Goal: Task Accomplishment & Management: Use online tool/utility

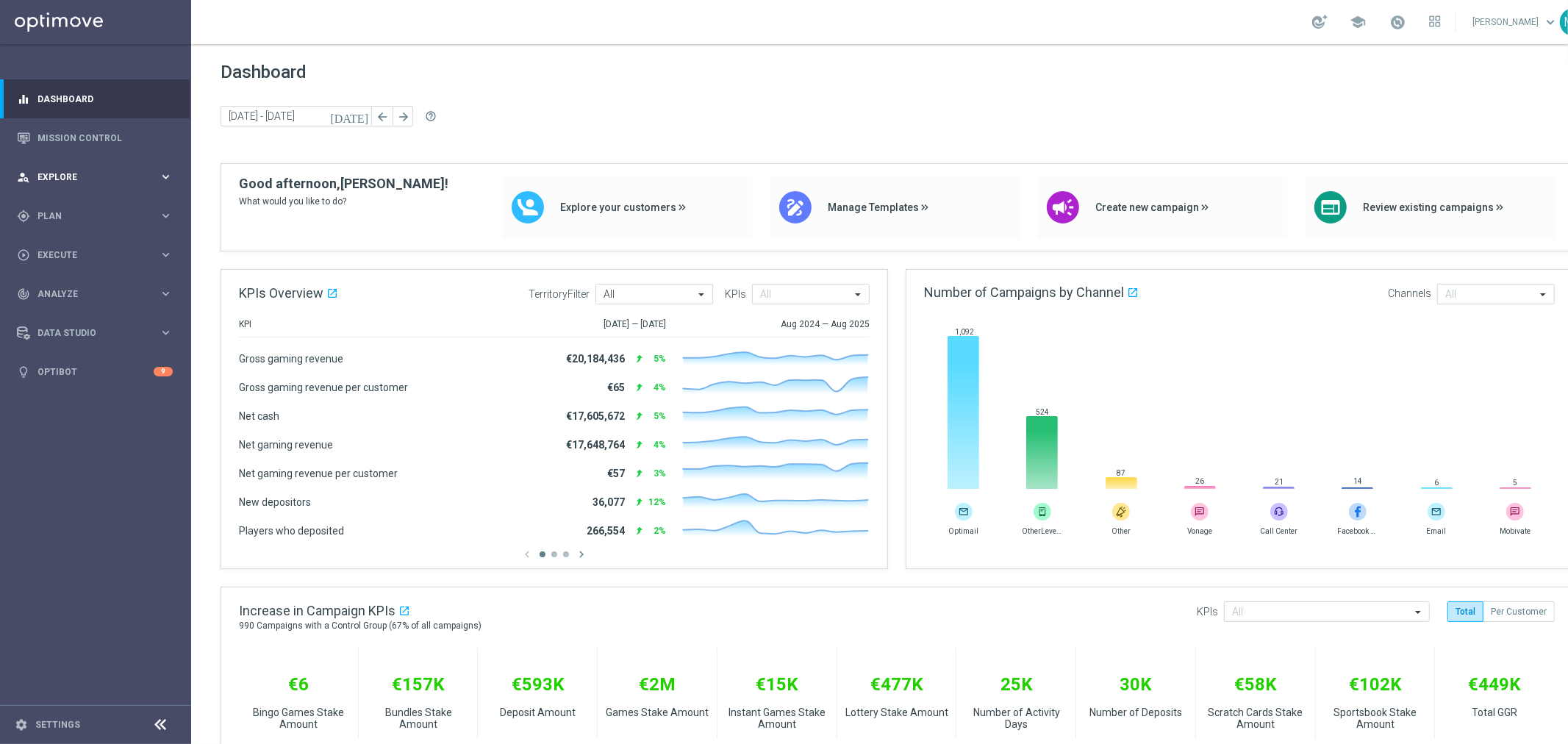
click at [91, 180] on span "Explore" at bounding box center [98, 177] width 121 height 9
click at [63, 381] on div "gps_fixed Plan keyboard_arrow_right" at bounding box center [95, 392] width 190 height 39
click at [61, 290] on span "Templates" at bounding box center [91, 291] width 106 height 9
click at [61, 312] on link "Optimail" at bounding box center [99, 312] width 107 height 12
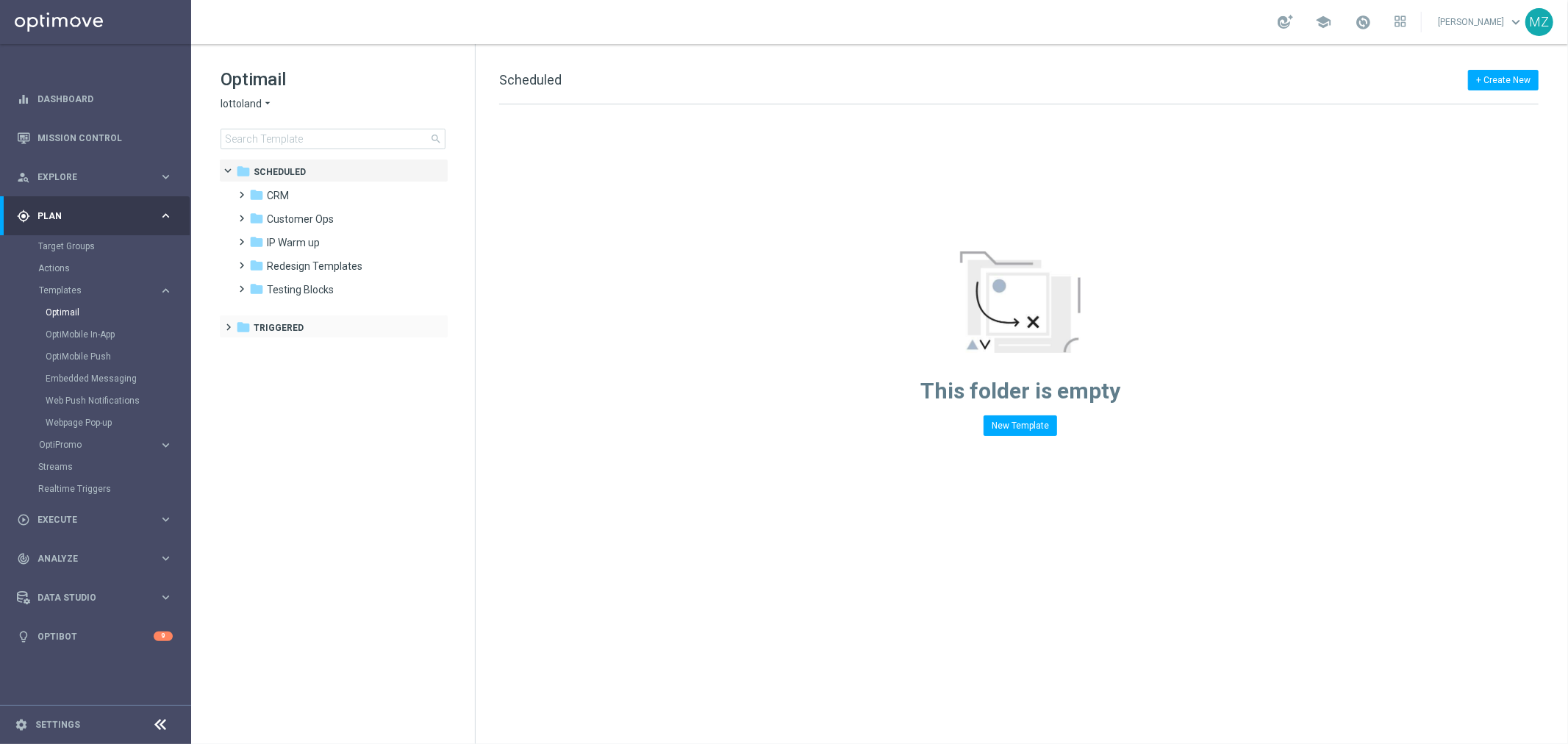
click at [224, 323] on span at bounding box center [226, 321] width 6 height 6
click at [256, 375] on icon "folder" at bounding box center [256, 375] width 15 height 15
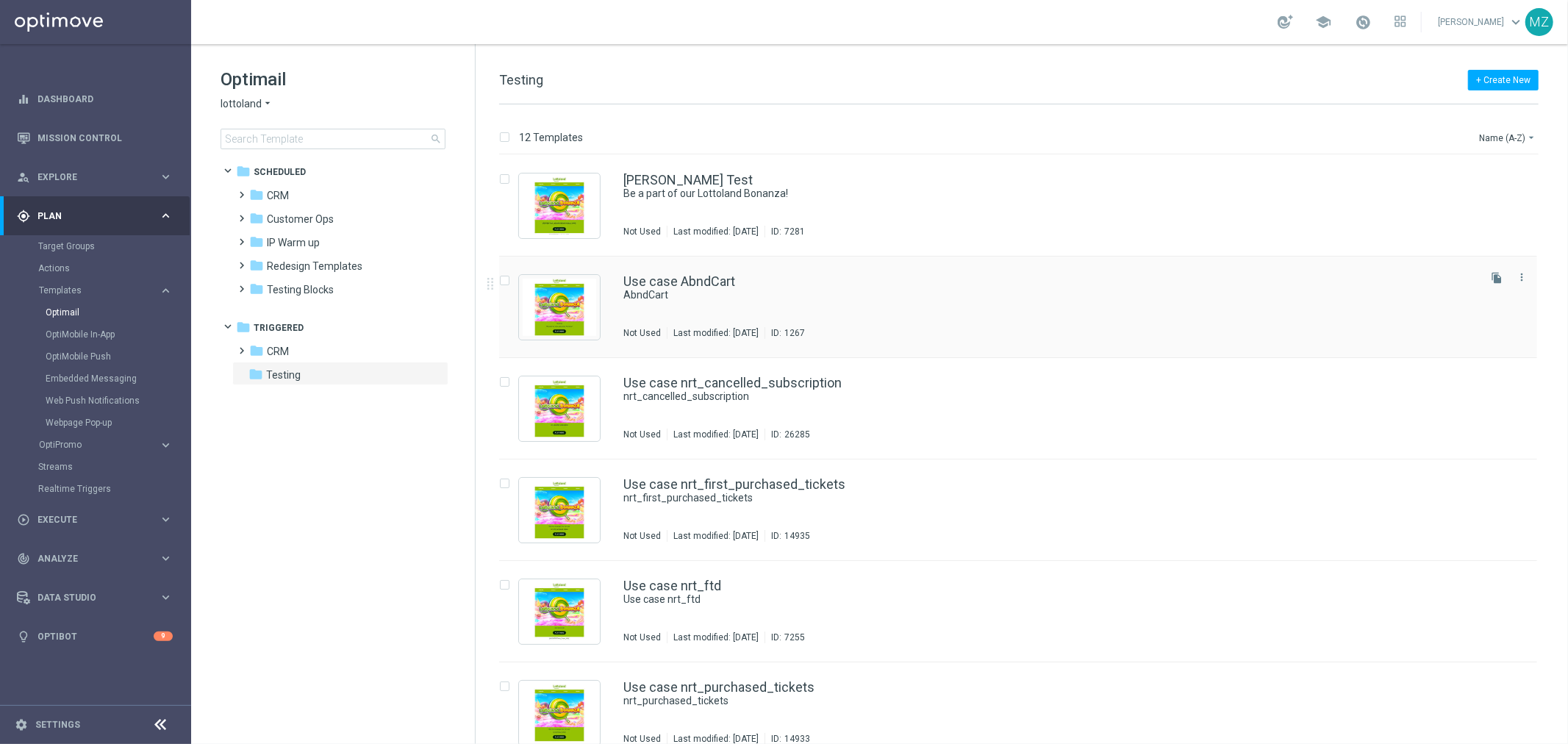
click at [904, 283] on div "Use case AbndCart" at bounding box center [1049, 281] width 852 height 13
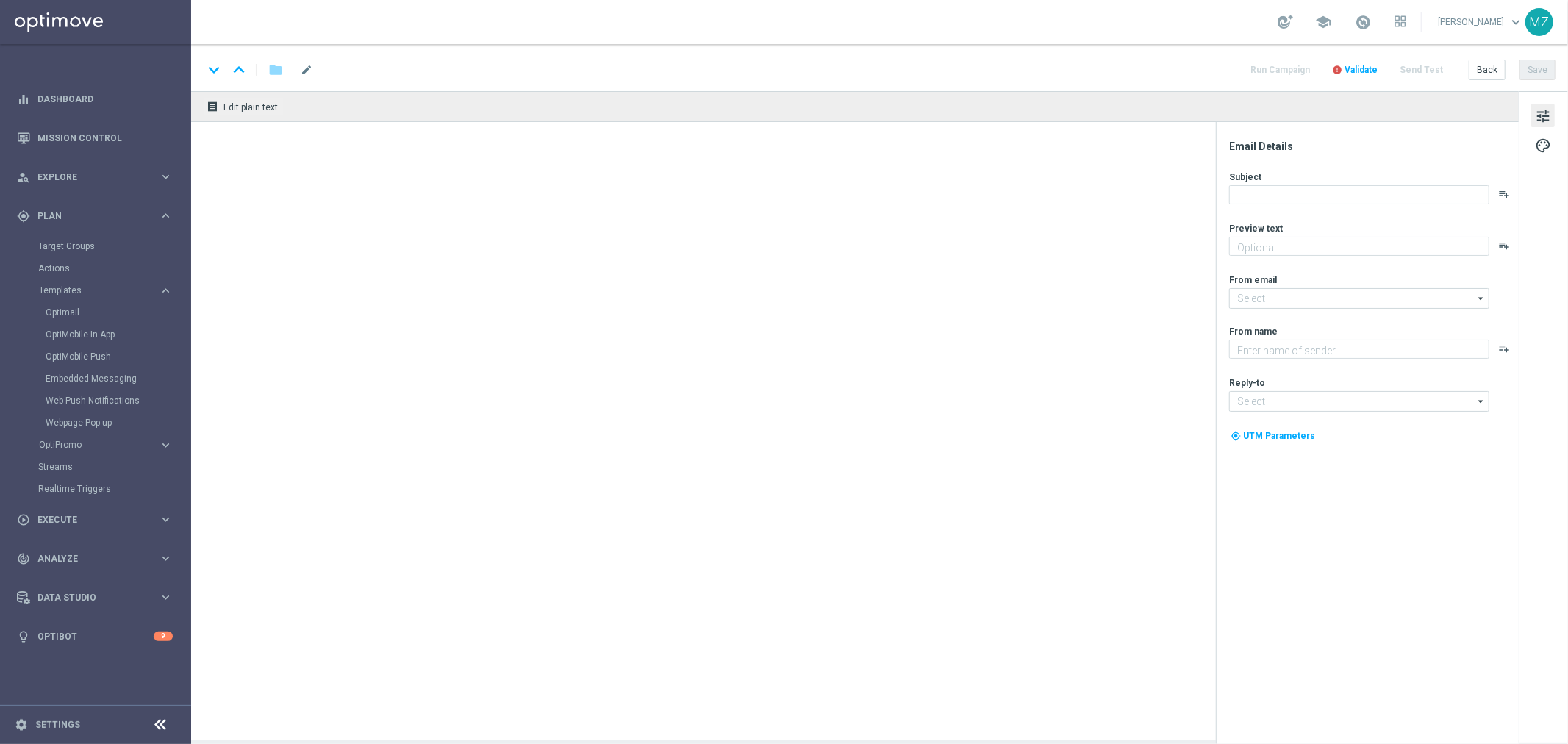
type textarea "T&T testing"
type input "mail@crm.lottoland.com"
type textarea "[%FIRST_NAME%]"
type input "service@lottoland.com"
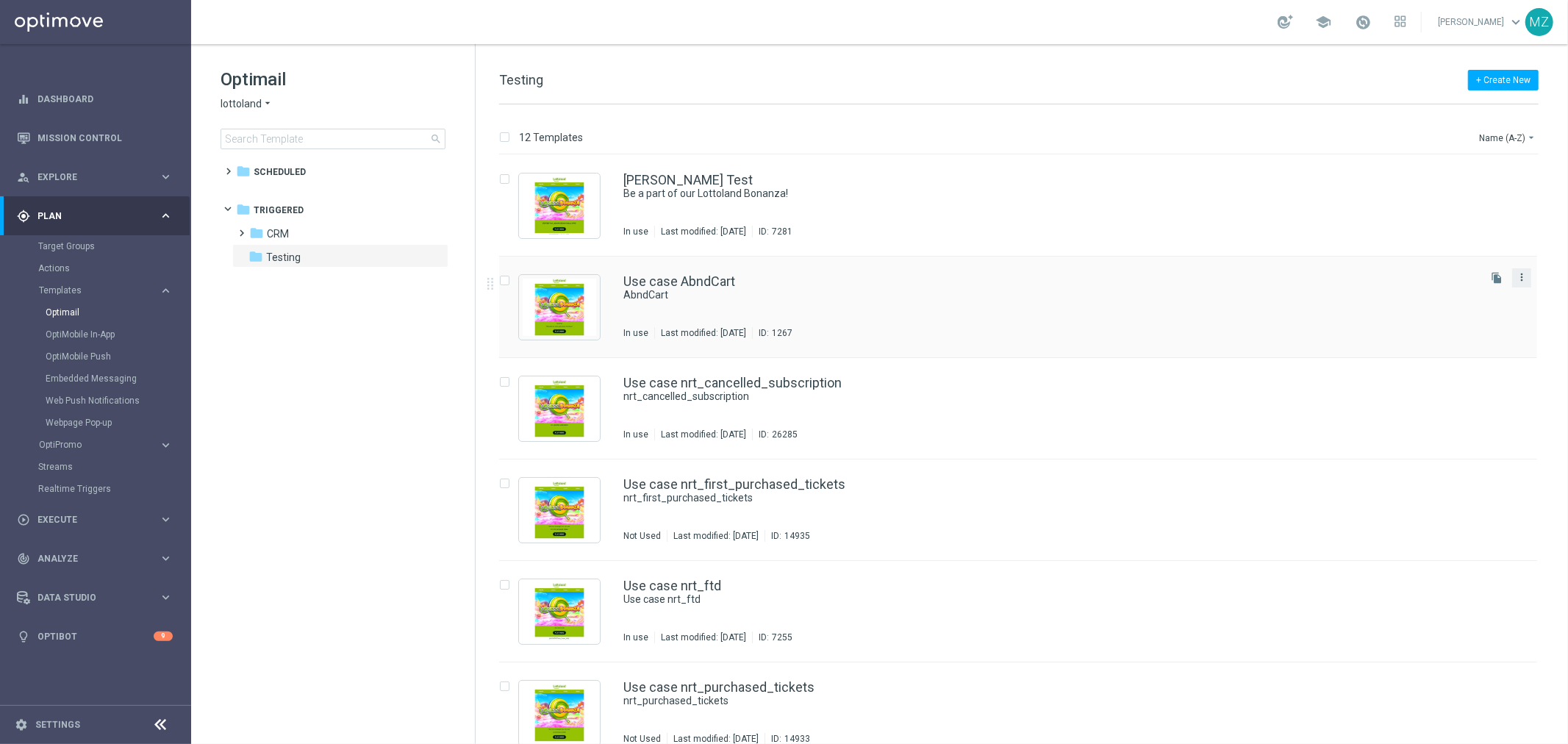
click at [1522, 277] on icon "more_vert" at bounding box center [1521, 276] width 12 height 12
drag, startPoint x: 982, startPoint y: 309, endPoint x: 969, endPoint y: 311, distance: 13.2
click at [980, 309] on div "Use case AbndCart AbndCart In use Last modified: Monday, March 3, 2025 ID: 1267" at bounding box center [1049, 307] width 852 height 64
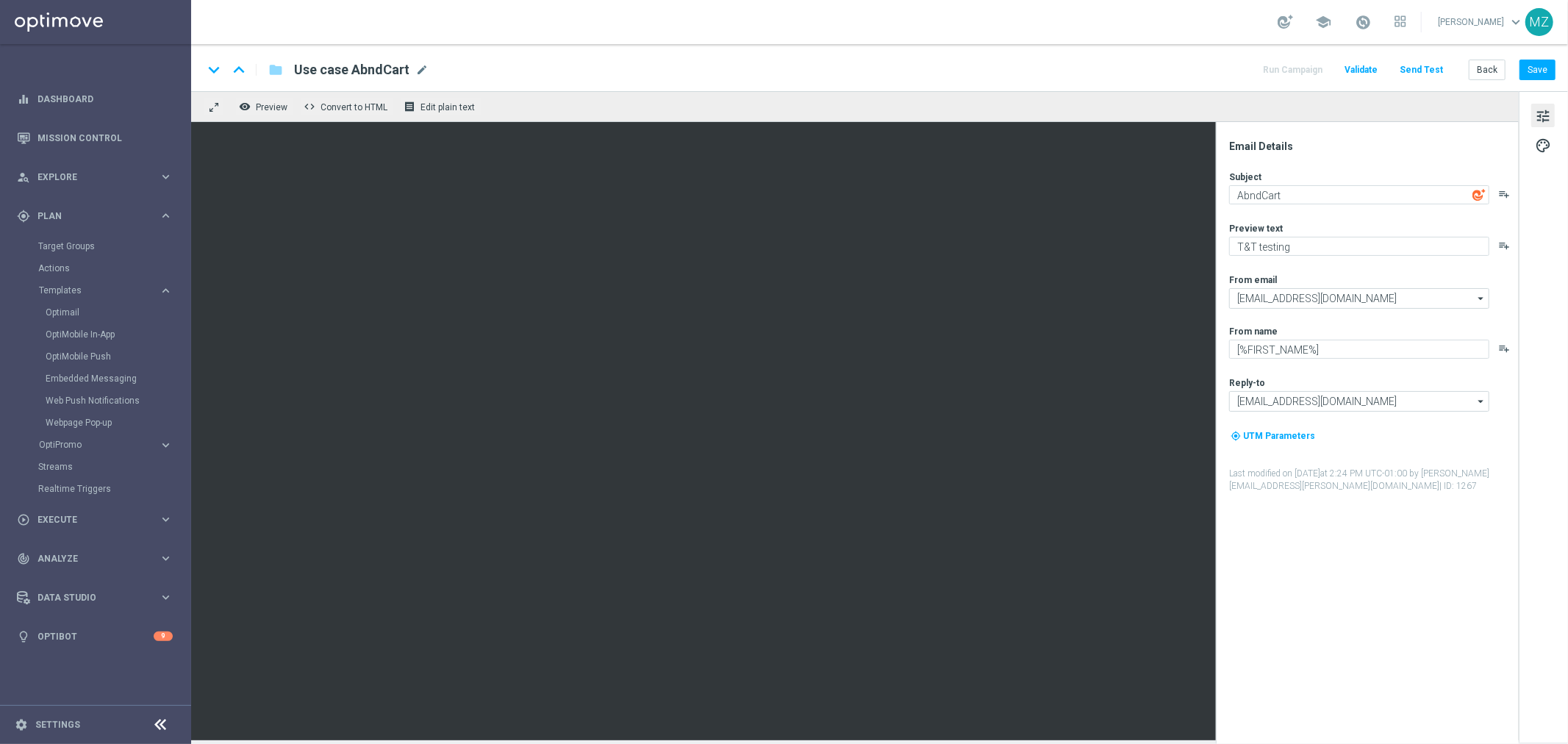
click at [393, 67] on span "Use case AbndCart" at bounding box center [352, 69] width 116 height 17
click at [0, 0] on input "Use case AbndCart" at bounding box center [0, 0] width 0 height 0
click at [393, 67] on input "Use case AbndCart" at bounding box center [476, 70] width 364 height 19
click at [422, 68] on span "mode_edit" at bounding box center [421, 70] width 13 height 13
click at [75, 249] on link "Target Groups" at bounding box center [95, 246] width 115 height 12
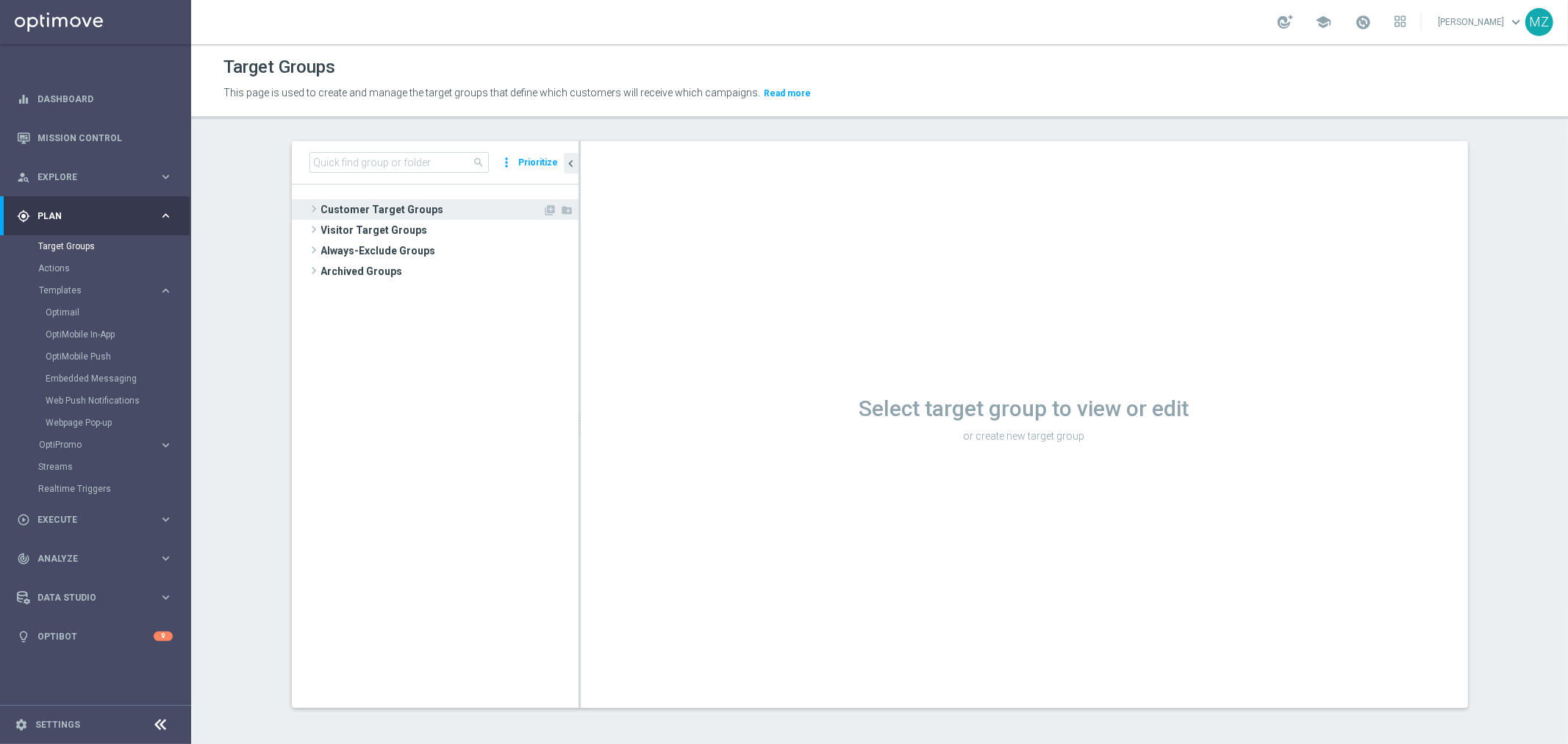
click at [307, 205] on span at bounding box center [314, 209] width 15 height 17
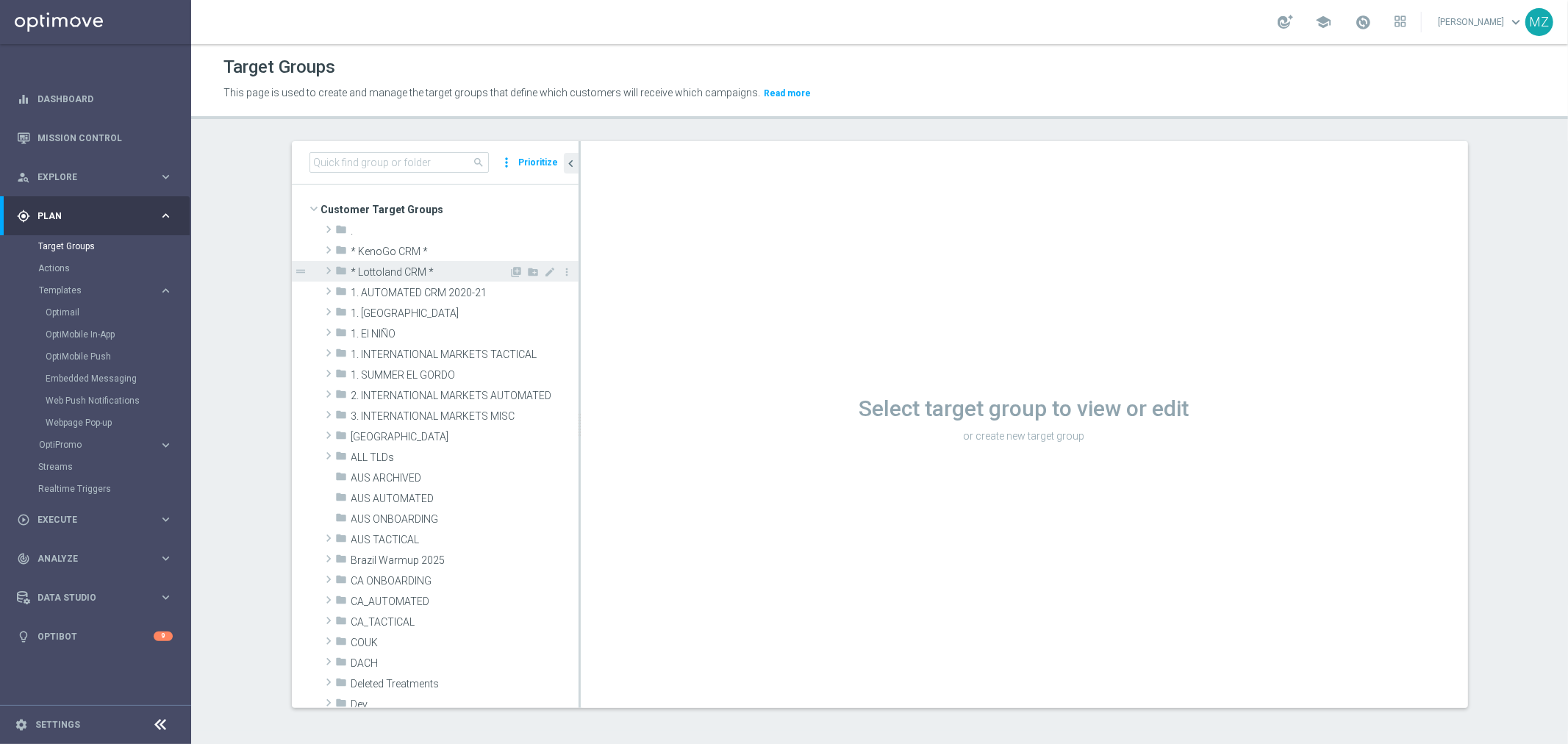
click at [321, 267] on span at bounding box center [329, 270] width 15 height 17
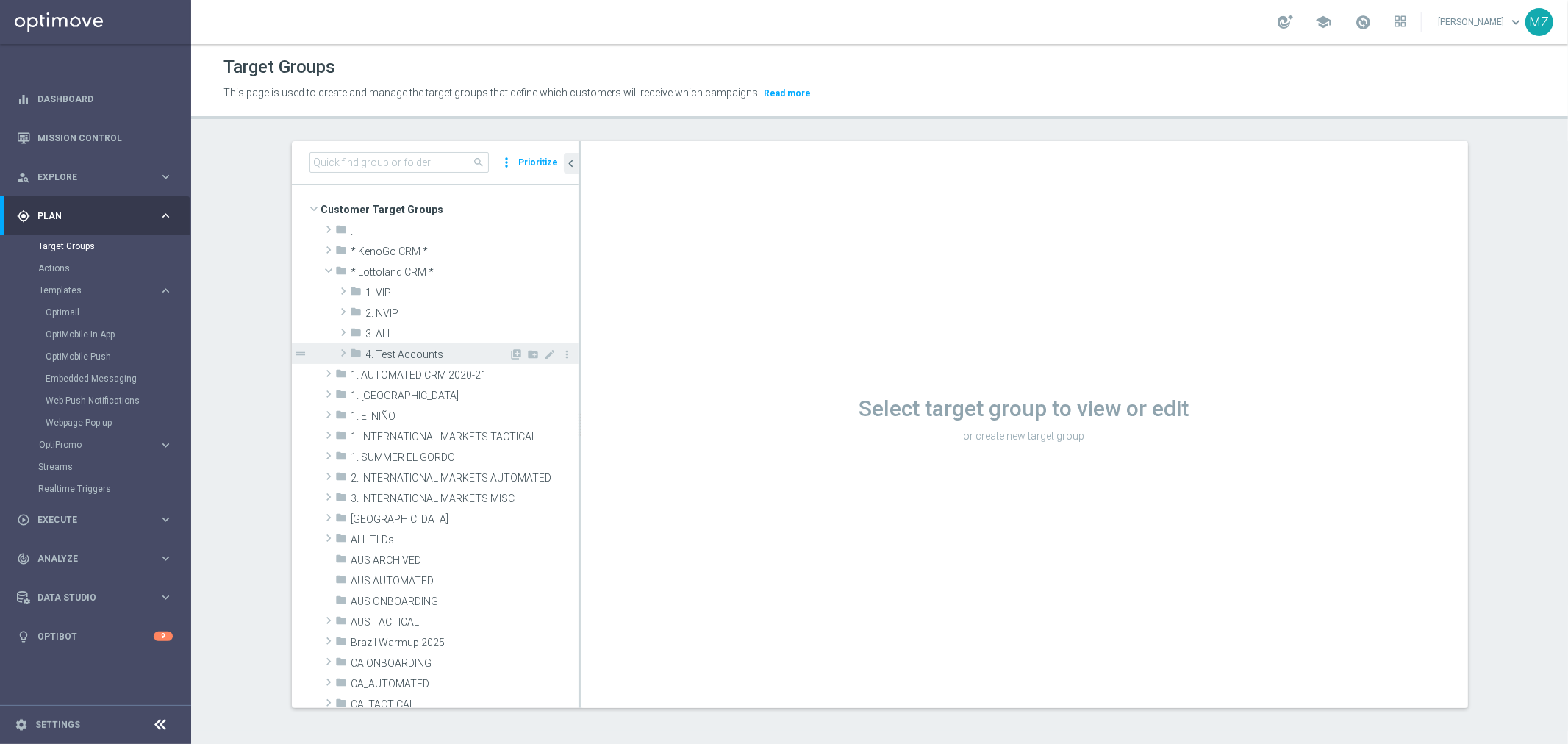
click at [336, 353] on span at bounding box center [343, 353] width 15 height 17
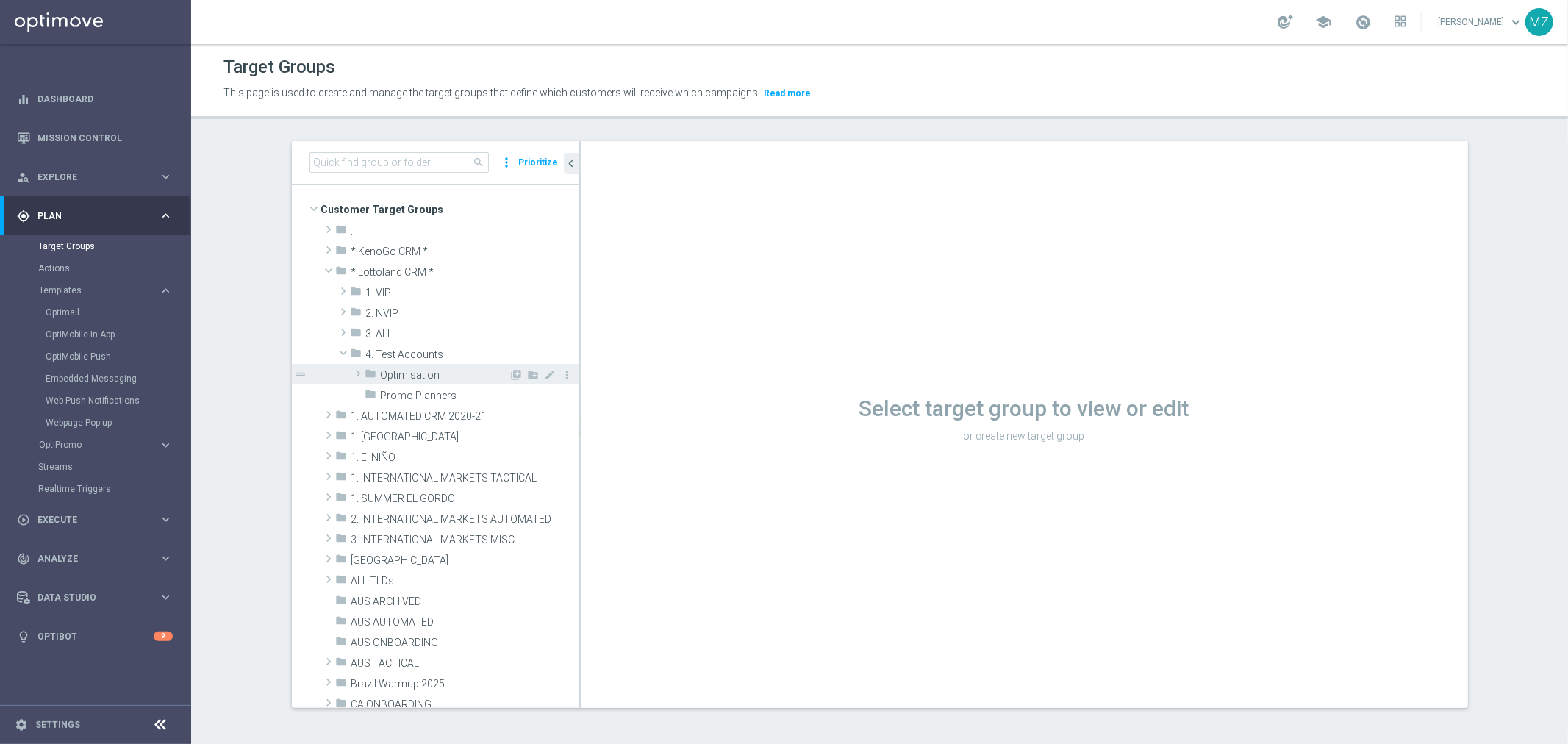
click at [351, 371] on span at bounding box center [358, 373] width 15 height 17
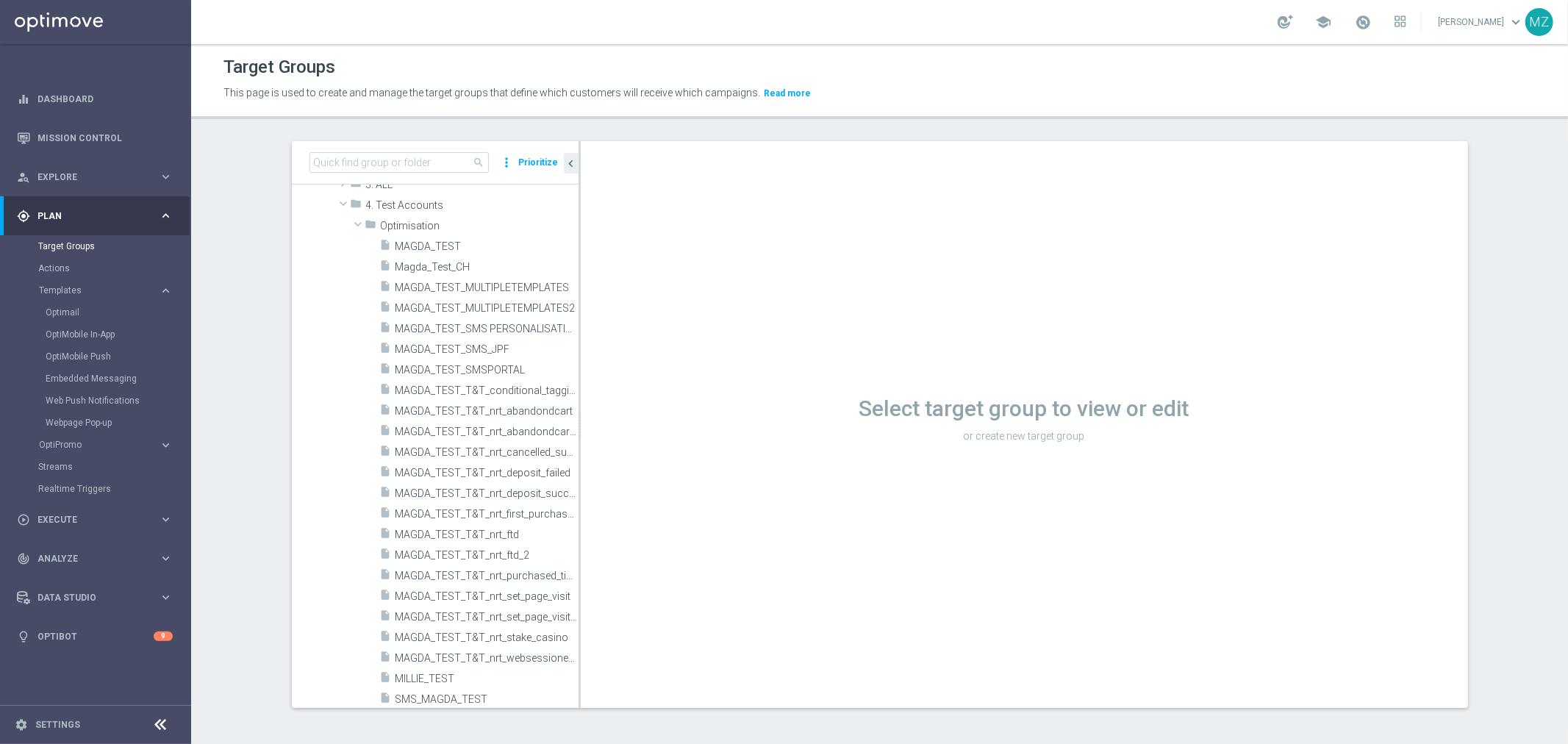
scroll to position [163, 0]
drag, startPoint x: 574, startPoint y: 560, endPoint x: 729, endPoint y: 563, distance: 155.0
click at [729, 563] on as-split "search more_vert Prioritize Customer Target Groups library_add create_new_folder" at bounding box center [879, 424] width 1176 height 567
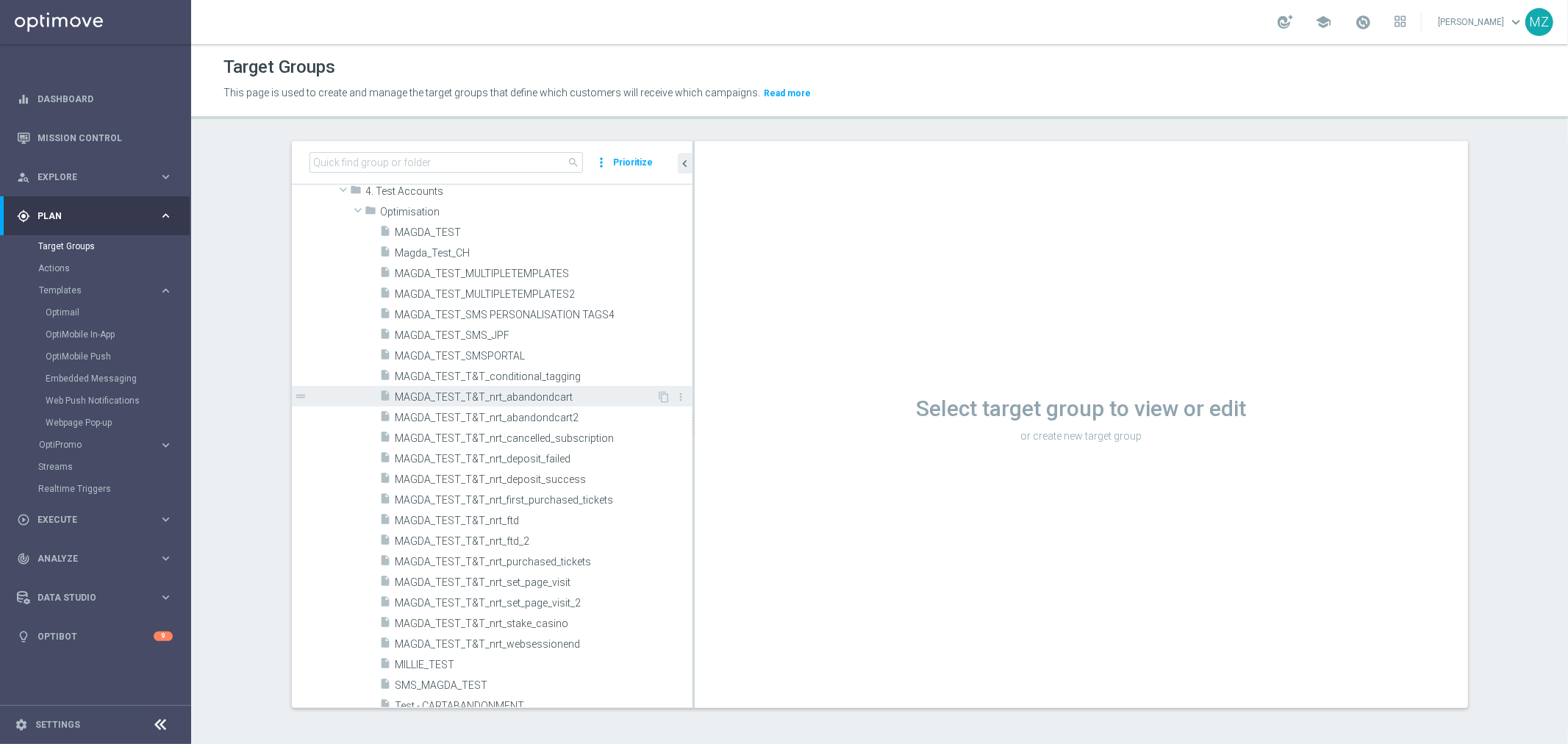
click at [511, 396] on span "MAGDA_TEST_T&T_nrt_abandondcart" at bounding box center [526, 398] width 262 height 13
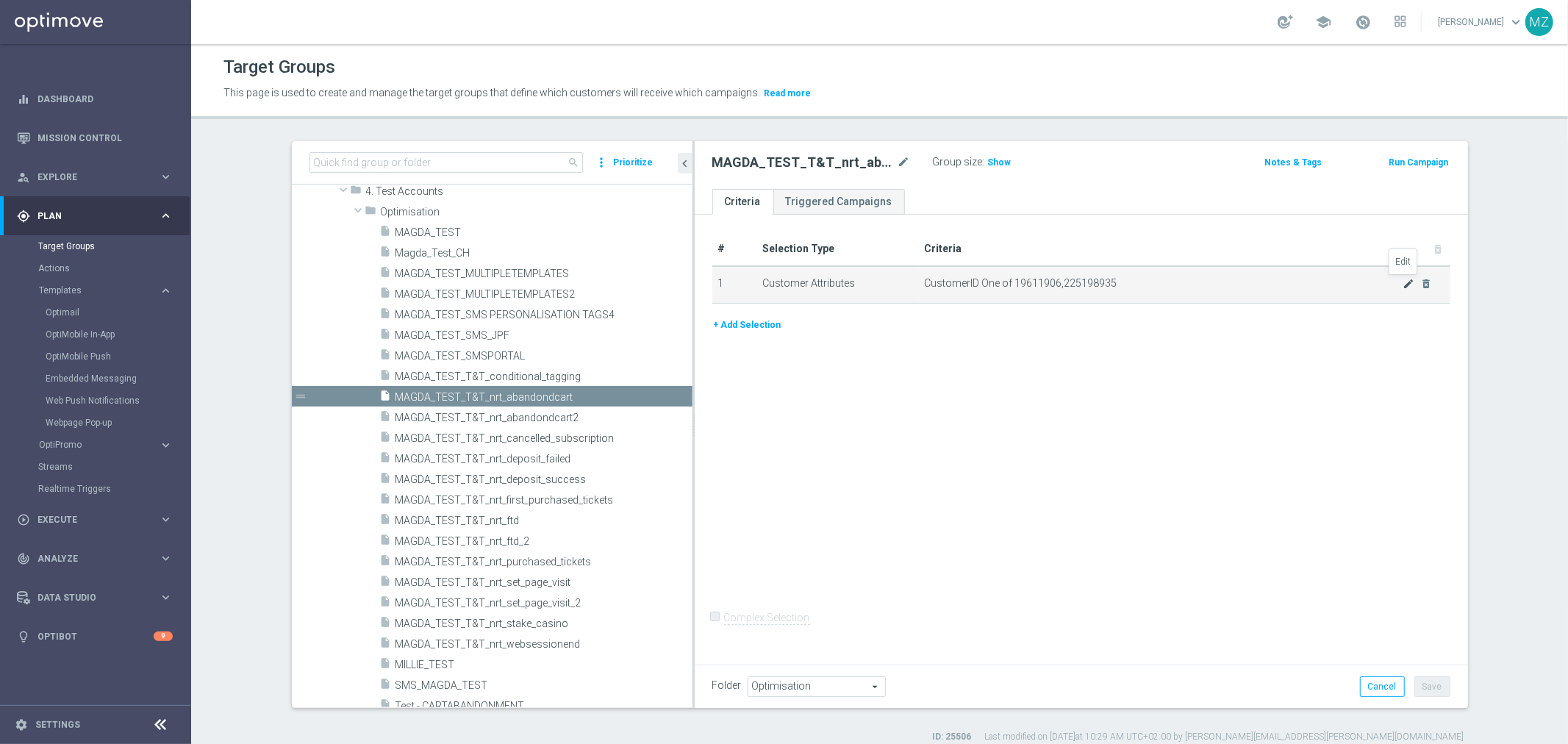
click at [1403, 278] on icon "mode_edit" at bounding box center [1408, 284] width 12 height 12
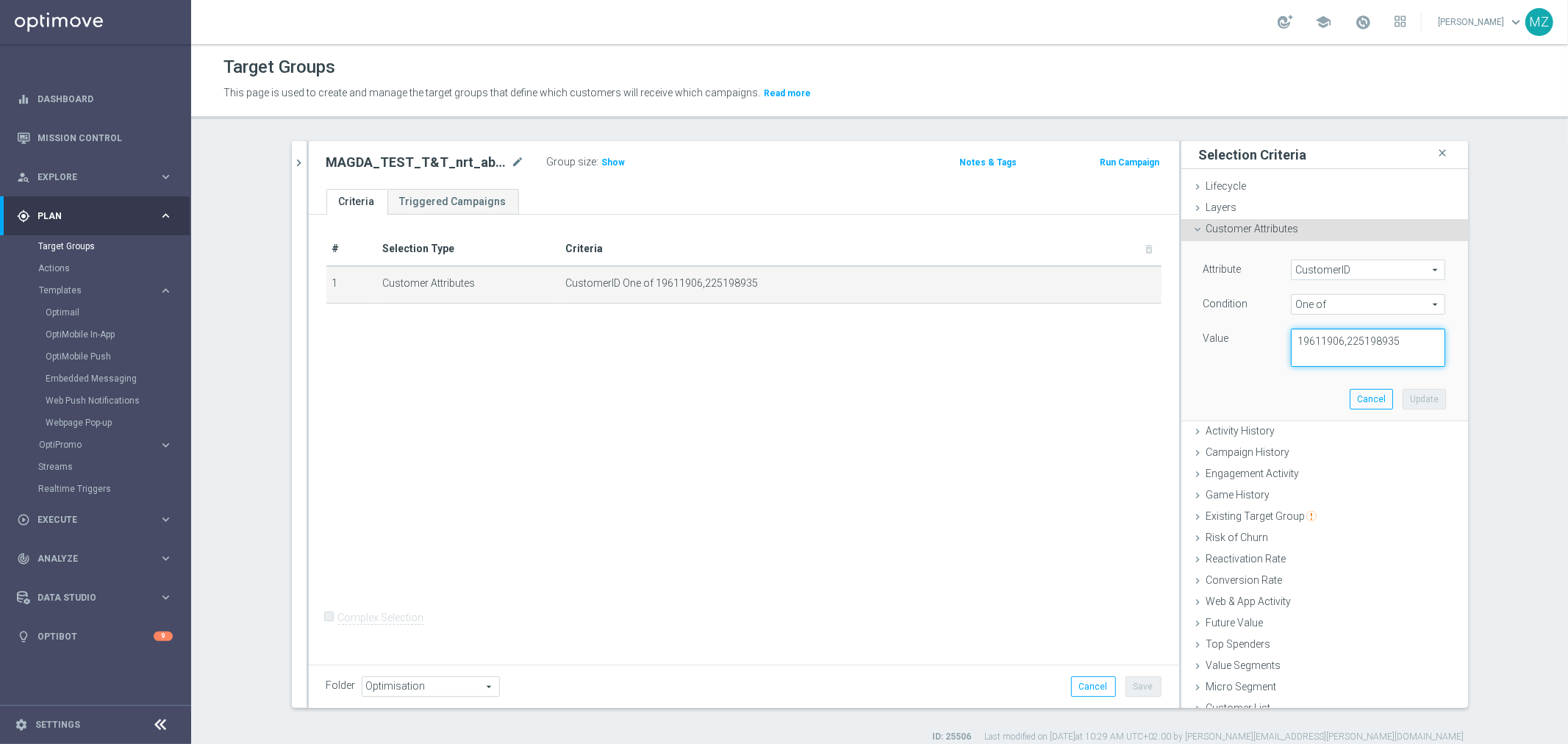
drag, startPoint x: 1394, startPoint y: 344, endPoint x: 1336, endPoint y: 336, distance: 58.5
click at [1336, 336] on textarea "19611906,225198935" at bounding box center [1368, 348] width 154 height 39
paste textarea "16121522"
type textarea "19611906,16121522"
click at [1408, 394] on button "Update" at bounding box center [1424, 400] width 43 height 20
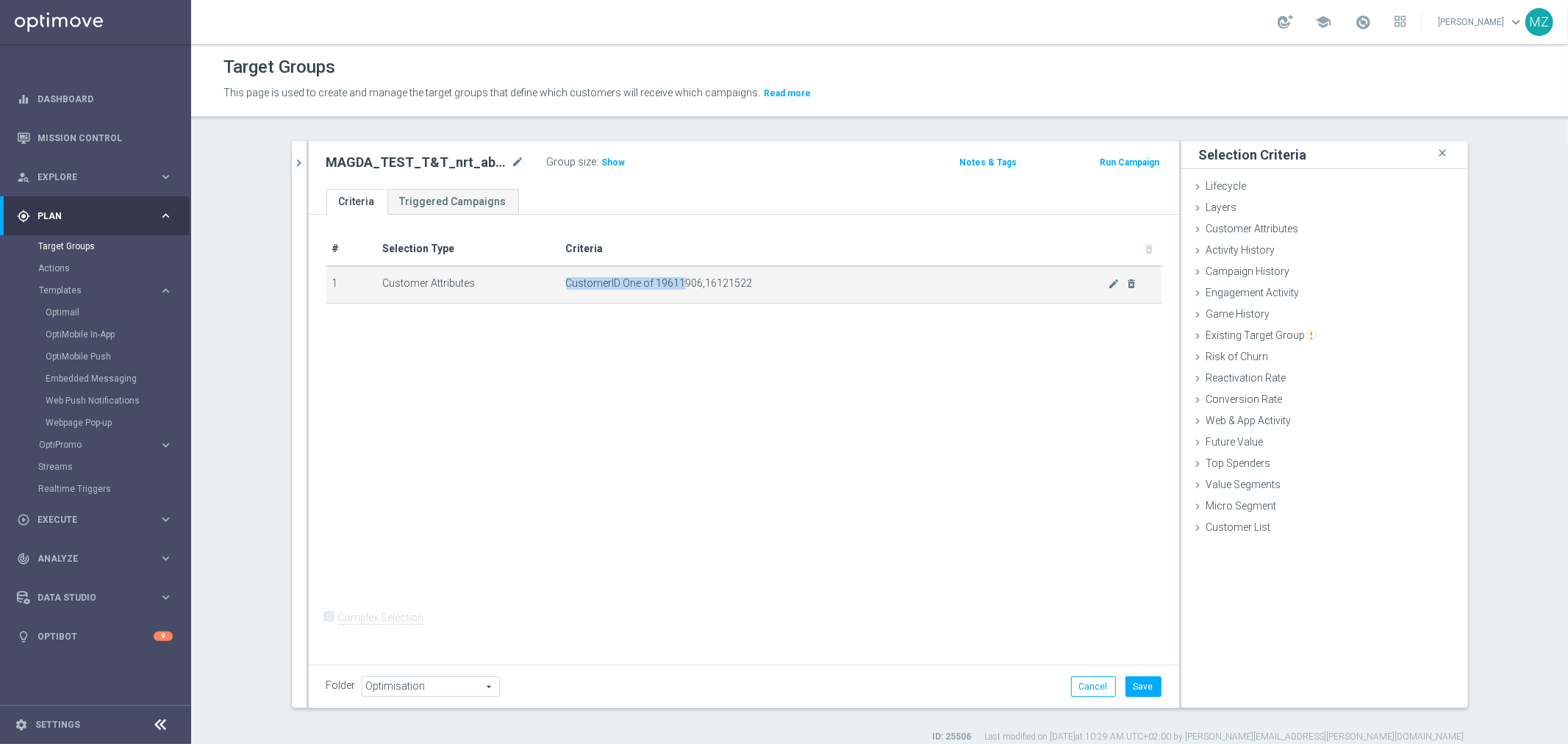
drag, startPoint x: 773, startPoint y: 275, endPoint x: 678, endPoint y: 279, distance: 95.1
click at [678, 279] on td "CustomerID One of 19611906,16121522 mode_edit delete_forever" at bounding box center [860, 285] width 601 height 37
click at [678, 279] on span "CustomerID One of 19611906,16121522" at bounding box center [837, 284] width 543 height 13
drag, startPoint x: 773, startPoint y: 282, endPoint x: 648, endPoint y: 282, distance: 125.0
click at [648, 282] on span "CustomerID One of 19611906,16121522" at bounding box center [837, 284] width 543 height 13
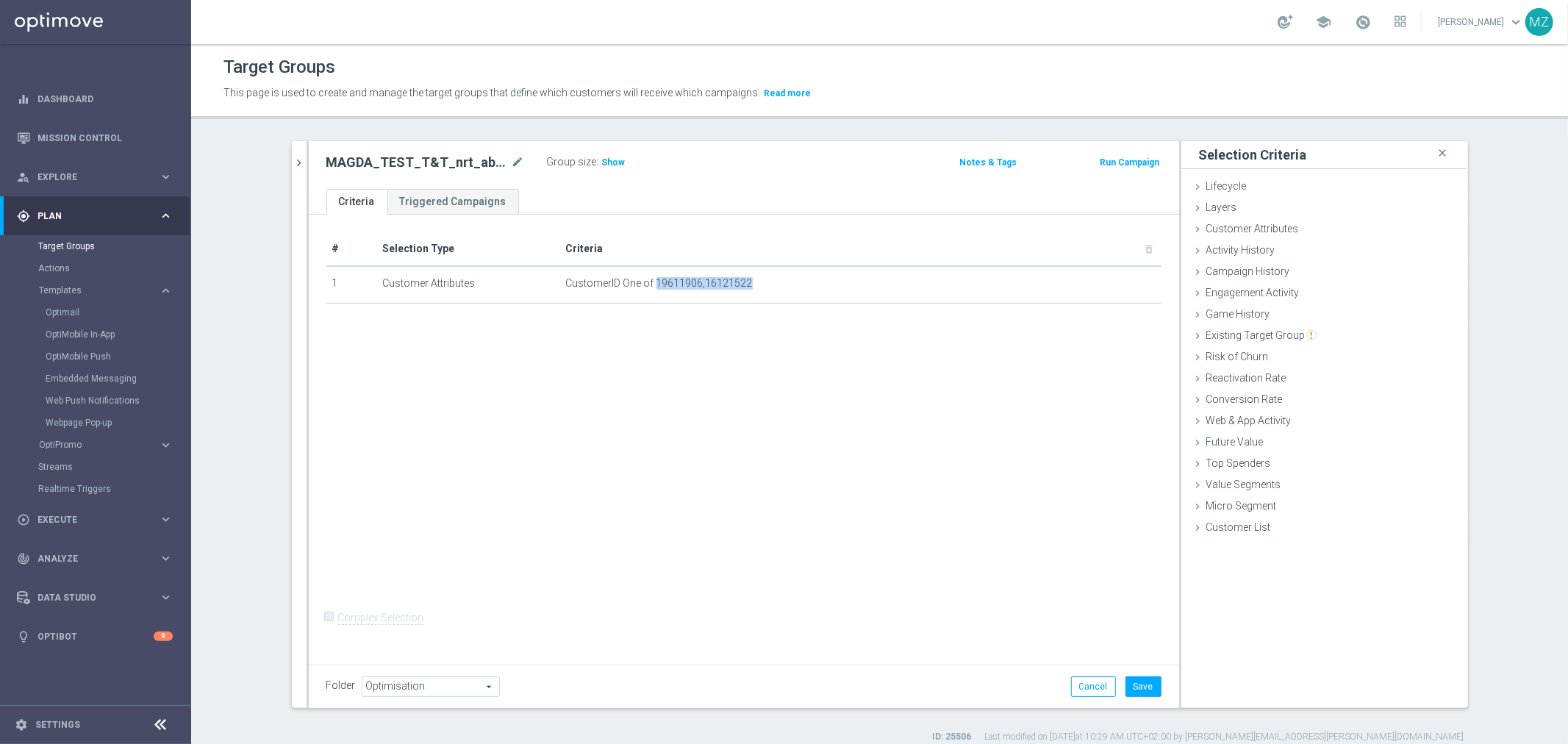
copy span "19611906,16121522"
click at [1137, 689] on button "Save" at bounding box center [1143, 687] width 36 height 20
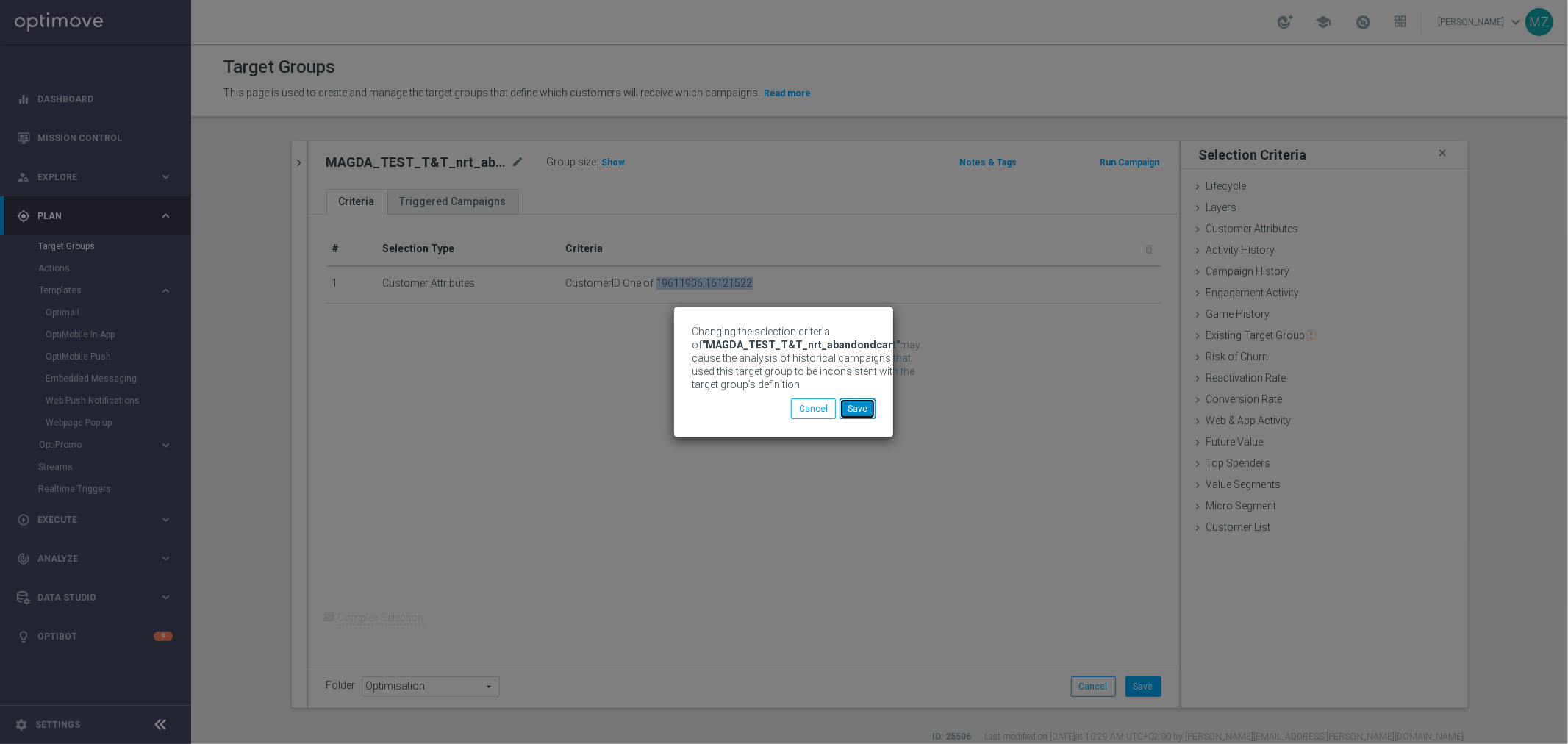
click at [861, 416] on button "Save" at bounding box center [857, 409] width 36 height 20
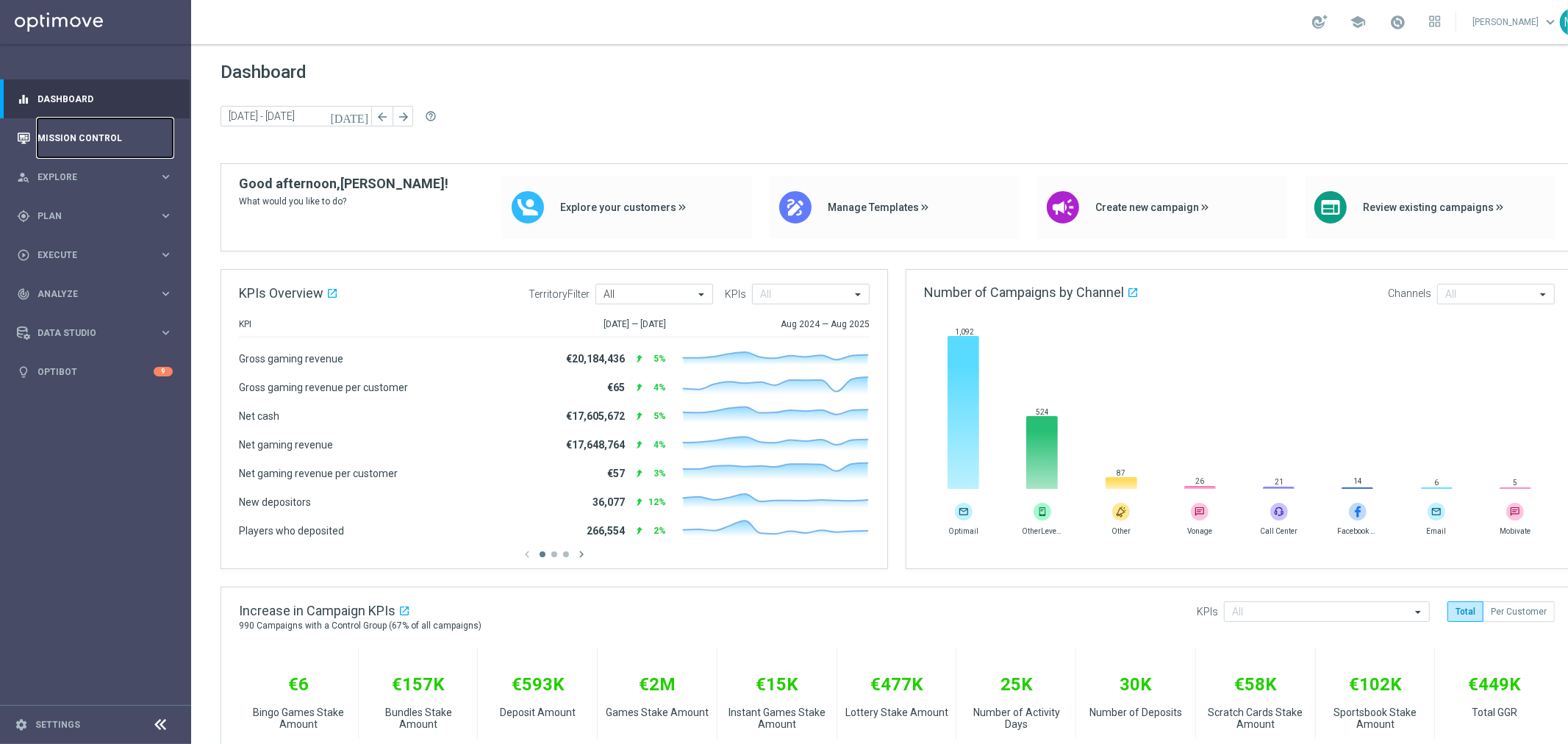
click at [93, 135] on link "Mission Control" at bounding box center [105, 138] width 135 height 39
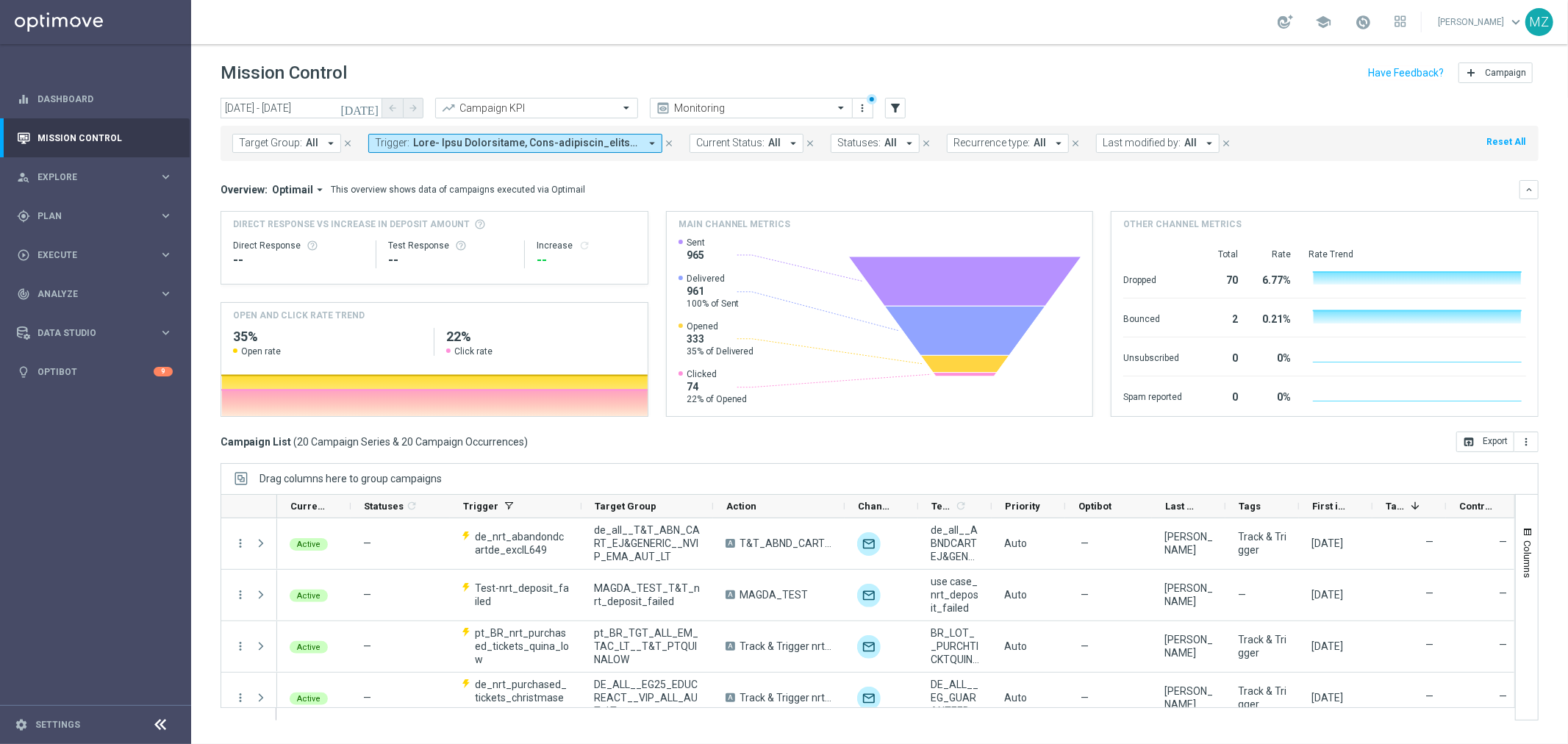
click at [666, 140] on icon "close" at bounding box center [668, 143] width 10 height 10
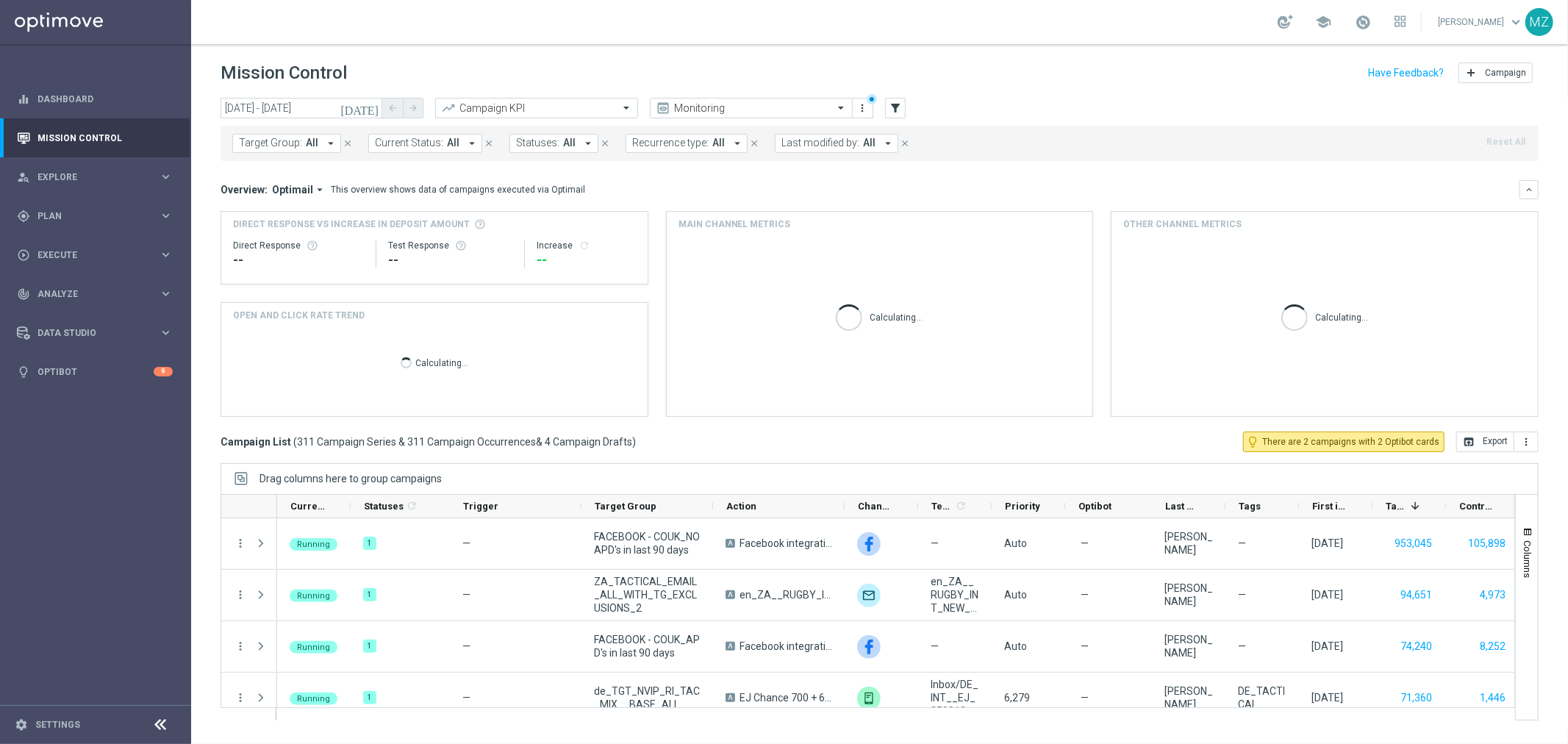
click at [286, 146] on span "Target Group:" at bounding box center [270, 143] width 63 height 13
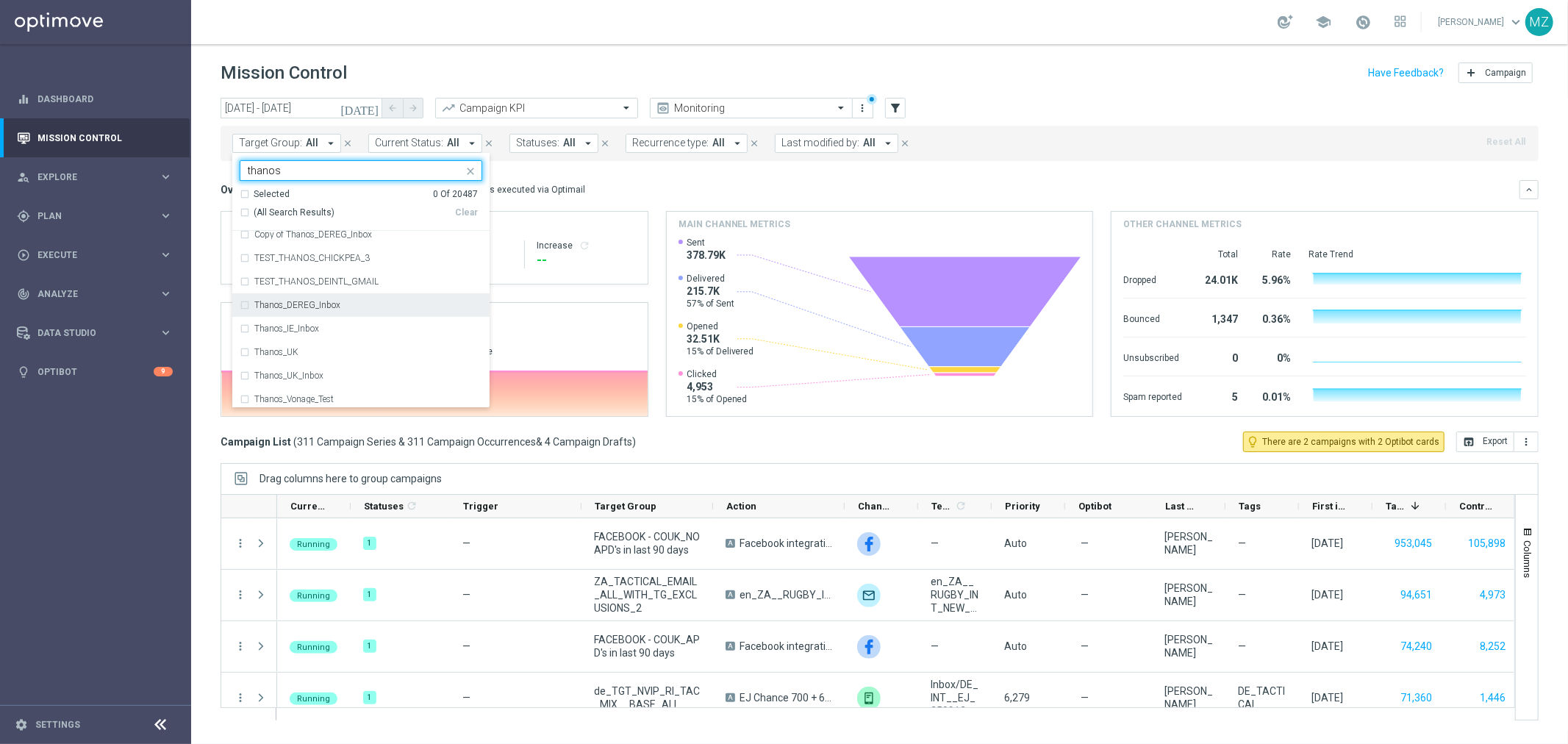
scroll to position [11, 0]
click at [412, 392] on div "Thanos_Vonage_Test" at bounding box center [368, 397] width 228 height 9
type input "thanos"
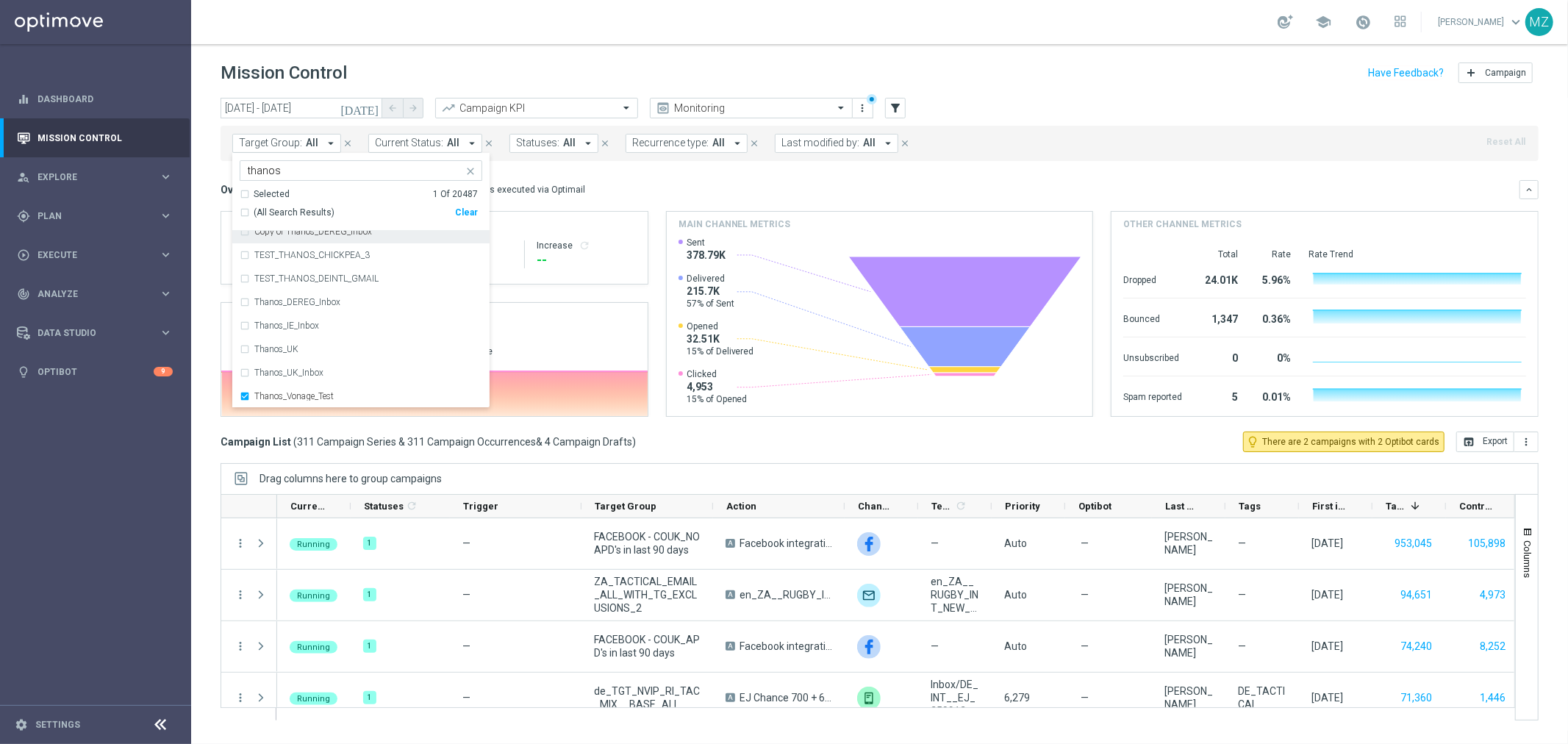
click at [448, 51] on header "Mission Control add Campaign" at bounding box center [879, 71] width 1377 height 53
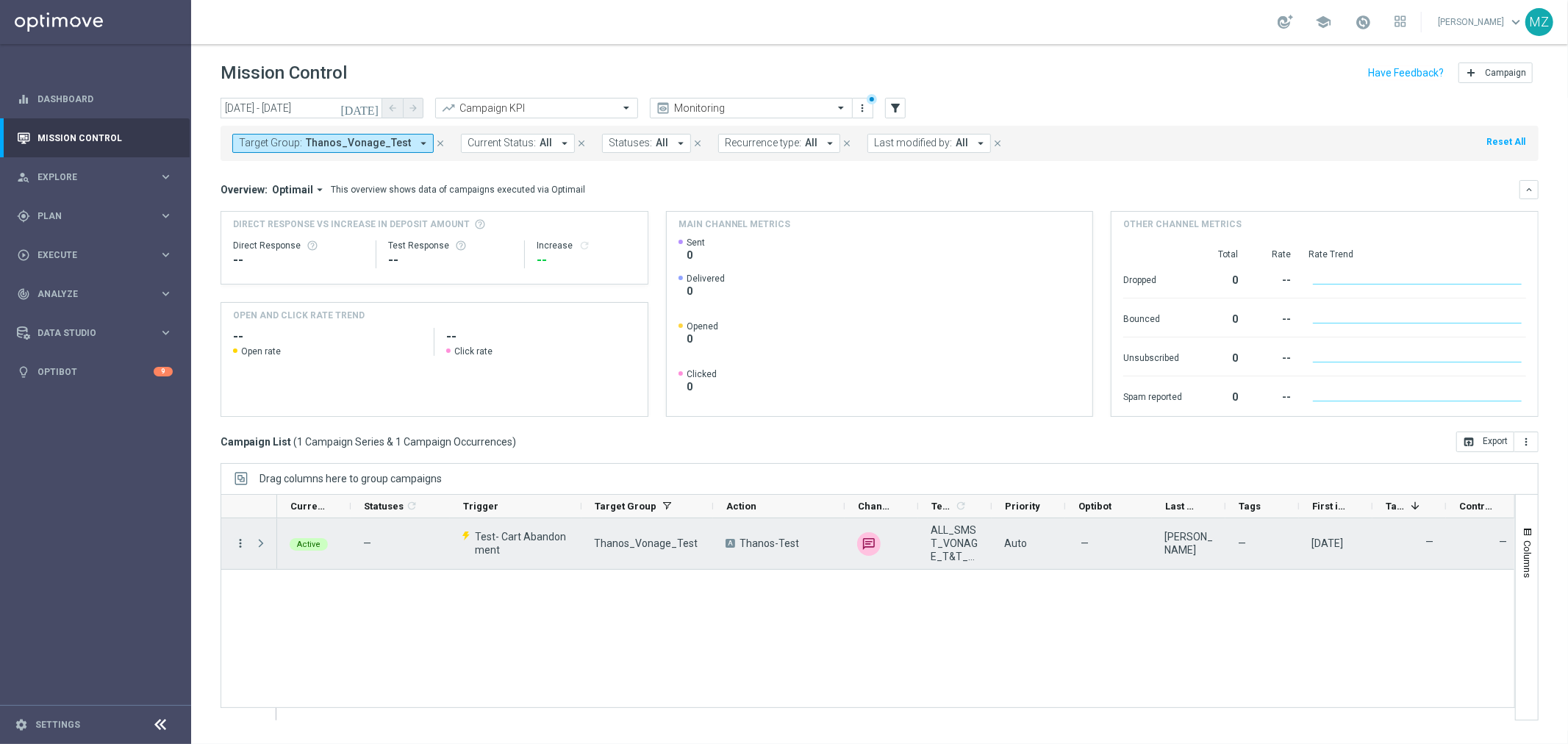
click at [241, 543] on icon "more_vert" at bounding box center [241, 544] width 13 height 13
click at [292, 637] on div "Edit" at bounding box center [337, 641] width 137 height 10
click at [238, 541] on icon "more_vert" at bounding box center [241, 544] width 13 height 13
click at [309, 624] on span "Duplicate and Edit" at bounding box center [307, 621] width 75 height 10
drag, startPoint x: 811, startPoint y: 542, endPoint x: 740, endPoint y: 541, distance: 71.0
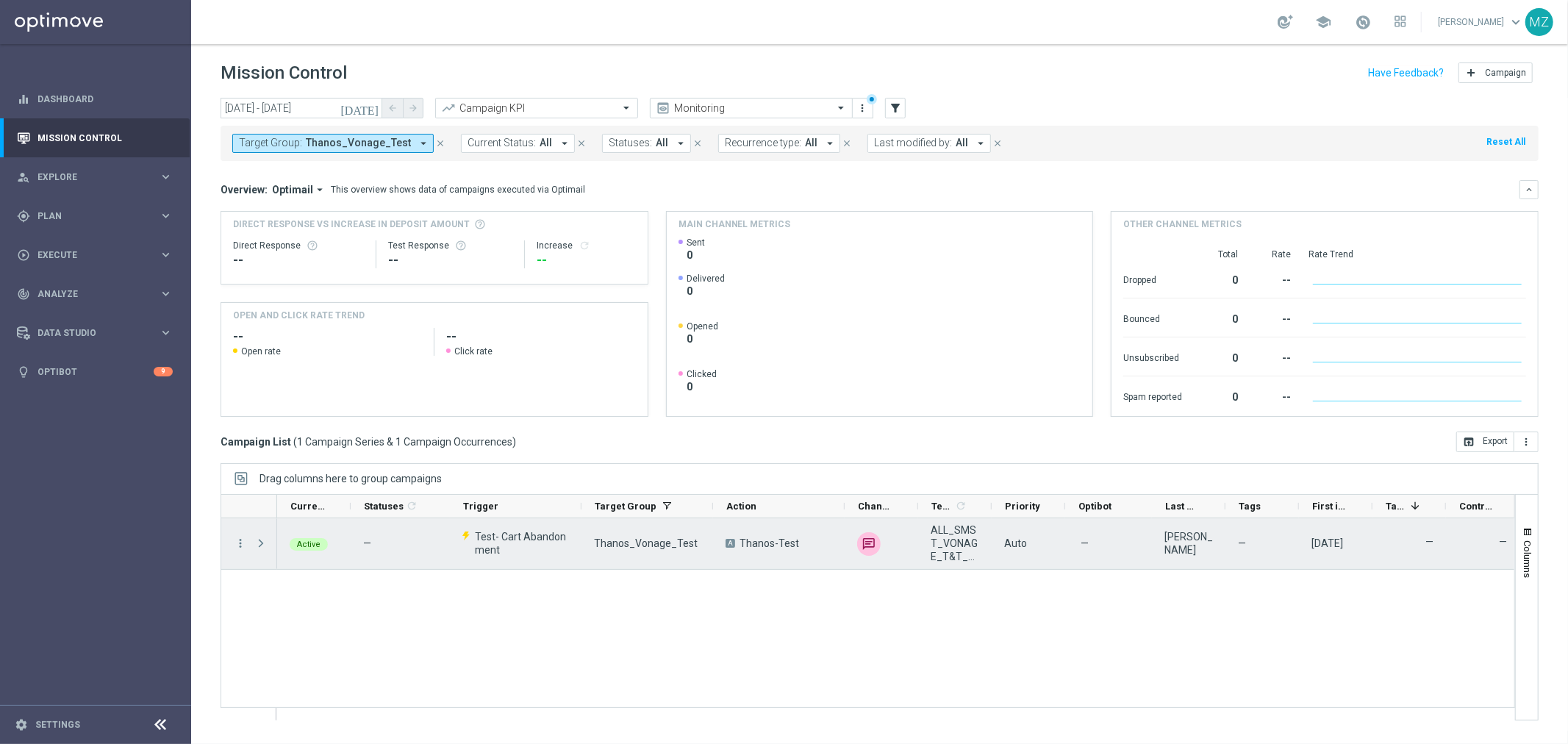
click at [740, 541] on div "A Thanos-Test" at bounding box center [778, 544] width 131 height 51
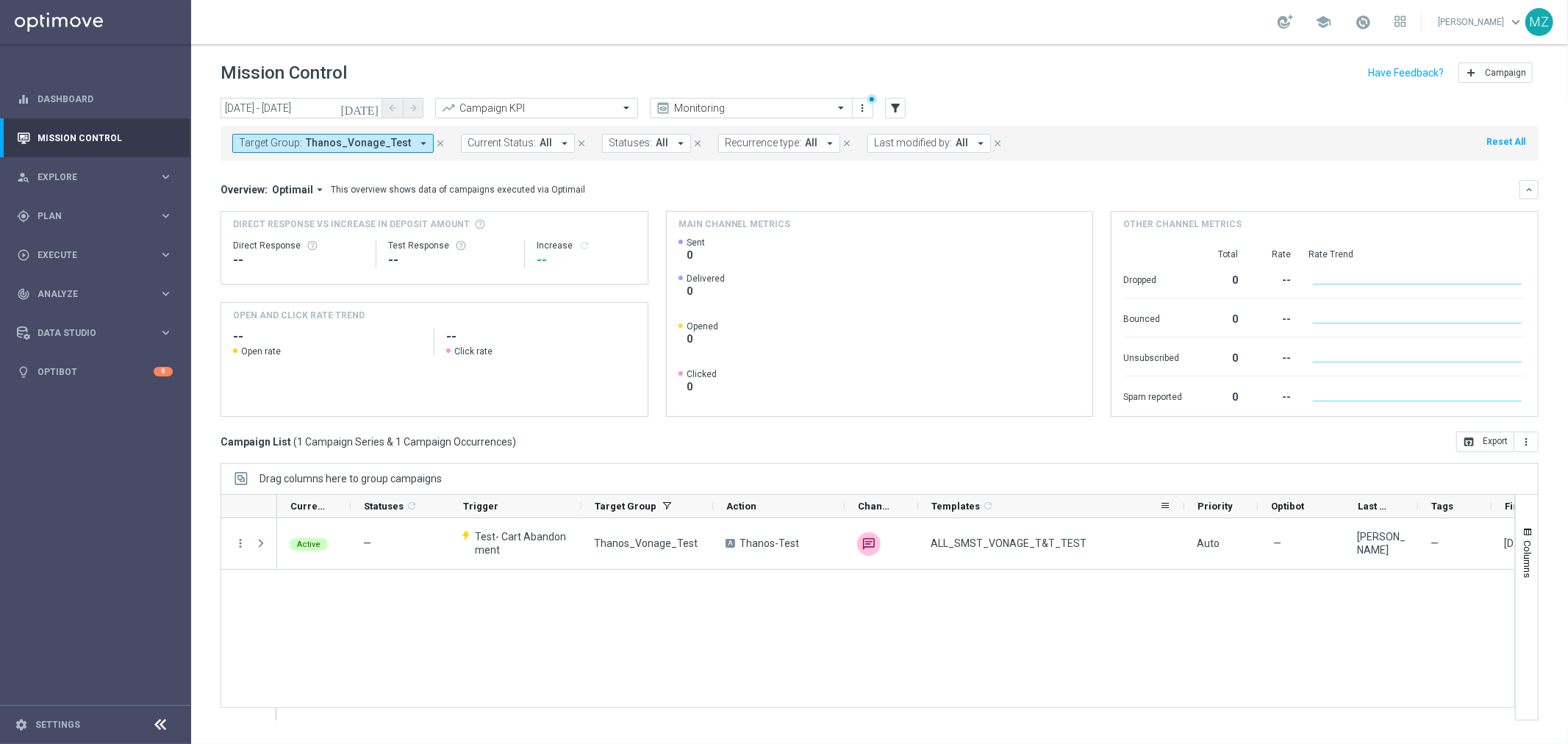
drag, startPoint x: 991, startPoint y: 510, endPoint x: 1183, endPoint y: 504, distance: 192.1
click at [1183, 504] on div at bounding box center [1184, 506] width 6 height 23
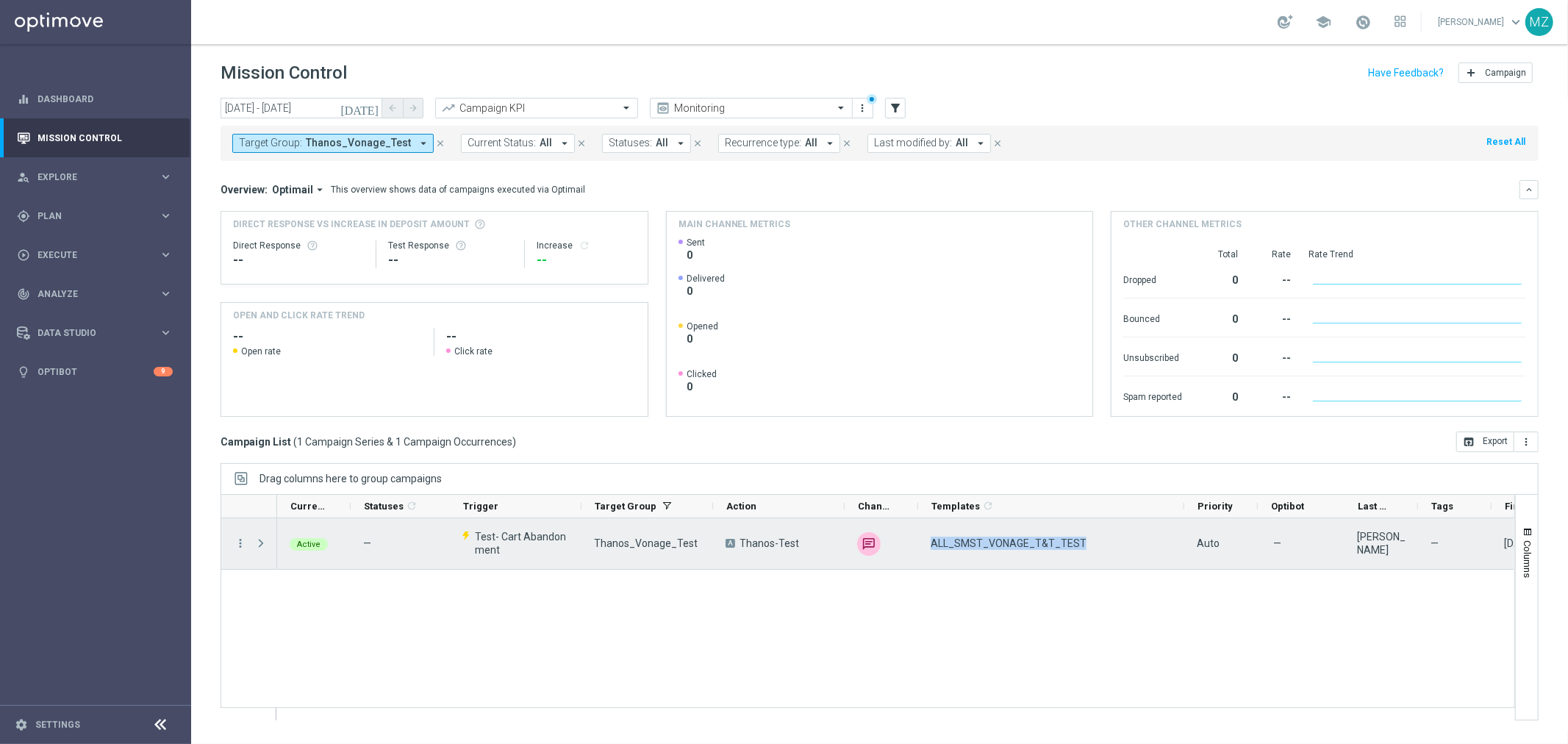
drag, startPoint x: 1091, startPoint y: 547, endPoint x: 928, endPoint y: 549, distance: 163.0
click at [928, 549] on div "ALL_SMST_VONAGE_T&T_TEST" at bounding box center [1051, 544] width 266 height 51
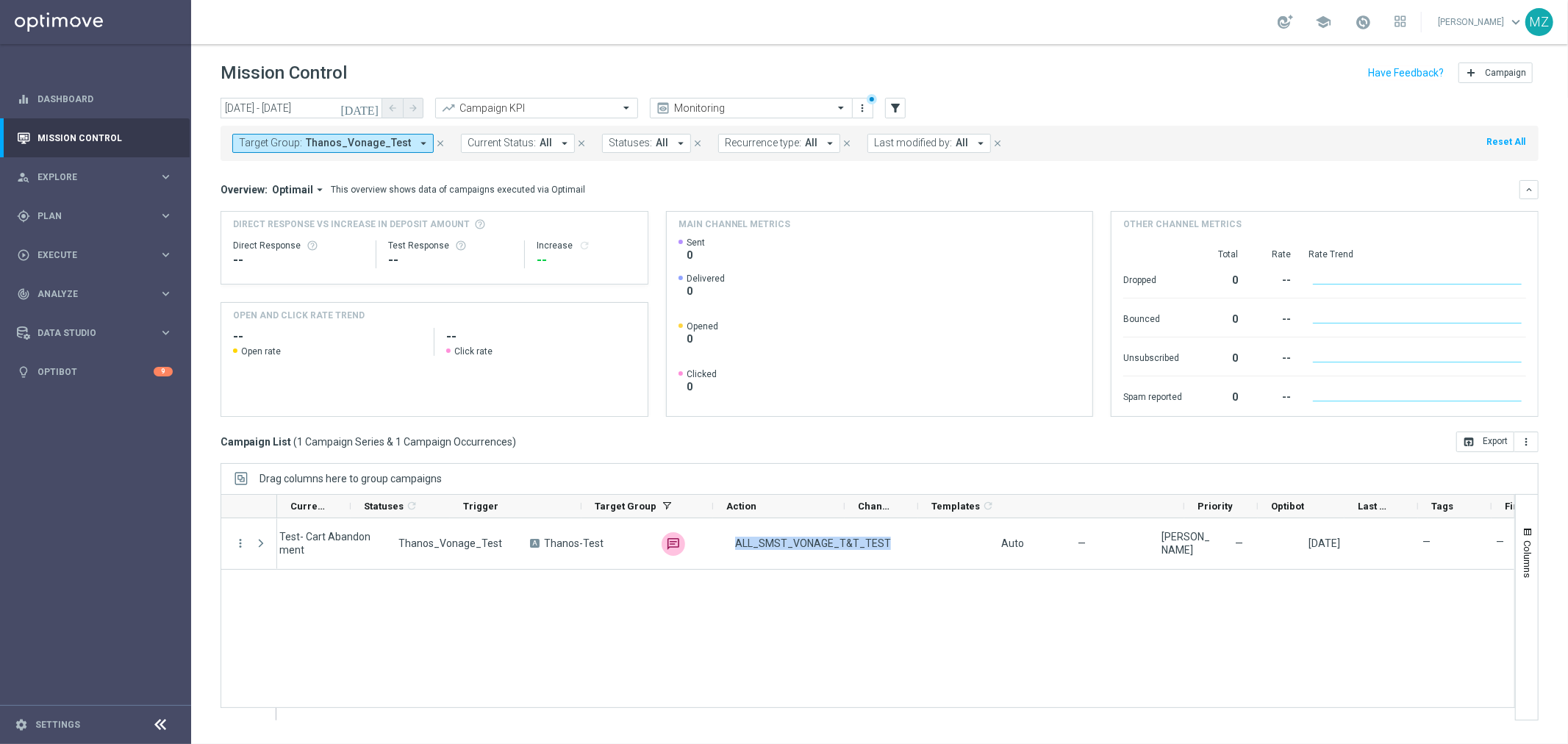
scroll to position [0, 0]
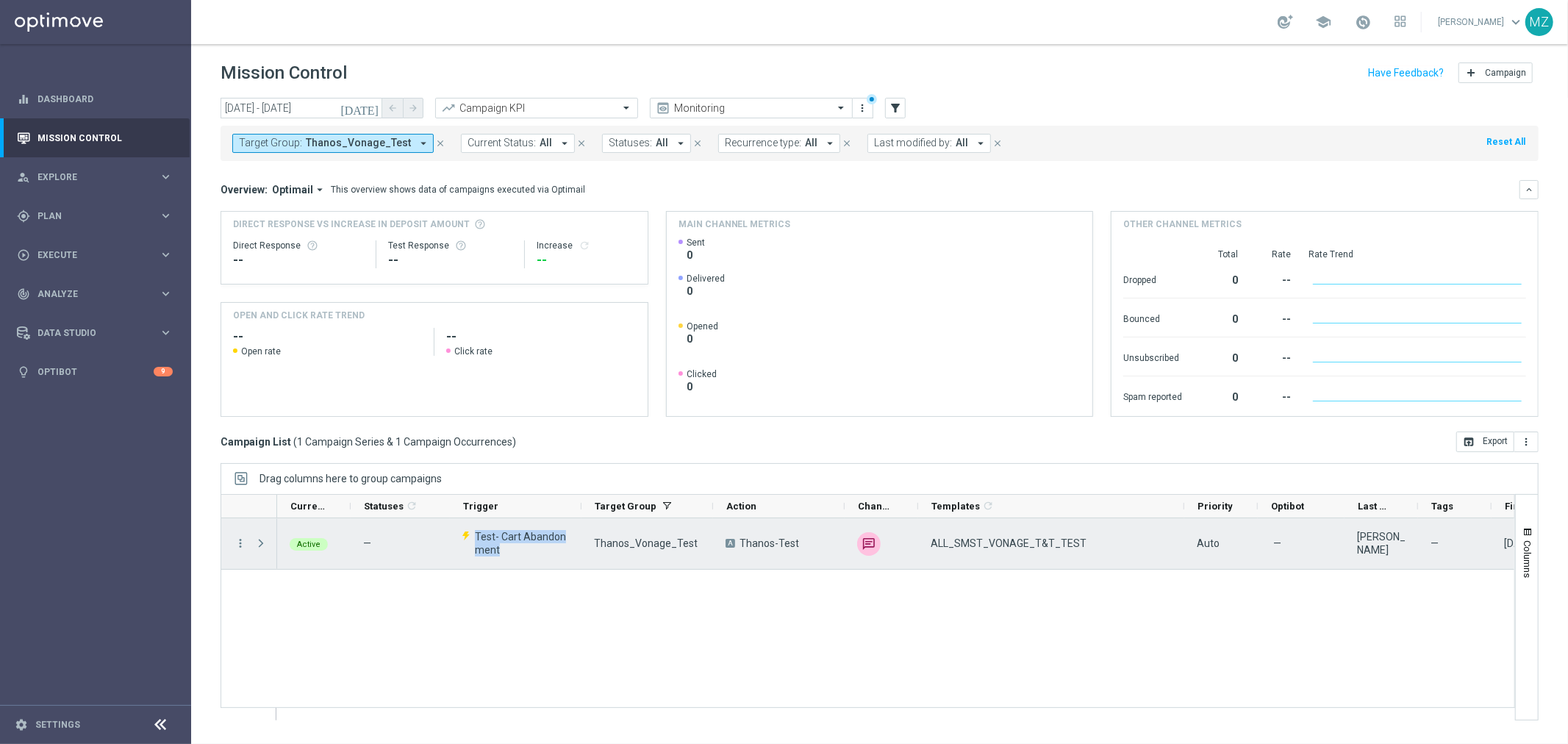
drag, startPoint x: 516, startPoint y: 549, endPoint x: 476, endPoint y: 537, distance: 41.8
click at [476, 537] on span "Test- Cart Abandonment" at bounding box center [521, 543] width 95 height 27
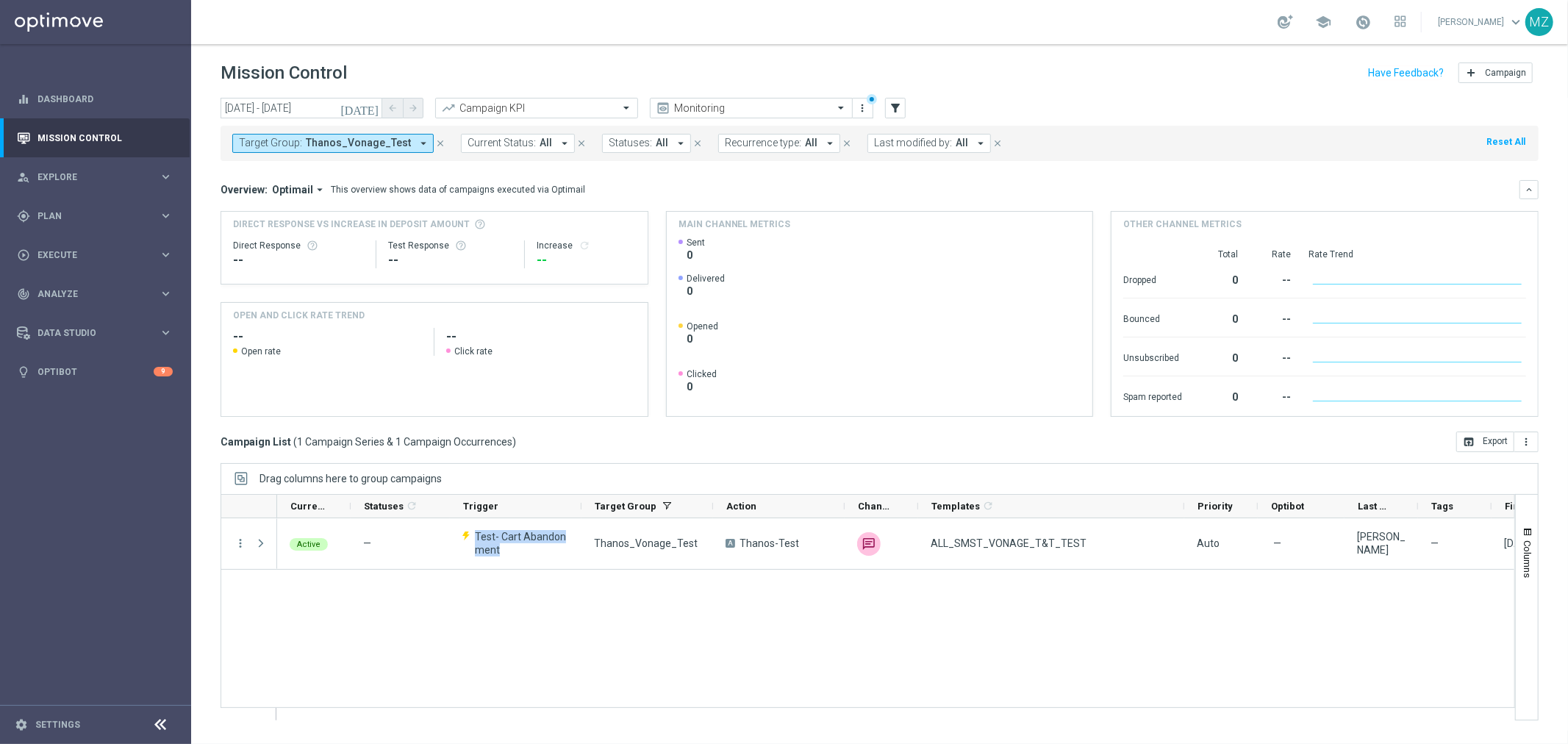
click at [350, 144] on span "Thanos_Vonage_Test" at bounding box center [358, 143] width 106 height 13
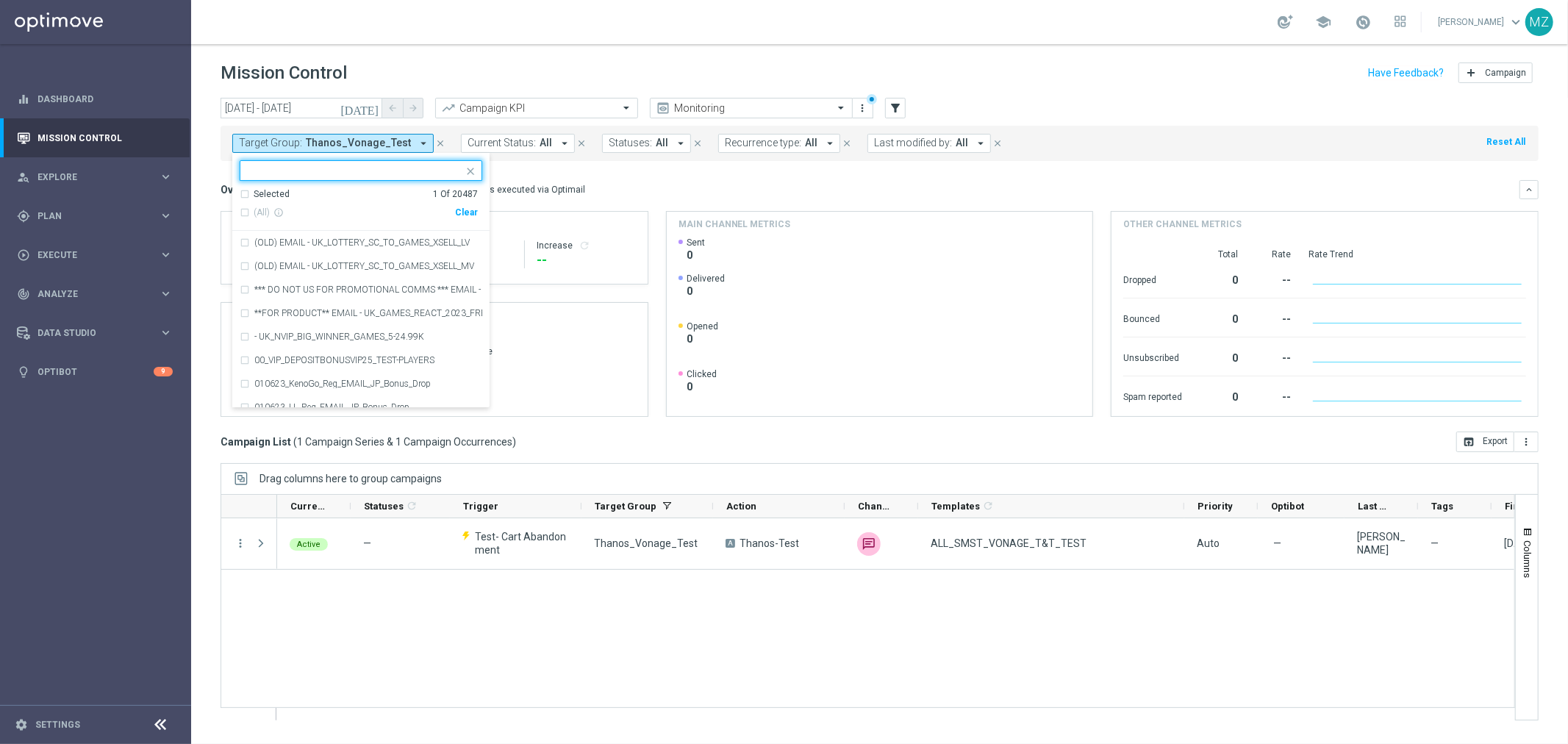
click at [0, 0] on div "Clear" at bounding box center [0, 0] width 0 height 0
click at [900, 107] on icon "filter_alt" at bounding box center [895, 108] width 13 height 13
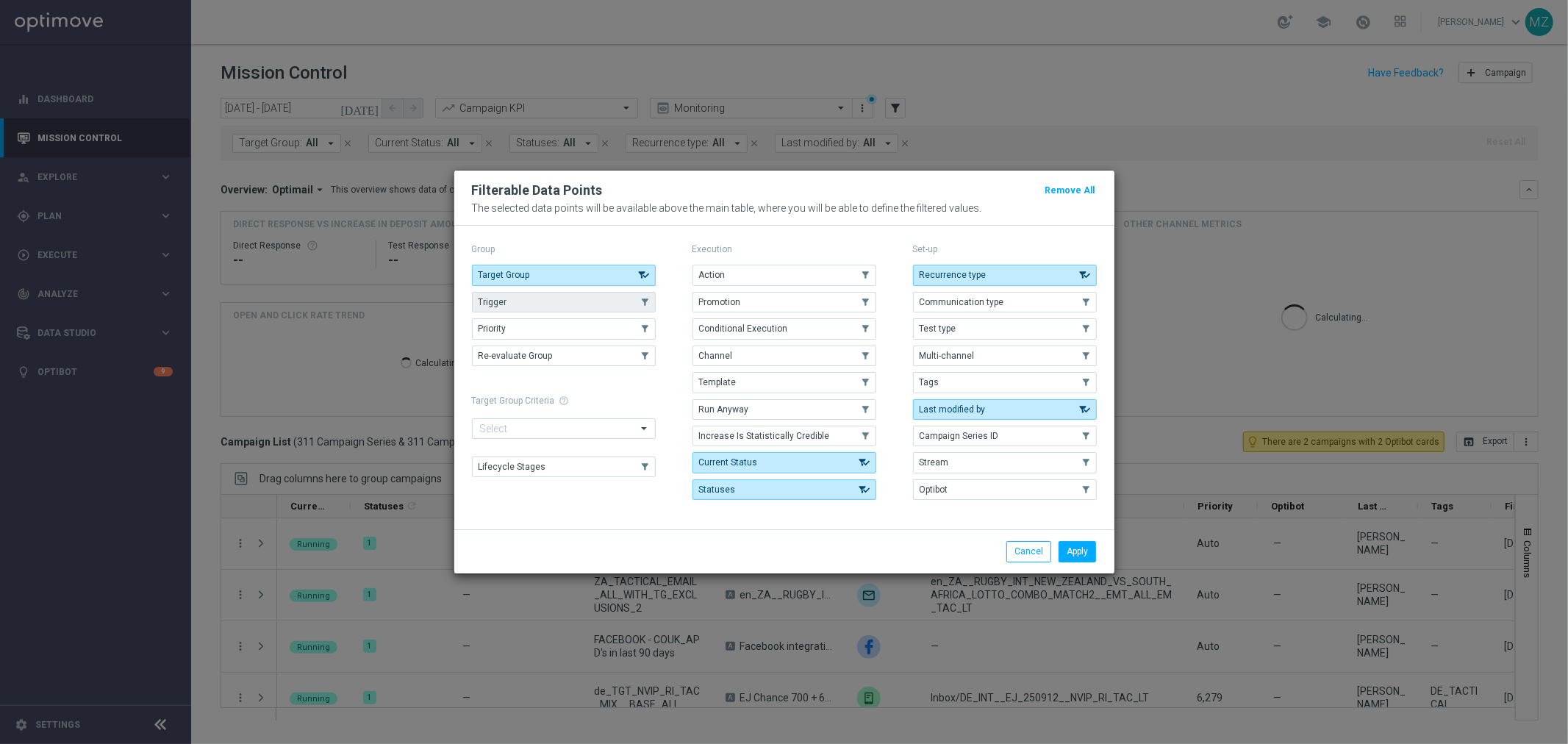
click at [585, 304] on button "Trigger" at bounding box center [564, 302] width 184 height 20
click at [1087, 549] on button "Apply" at bounding box center [1077, 551] width 38 height 20
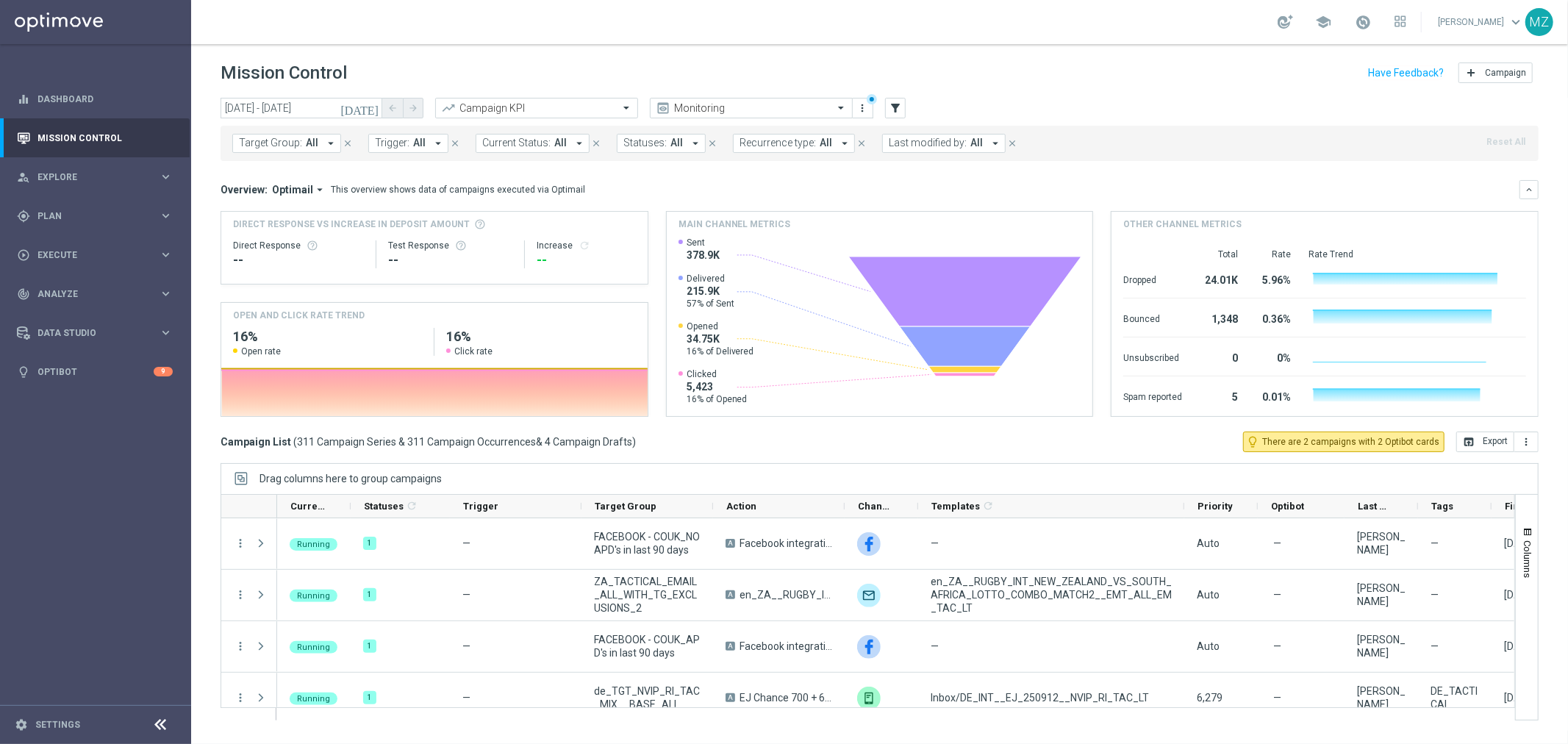
click at [388, 146] on span "Trigger:" at bounding box center [392, 143] width 35 height 13
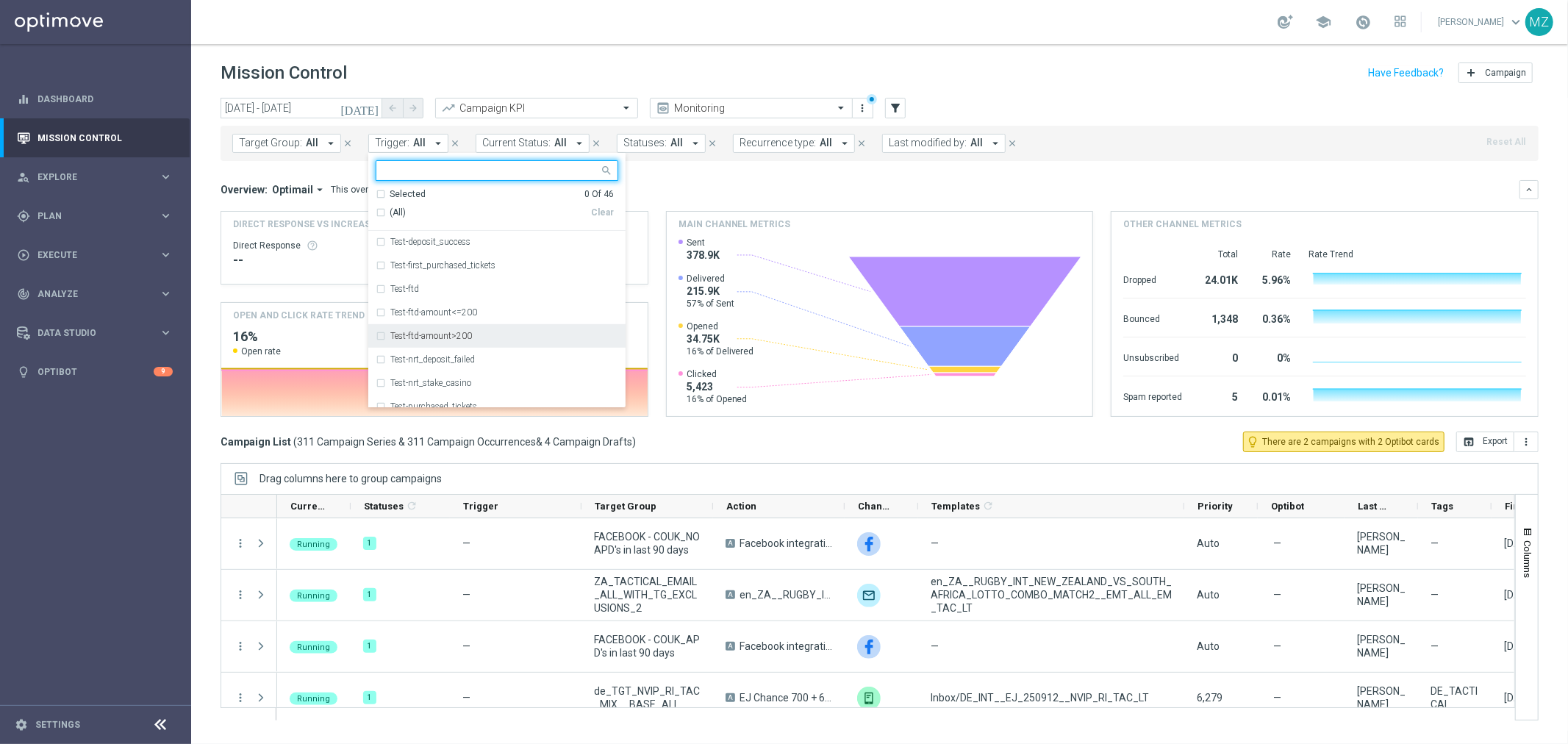
scroll to position [743, 0]
click at [449, 286] on div "Test- Cart Abandonment" at bounding box center [497, 276] width 242 height 24
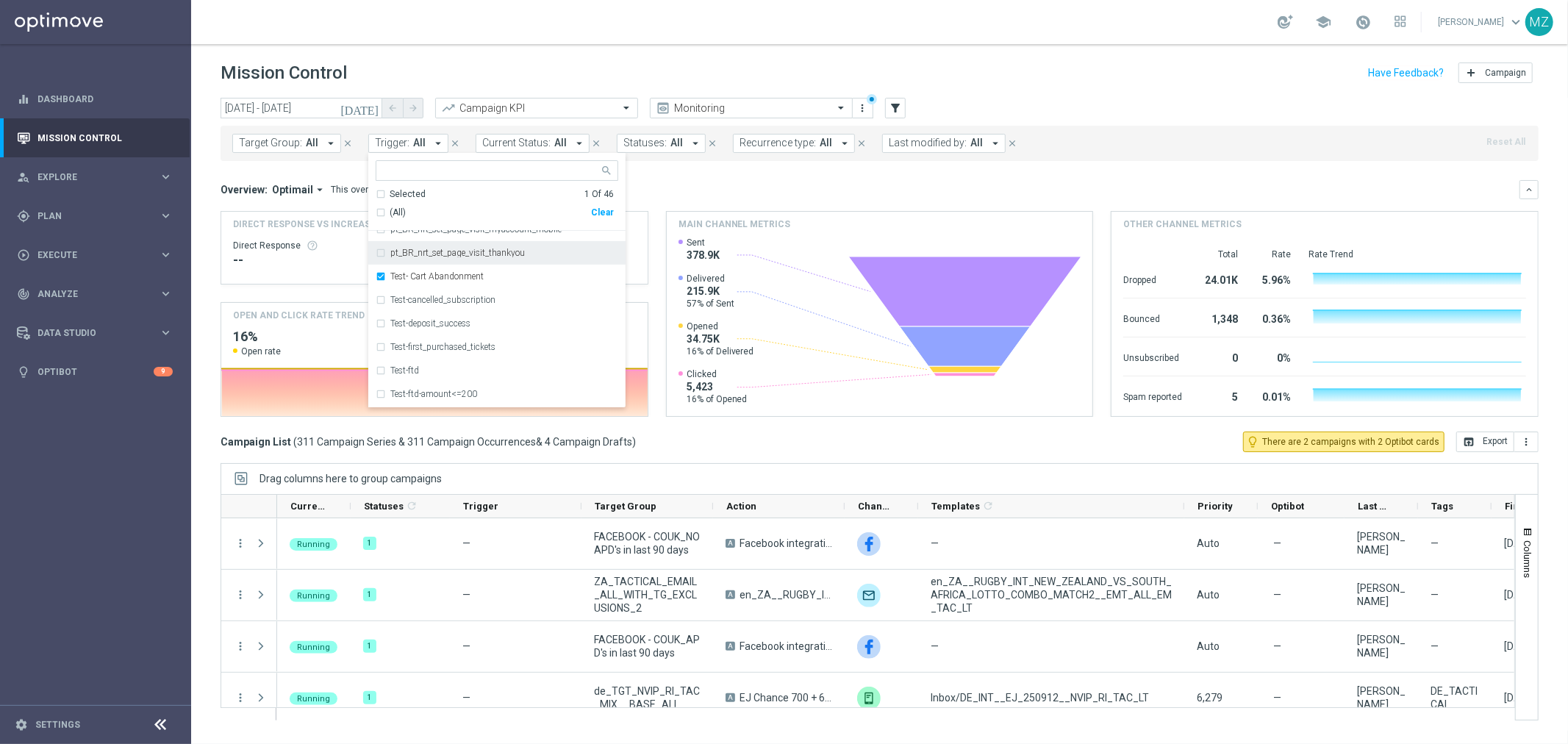
click at [1110, 99] on div "today 12 Sep 2025 - 12 Sep 2025 arrow_back arrow_forward Campaign KPI trending_…" at bounding box center [879, 109] width 1318 height 22
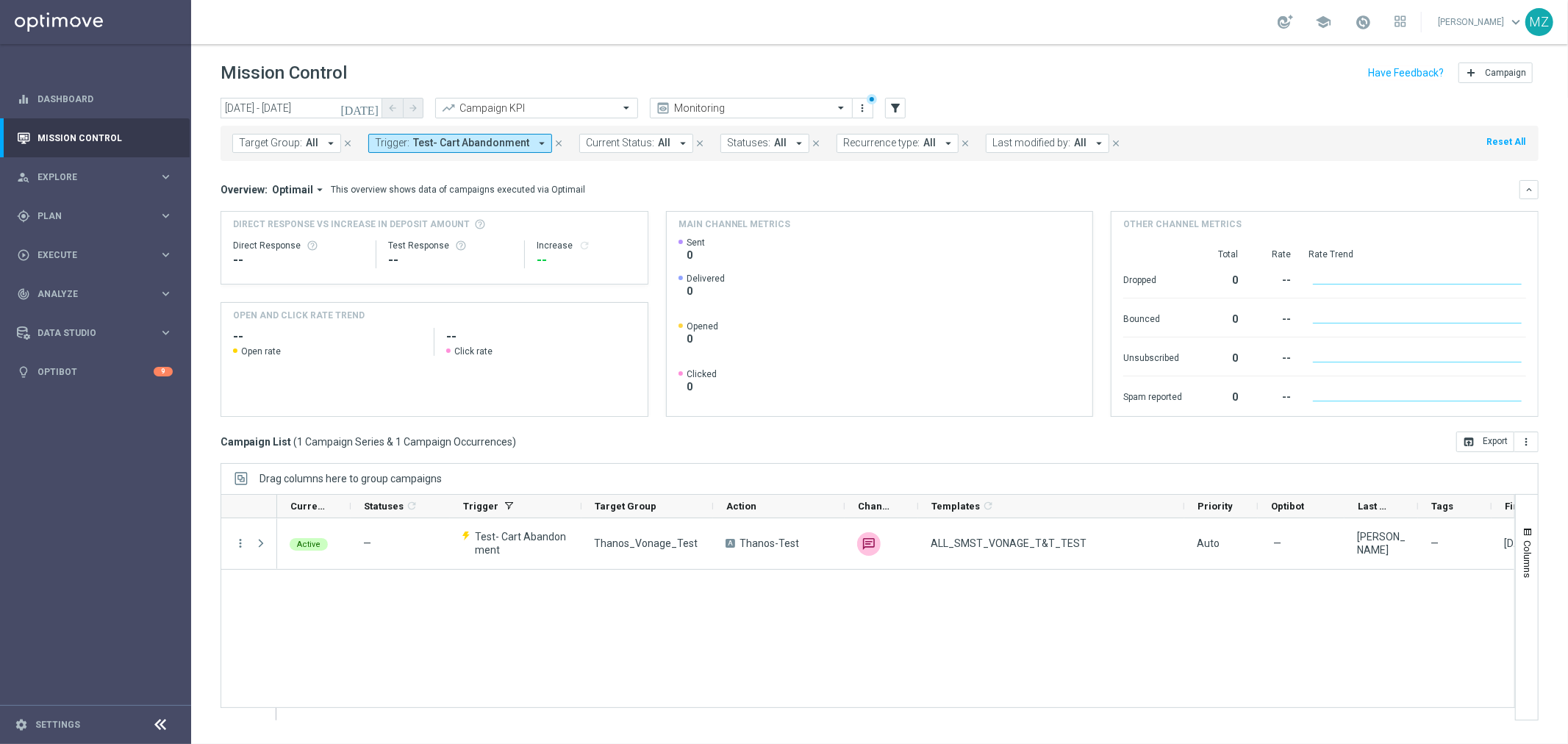
click at [370, 106] on icon "[DATE]" at bounding box center [360, 108] width 39 height 13
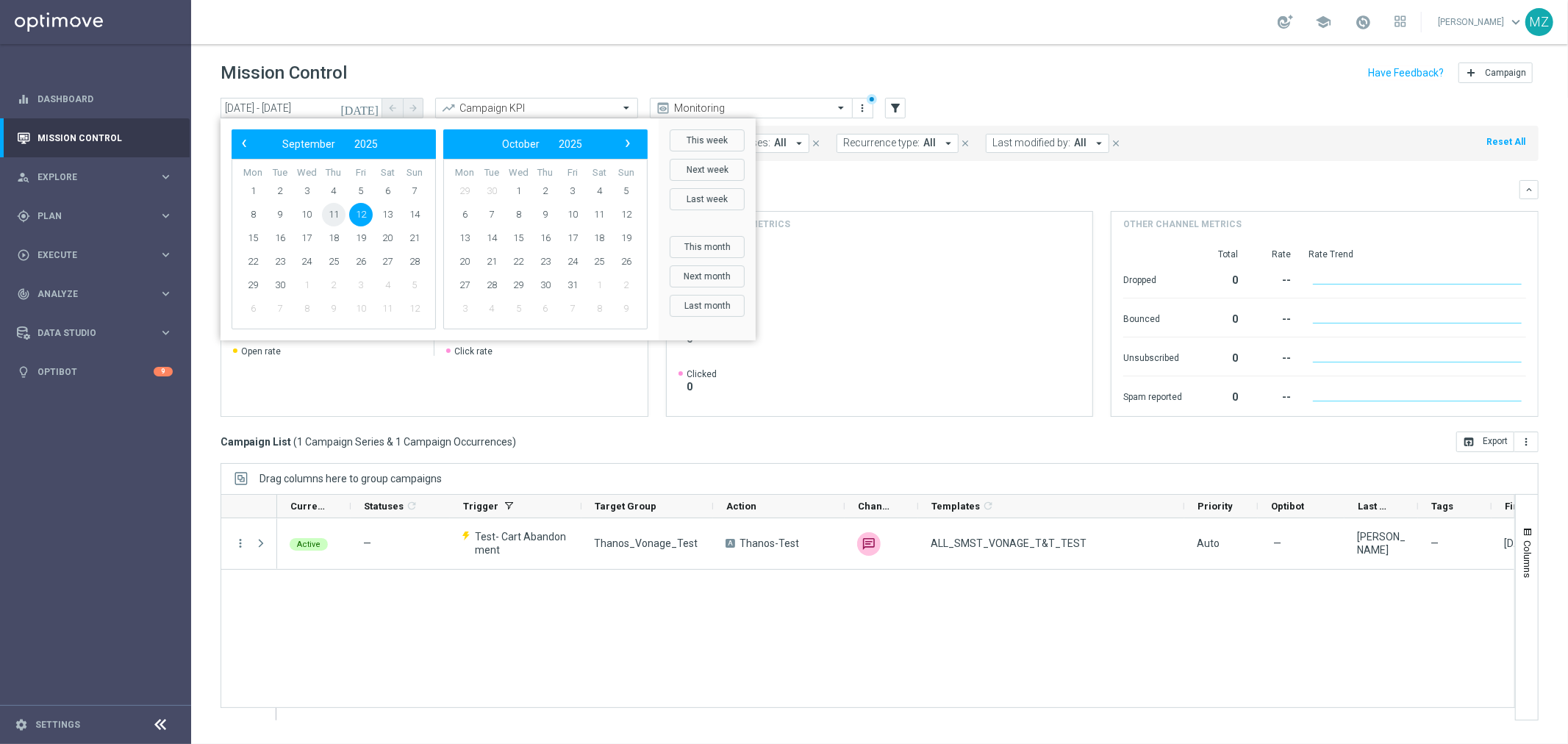
click at [327, 213] on span "11" at bounding box center [334, 215] width 24 height 24
click at [353, 210] on span "12" at bounding box center [361, 215] width 24 height 24
type input "11 Sep 2025 - 12 Sep 2025"
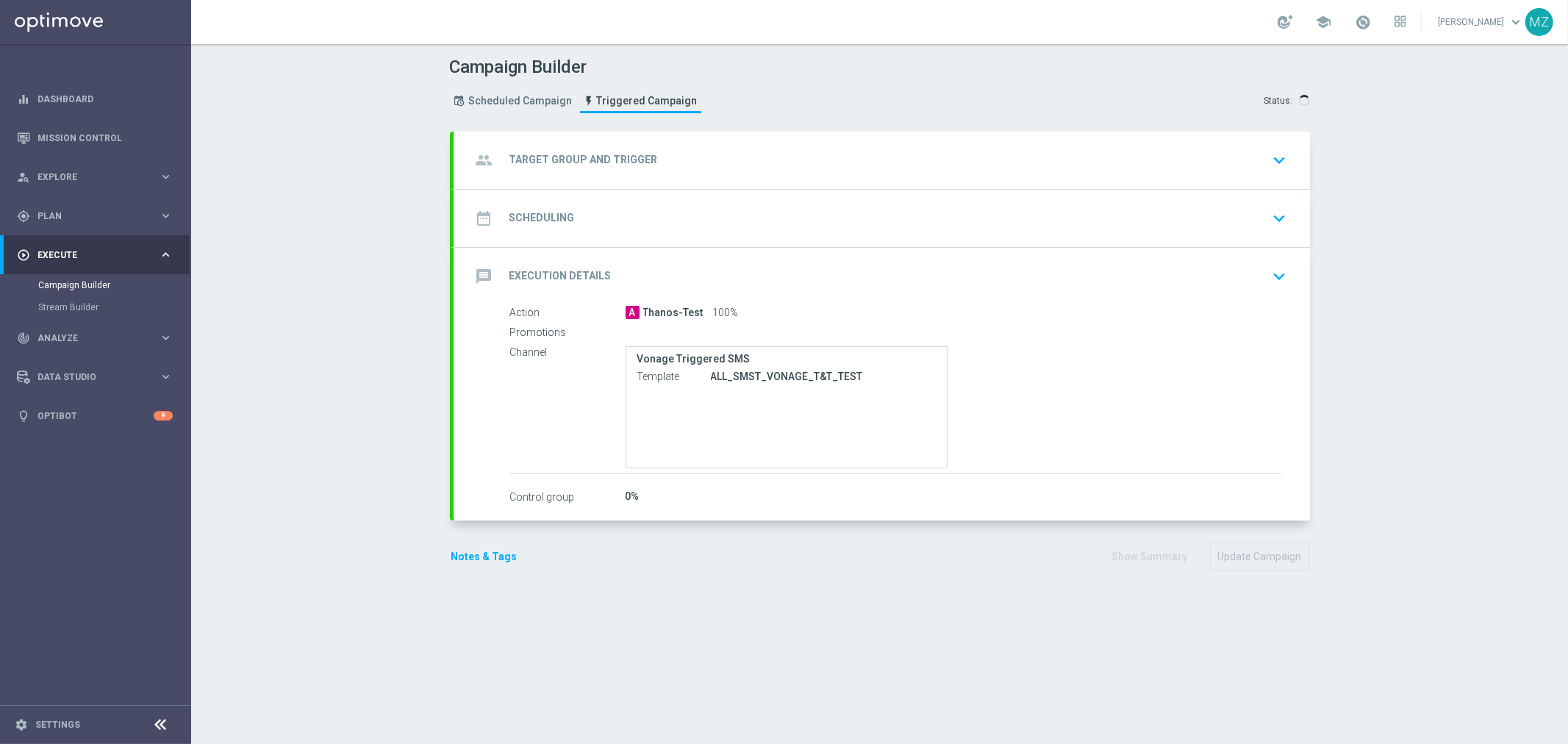
type input "Thanos_Vonage_Test"
radio input "false"
radio input "true"
type input "Test- Cart Abandonment"
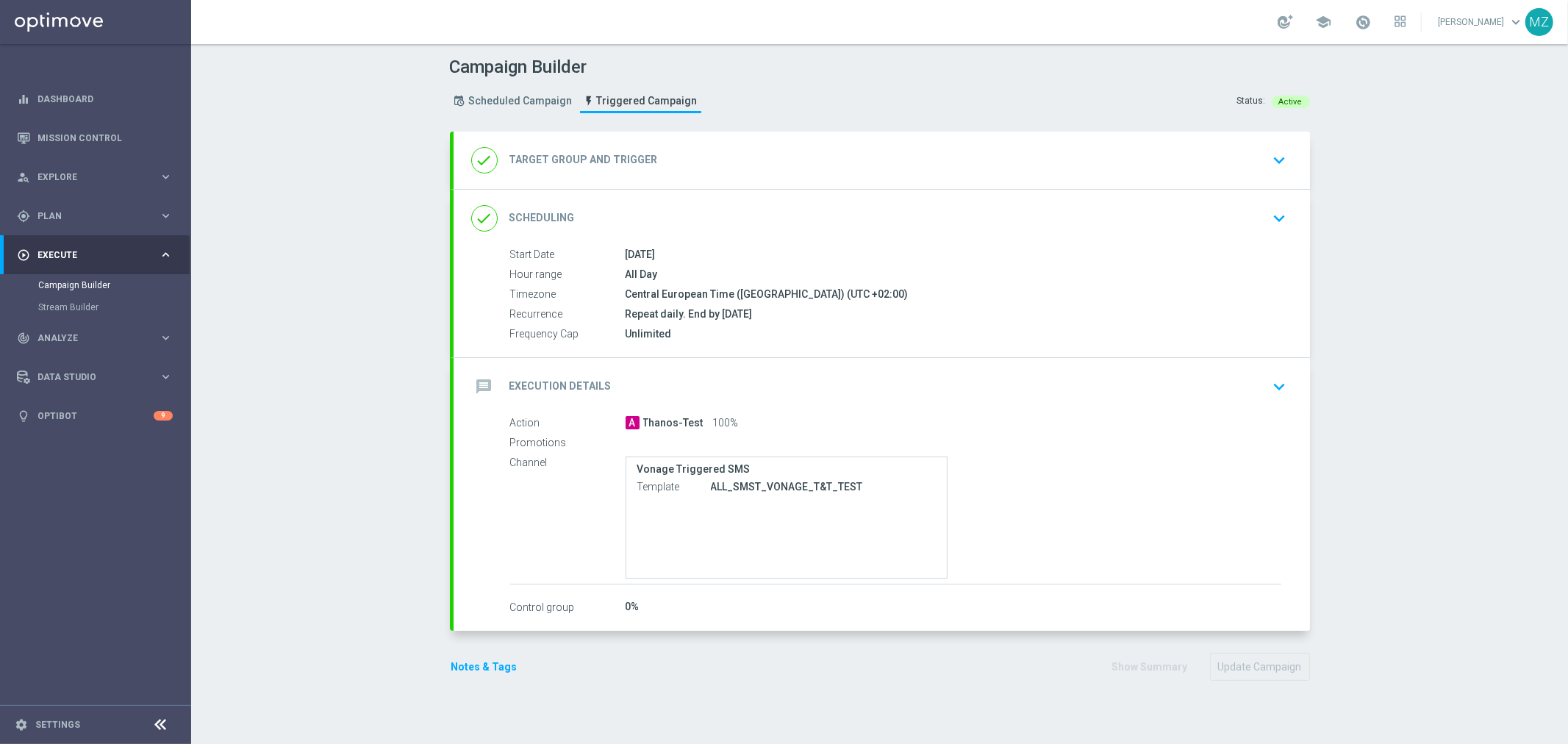
type input "Deposit Amount"
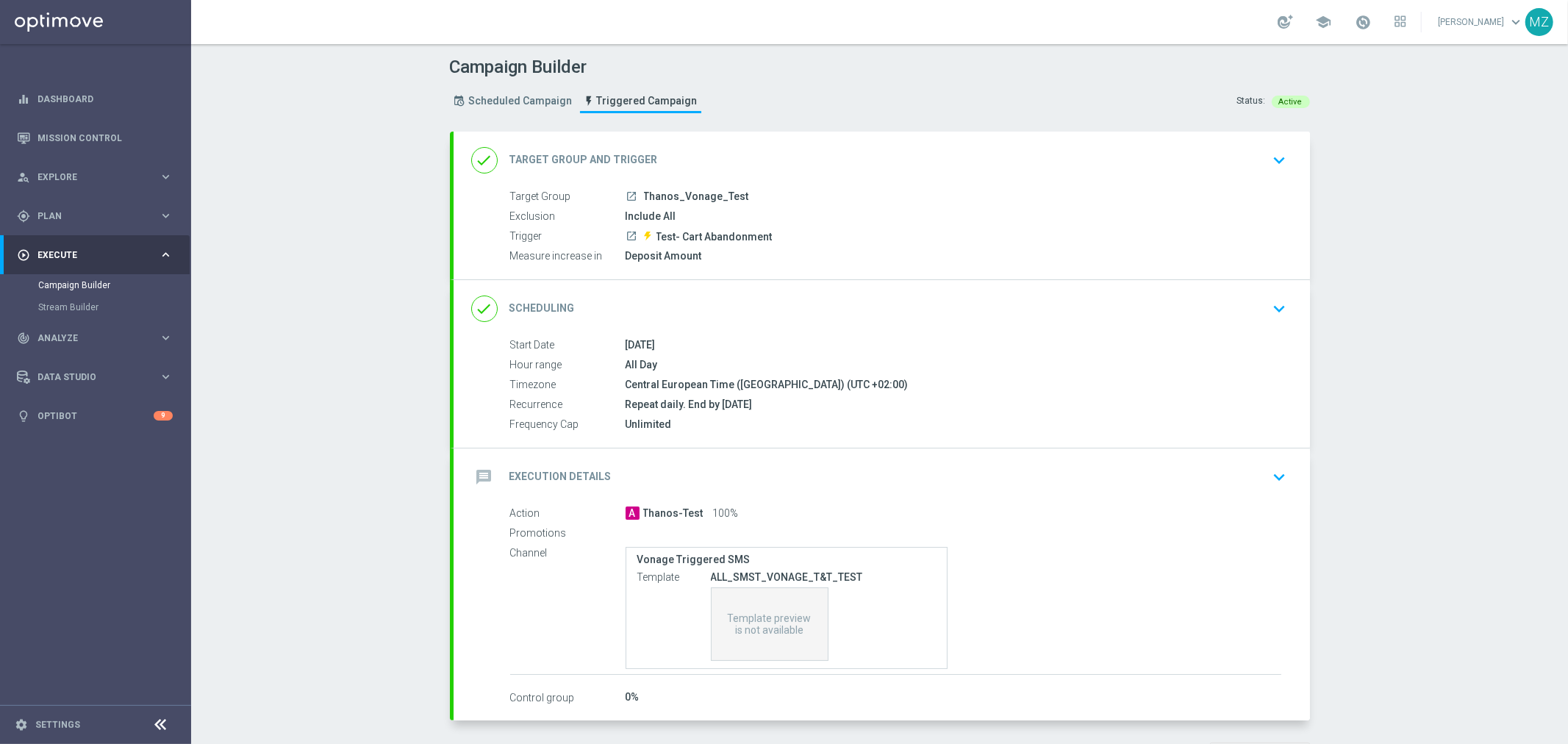
click at [1282, 467] on icon "keyboard_arrow_down" at bounding box center [1280, 478] width 22 height 22
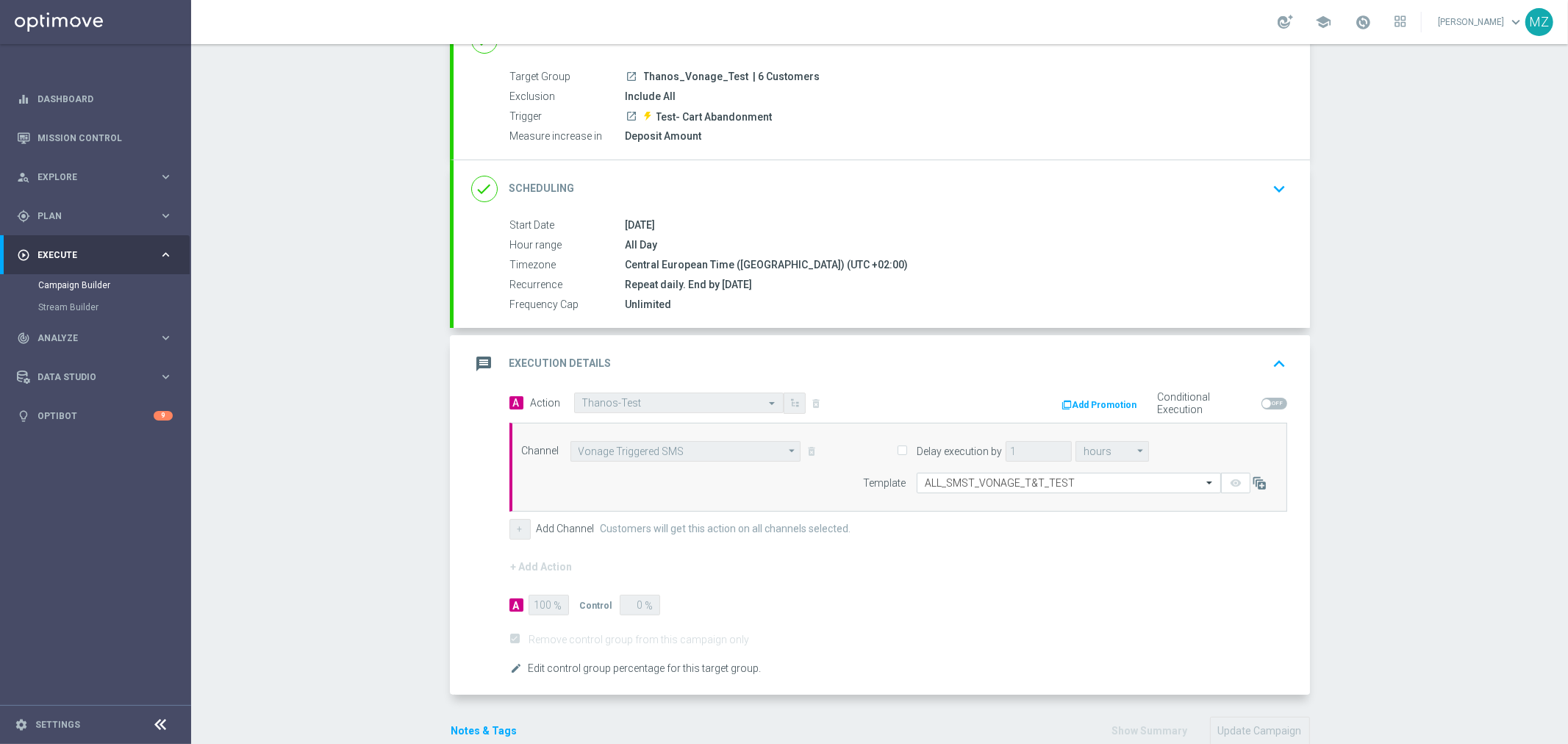
scroll to position [151, 0]
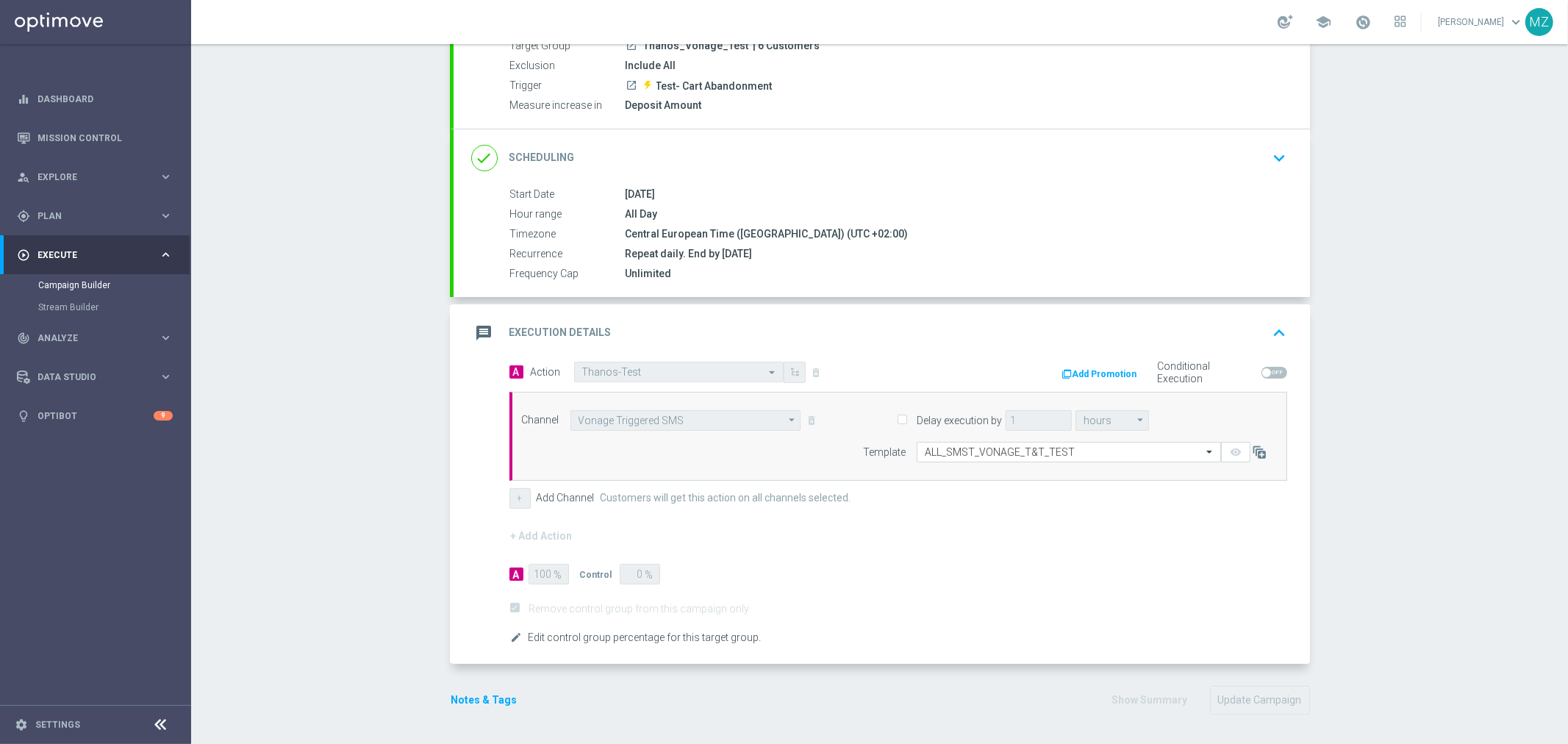
click at [762, 547] on form "A Action Select action Thanos-Test delete_forever Add Promotion Conditional Exe…" at bounding box center [898, 504] width 778 height 286
drag, startPoint x: 1062, startPoint y: 547, endPoint x: 722, endPoint y: 531, distance: 340.4
click at [1062, 547] on form "A Action Select action Thanos-Test delete_forever Add Promotion Conditional Exe…" at bounding box center [898, 504] width 778 height 286
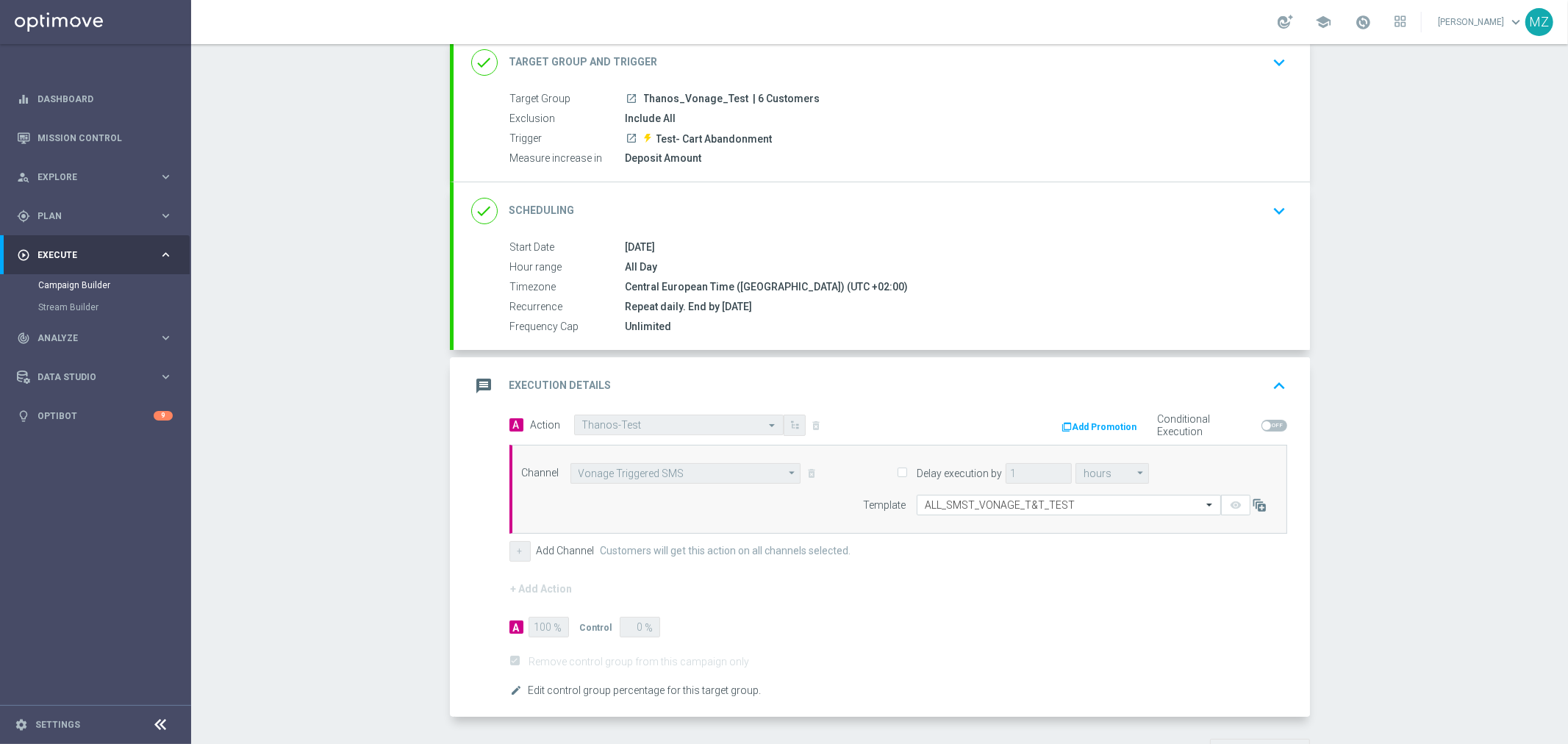
scroll to position [69, 0]
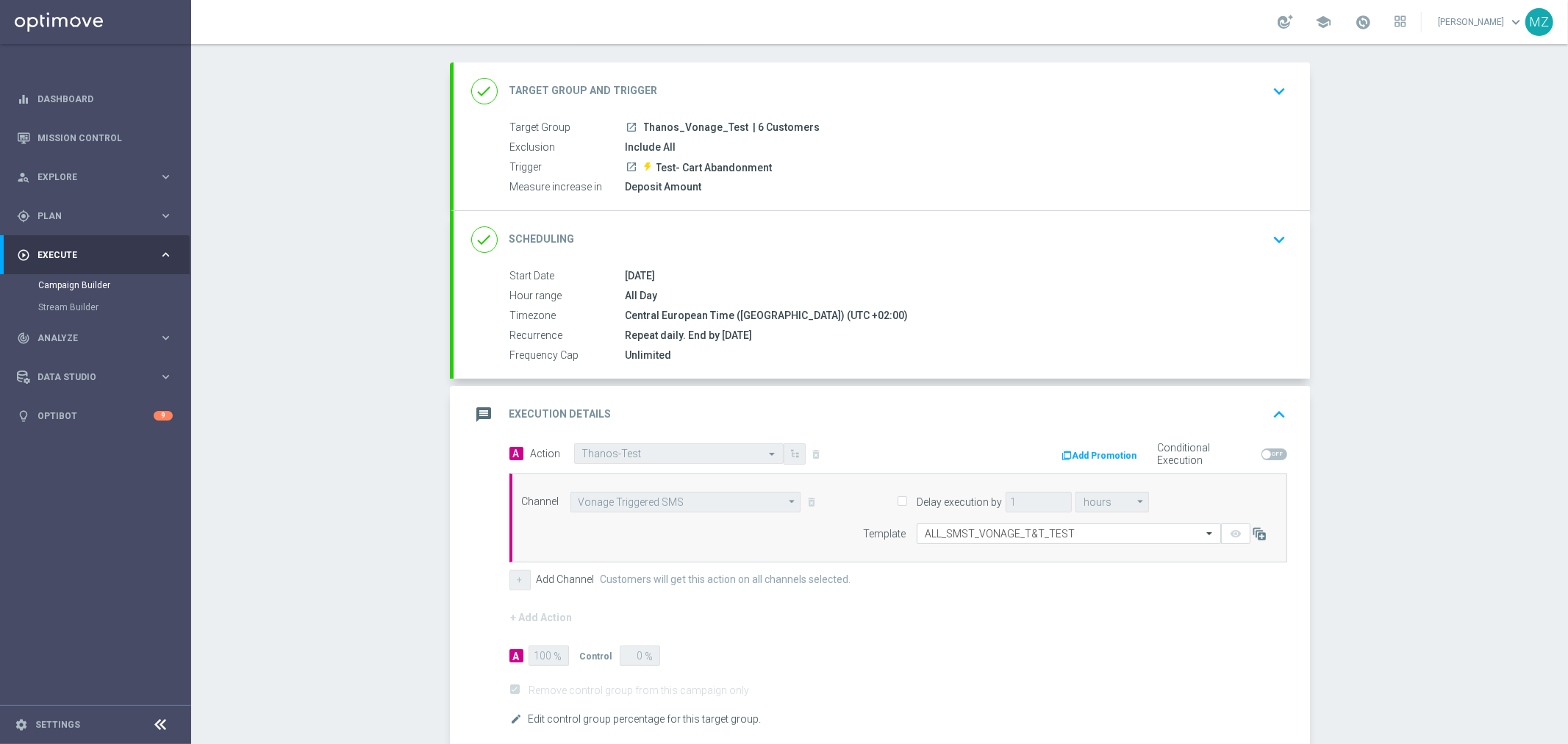
click at [1271, 231] on icon "keyboard_arrow_down" at bounding box center [1280, 240] width 22 height 22
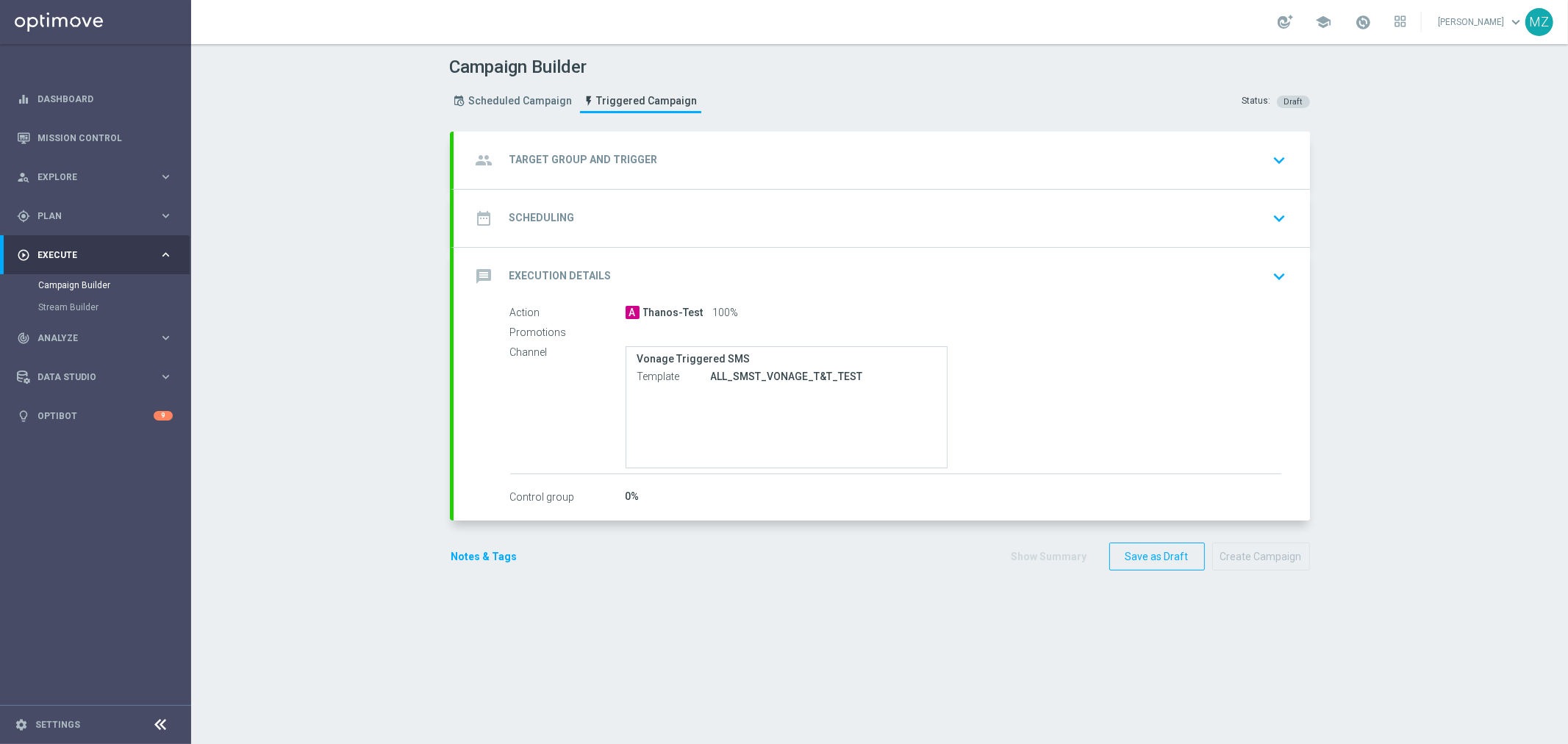
type input "Thanos_Vonage_Test"
radio input "false"
radio input "true"
type input "Test- Cart Abandonment"
type input "Central European Time ([GEOGRAPHIC_DATA]) (UTC +02:00)"
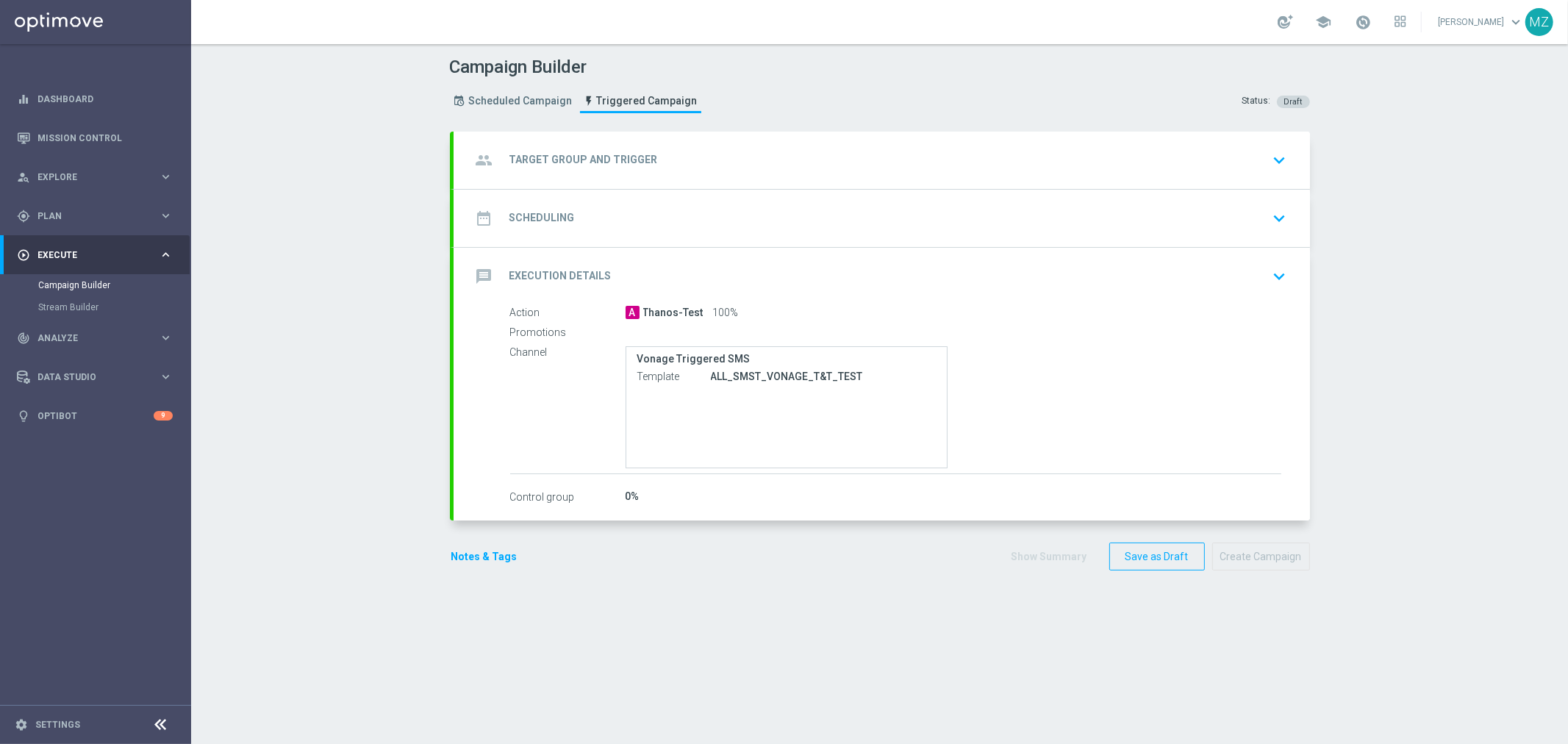
radio input "false"
radio input "true"
type input "[DATE]"
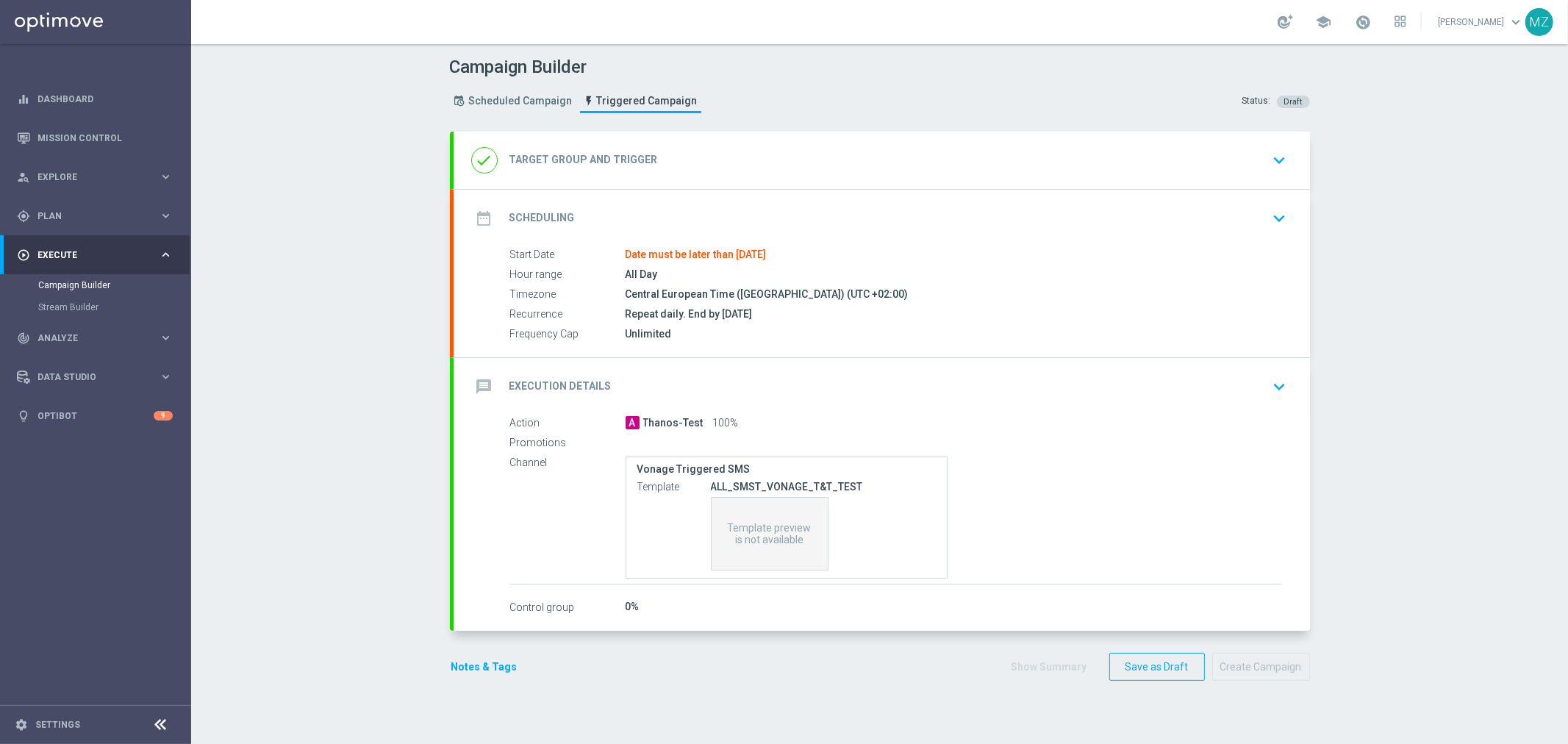
type input "Deposit Amount"
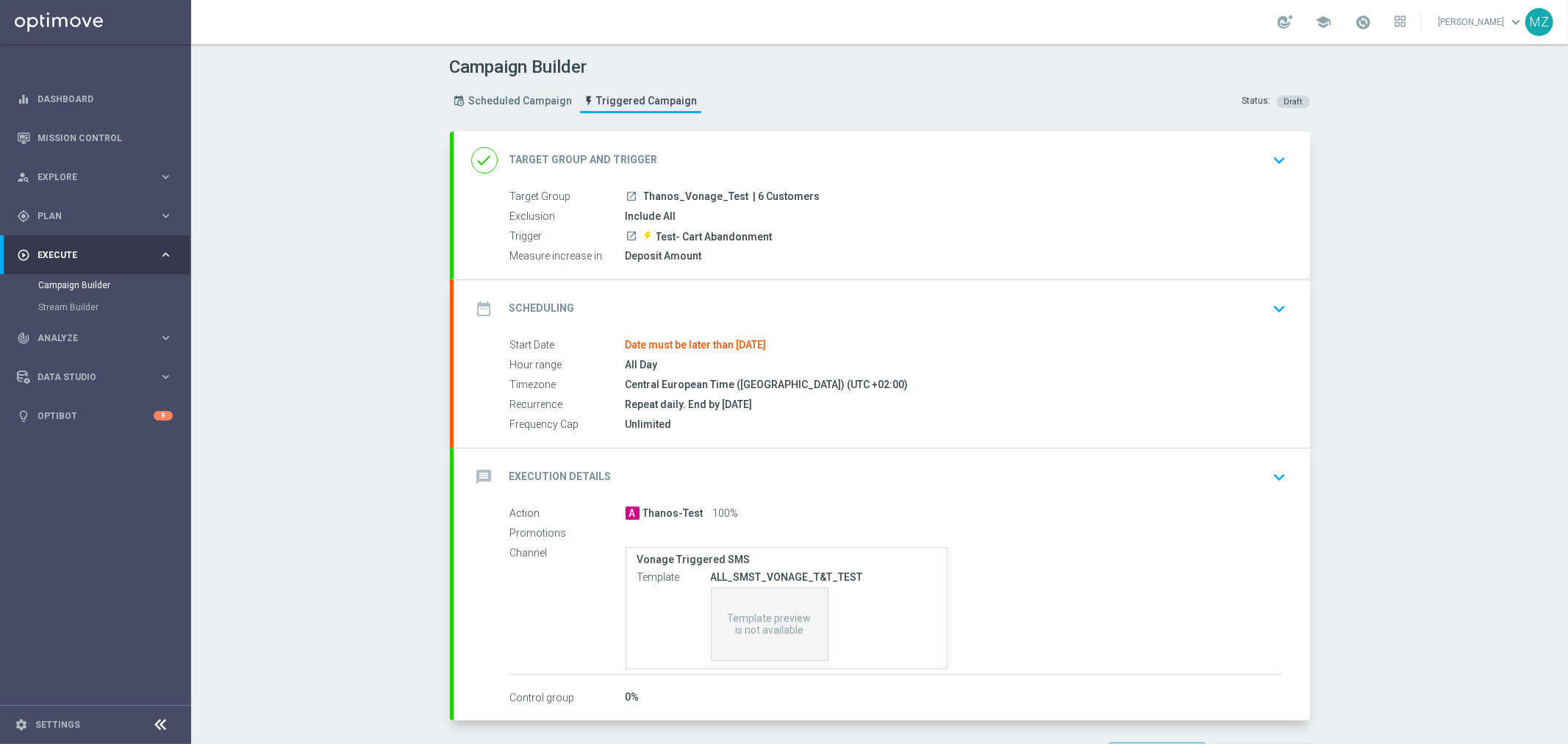
click at [1272, 306] on icon "keyboard_arrow_down" at bounding box center [1280, 309] width 22 height 22
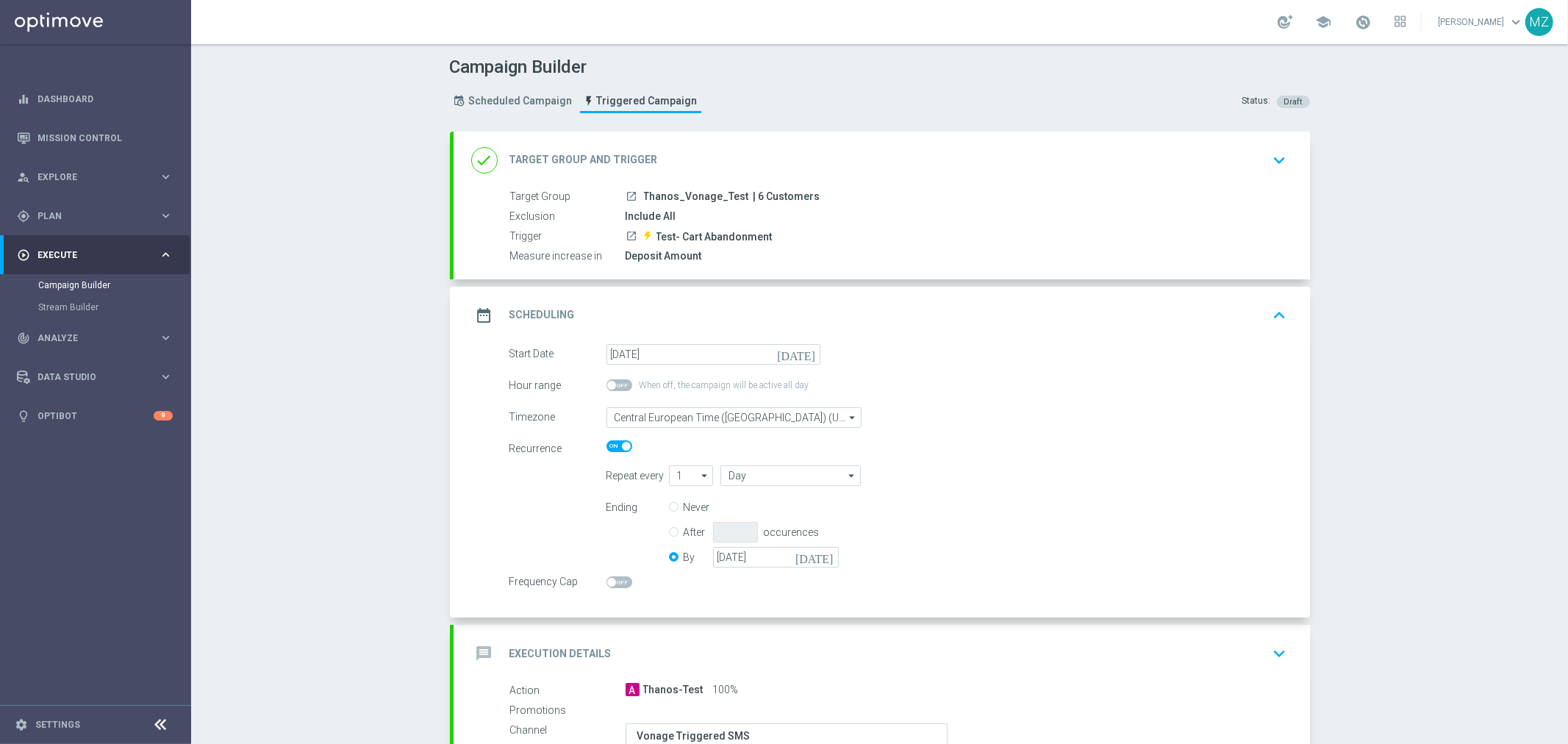
click at [799, 353] on icon "[DATE]" at bounding box center [798, 353] width 43 height 17
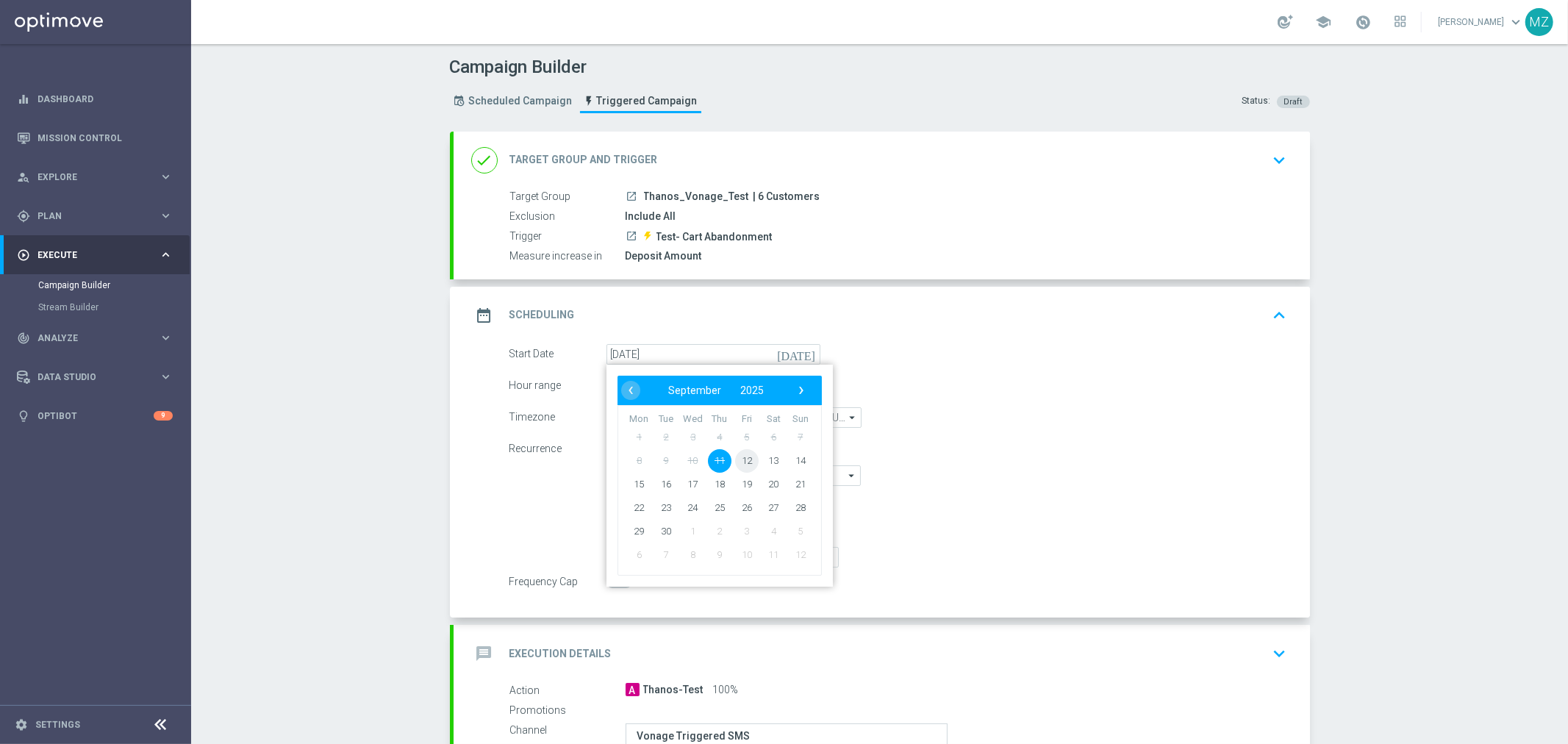
click at [737, 462] on span "12" at bounding box center [746, 460] width 24 height 24
type input "[DATE]"
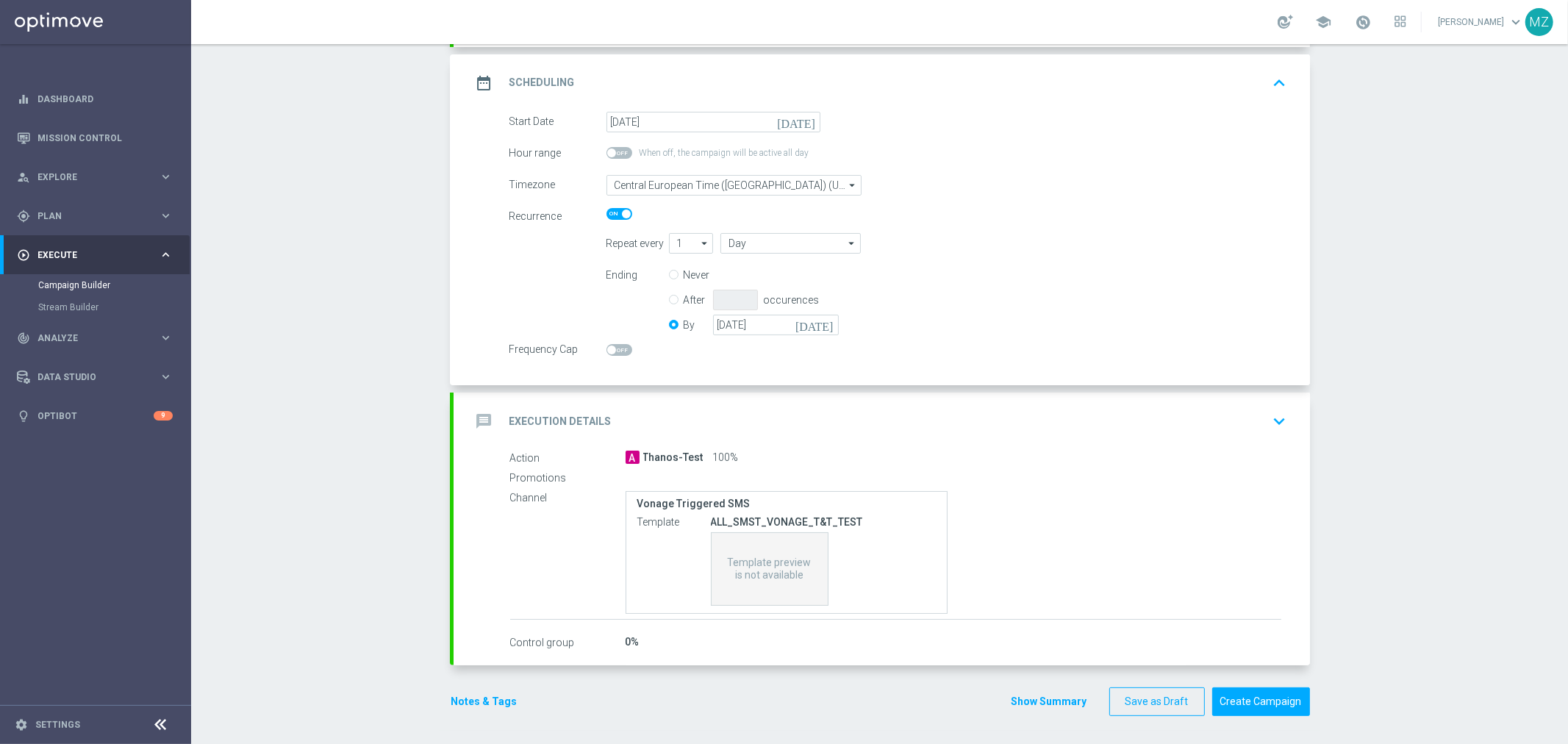
click at [1269, 423] on icon "keyboard_arrow_down" at bounding box center [1280, 422] width 22 height 22
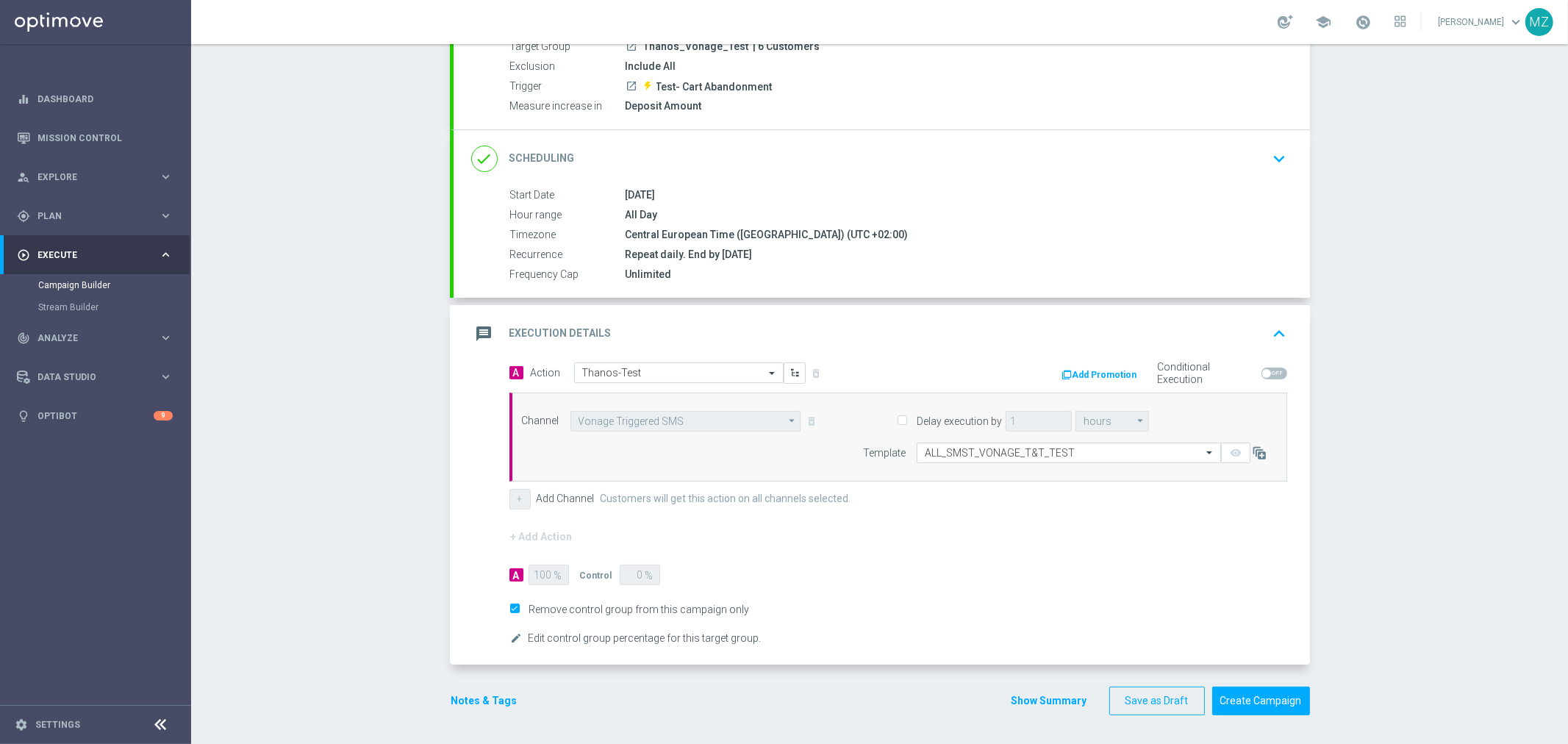
scroll to position [151, 0]
click at [575, 498] on label "Add Channel" at bounding box center [566, 499] width 58 height 13
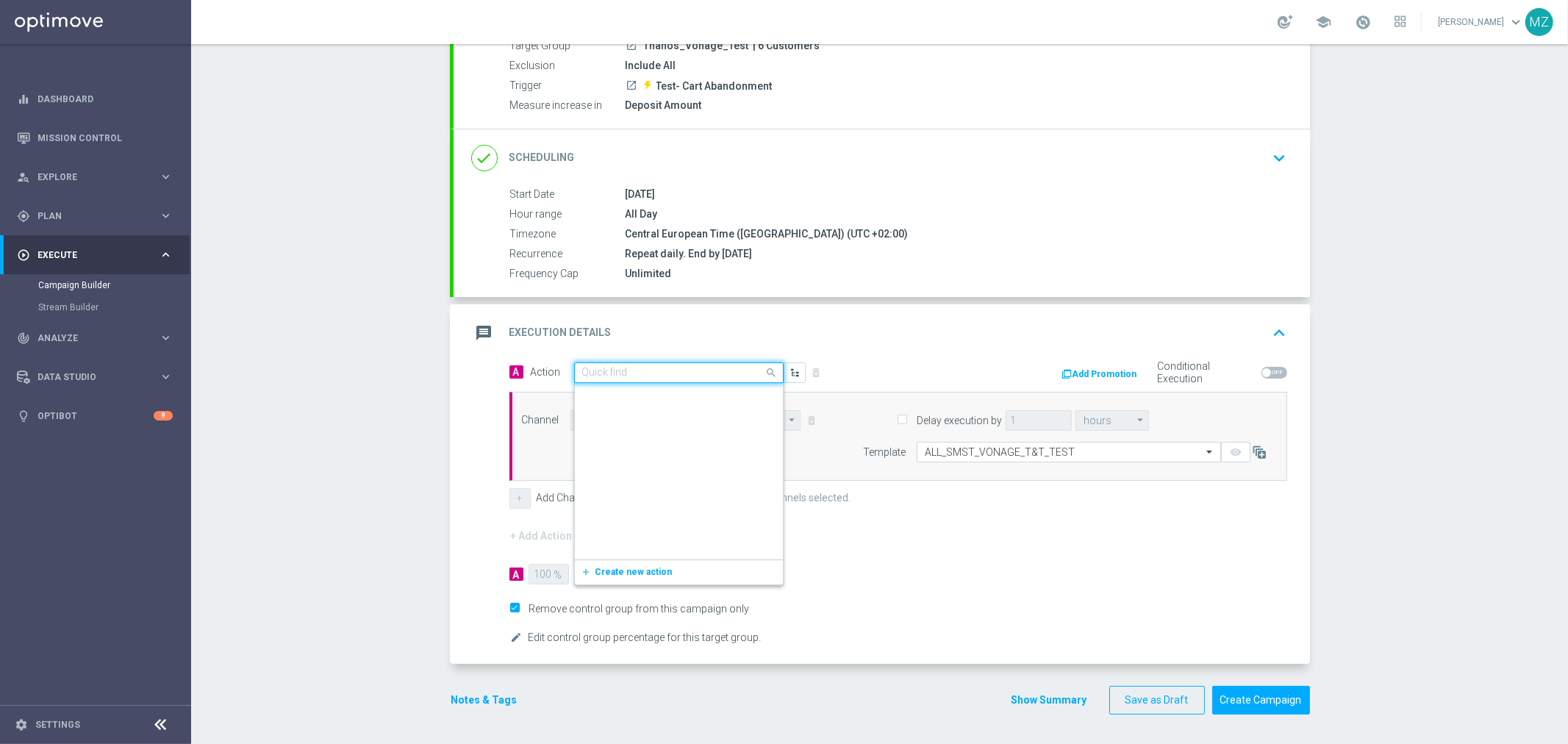
click at [644, 370] on input "text" at bounding box center [664, 374] width 164 height 13
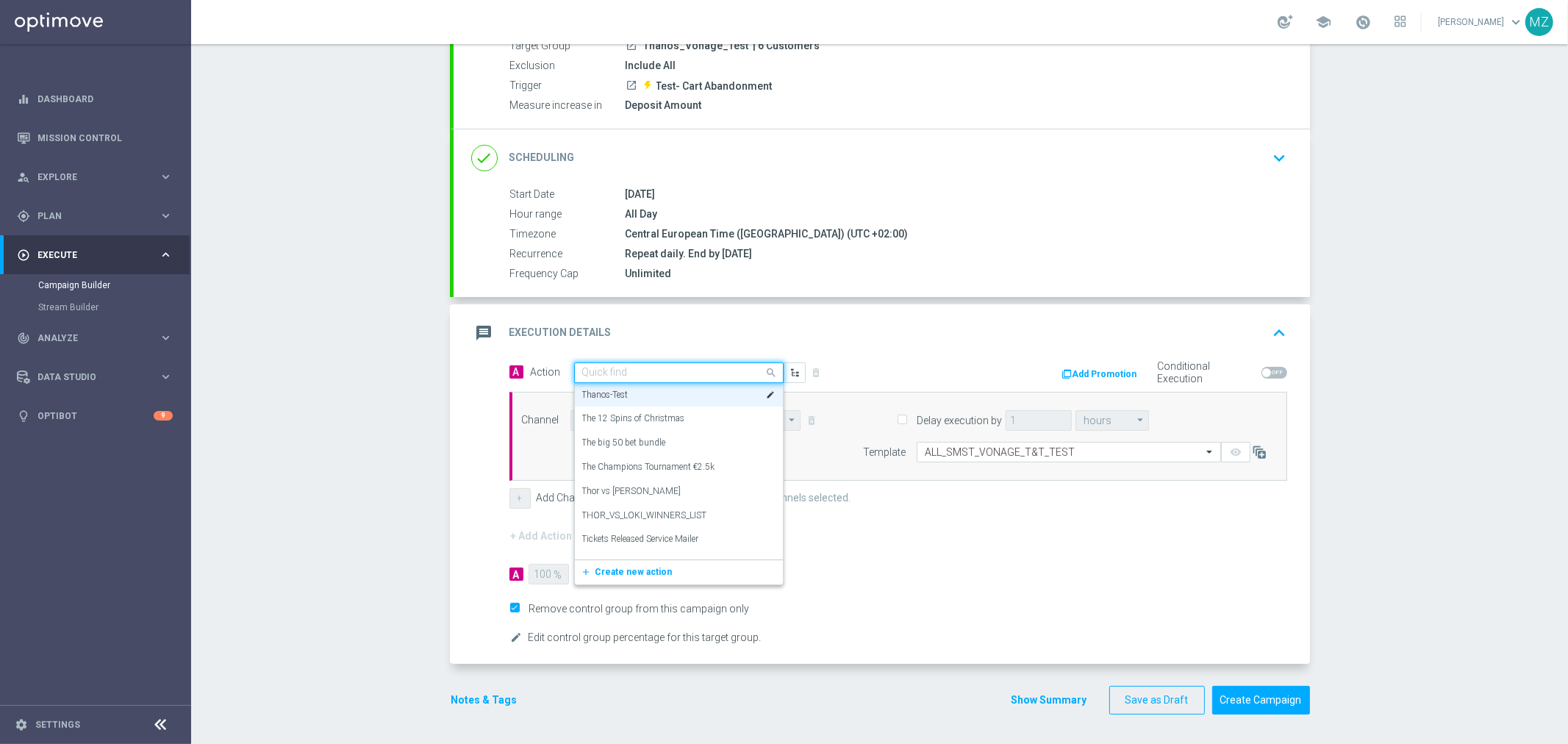
click at [643, 369] on input "text" at bounding box center [664, 374] width 164 height 13
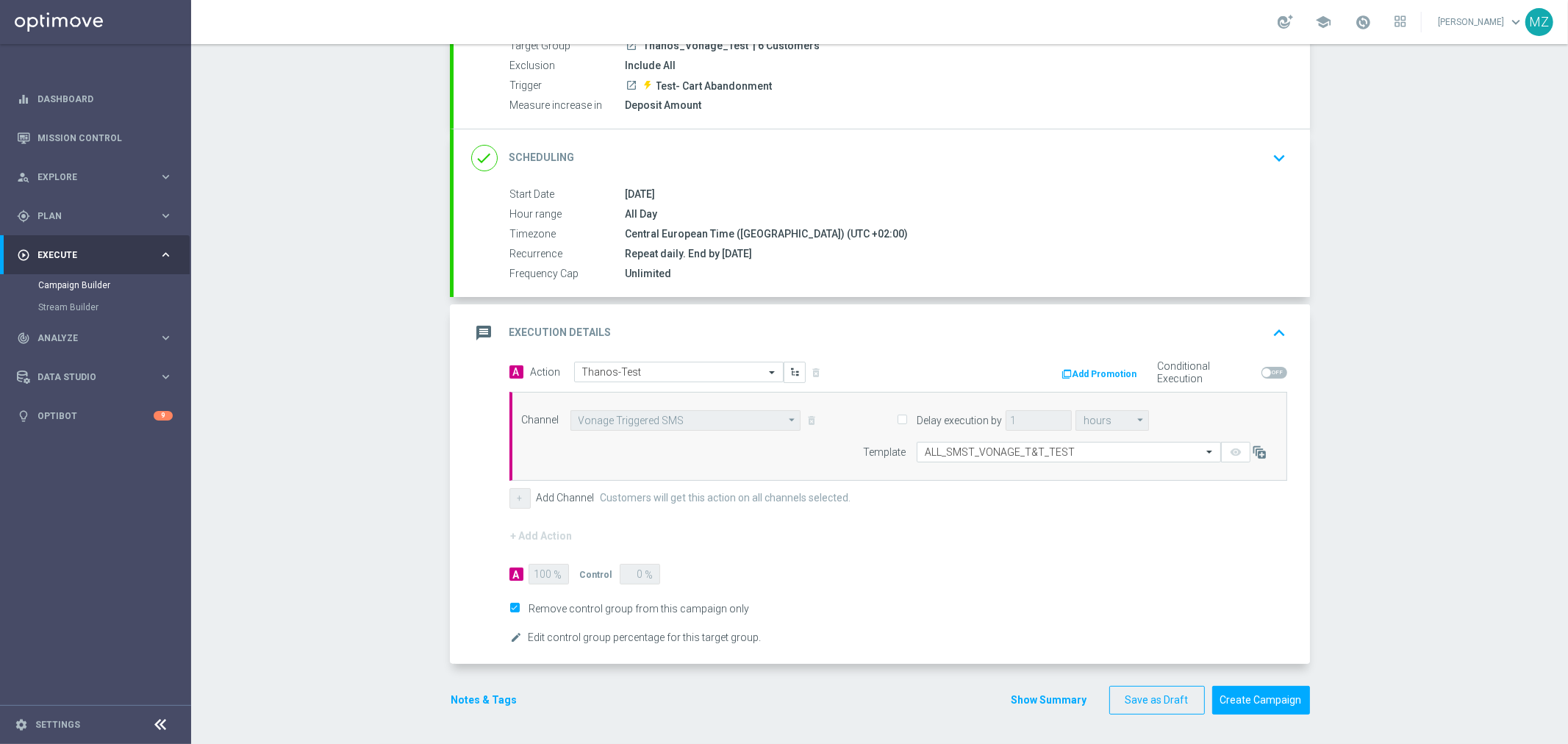
click at [869, 340] on div "message Execution Details keyboard_arrow_up" at bounding box center [881, 333] width 821 height 28
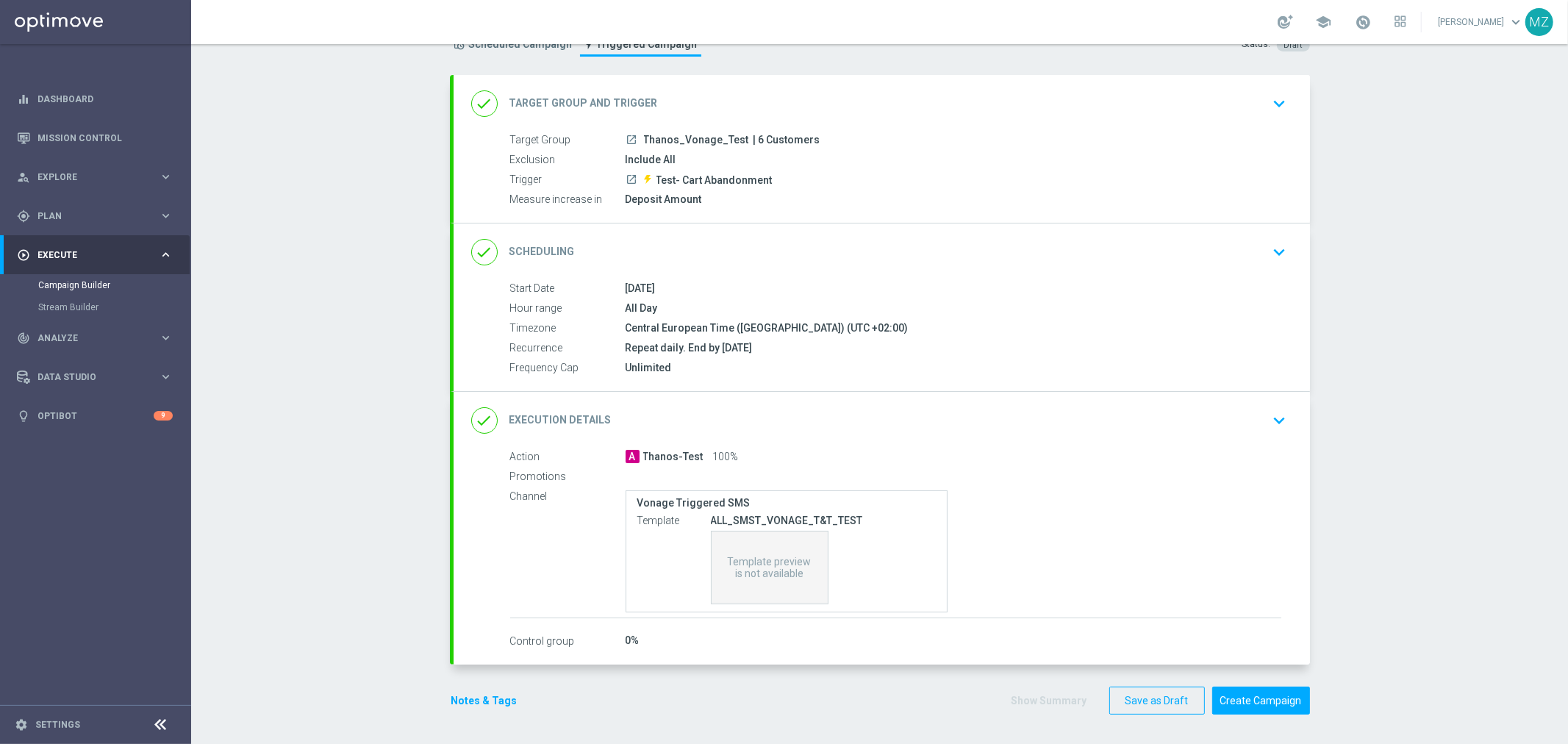
scroll to position [56, 0]
click at [1277, 423] on icon "keyboard_arrow_down" at bounding box center [1280, 422] width 22 height 22
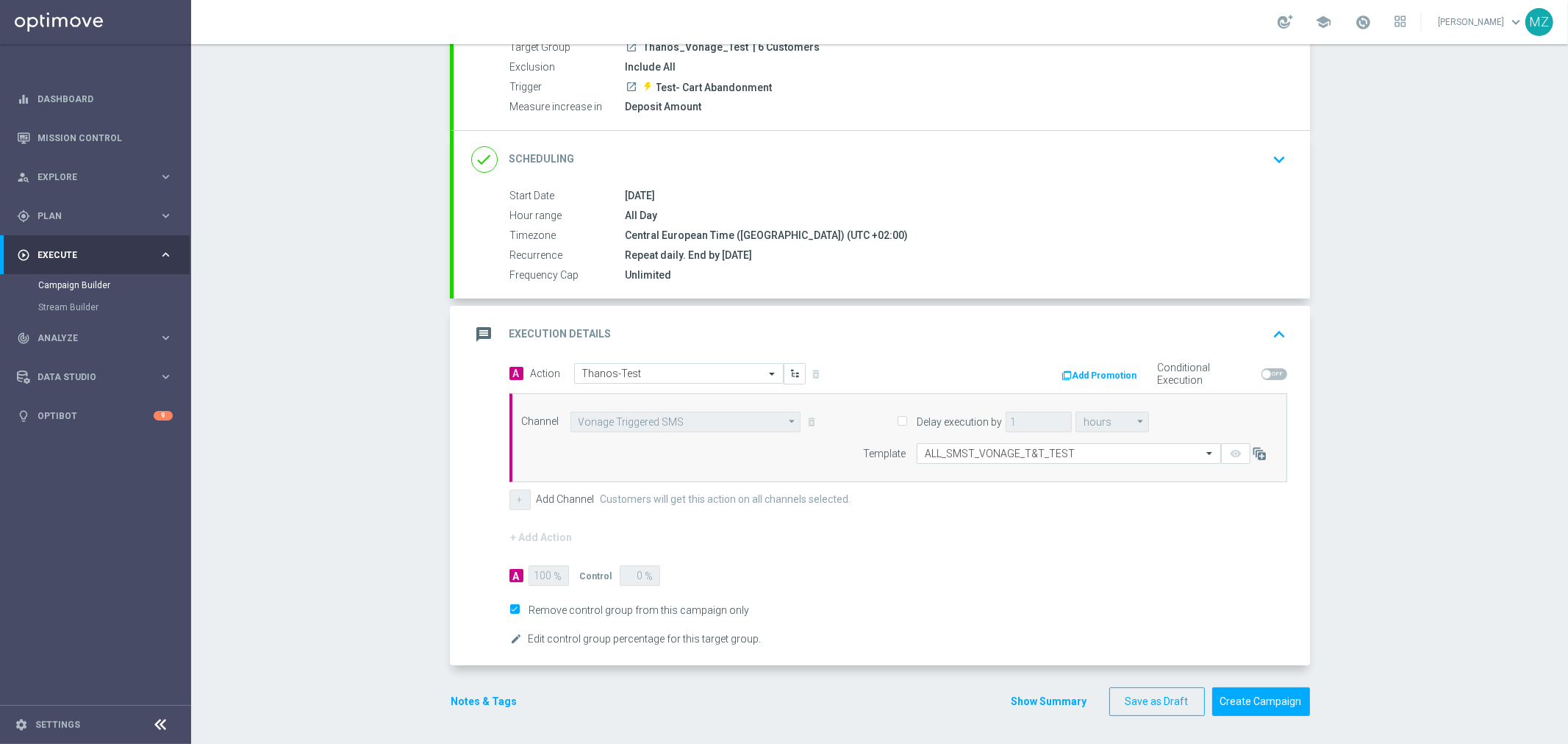
scroll to position [151, 0]
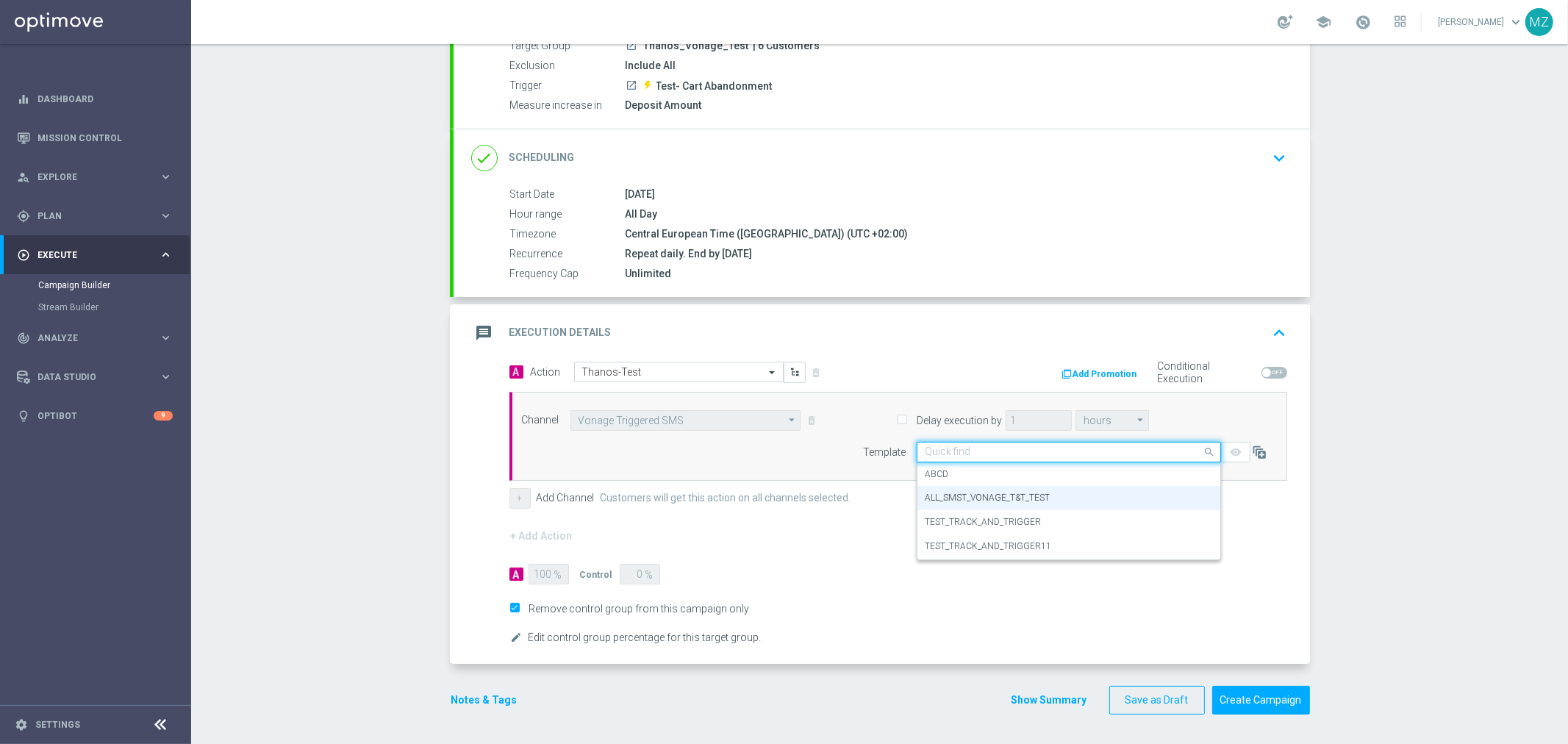
click at [1042, 446] on input "text" at bounding box center [1054, 453] width 259 height 13
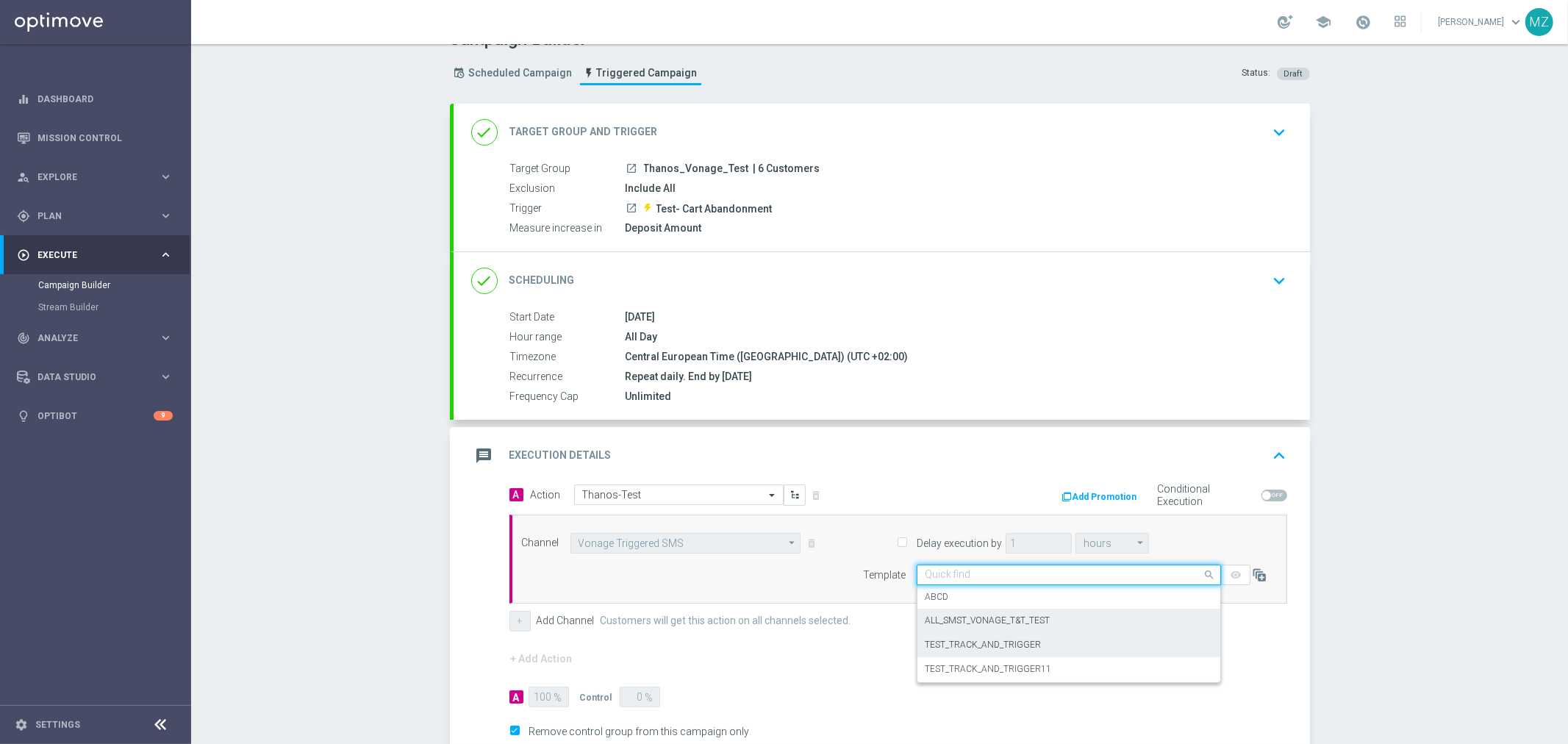
scroll to position [0, 0]
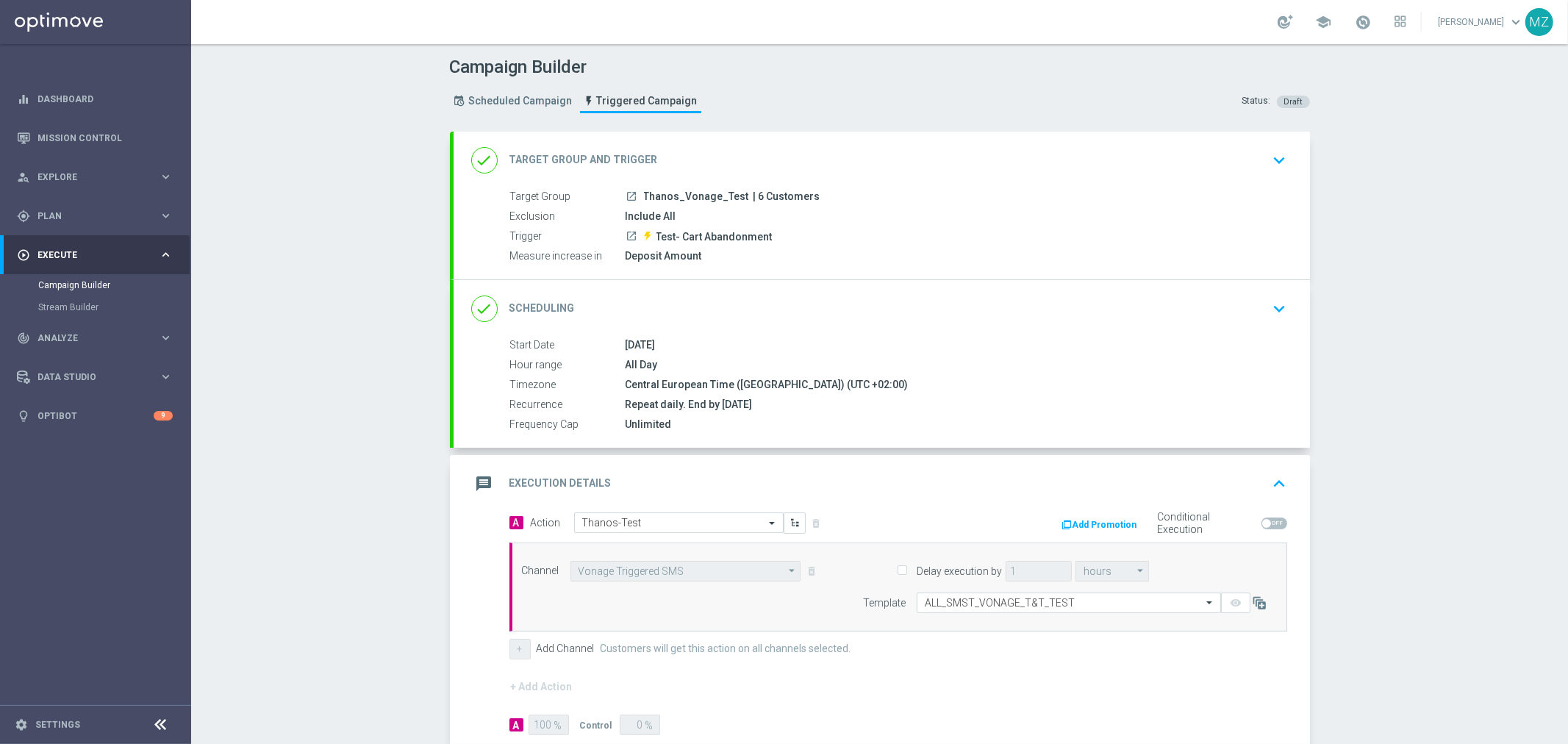
click at [640, 592] on div "Channel Vonage Triggered SMS Vonage Triggered SMS arrow_drop_down Show Selected…" at bounding box center [896, 587] width 769 height 52
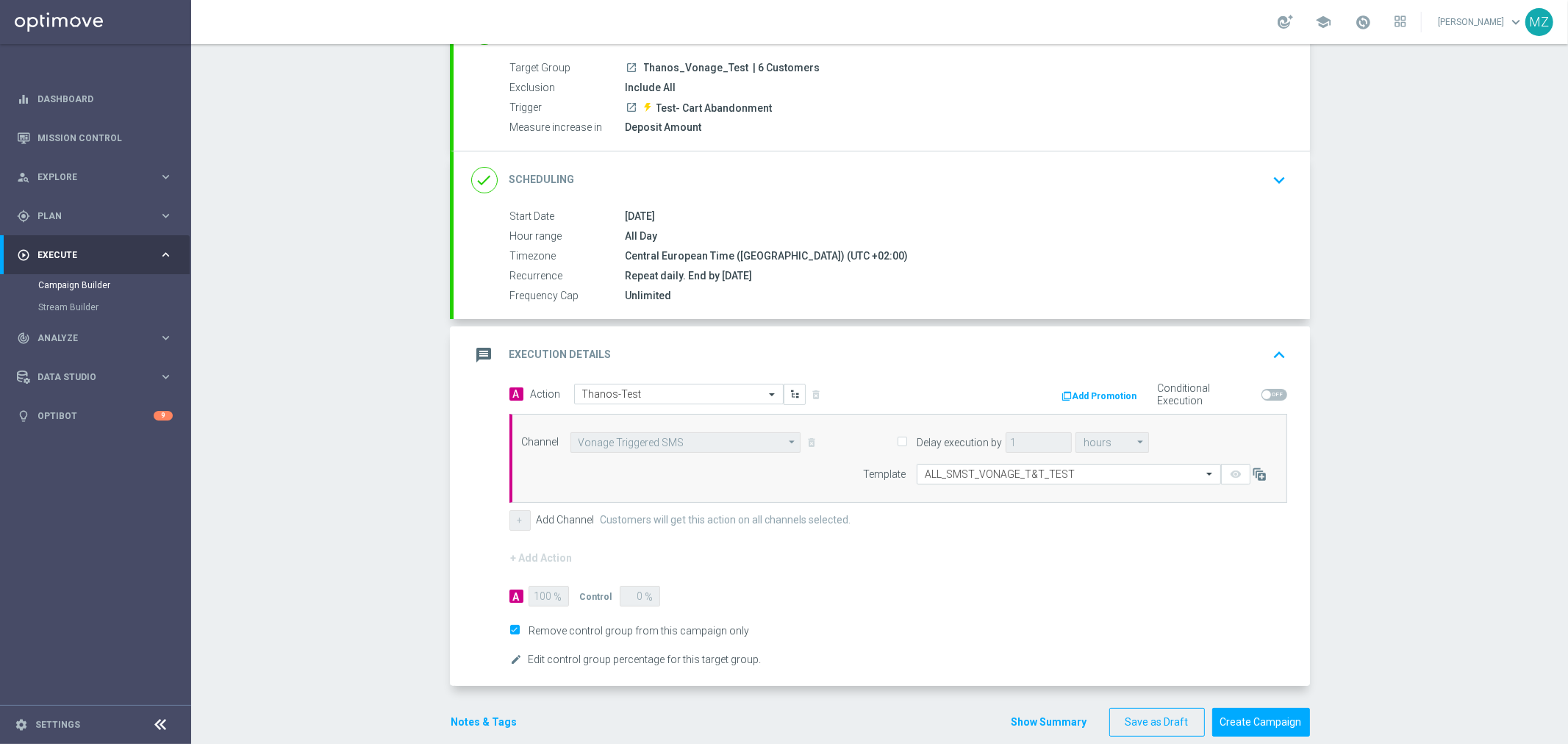
scroll to position [151, 0]
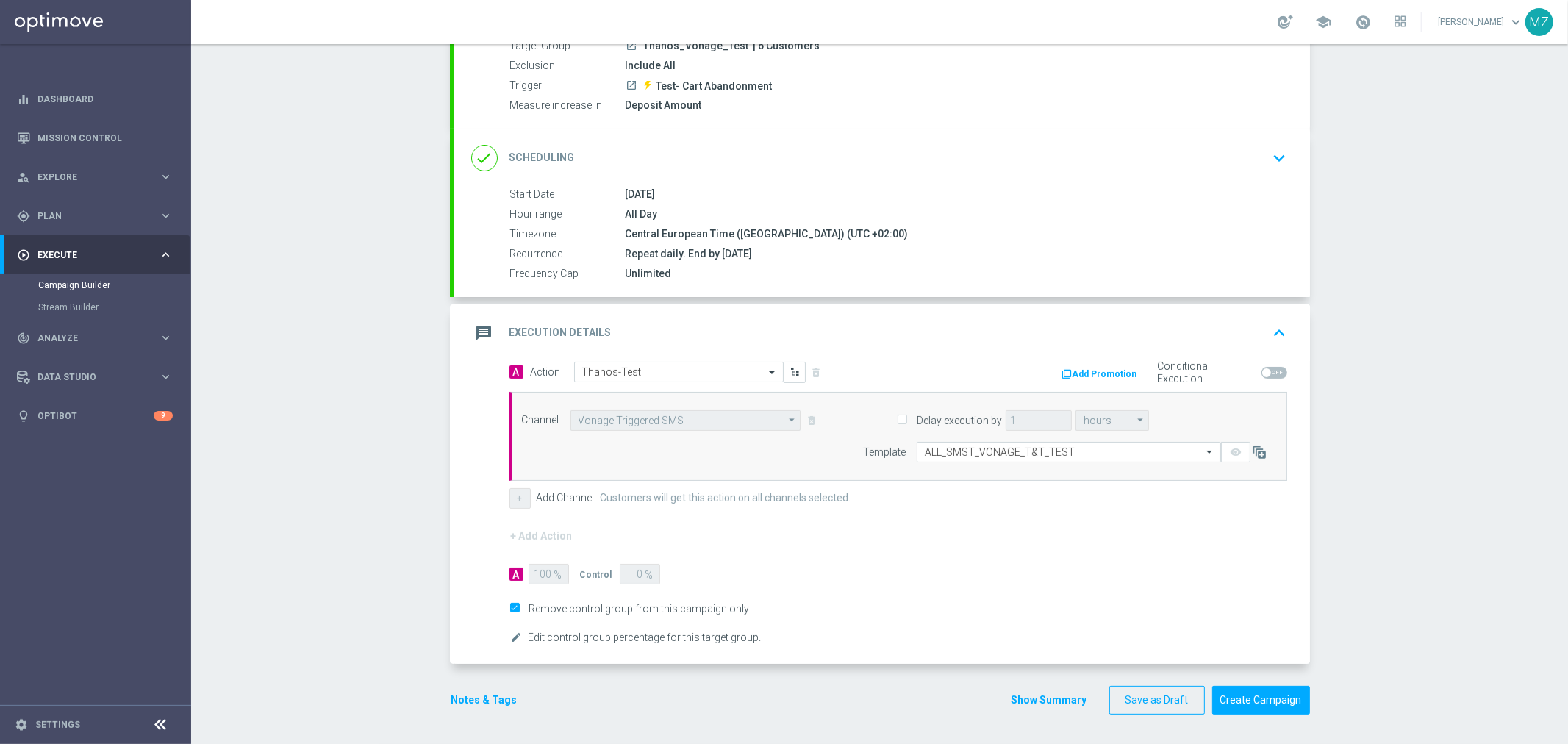
click at [526, 534] on form "A Action Select action Thanos-Test delete_forever Add Promotion Conditional Exe…" at bounding box center [898, 504] width 778 height 286
click at [574, 495] on label "Add Channel" at bounding box center [566, 499] width 58 height 13
click at [656, 495] on label "Customers will get this action on all channels selected." at bounding box center [725, 499] width 251 height 13
click at [1269, 161] on icon "keyboard_arrow_down" at bounding box center [1280, 158] width 22 height 22
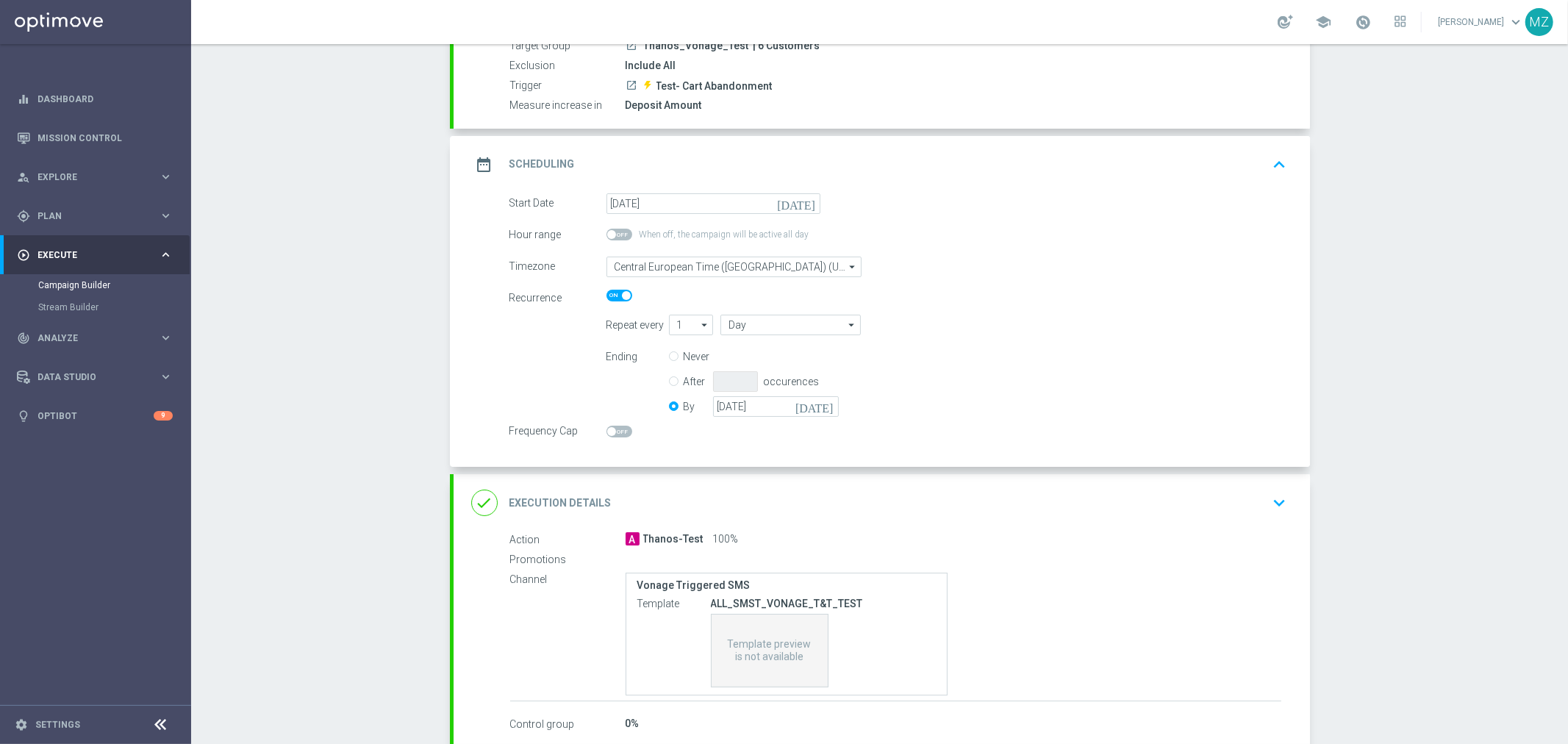
click at [1269, 161] on icon "keyboard_arrow_up" at bounding box center [1280, 164] width 22 height 22
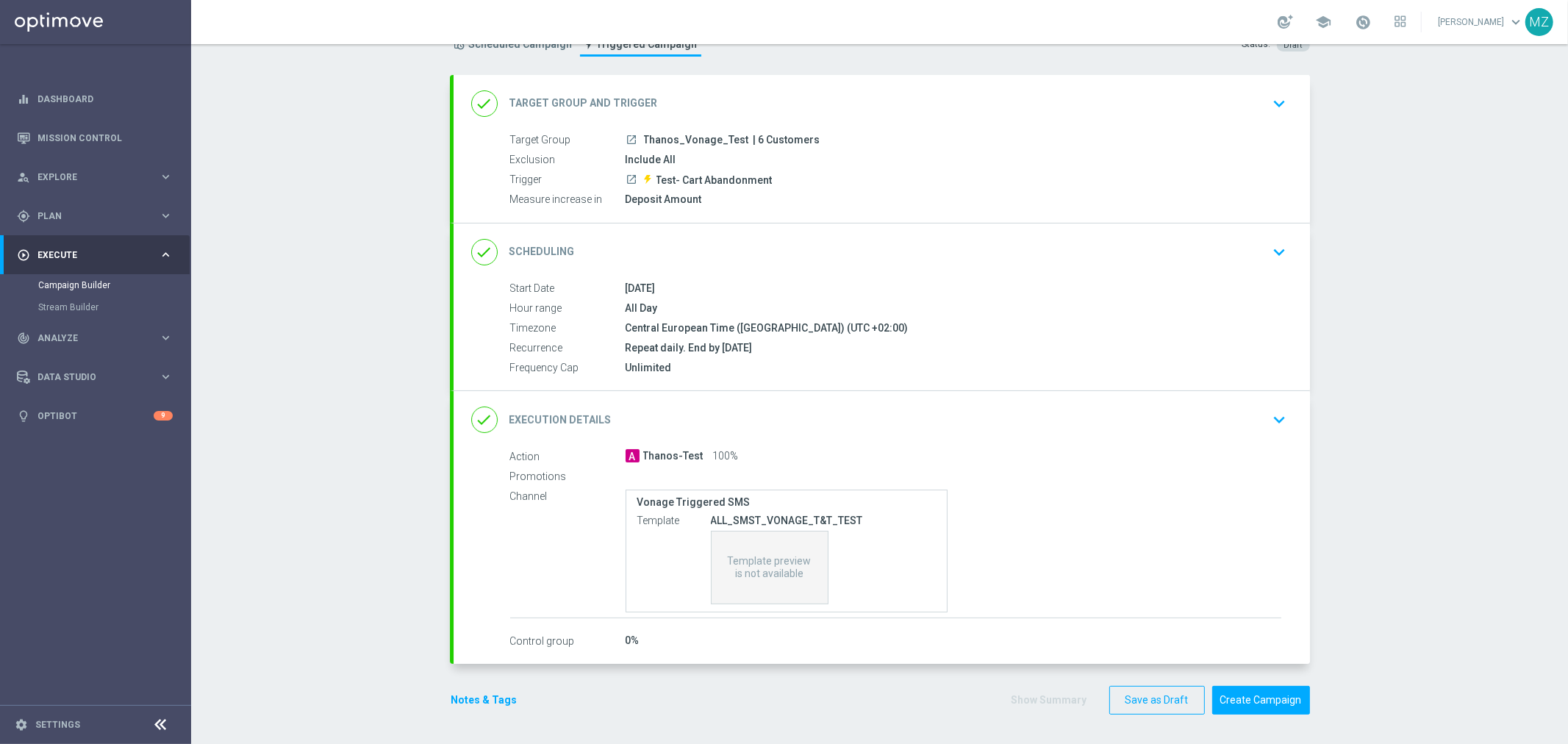
scroll to position [56, 0]
click at [1269, 423] on icon "keyboard_arrow_down" at bounding box center [1280, 422] width 22 height 22
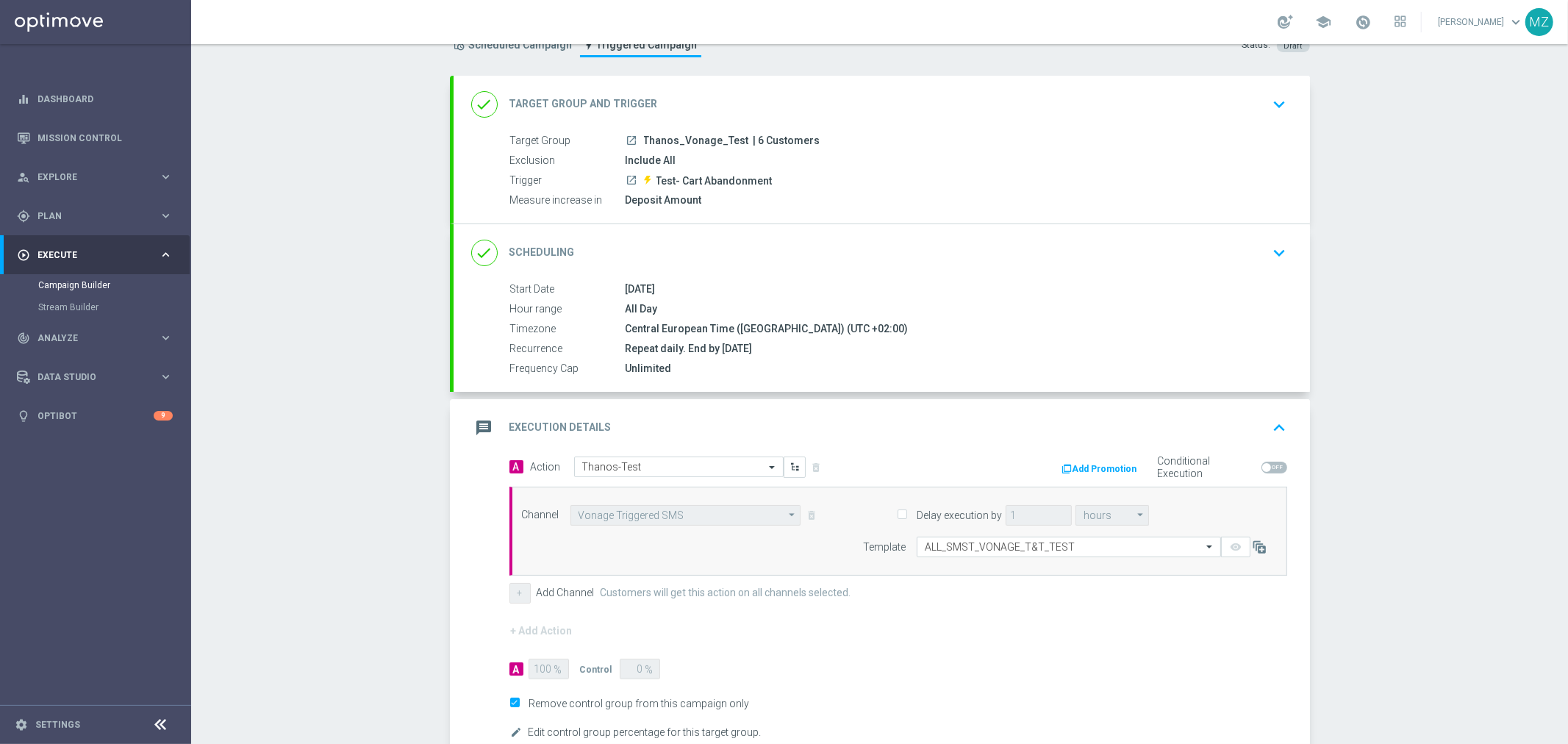
click at [1269, 423] on icon "keyboard_arrow_up" at bounding box center [1280, 428] width 22 height 22
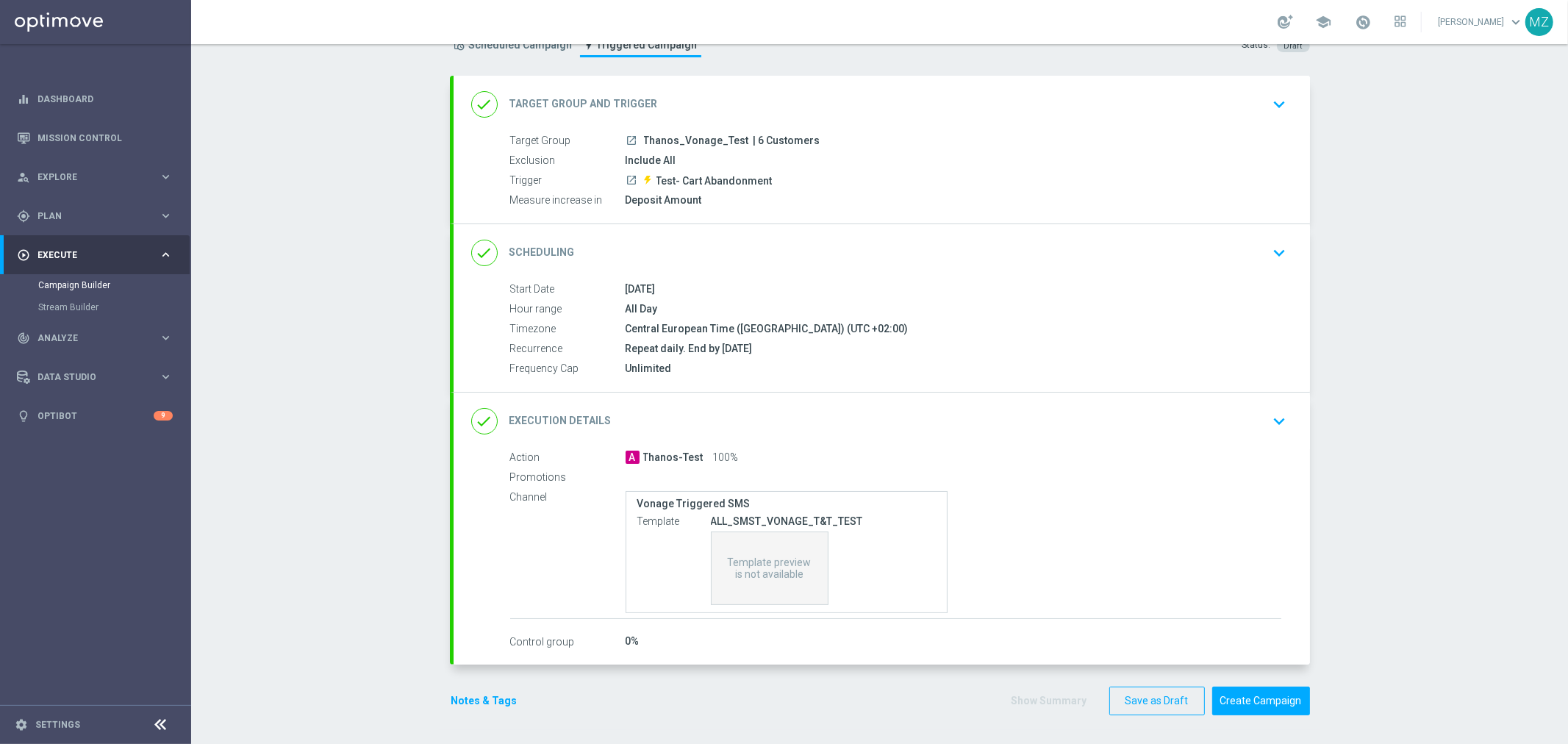
click at [1269, 416] on icon "keyboard_arrow_down" at bounding box center [1280, 422] width 22 height 22
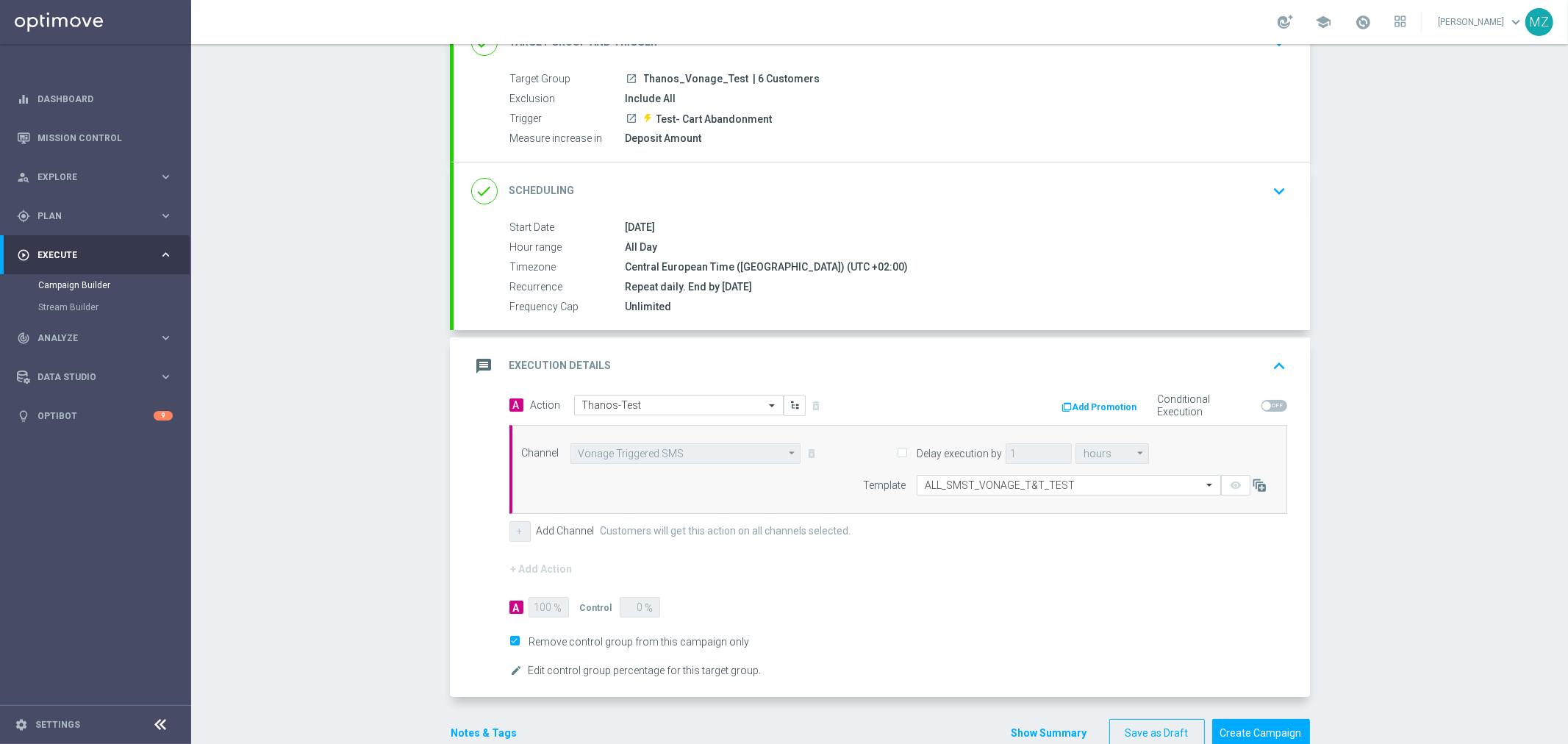
scroll to position [151, 0]
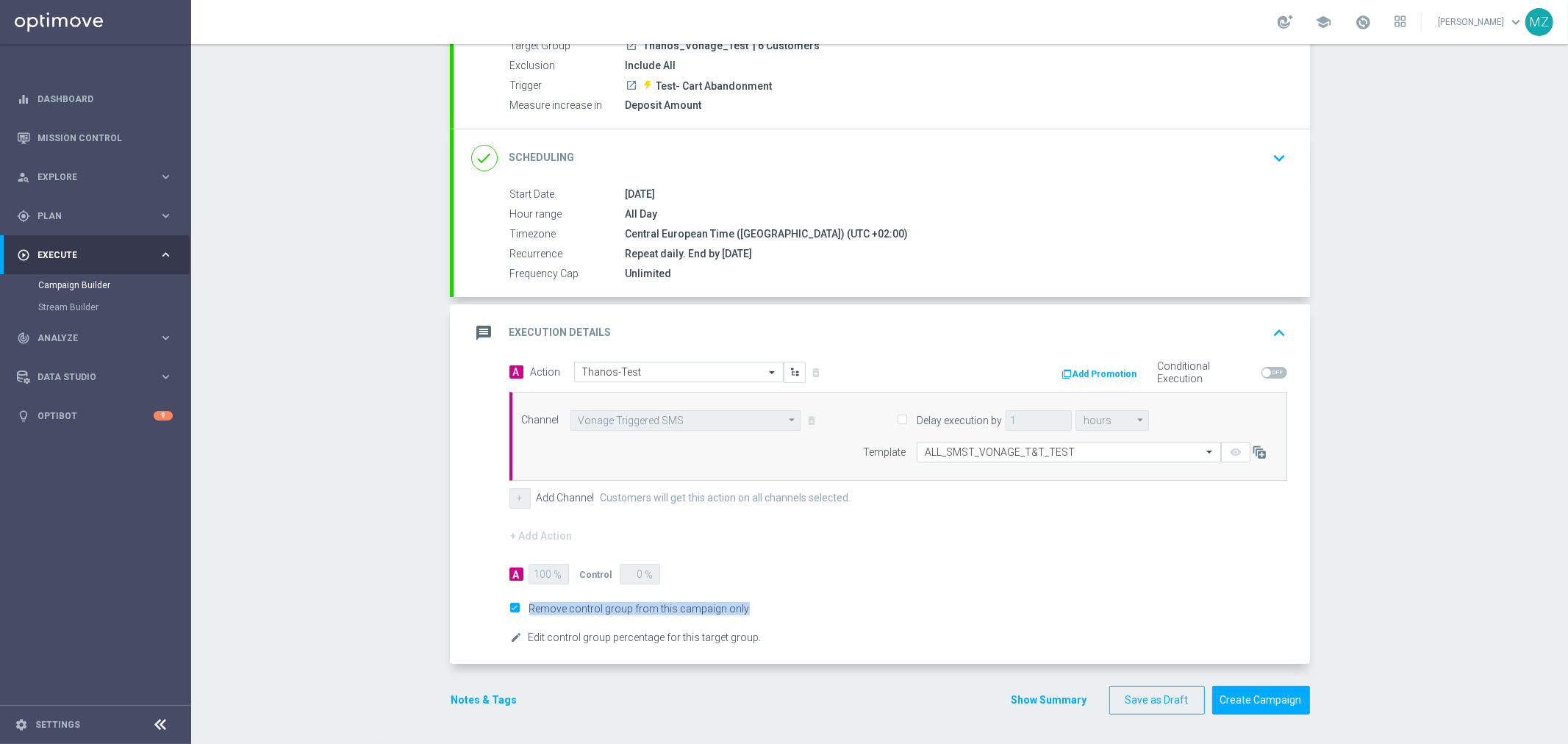
drag, startPoint x: 781, startPoint y: 637, endPoint x: 520, endPoint y: 603, distance: 263.2
click at [520, 603] on form "A Action Select action Thanos-Test delete_forever Add Promotion Conditional Exe…" at bounding box center [898, 504] width 778 height 286
click at [758, 620] on form "A Action Select action Thanos-Test delete_forever Add Promotion Conditional Exe…" at bounding box center [898, 504] width 778 height 286
click at [775, 638] on form "A Action Select action Thanos-Test delete_forever Add Promotion Conditional Exe…" at bounding box center [898, 504] width 778 height 286
drag, startPoint x: 765, startPoint y: 637, endPoint x: 505, endPoint y: 603, distance: 262.2
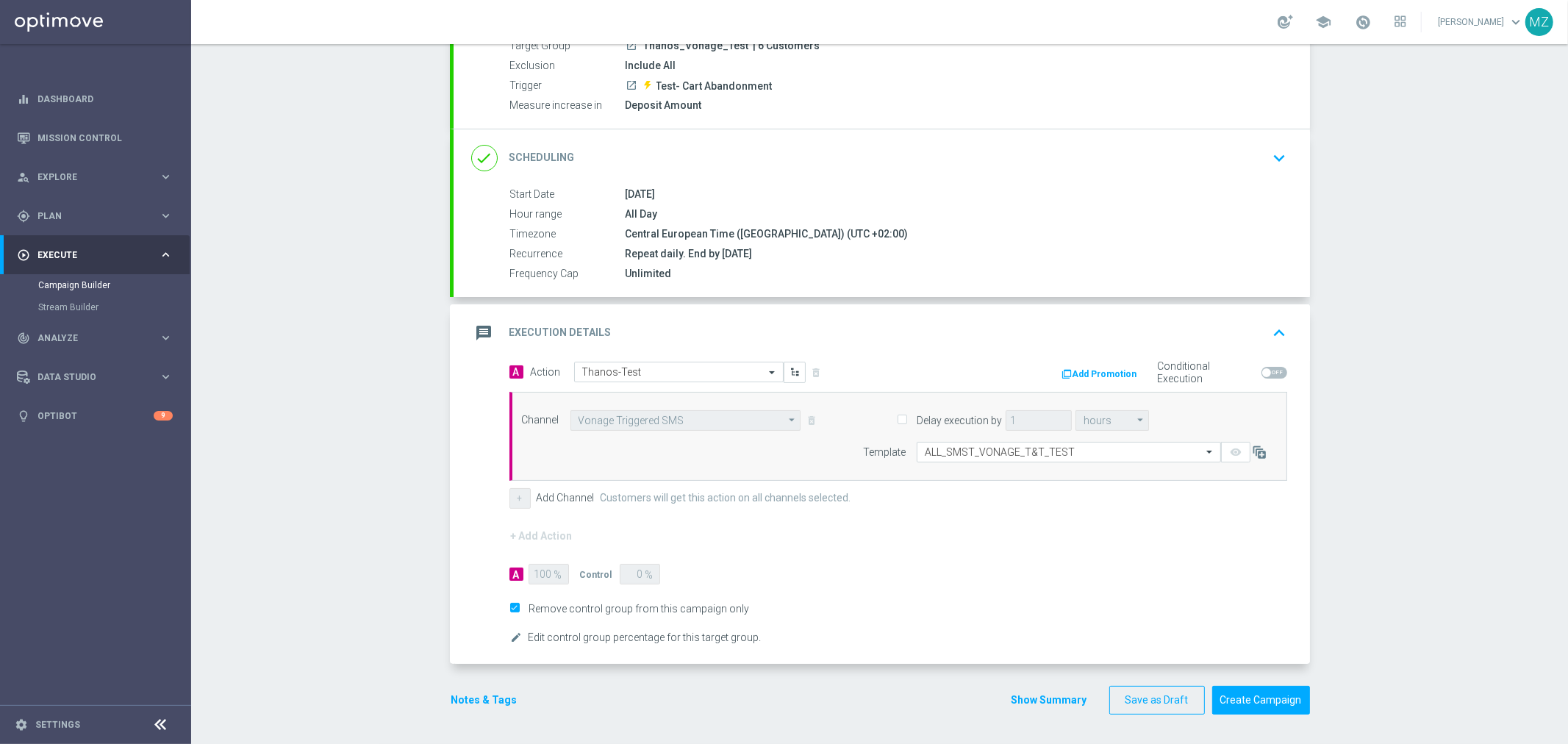
click at [549, 614] on form "A Action Select action Thanos-Test delete_forever Add Promotion Conditional Exe…" at bounding box center [898, 504] width 778 height 286
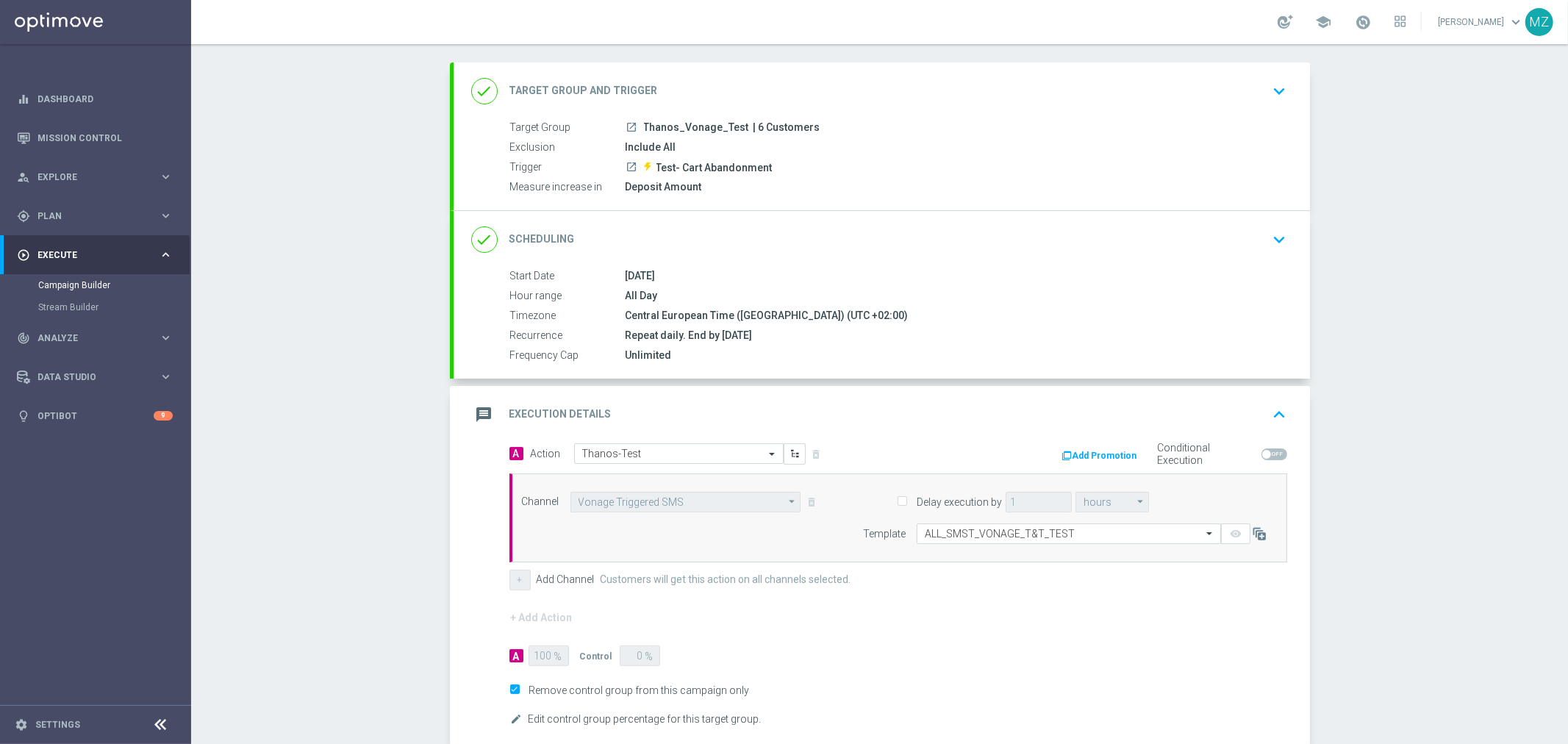
scroll to position [0, 0]
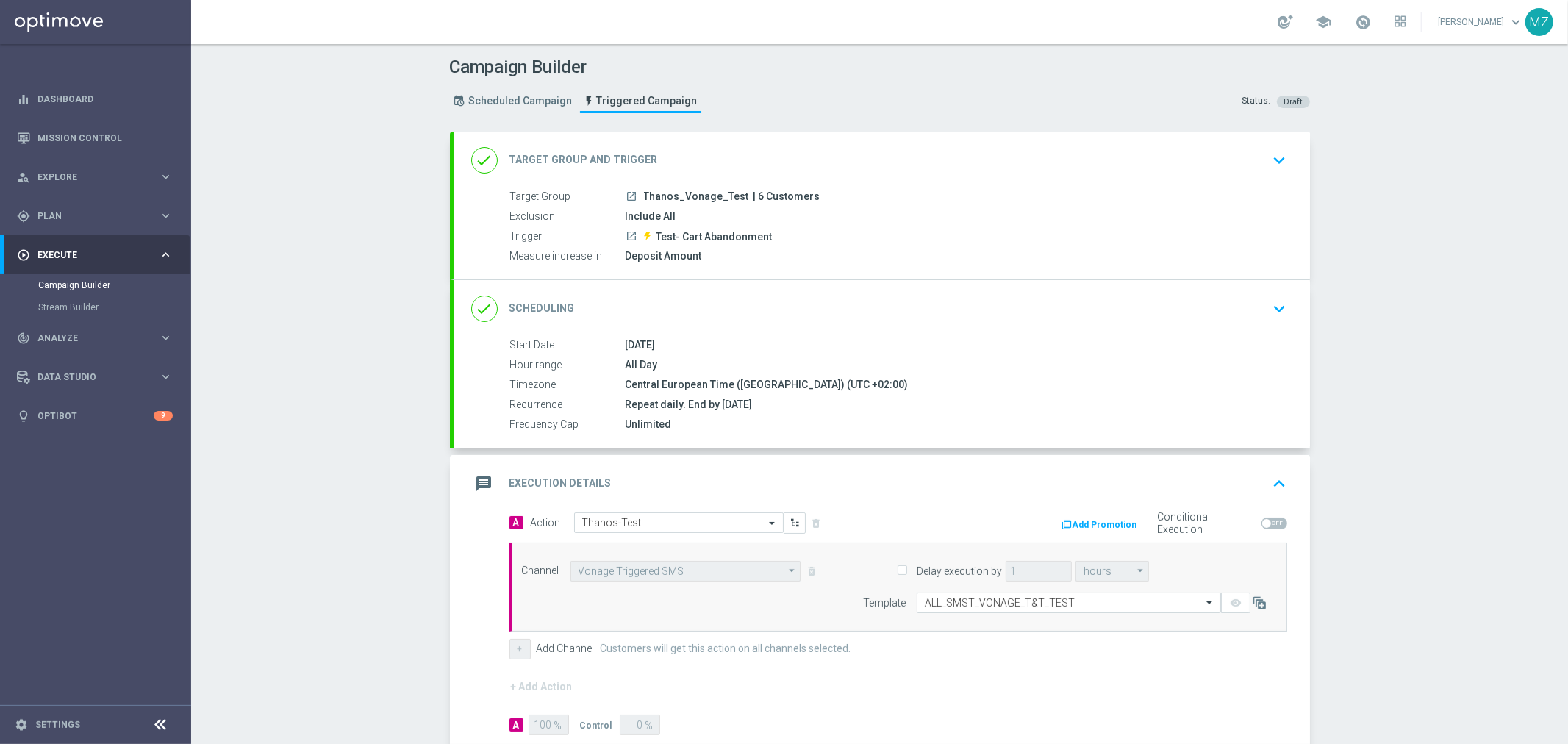
click at [1269, 158] on icon "keyboard_arrow_down" at bounding box center [1280, 161] width 22 height 22
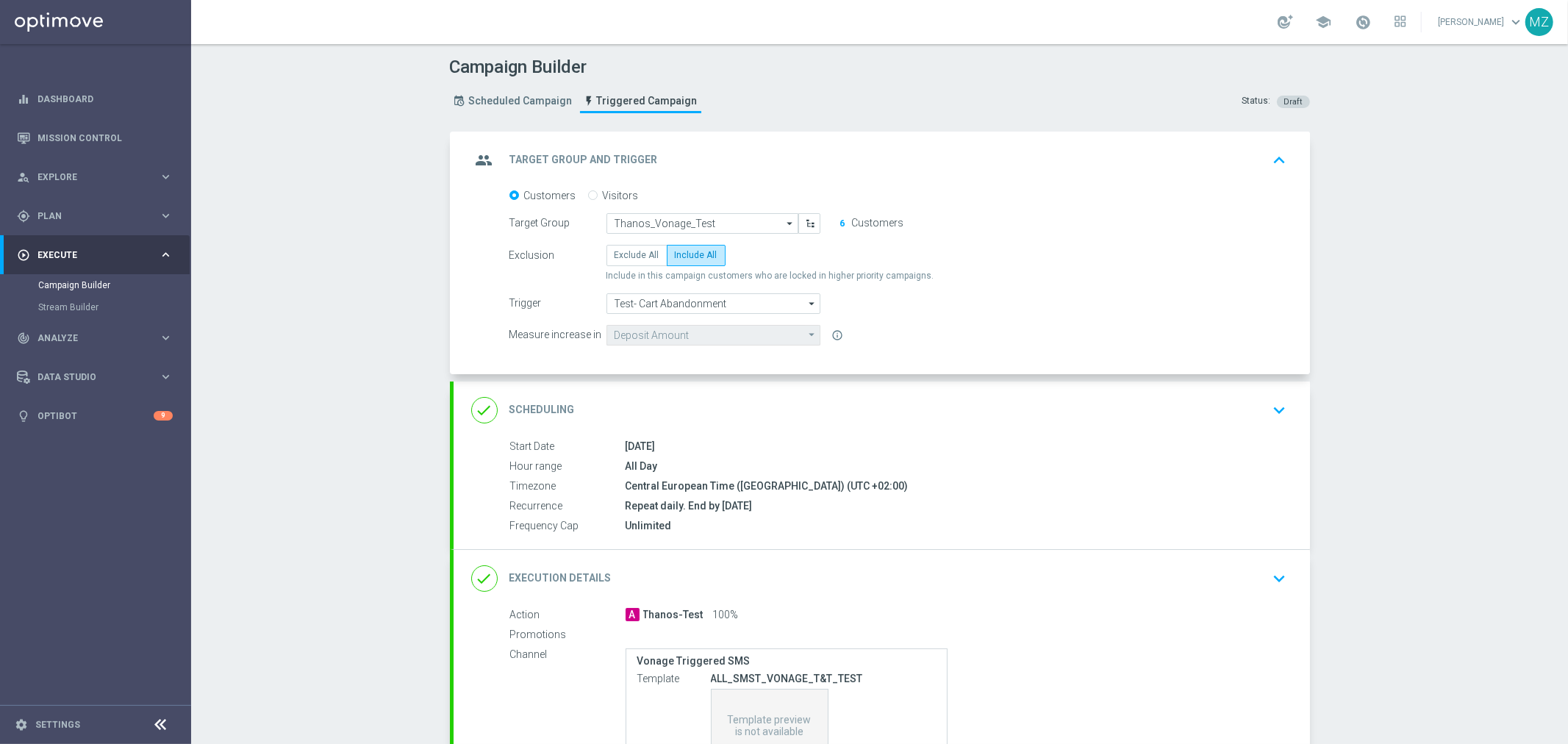
click at [1268, 408] on button "keyboard_arrow_down" at bounding box center [1280, 411] width 25 height 28
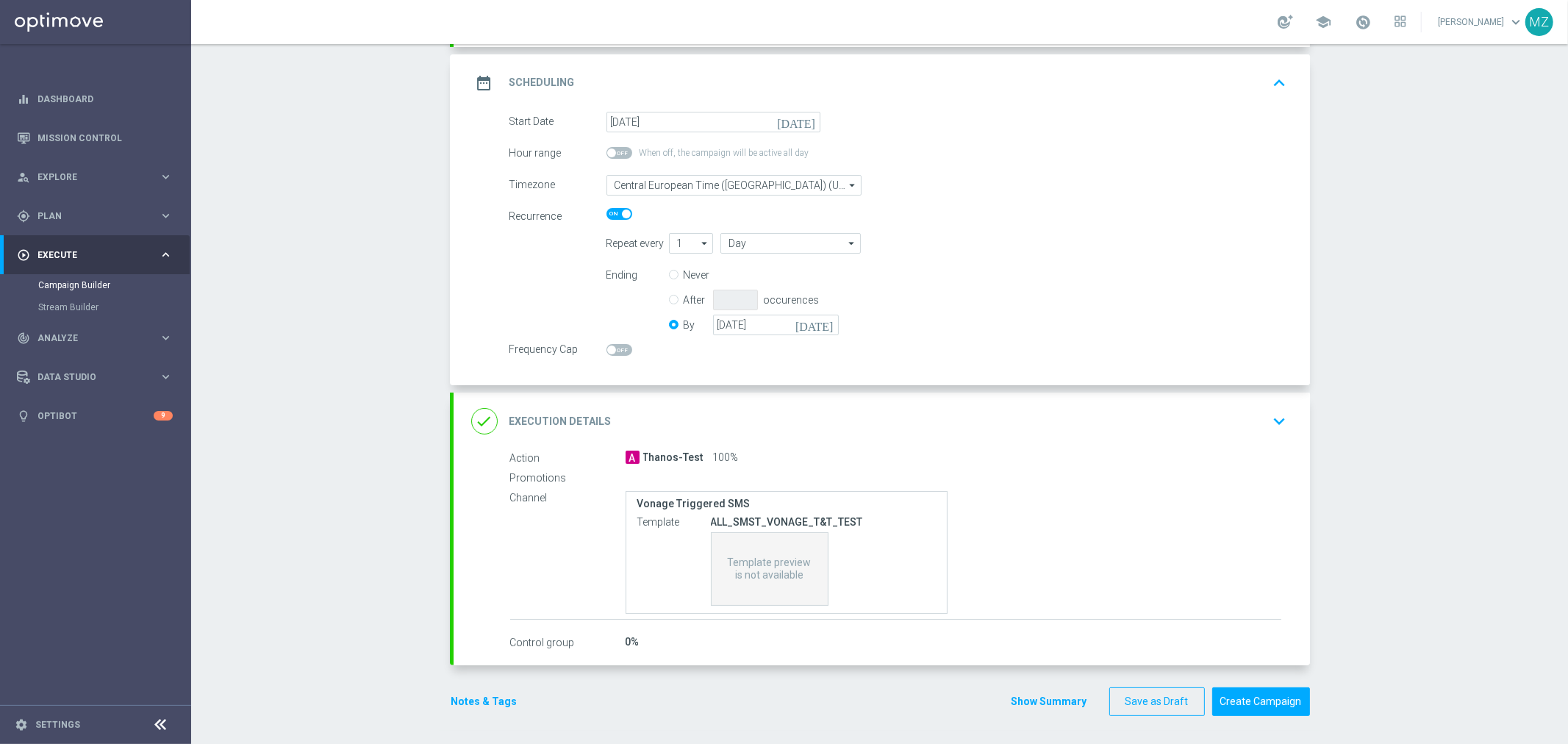
click at [1268, 431] on button "keyboard_arrow_down" at bounding box center [1280, 422] width 25 height 28
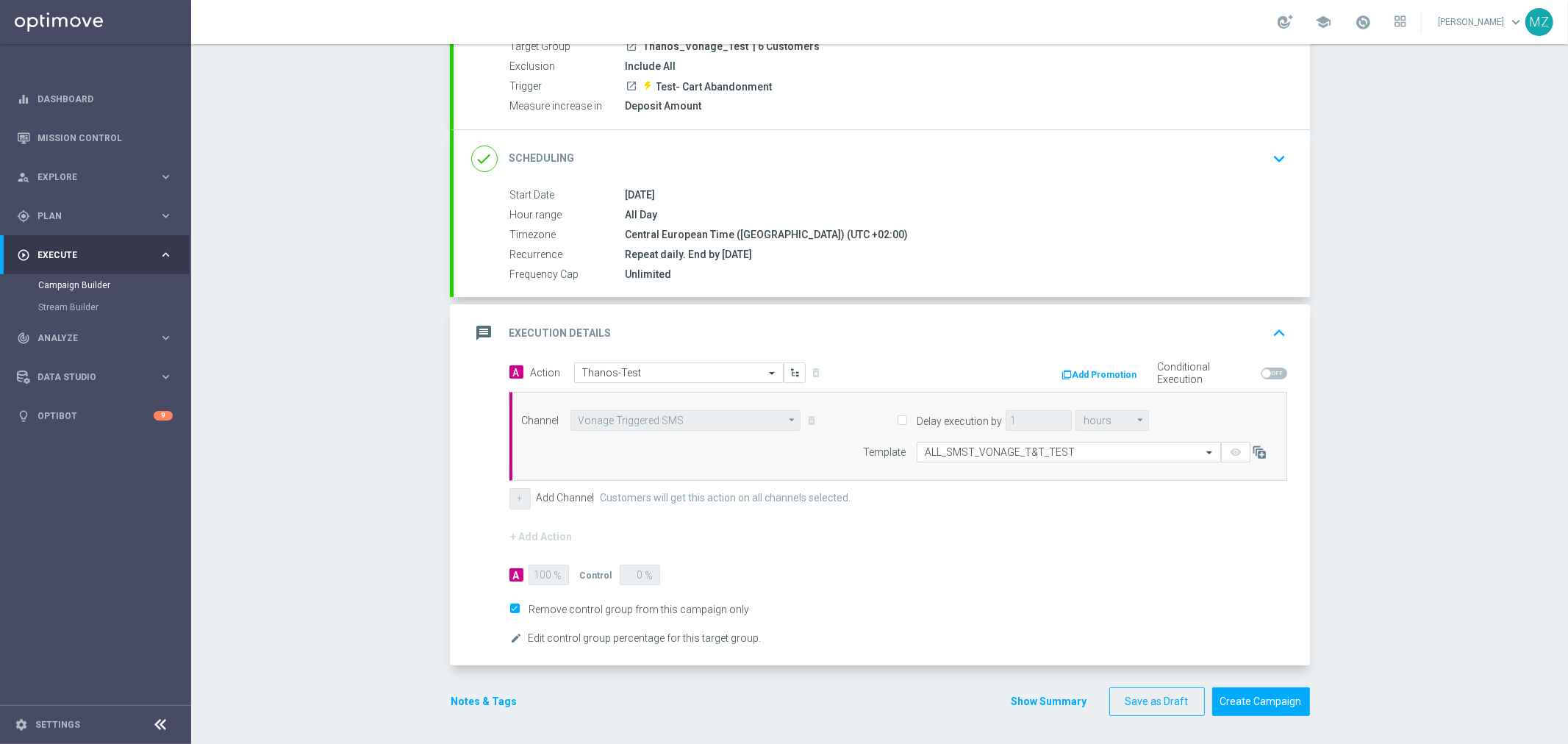
scroll to position [151, 0]
click at [715, 366] on input "text" at bounding box center [664, 373] width 164 height 13
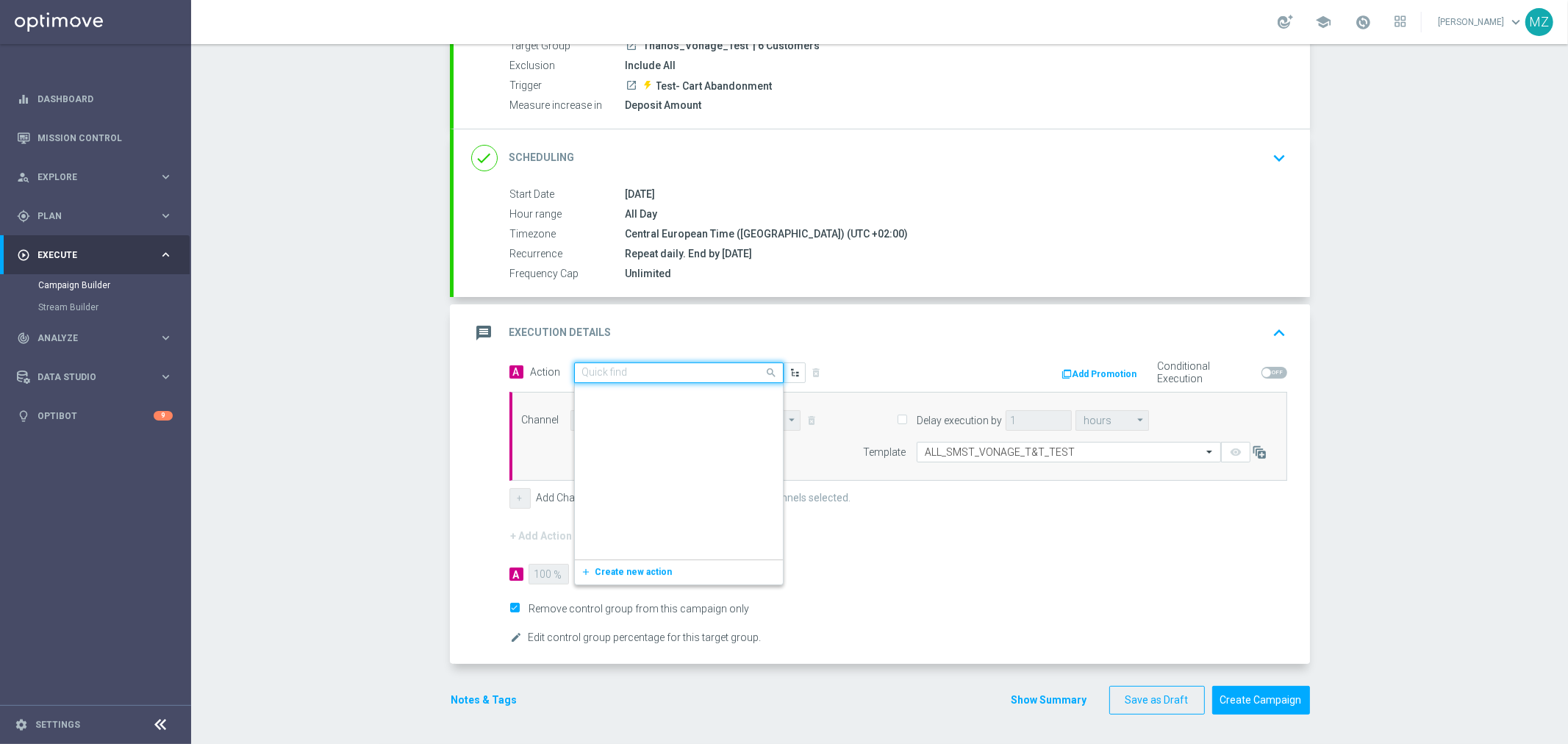
scroll to position [670225, 0]
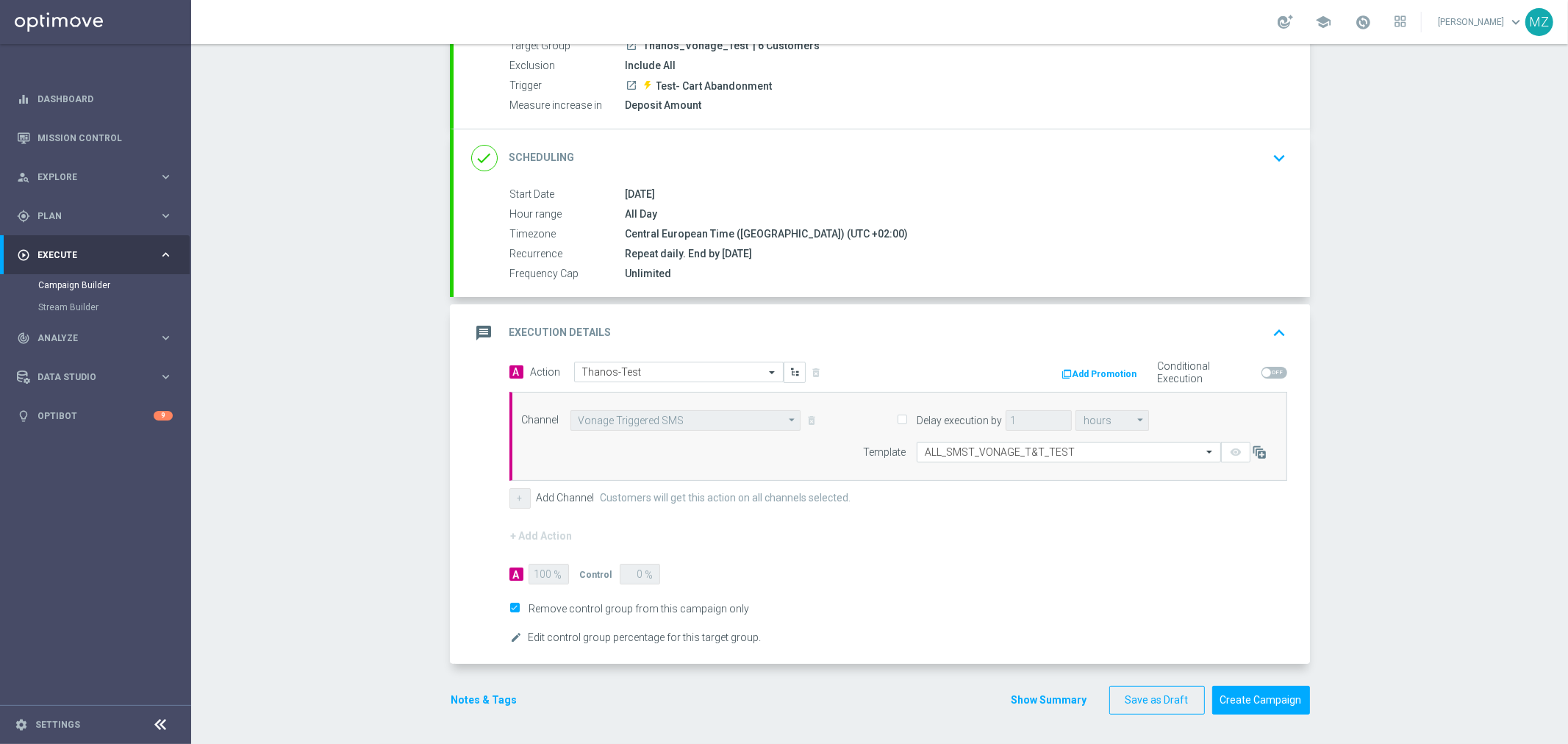
click at [905, 259] on div "Repeat daily. End by 2025-09-13" at bounding box center [953, 254] width 655 height 15
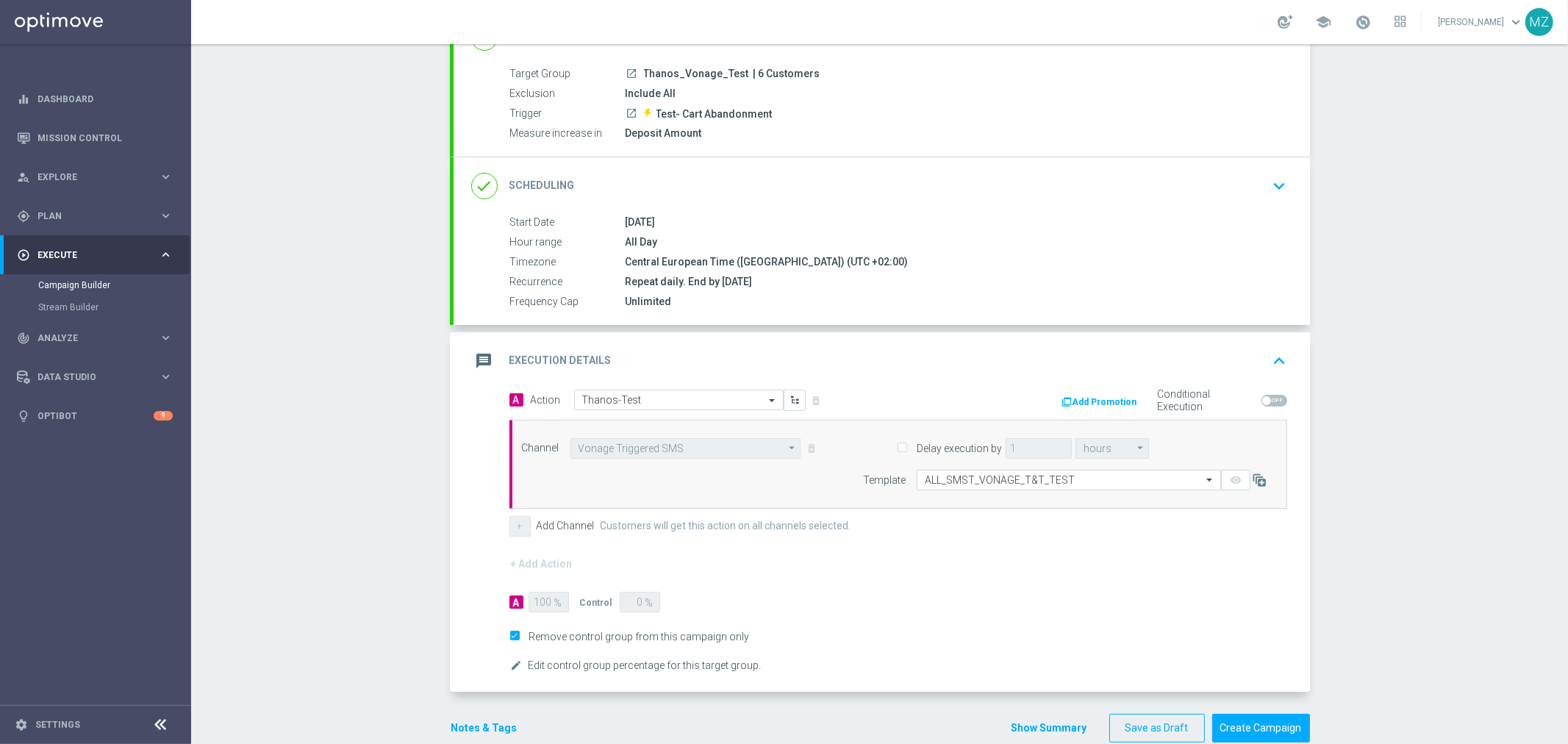
scroll to position [151, 0]
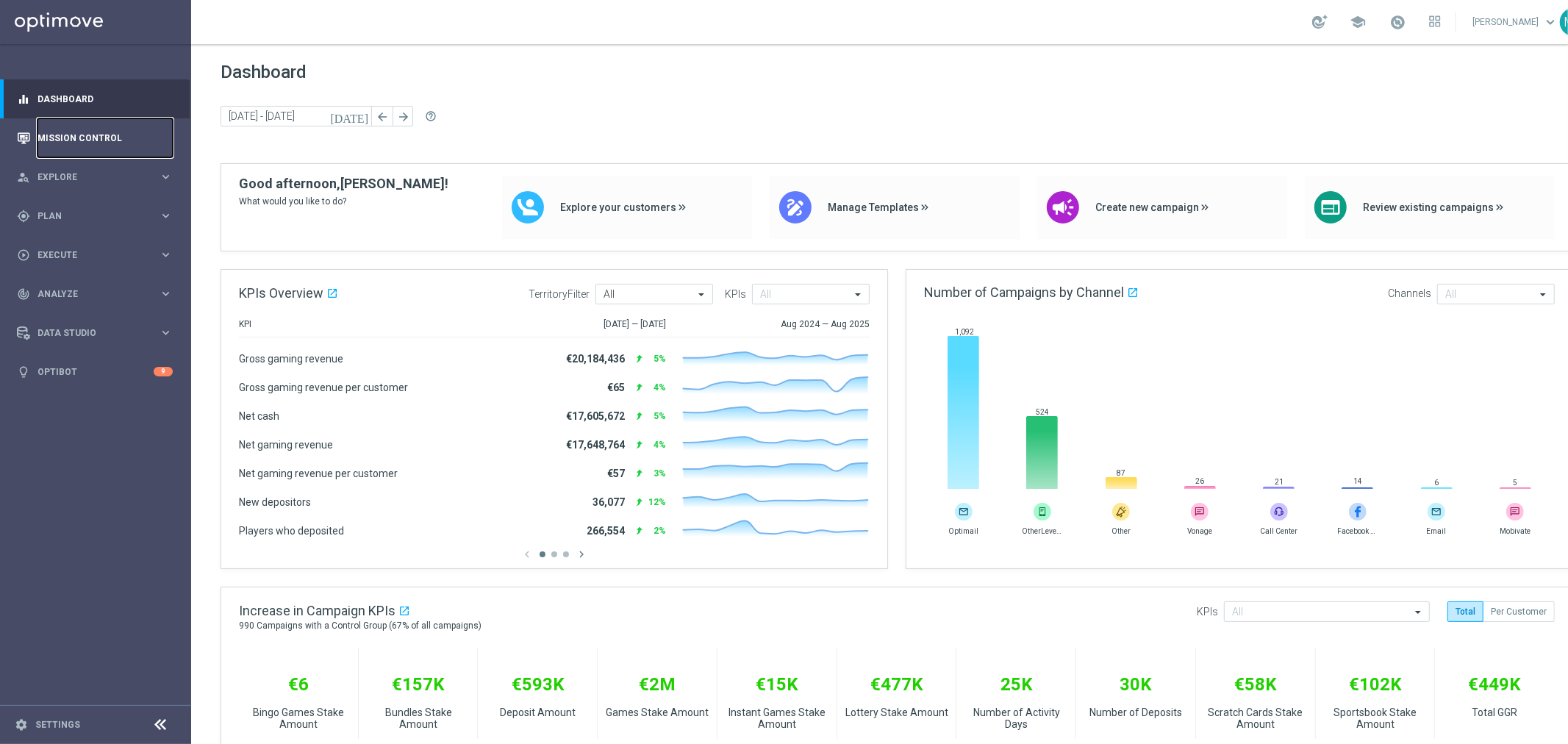
click at [77, 135] on link "Mission Control" at bounding box center [105, 138] width 135 height 39
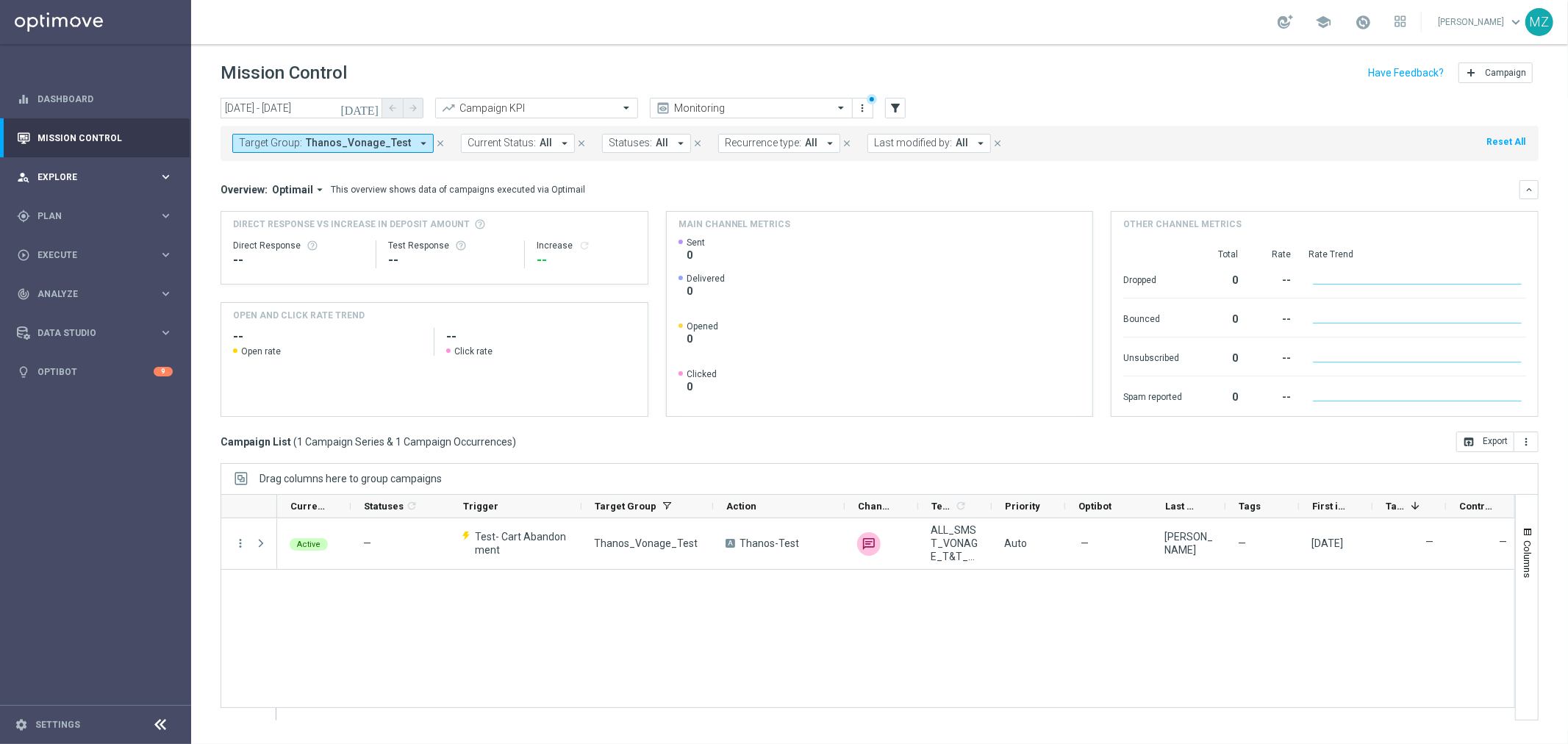
click at [82, 179] on span "Explore" at bounding box center [98, 177] width 121 height 9
click at [62, 393] on span "Plan" at bounding box center [98, 393] width 121 height 9
click at [61, 360] on link "Realtime Triggers" at bounding box center [95, 356] width 115 height 12
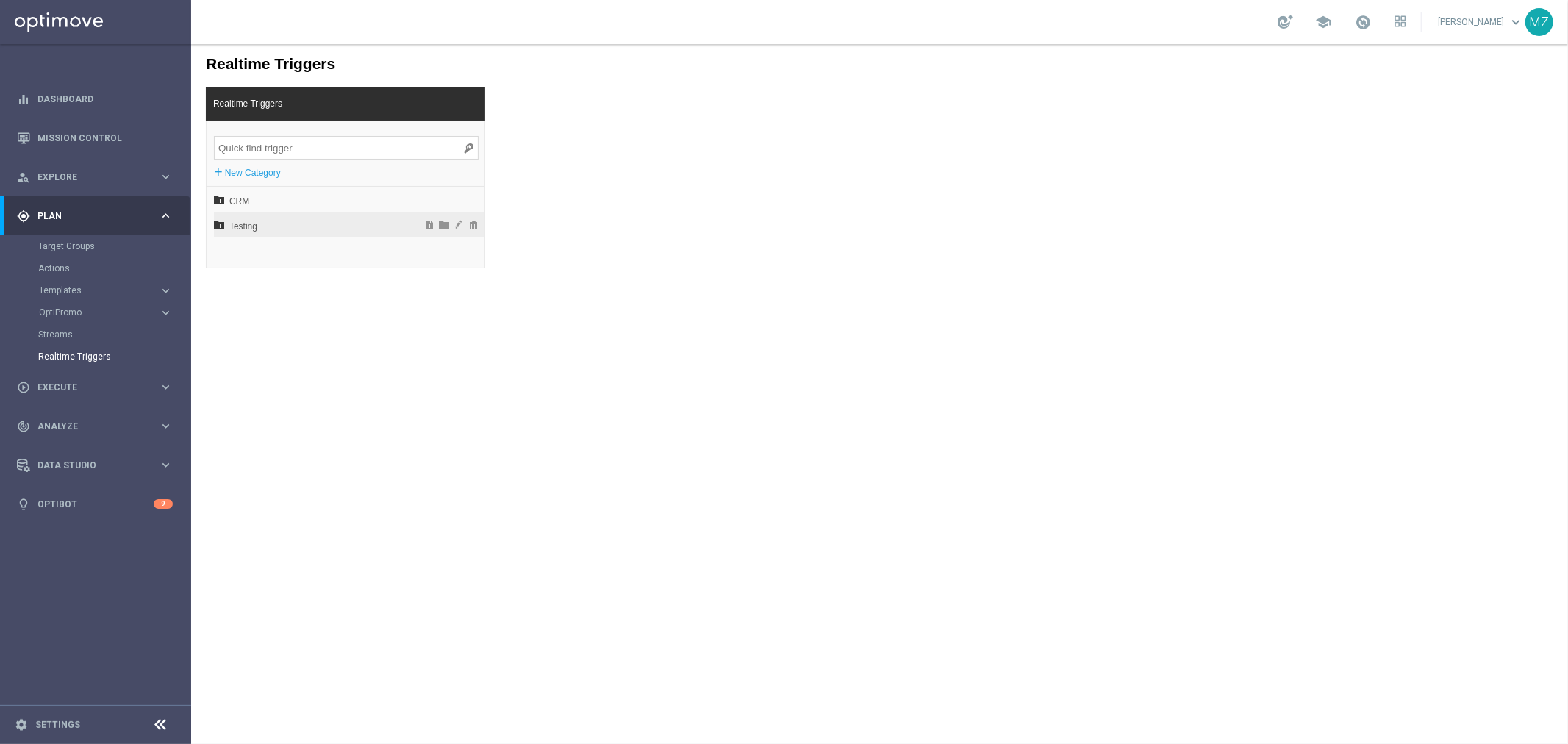
click at [217, 221] on icon at bounding box center [218, 223] width 10 height 10
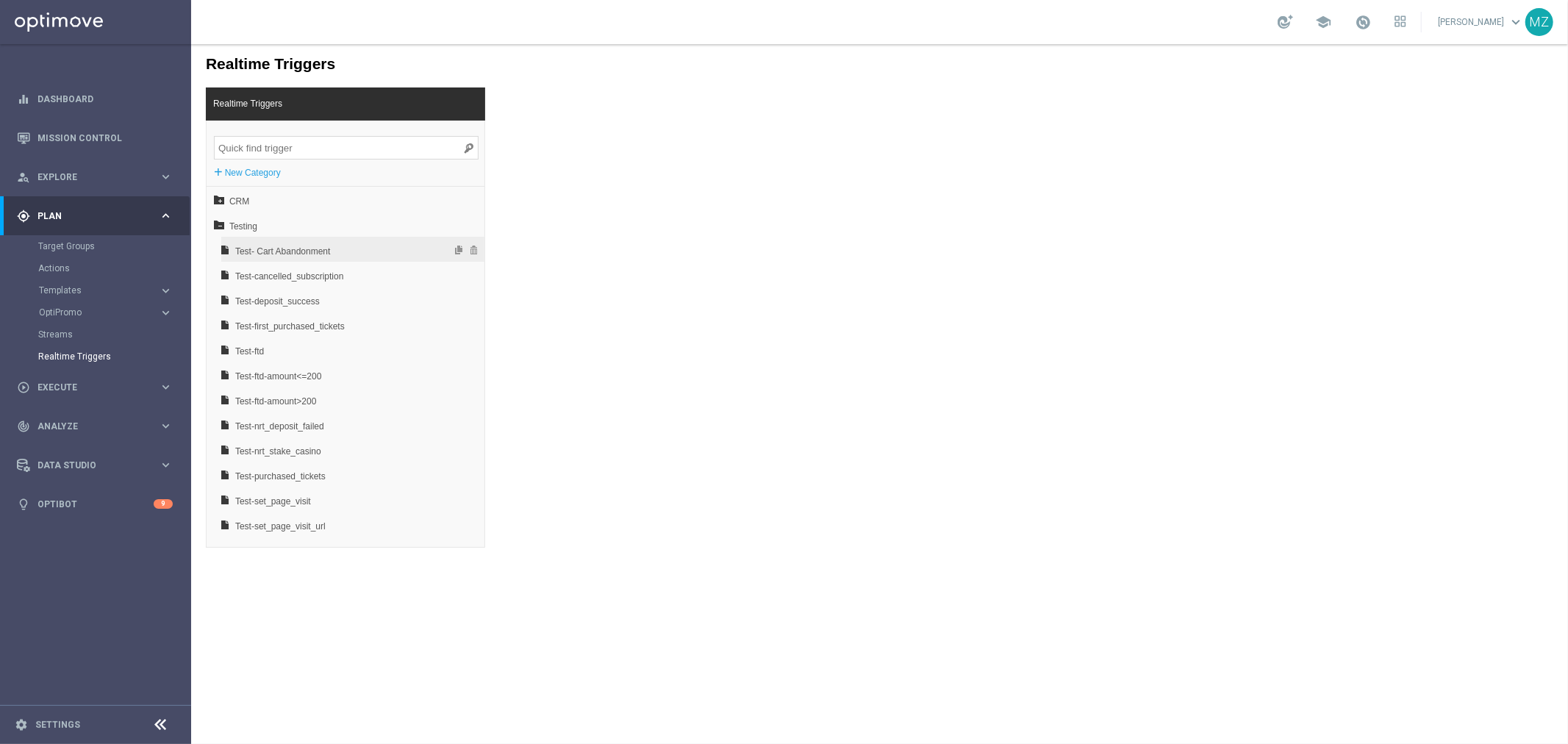
click at [325, 243] on span "Test- Cart Abandonment" at bounding box center [313, 250] width 158 height 25
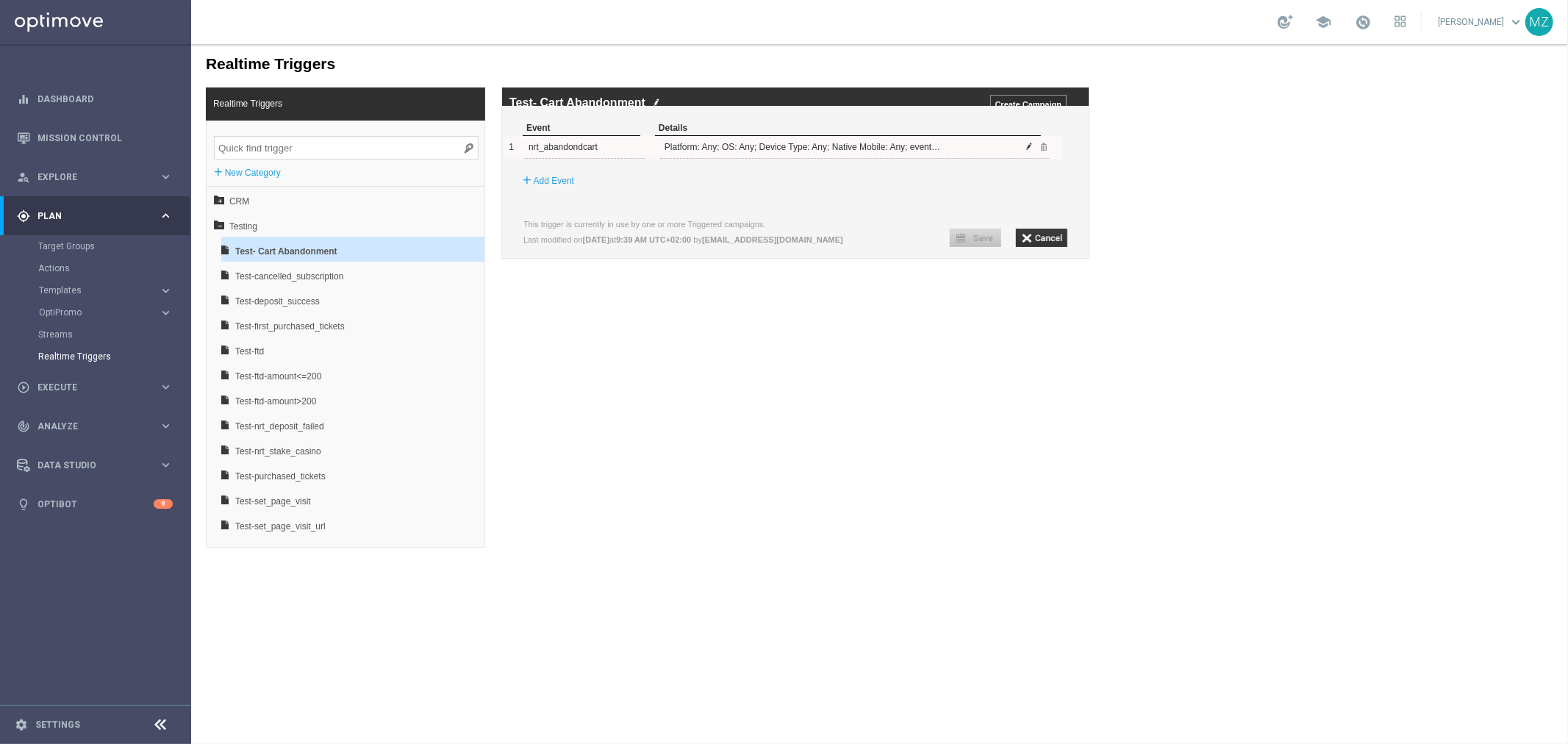
click at [1029, 150] on span at bounding box center [1029, 146] width 9 height 9
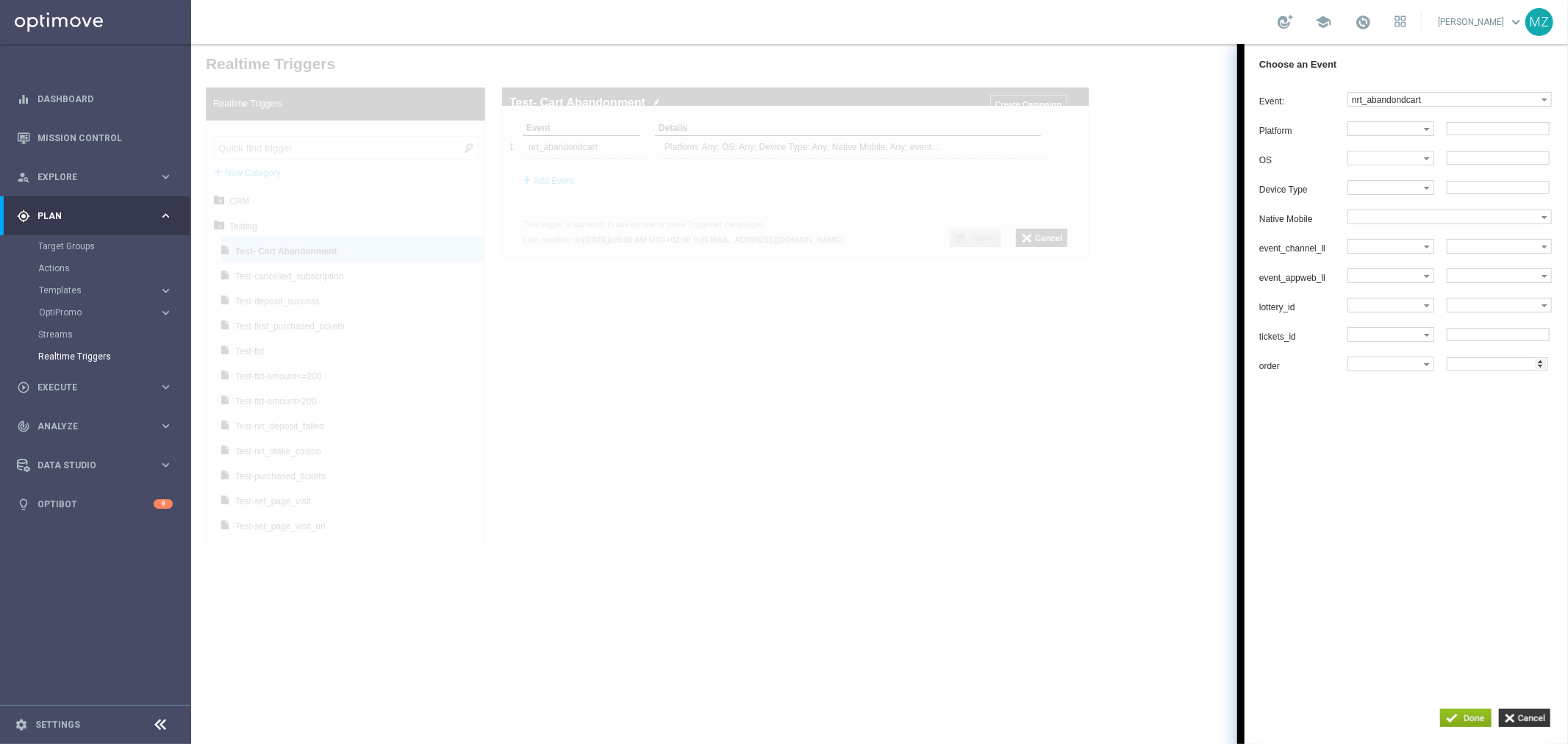
drag, startPoint x: 1529, startPoint y: 714, endPoint x: 1497, endPoint y: 696, distance: 36.7
click at [1526, 711] on input "button" at bounding box center [1524, 717] width 51 height 18
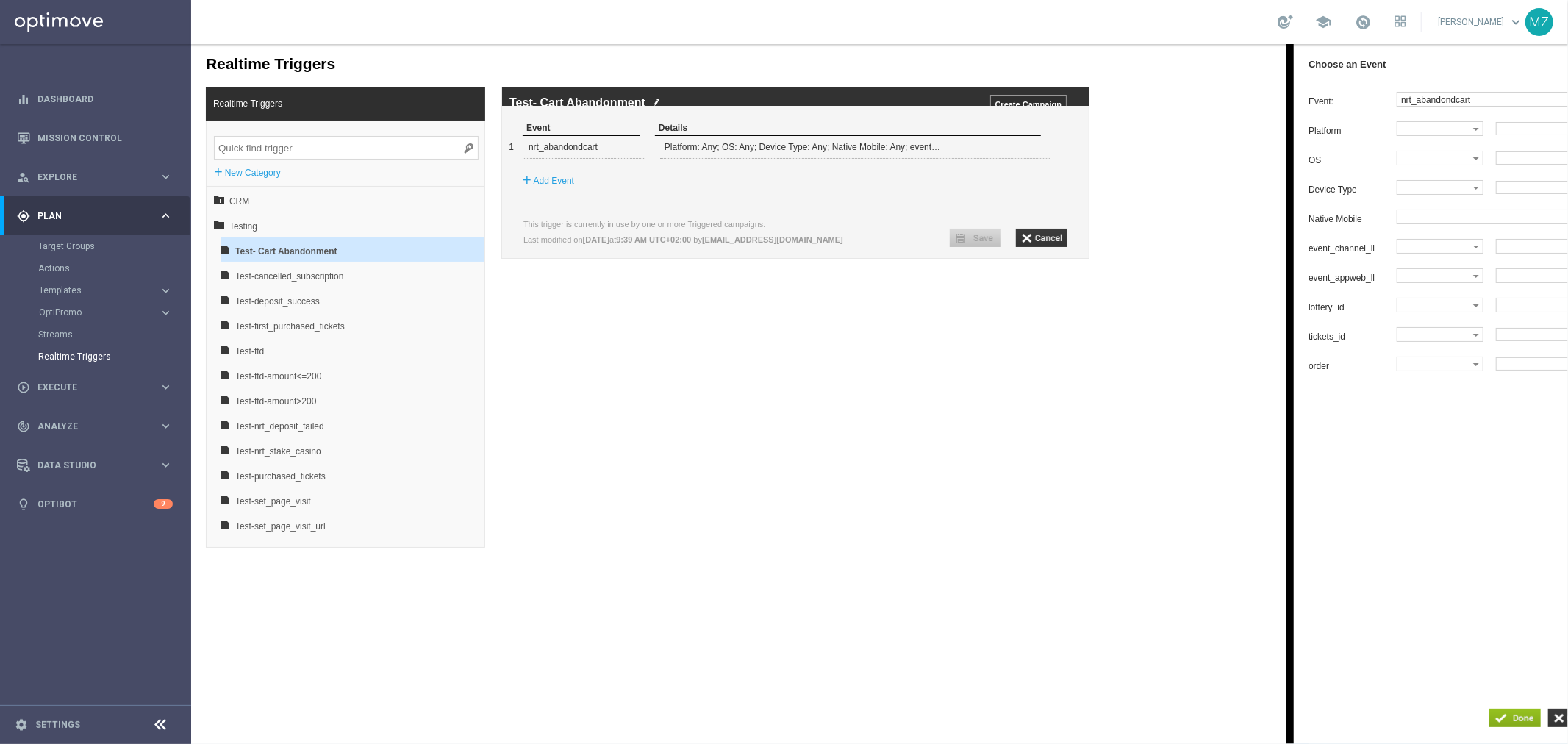
click at [839, 526] on div "Realtime Triggers Realtime Triggers + New Category CRM Testing Test- Cart Aband…" at bounding box center [879, 295] width 1377 height 504
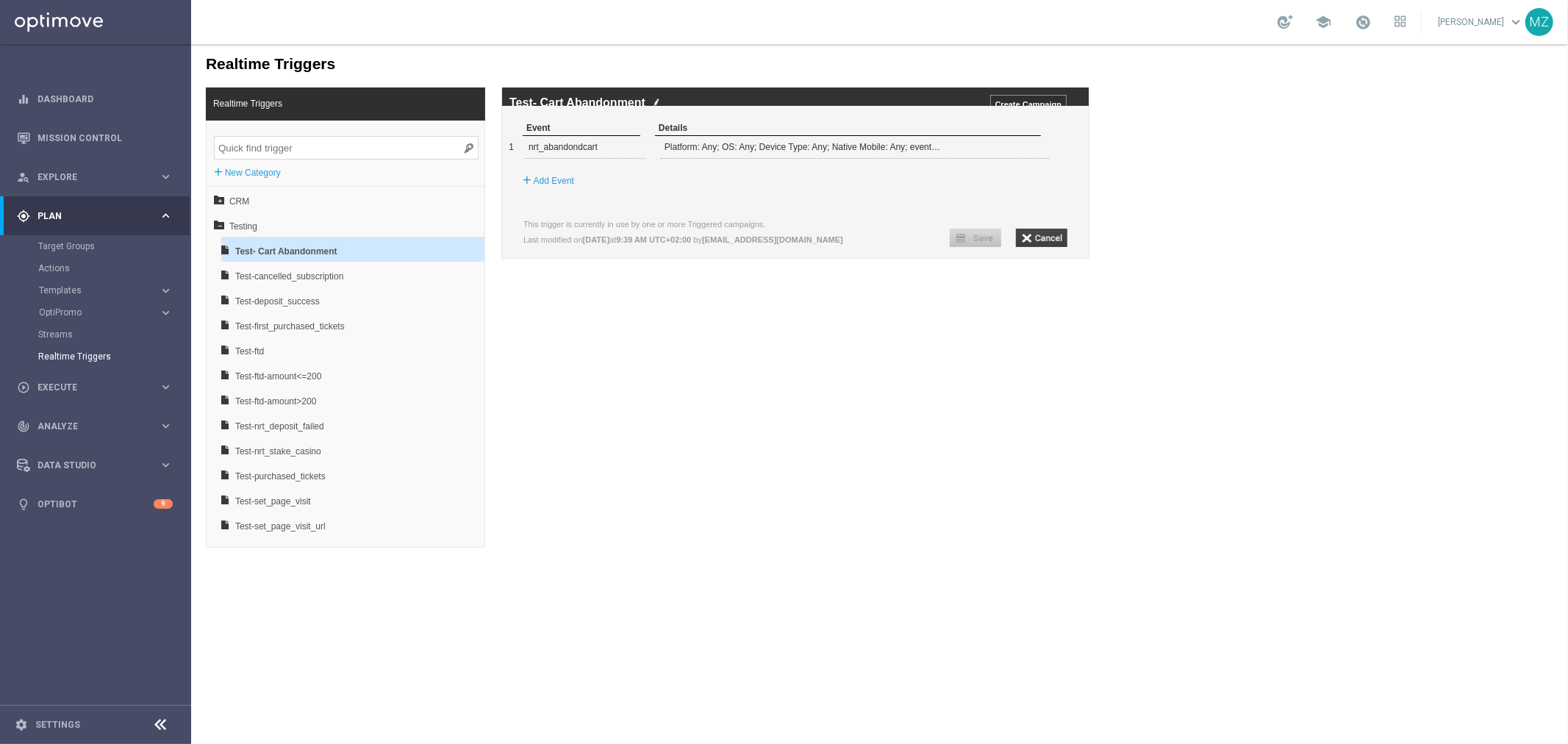
click at [1047, 246] on input "button" at bounding box center [1041, 237] width 51 height 18
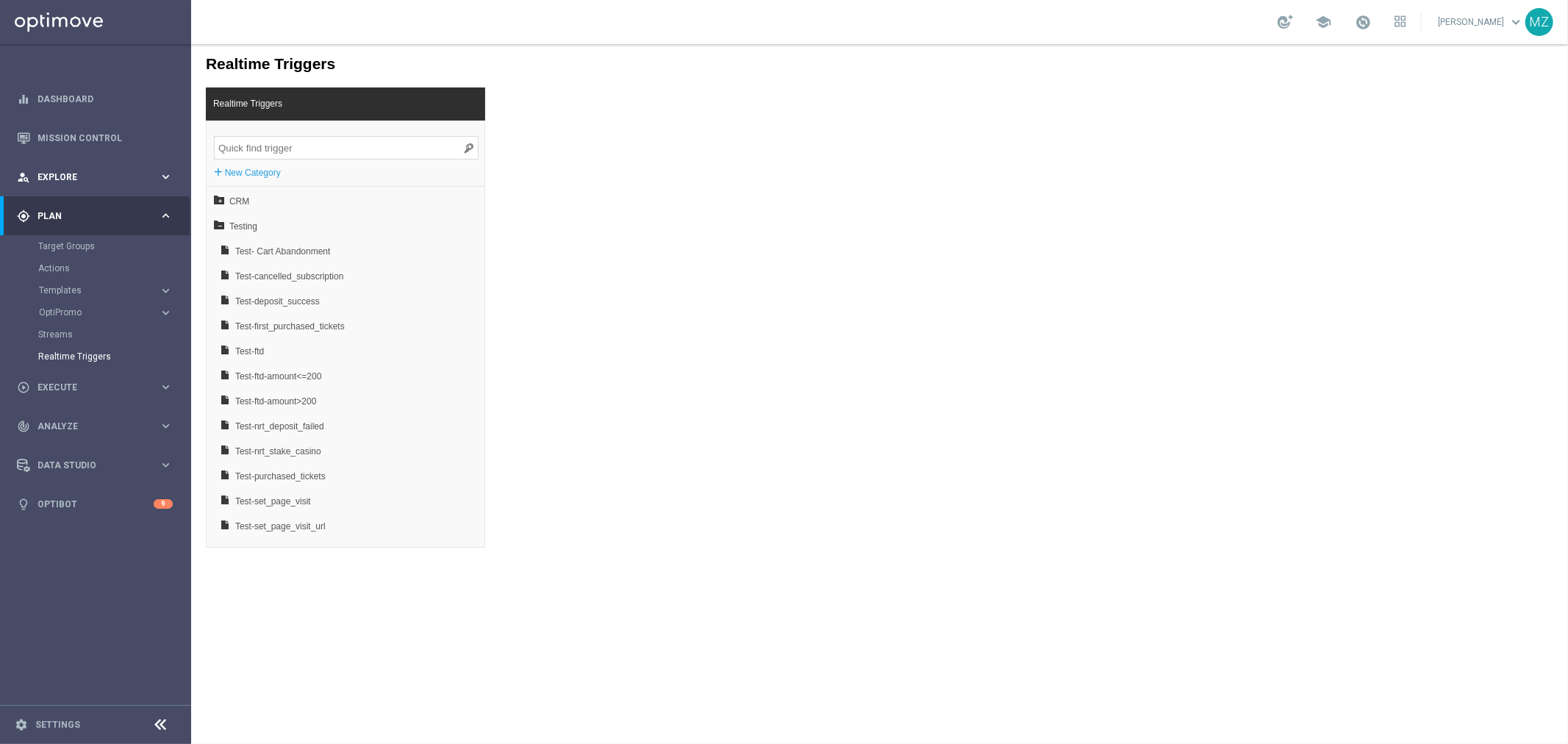
click at [90, 177] on span "Explore" at bounding box center [98, 177] width 121 height 9
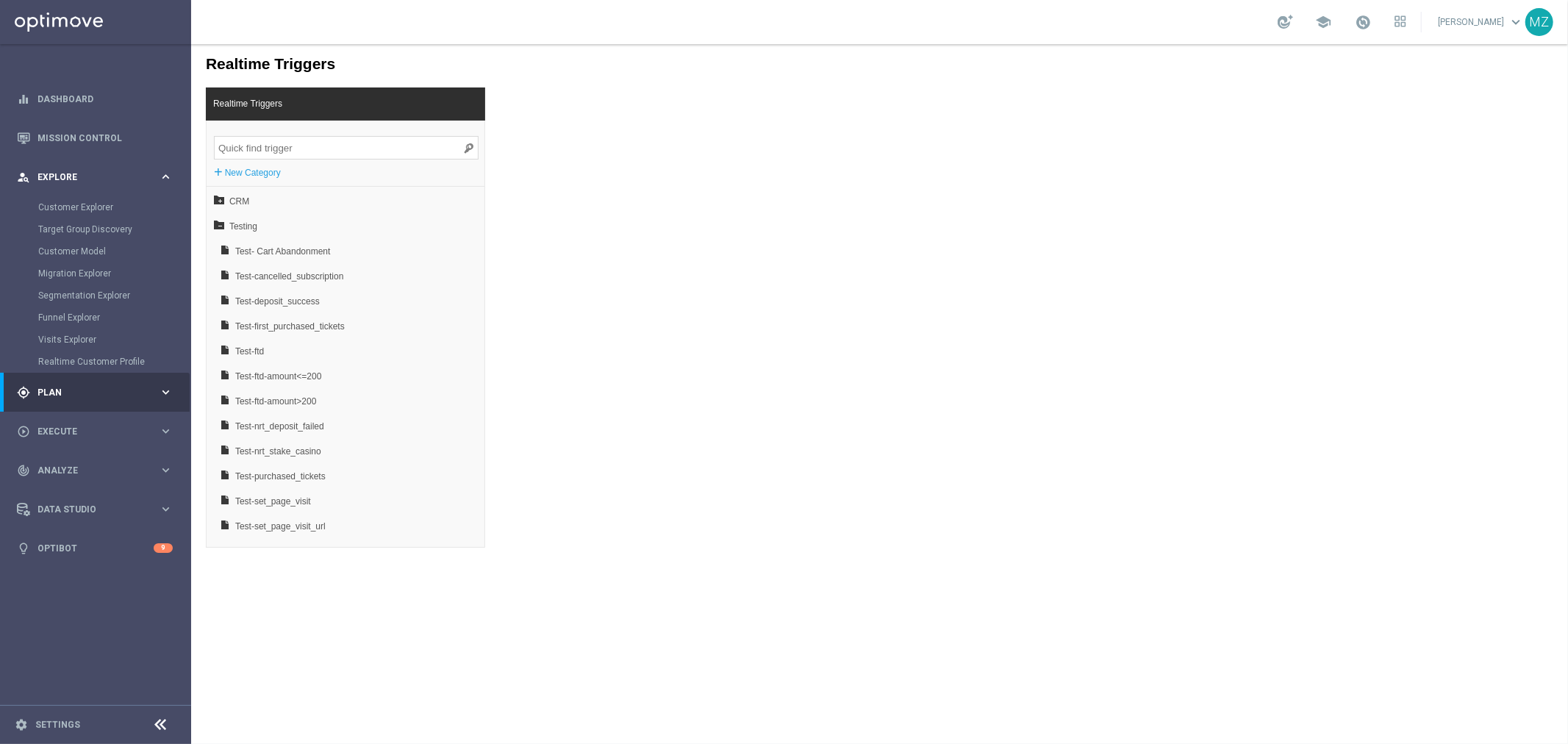
click at [90, 177] on span "Explore" at bounding box center [98, 177] width 121 height 9
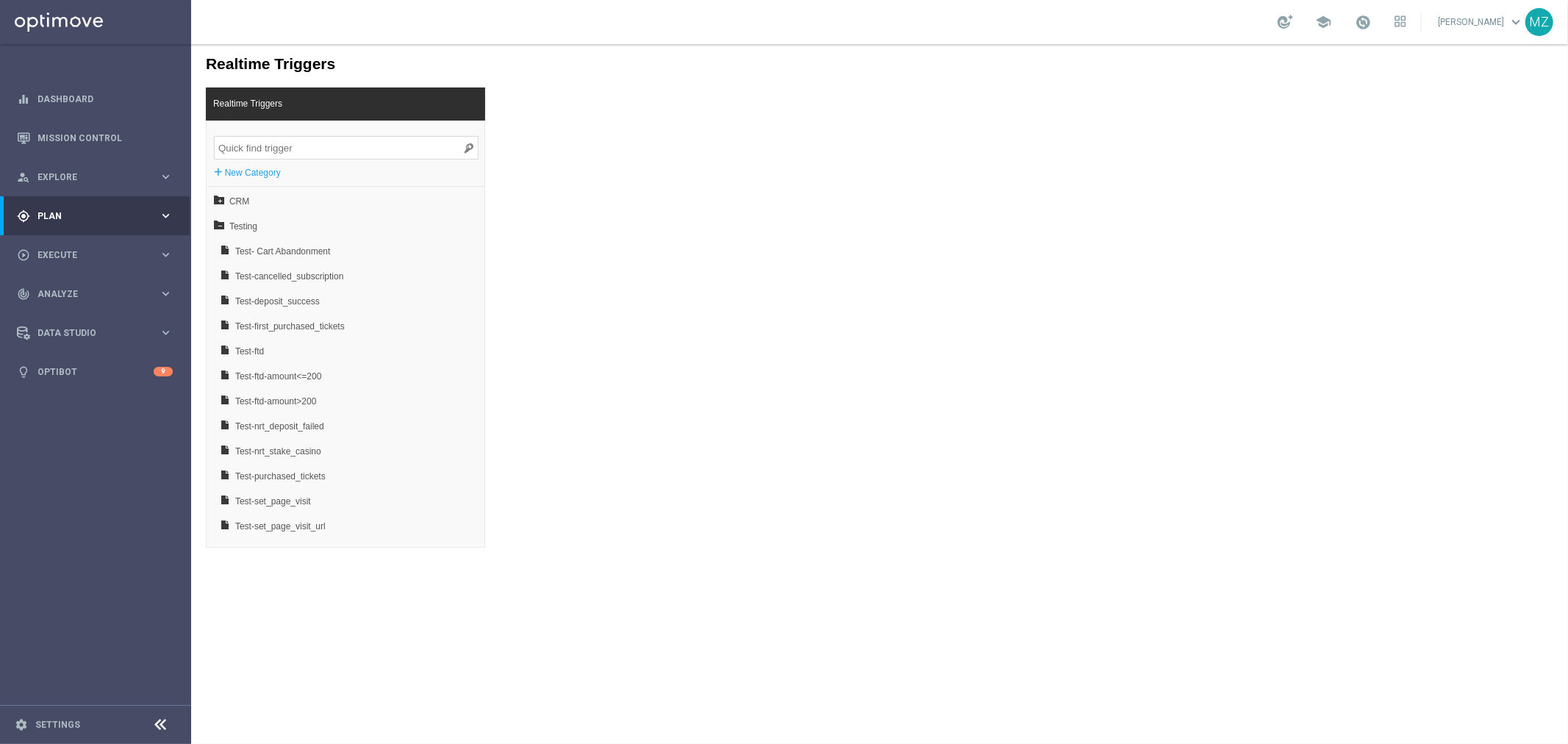
click at [75, 207] on div "gps_fixed Plan keyboard_arrow_right" at bounding box center [95, 216] width 190 height 39
click at [99, 242] on link "Target Groups" at bounding box center [95, 246] width 115 height 12
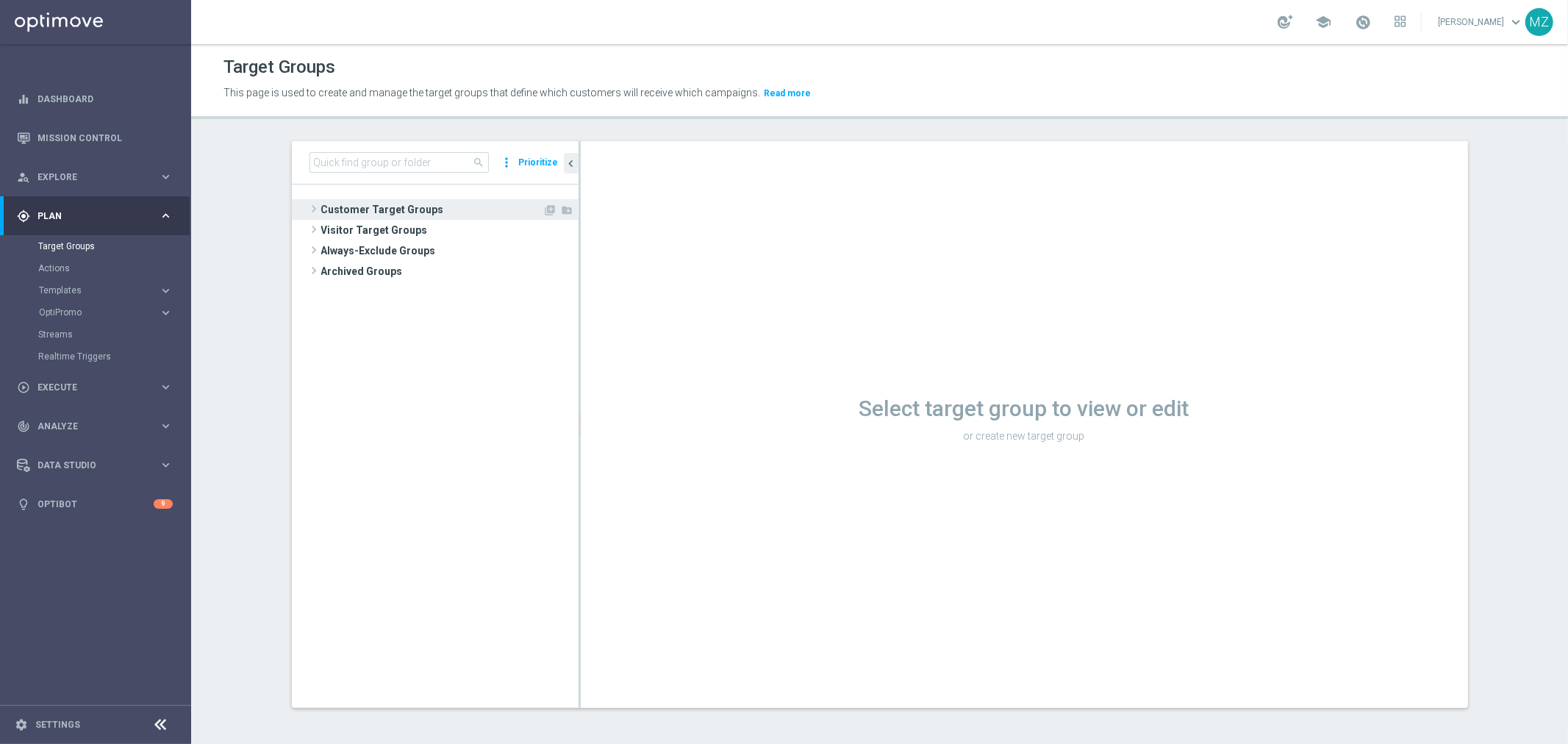
click at [307, 209] on span at bounding box center [314, 209] width 15 height 17
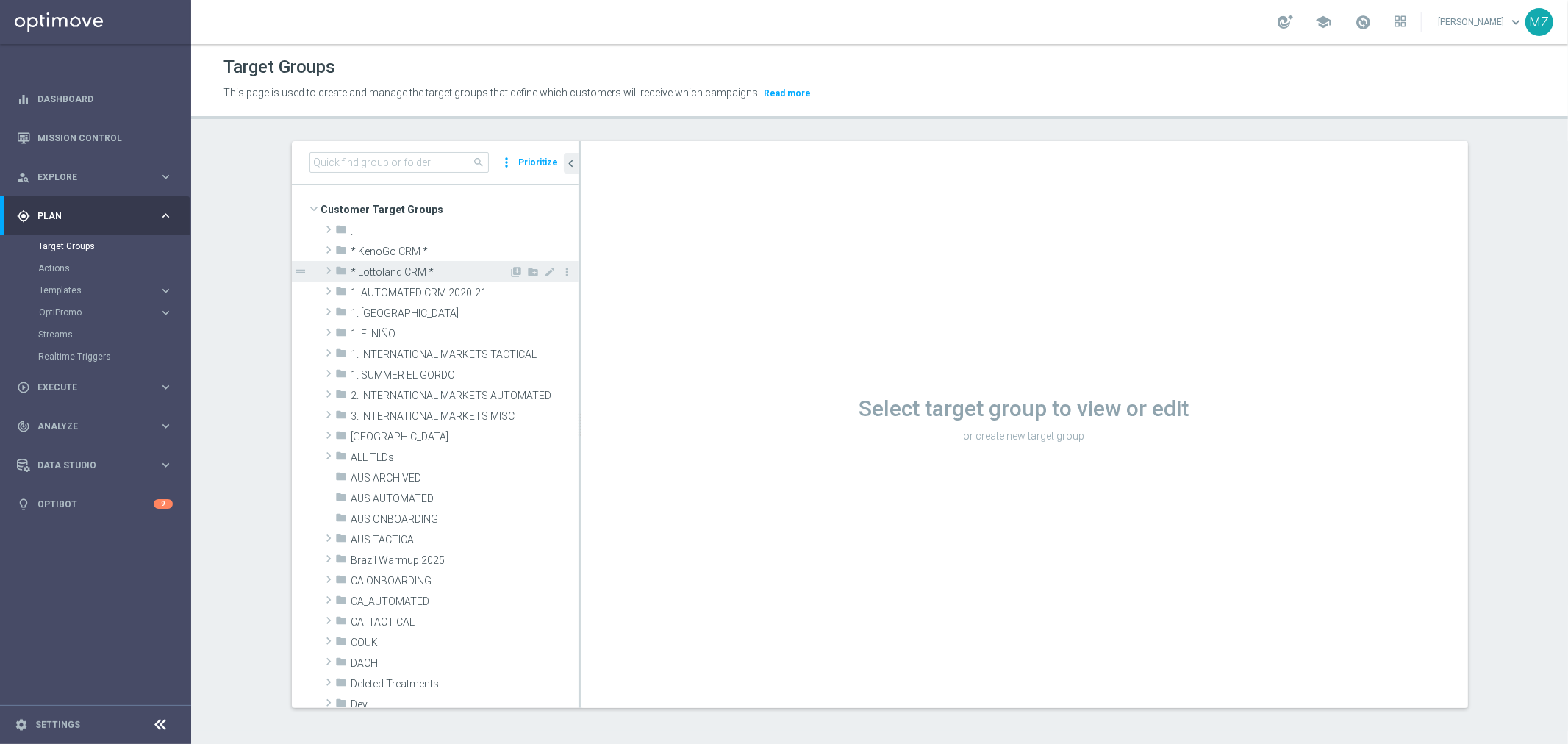
click at [322, 272] on span at bounding box center [329, 270] width 15 height 17
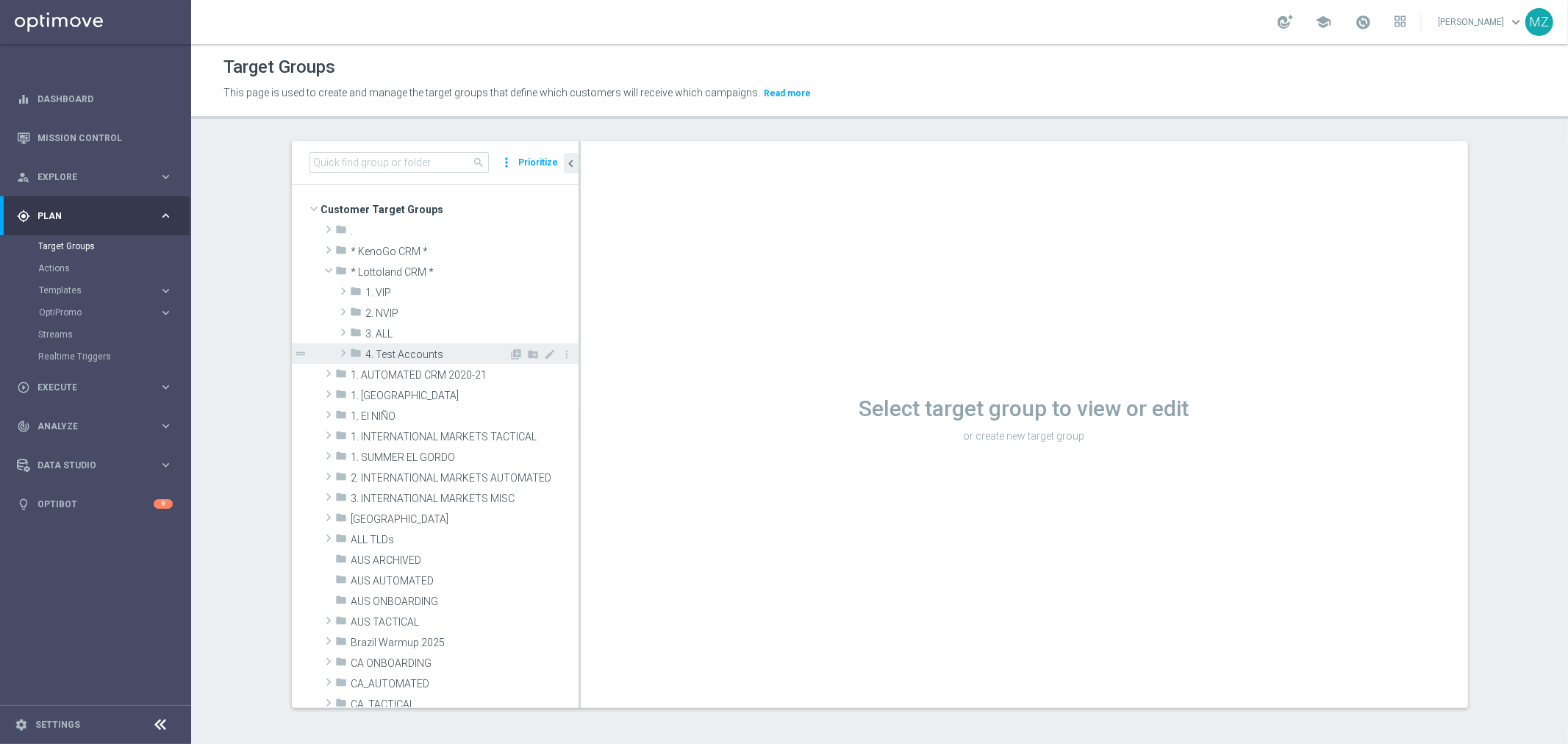
click at [337, 350] on span at bounding box center [343, 353] width 15 height 17
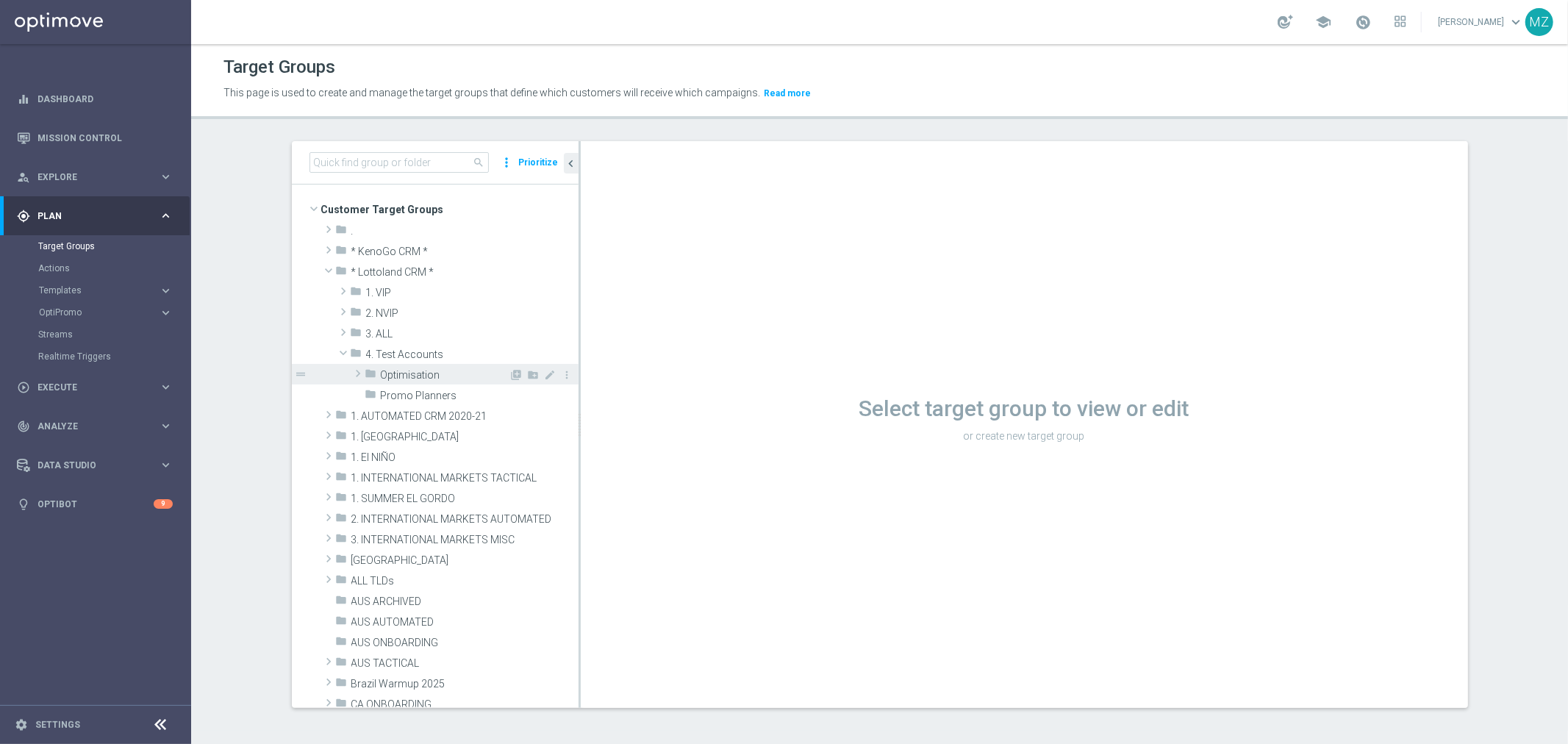
click at [351, 378] on span at bounding box center [358, 373] width 15 height 17
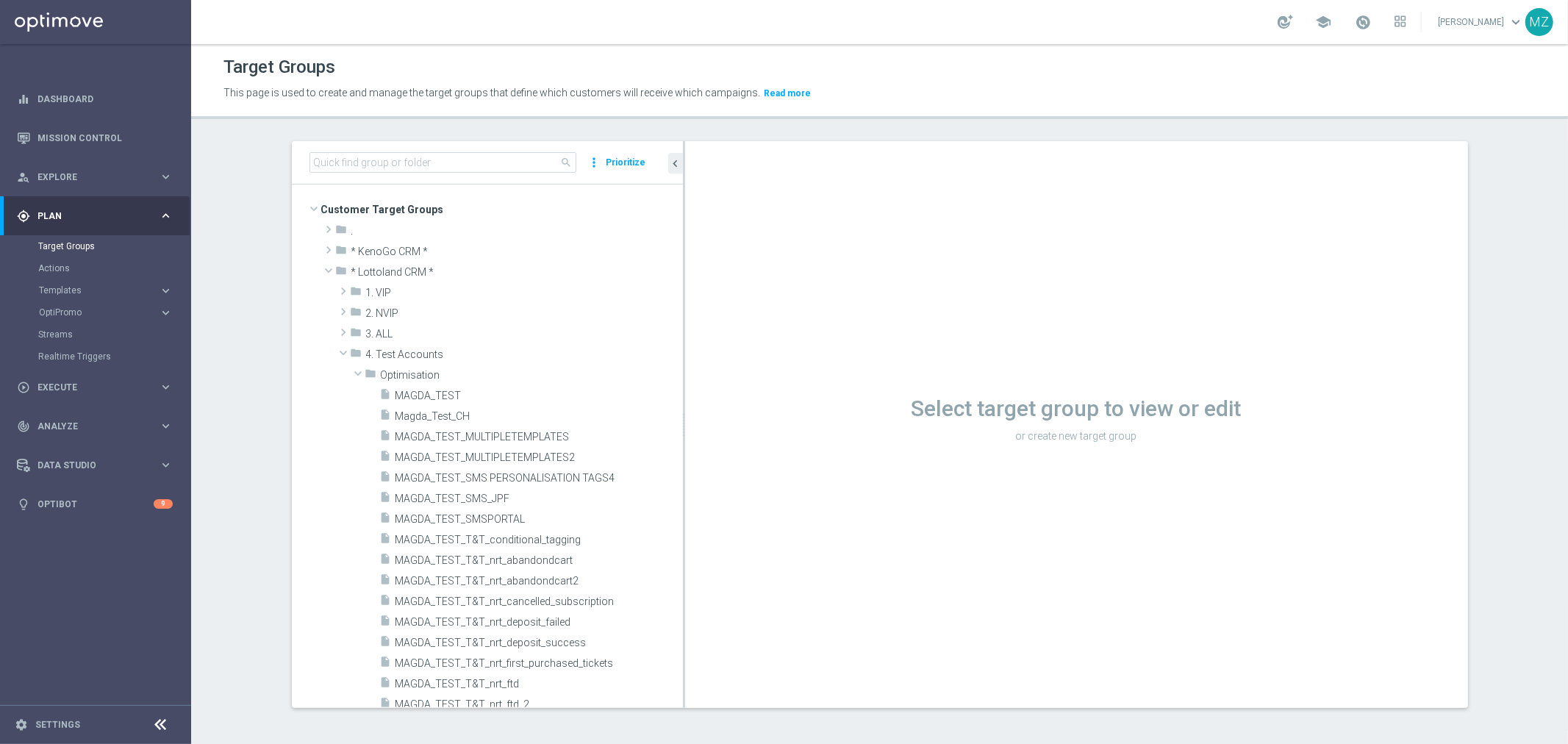
drag, startPoint x: 572, startPoint y: 583, endPoint x: 677, endPoint y: 575, distance: 105.3
click at [677, 575] on as-split "search more_vert Prioritize Customer Target Groups library_add create_new_folder" at bounding box center [879, 424] width 1176 height 567
click at [546, 561] on span "MAGDA_TEST_T&T_nrt_abandondcart" at bounding box center [521, 561] width 252 height 13
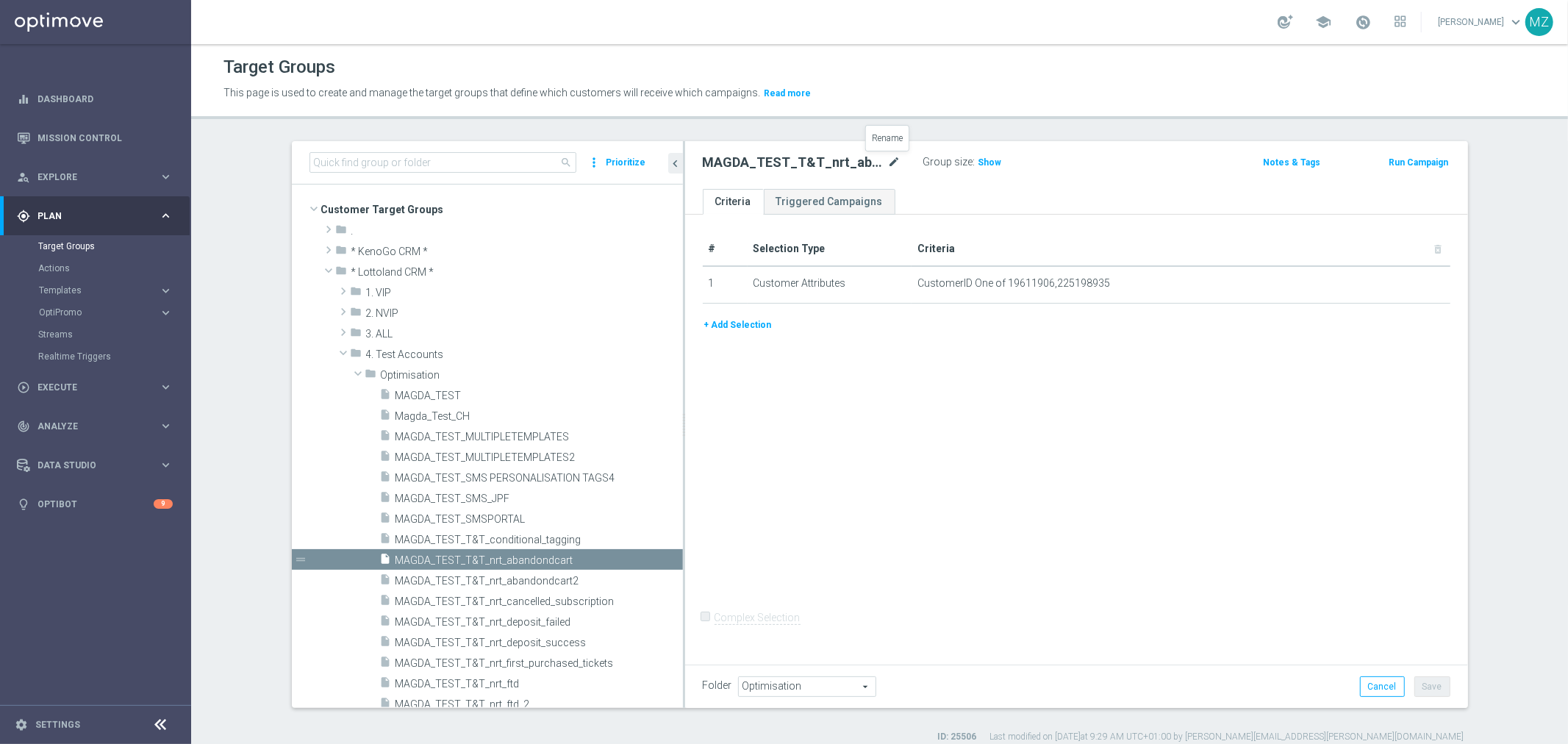
click at [888, 161] on icon "mode_edit" at bounding box center [894, 162] width 13 height 17
click at [1422, 164] on button "Run Campaign" at bounding box center [1419, 163] width 62 height 17
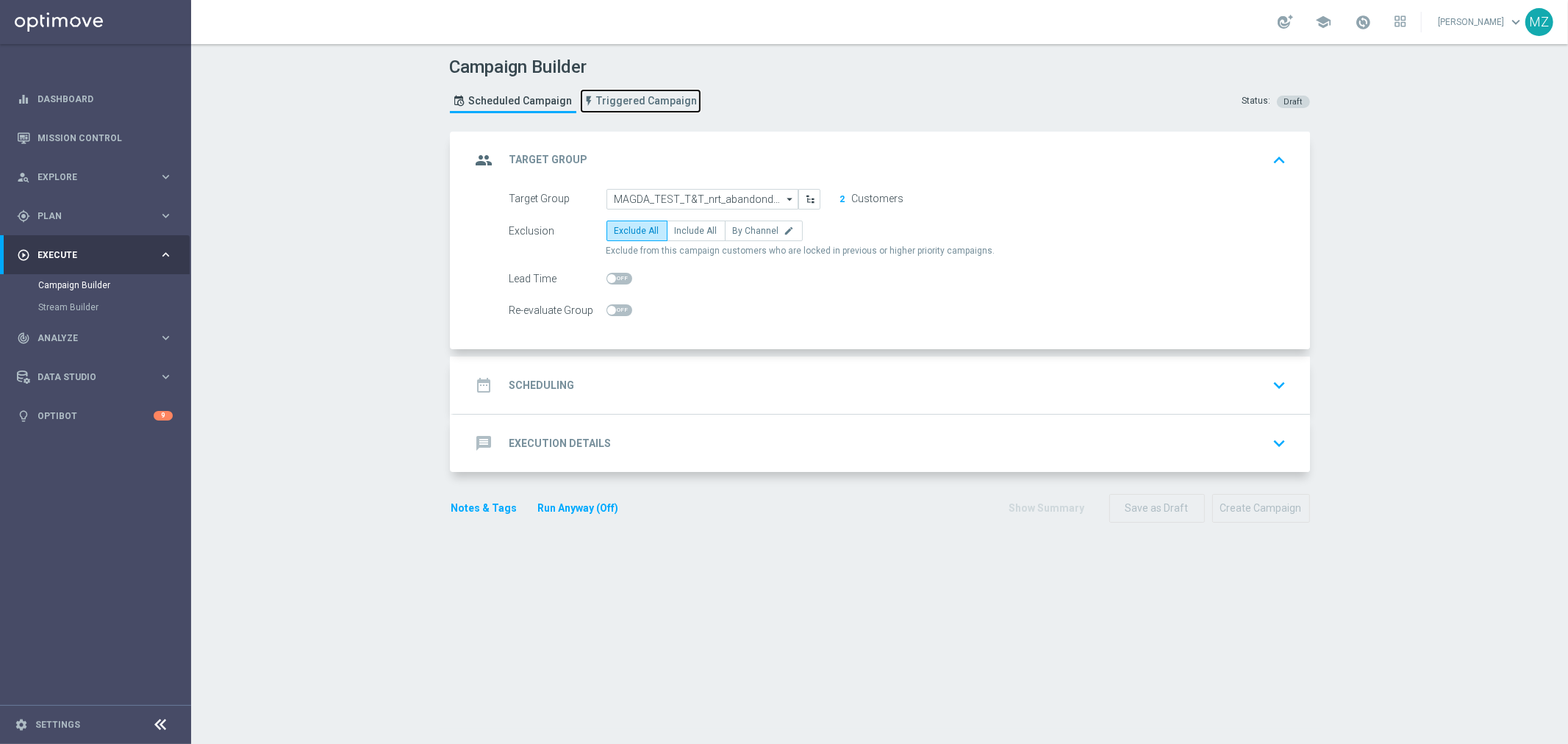
click at [622, 103] on span "Triggered Campaign" at bounding box center [647, 101] width 101 height 13
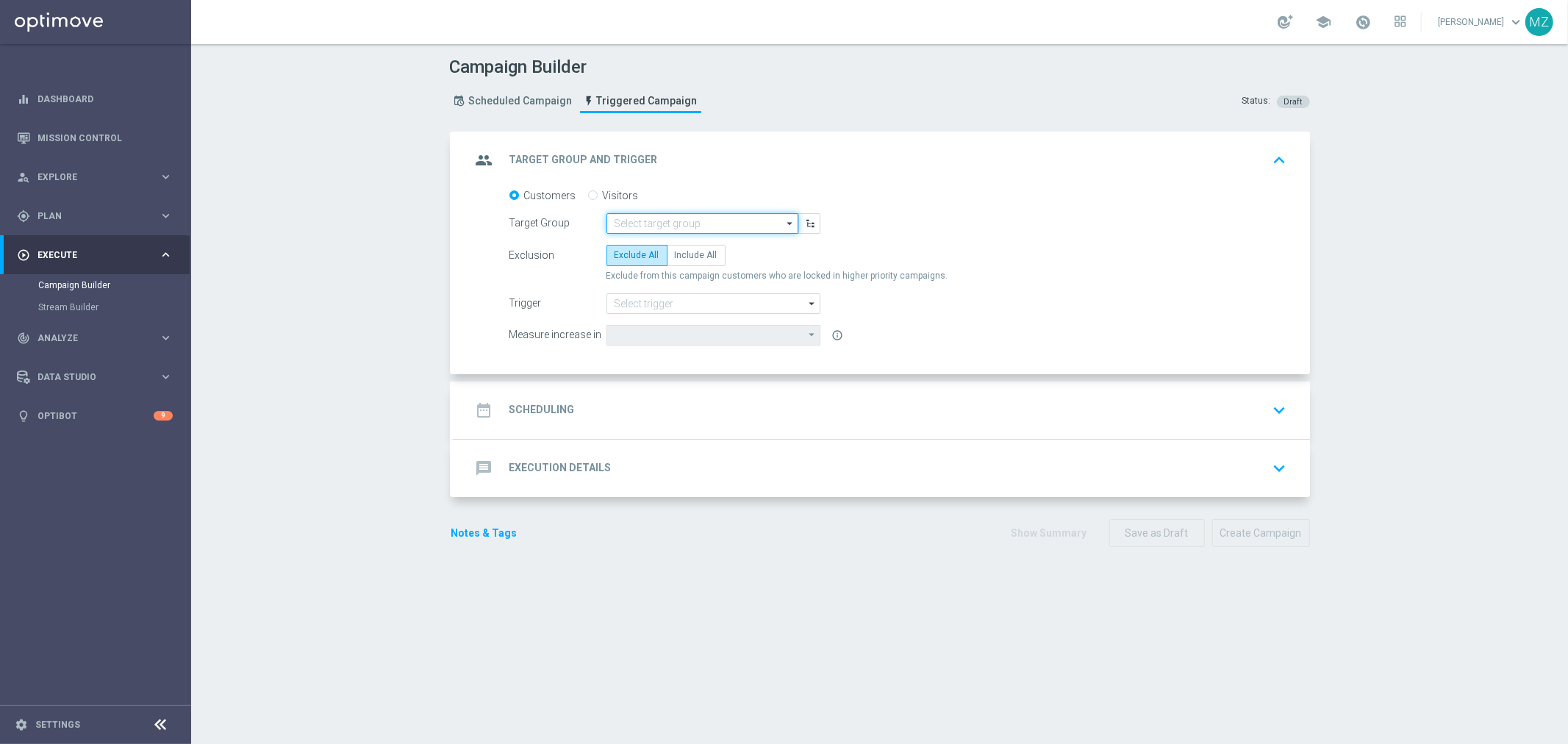
click at [685, 223] on input at bounding box center [702, 223] width 192 height 20
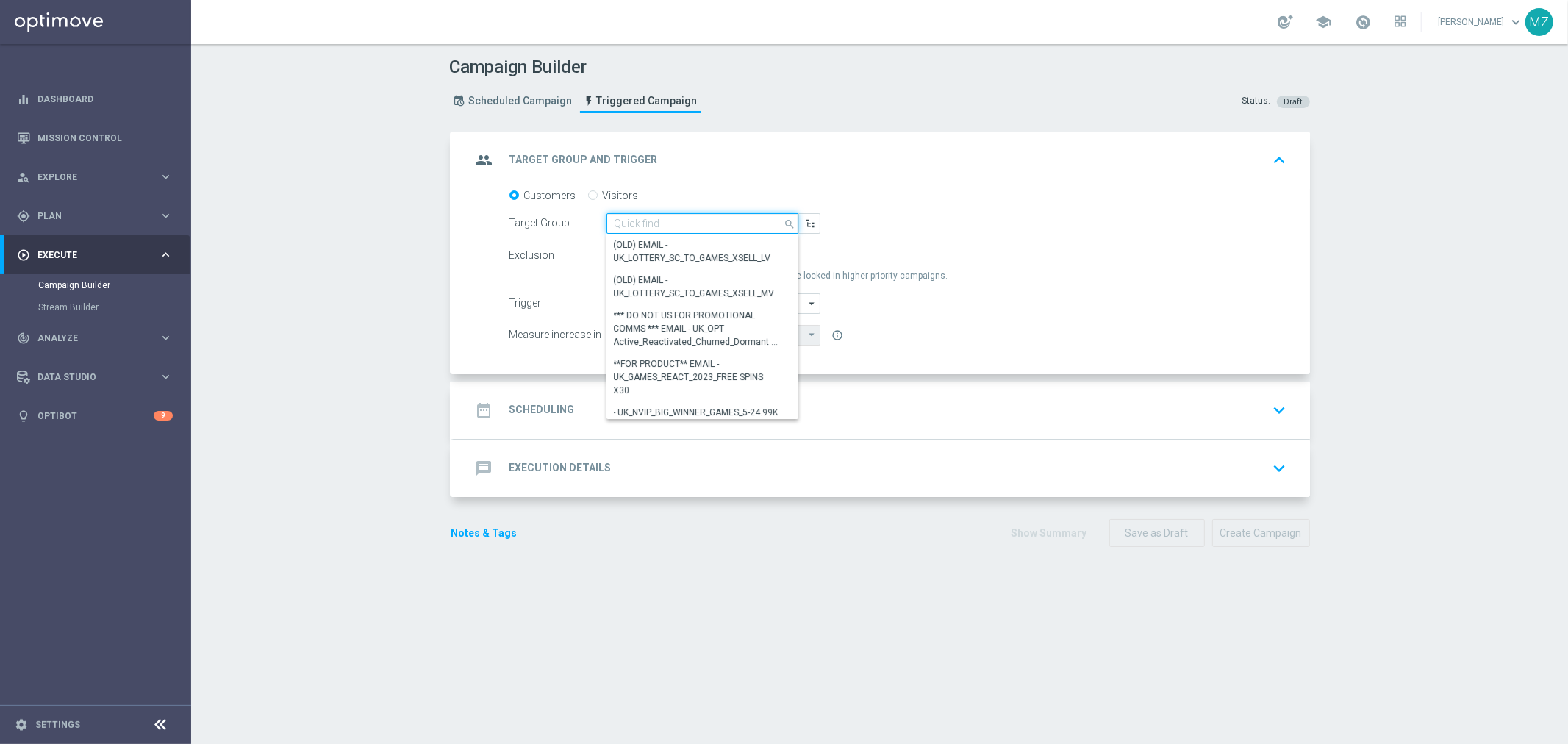
click at [686, 223] on input at bounding box center [702, 223] width 192 height 20
paste input "MAGDA_TEST_T&T_nrt_abandondcart"
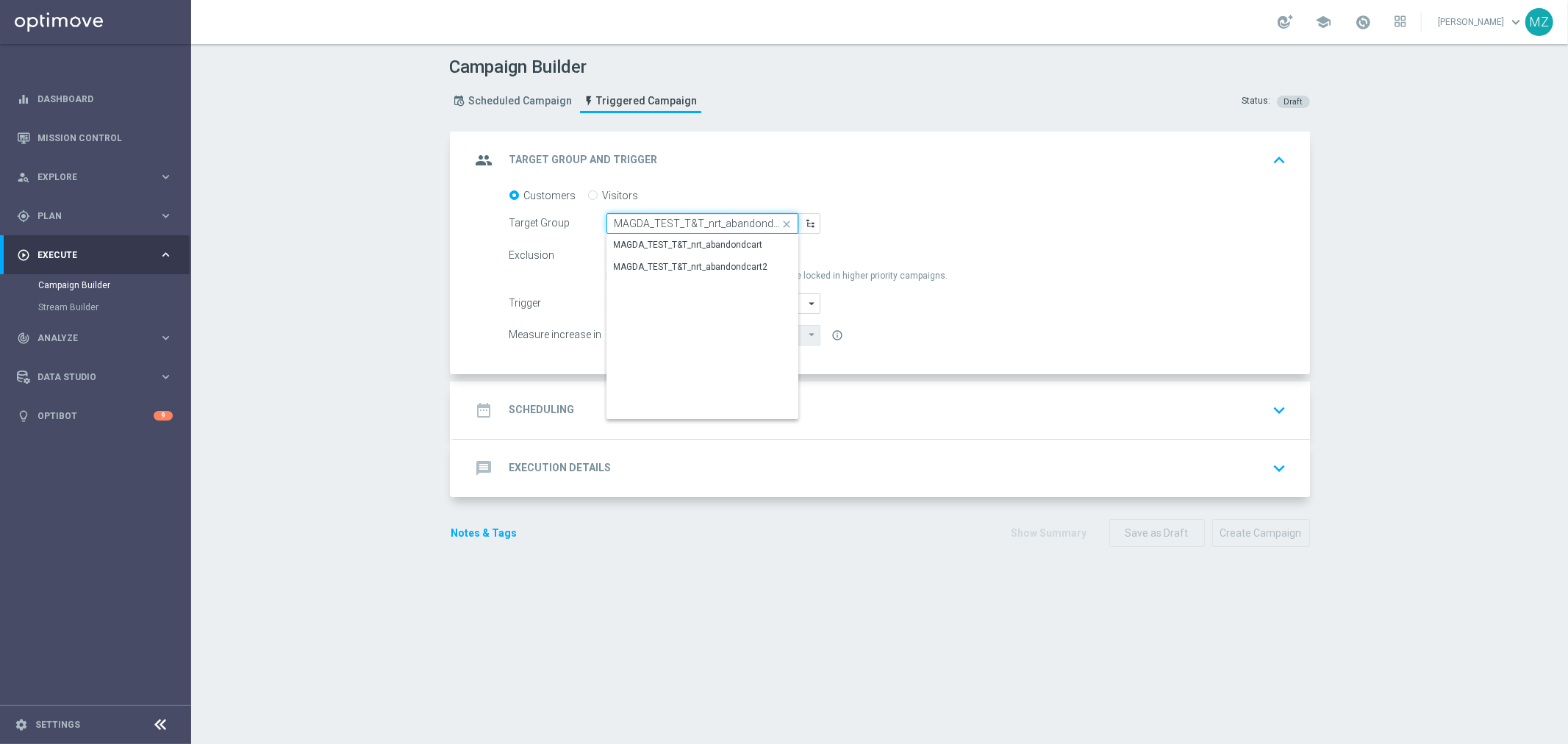
scroll to position [0, 3]
click at [745, 244] on div "MAGDA_TEST_T&T_nrt_abandondcart" at bounding box center [689, 244] width 150 height 13
type input "MAGDA_TEST_T&T_nrt_abandondcart"
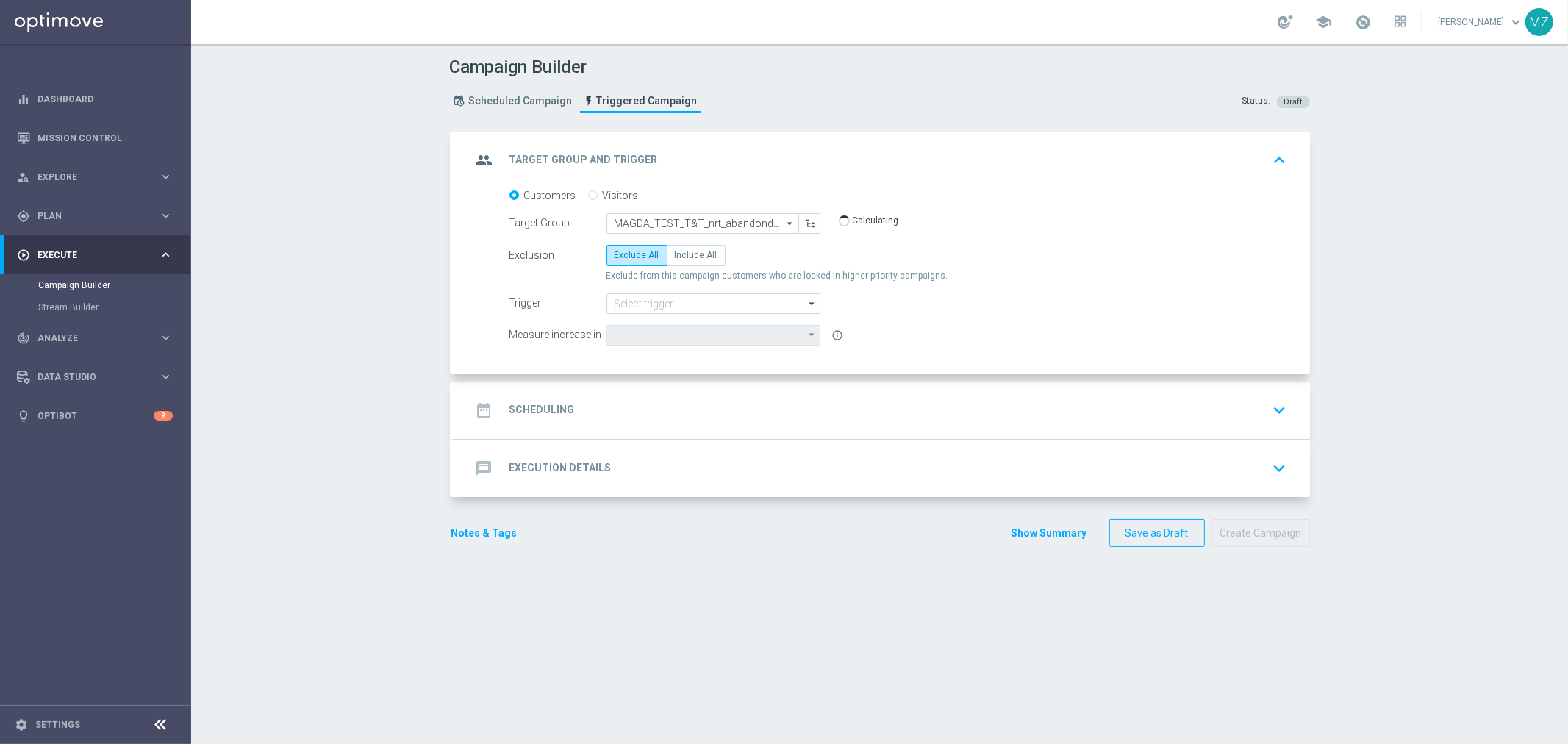
type input "Deposit Amount"
click at [678, 252] on span "Include All" at bounding box center [696, 254] width 42 height 10
click at [678, 253] on input "Include All" at bounding box center [679, 257] width 9 height 9
radio input "true"
click at [663, 303] on input at bounding box center [713, 304] width 214 height 20
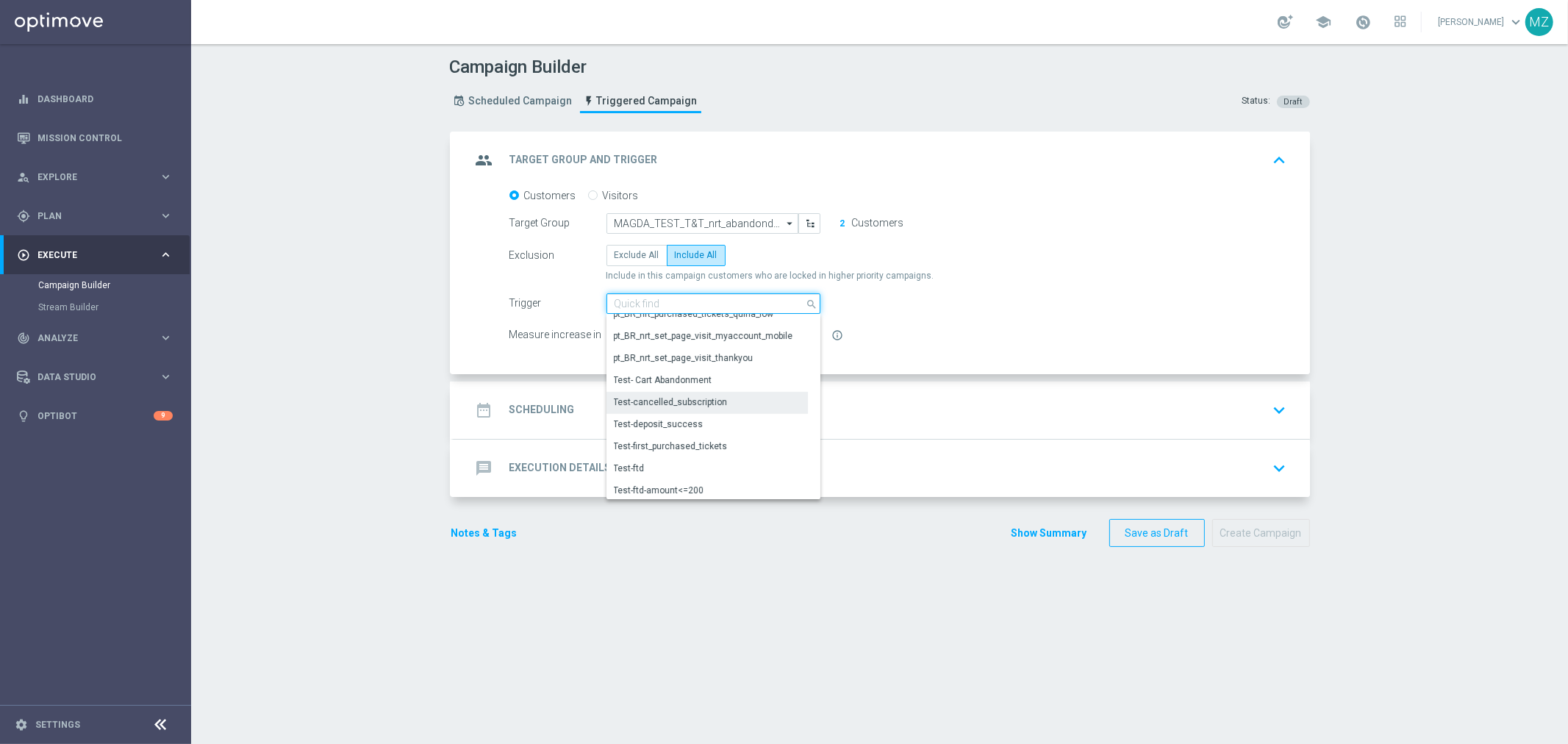
scroll to position [653, 0]
click at [677, 371] on div "Test- Cart Abandonment" at bounding box center [663, 378] width 98 height 13
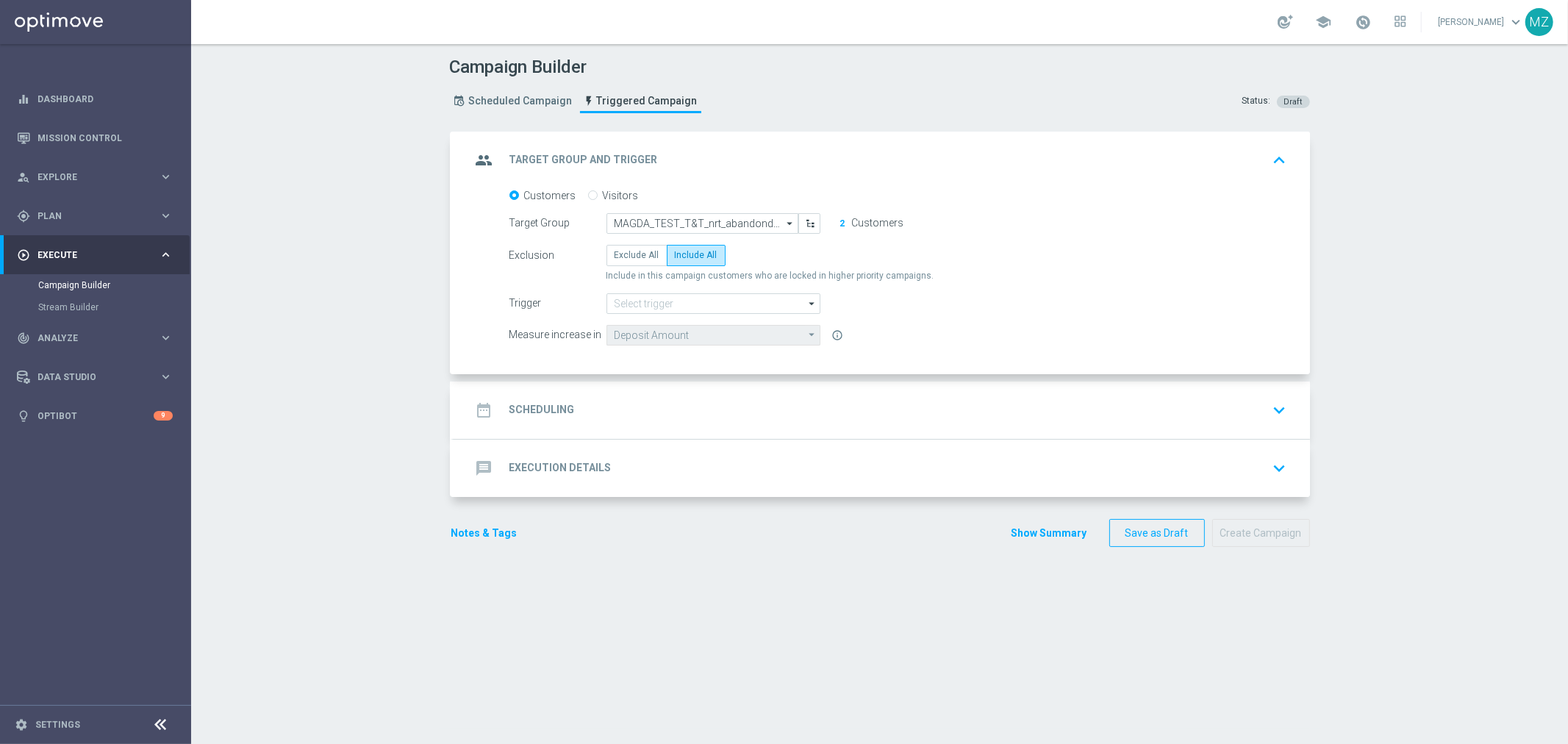
type input "Test- Cart Abandonment"
click at [633, 412] on div "date_range Scheduling keyboard_arrow_down" at bounding box center [881, 411] width 821 height 28
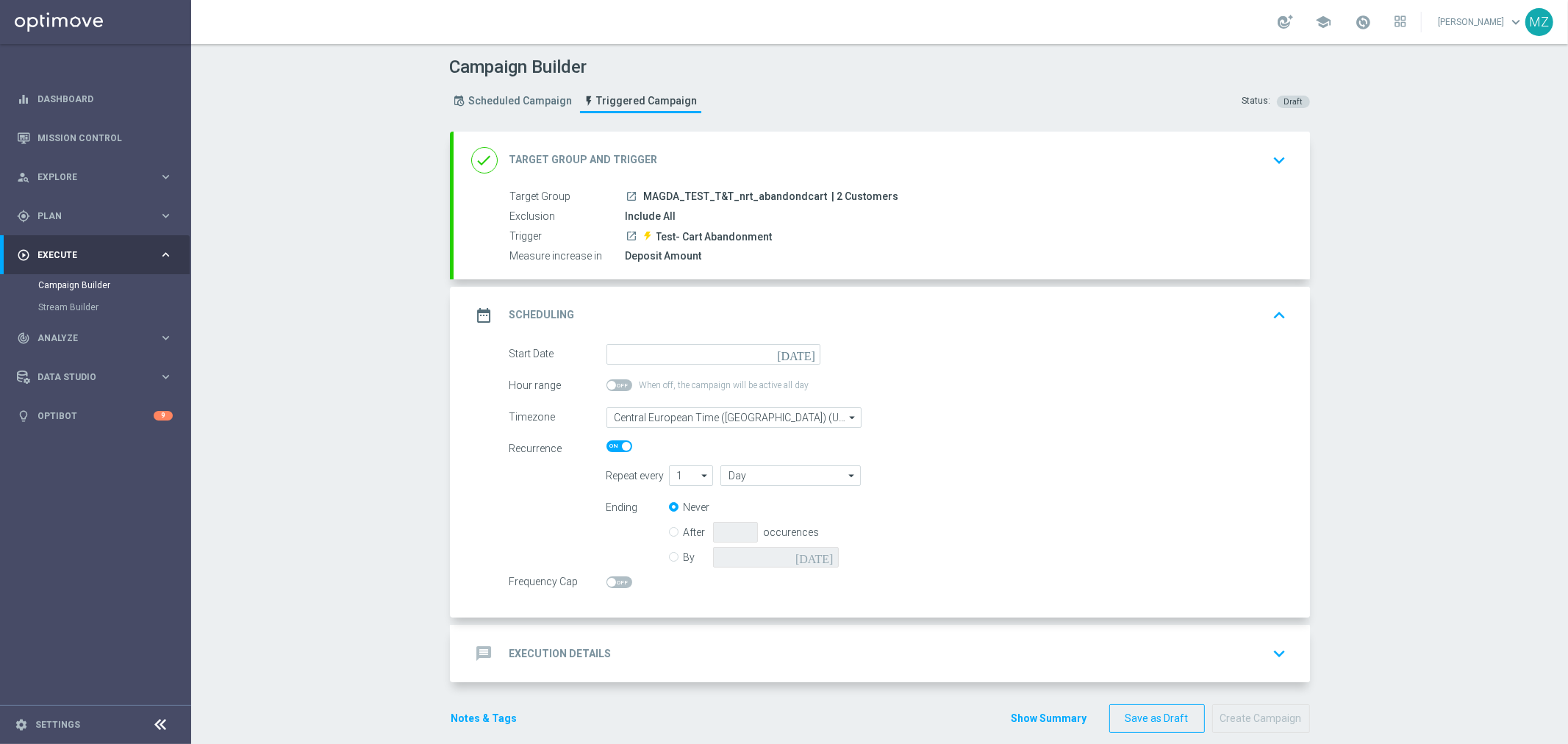
click at [803, 354] on icon "[DATE]" at bounding box center [798, 353] width 43 height 17
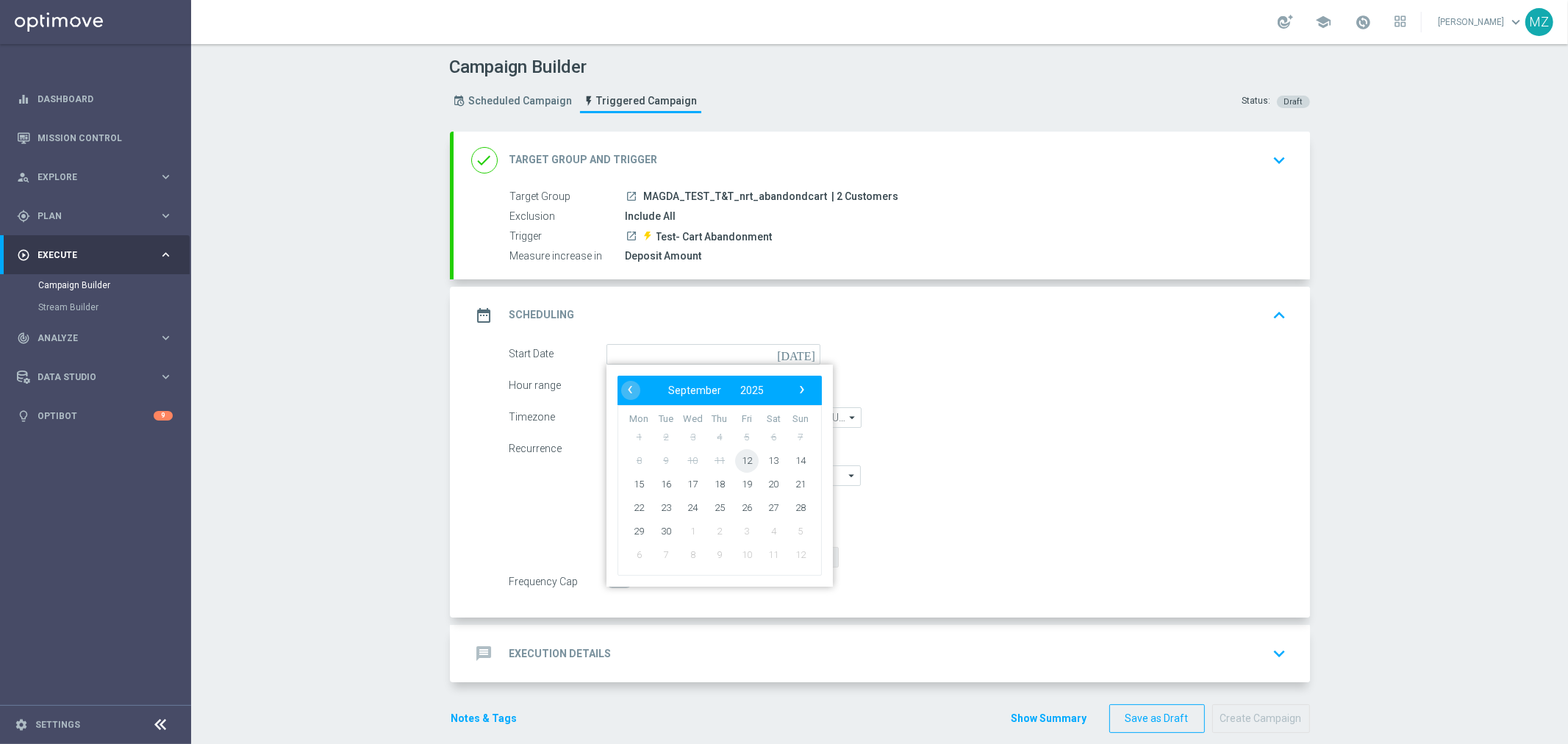
click at [739, 457] on span "12" at bounding box center [746, 460] width 24 height 24
type input "12 Sep 2025"
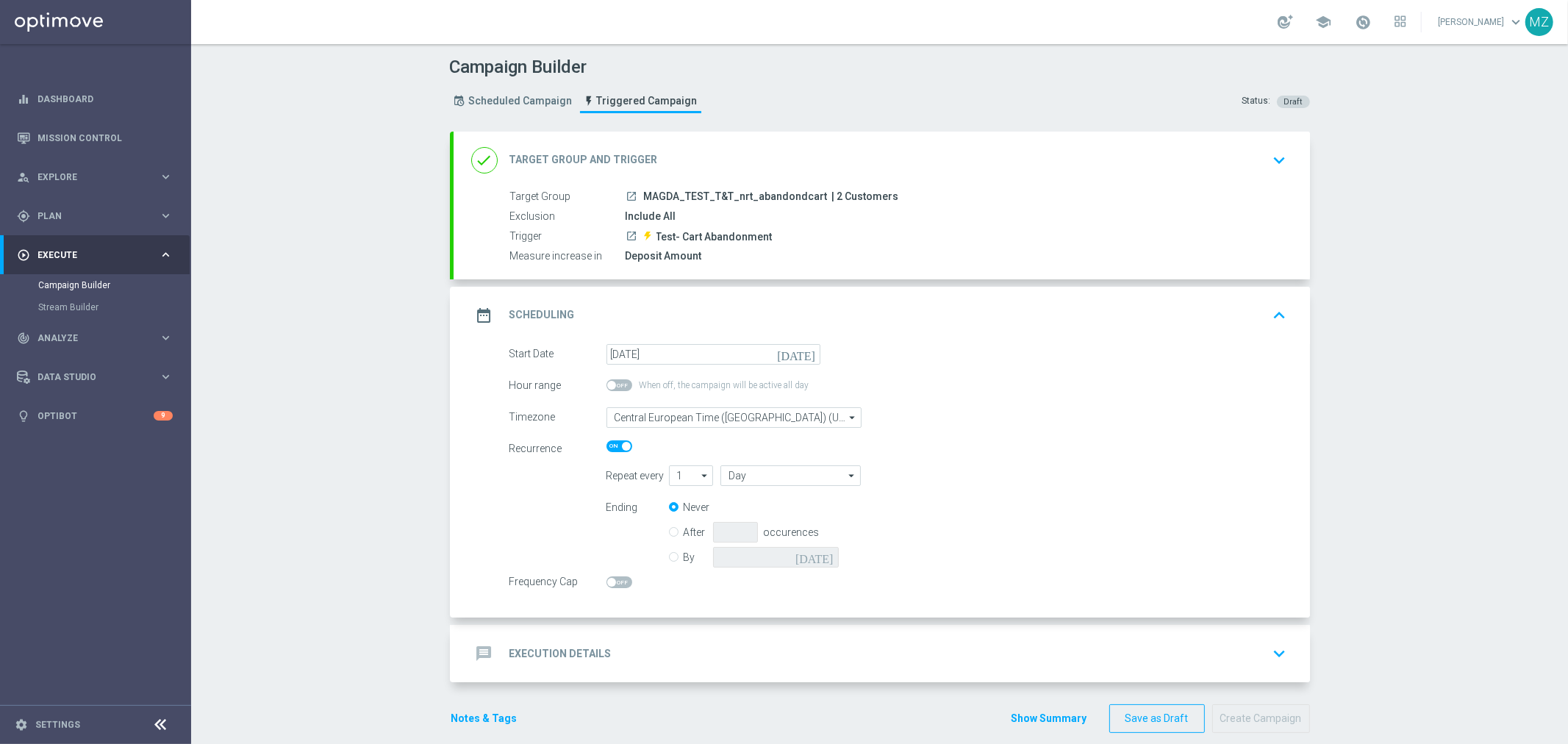
scroll to position [17, 0]
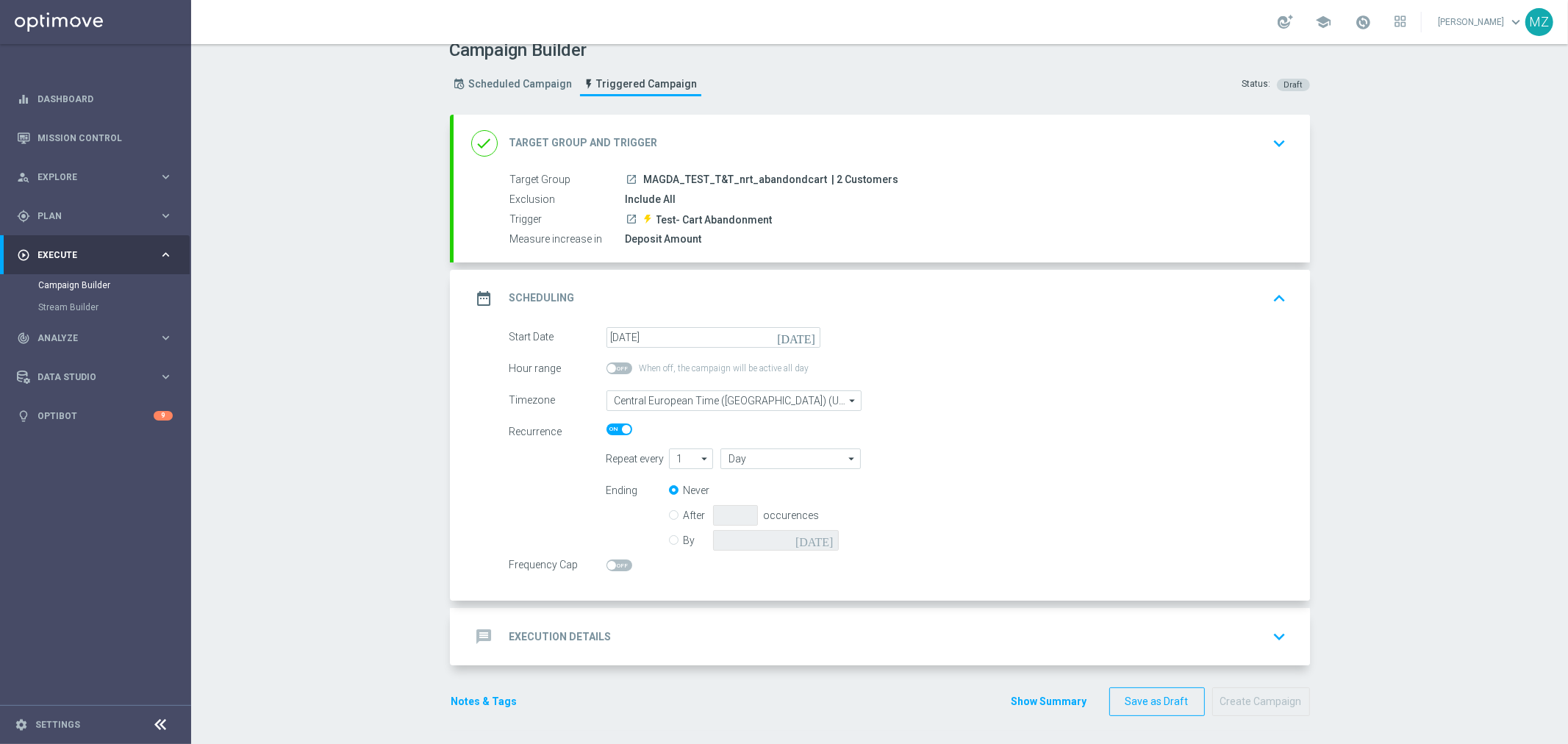
click at [1276, 636] on icon "keyboard_arrow_down" at bounding box center [1280, 637] width 22 height 22
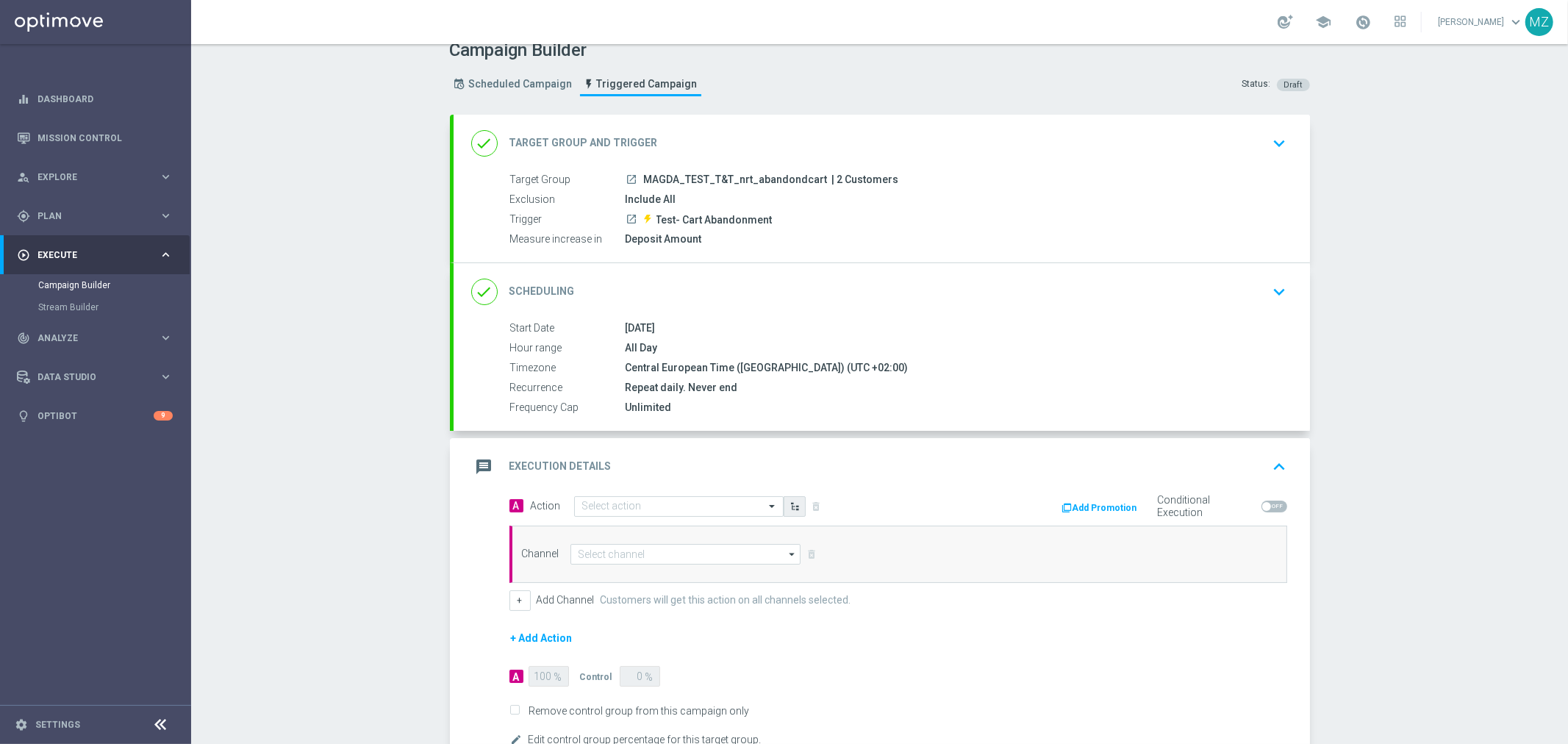
click at [790, 502] on icon "button" at bounding box center [795, 506] width 10 height 10
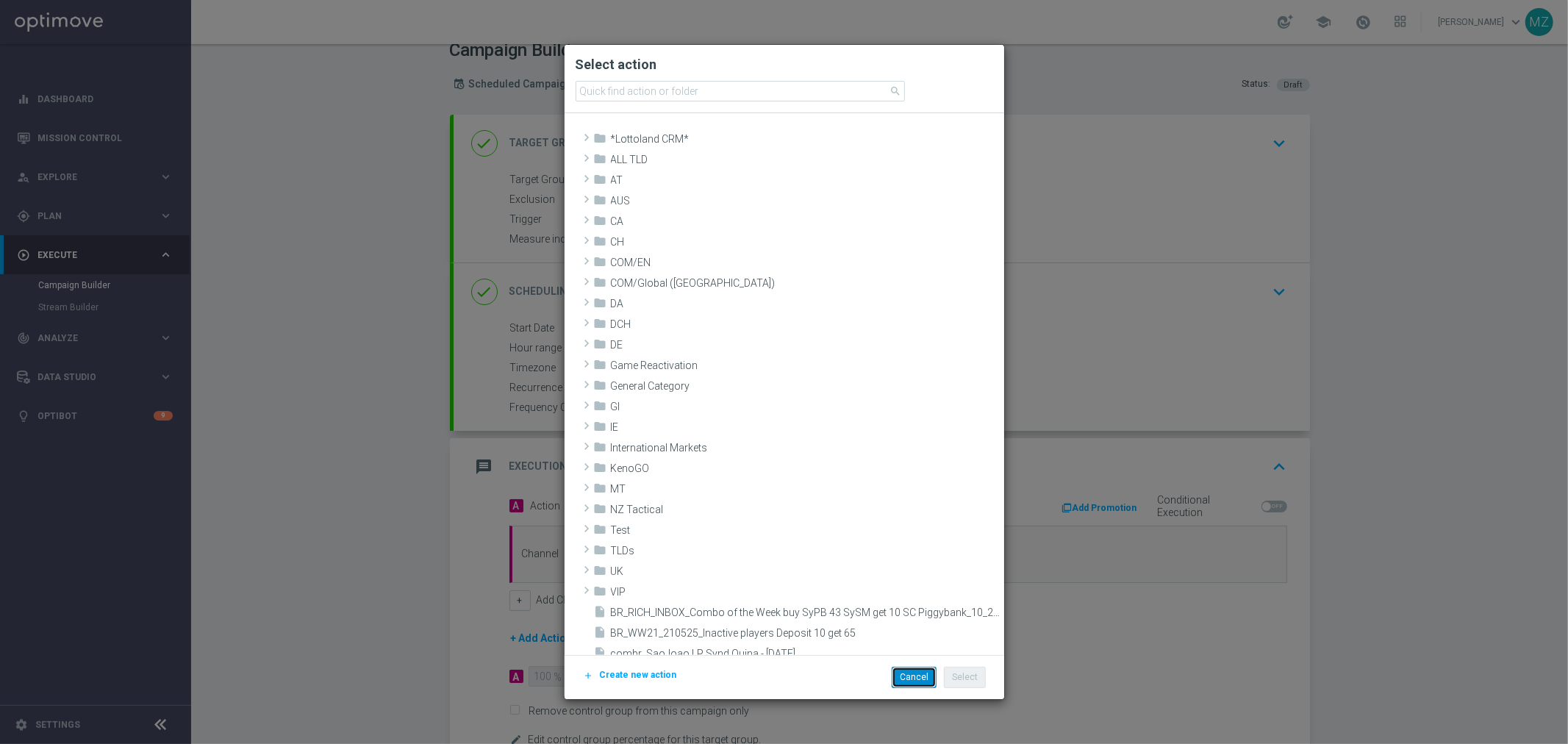
click at [906, 671] on button "Cancel" at bounding box center [913, 677] width 45 height 20
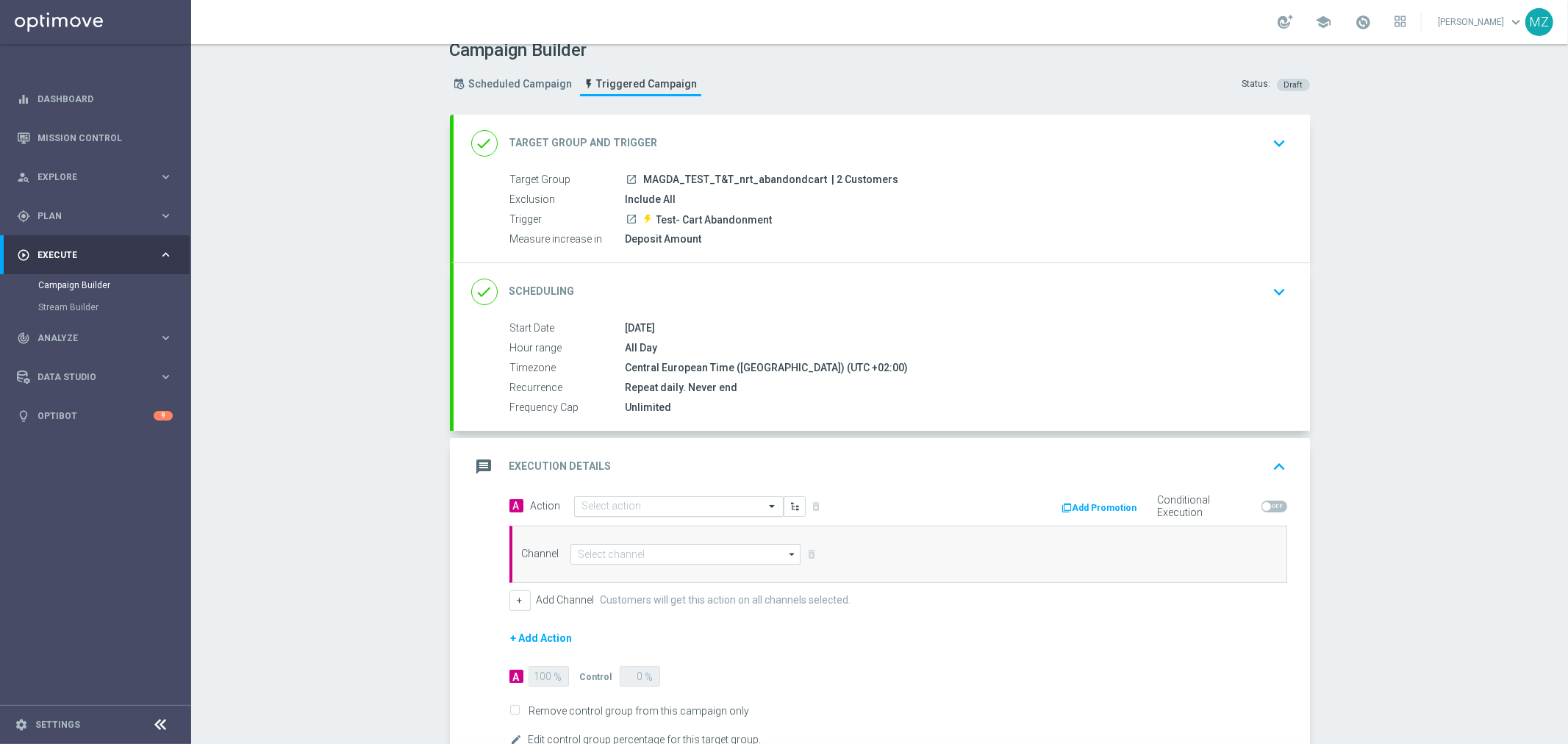
click at [615, 509] on input "text" at bounding box center [664, 507] width 164 height 13
click at [622, 531] on label "MAGDA_TEST" at bounding box center [610, 533] width 57 height 13
type input "magda"
click at [604, 556] on input at bounding box center [685, 555] width 230 height 20
click at [598, 593] on div "Optimail" at bounding box center [594, 598] width 34 height 13
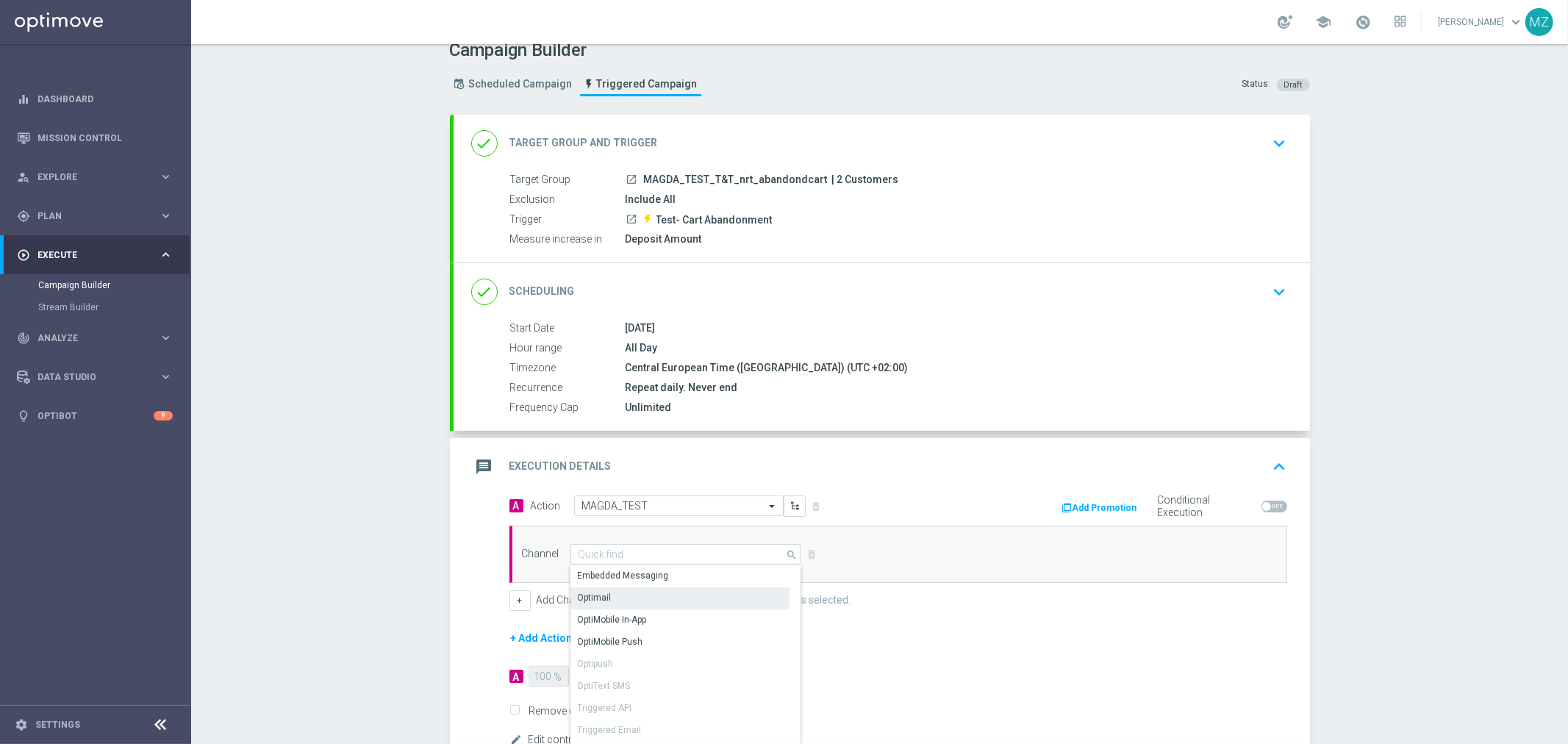
type input "Optimail"
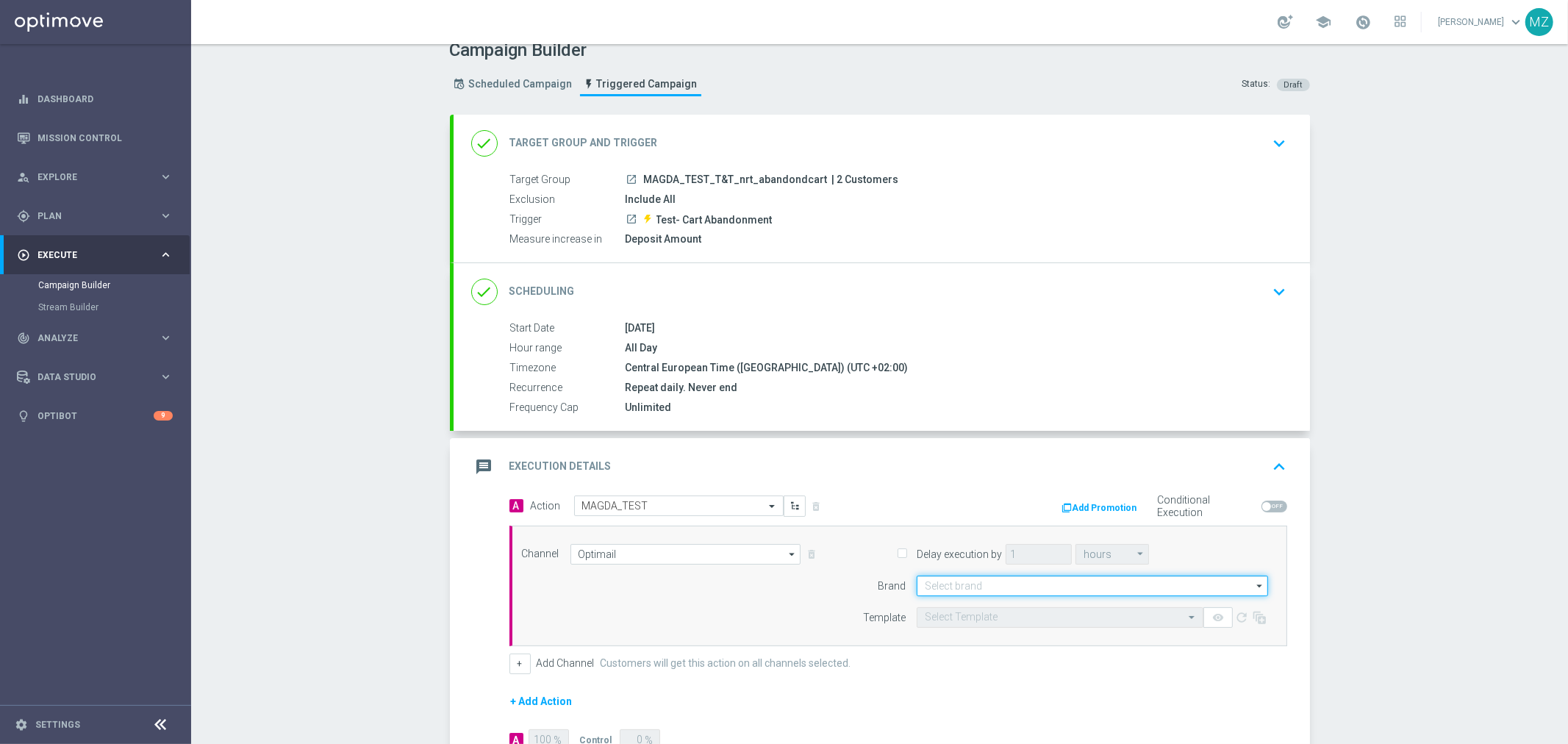
click at [935, 578] on input at bounding box center [1092, 586] width 352 height 20
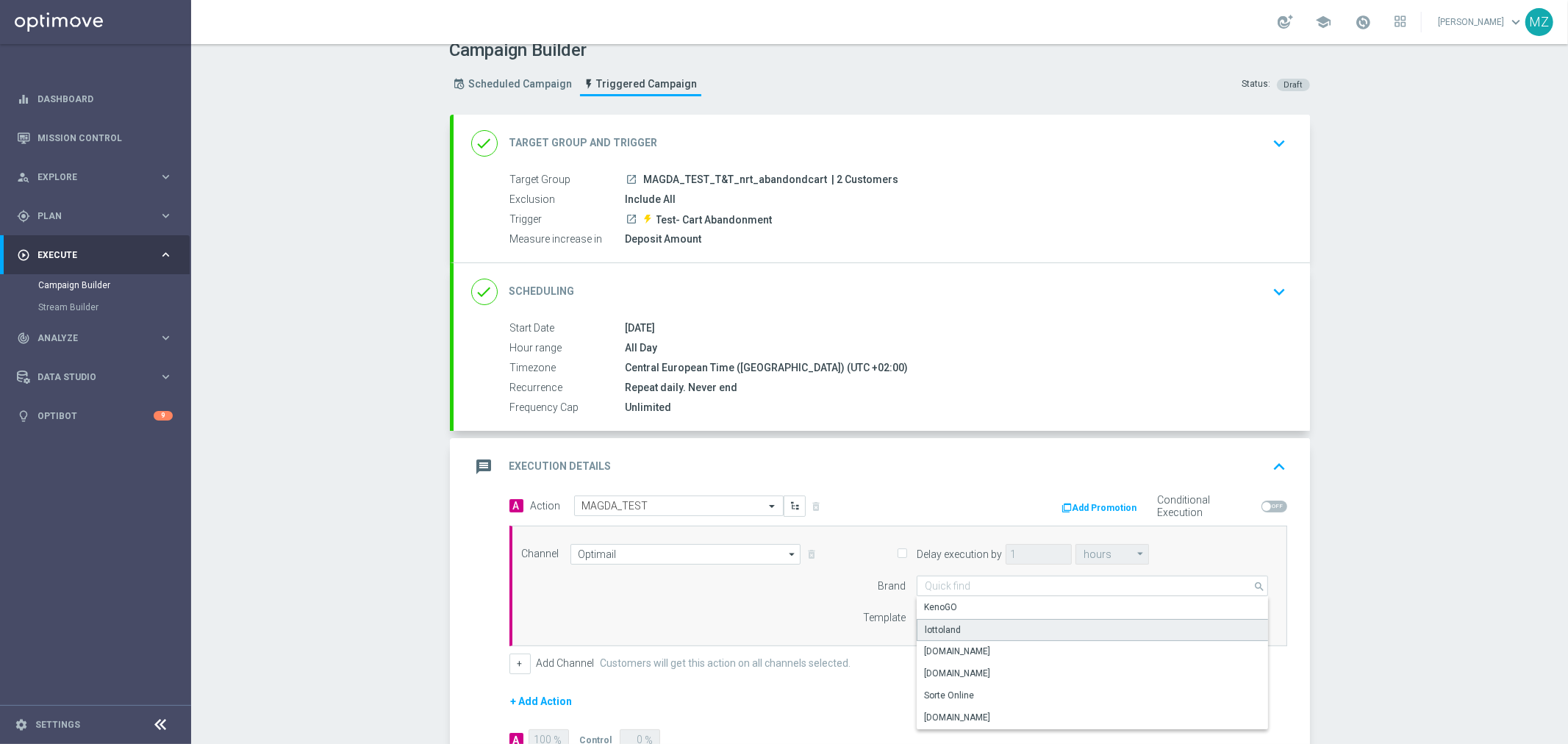
click at [956, 629] on div "lottoland" at bounding box center [1093, 630] width 353 height 22
type input "lottoland"
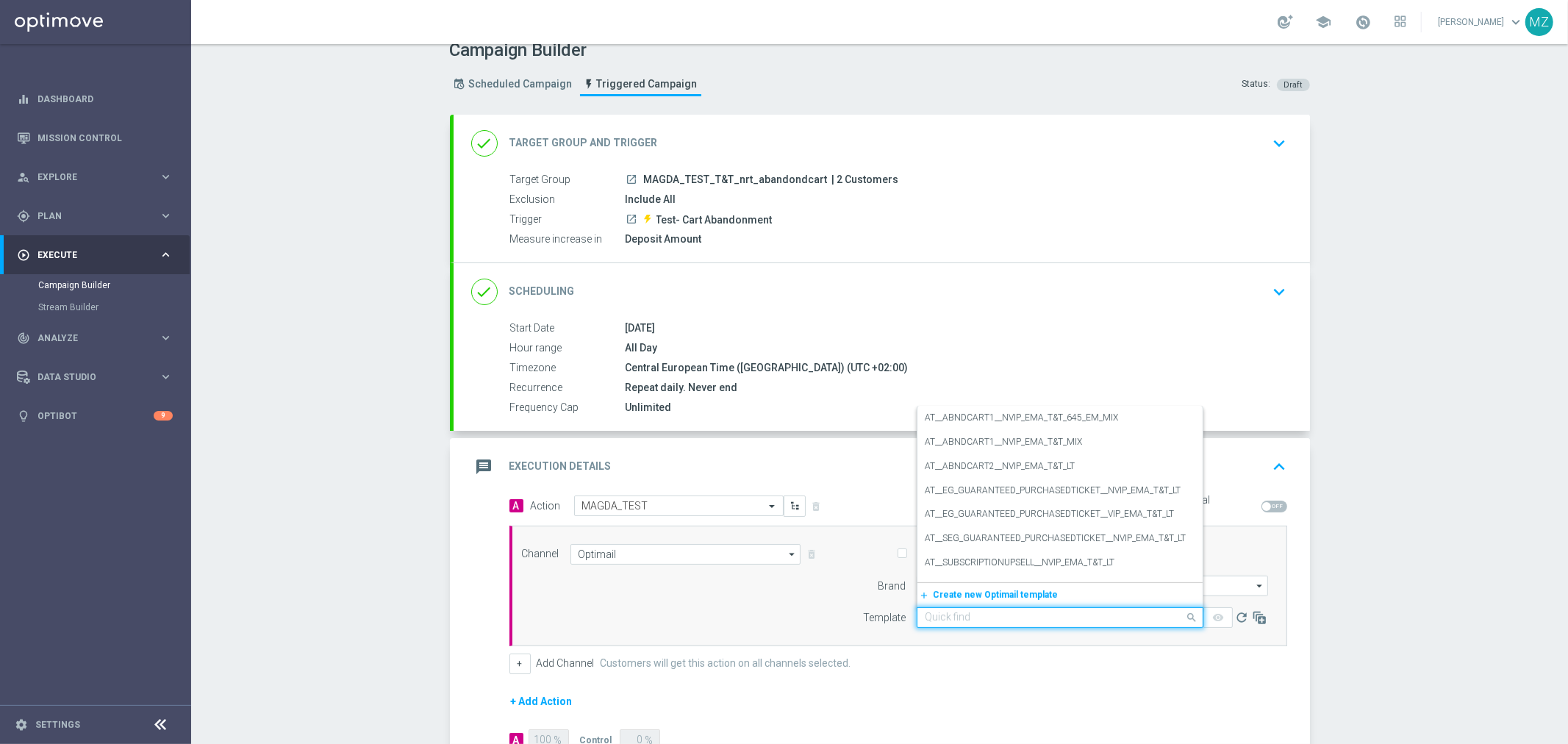
click at [946, 615] on input "text" at bounding box center [1045, 618] width 241 height 13
paste input "Use case AbndCart"
type input "Use case AbndCart"
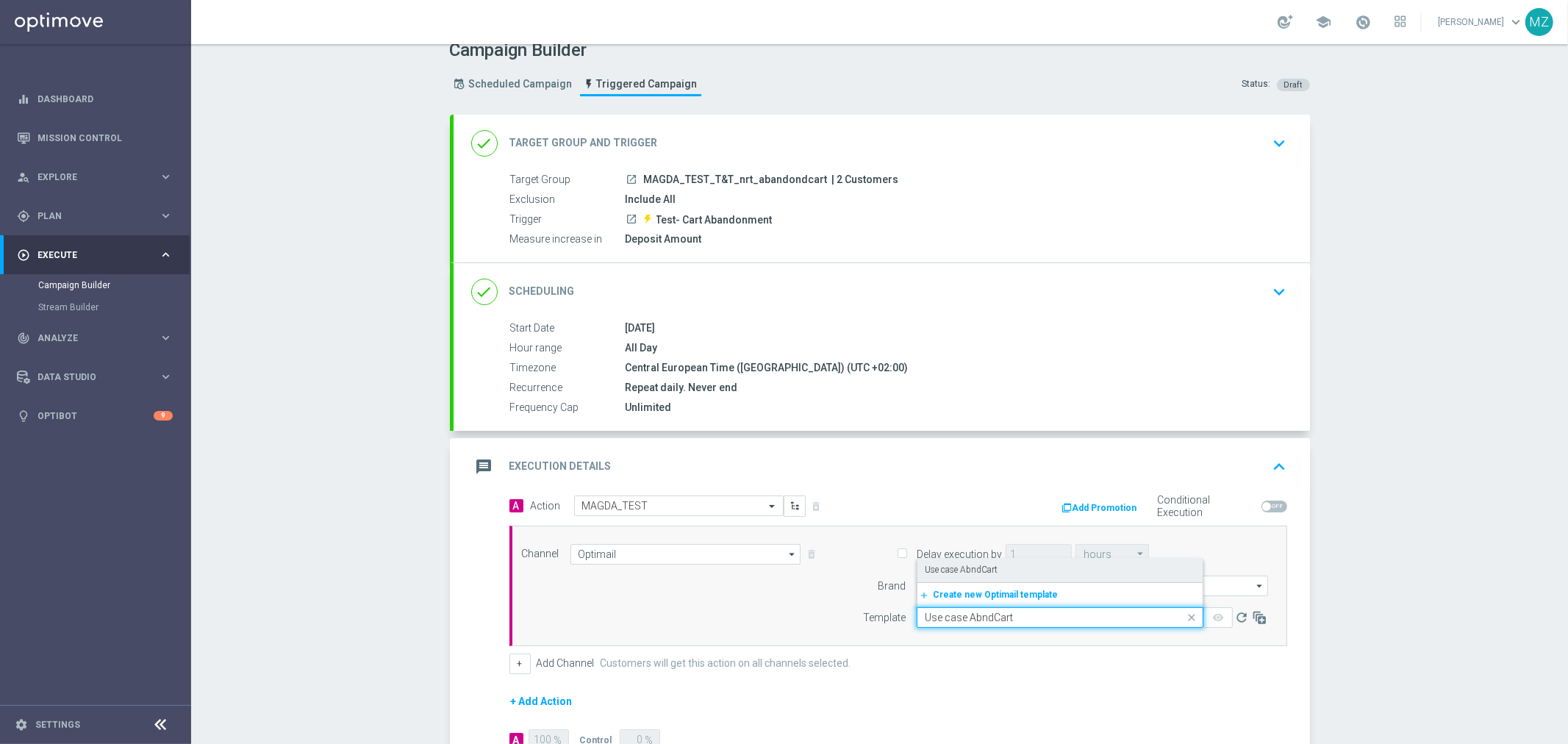
click at [987, 565] on label "Use case AbndCart" at bounding box center [960, 570] width 73 height 13
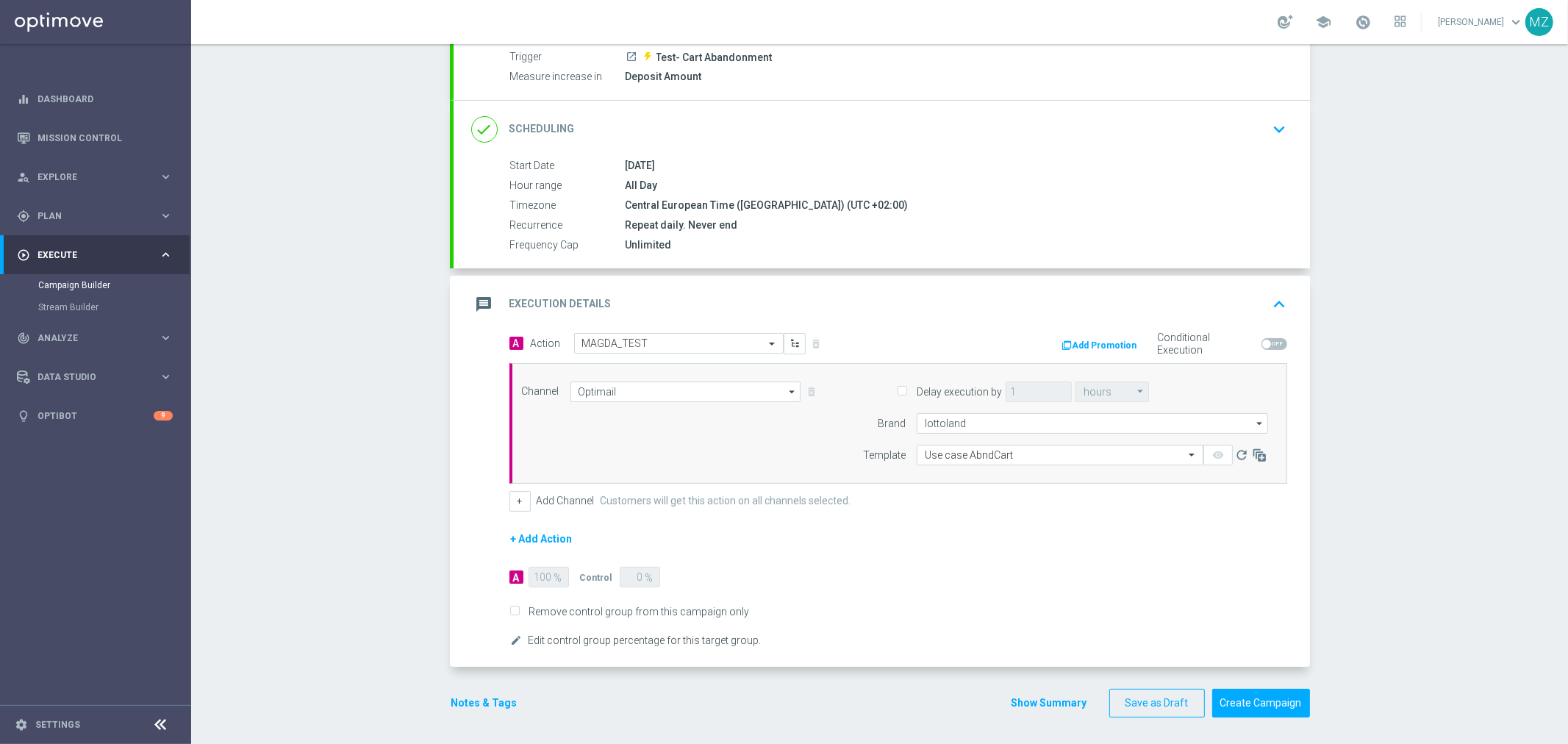
scroll to position [180, 0]
click at [484, 701] on button "Notes & Tags" at bounding box center [484, 703] width 69 height 18
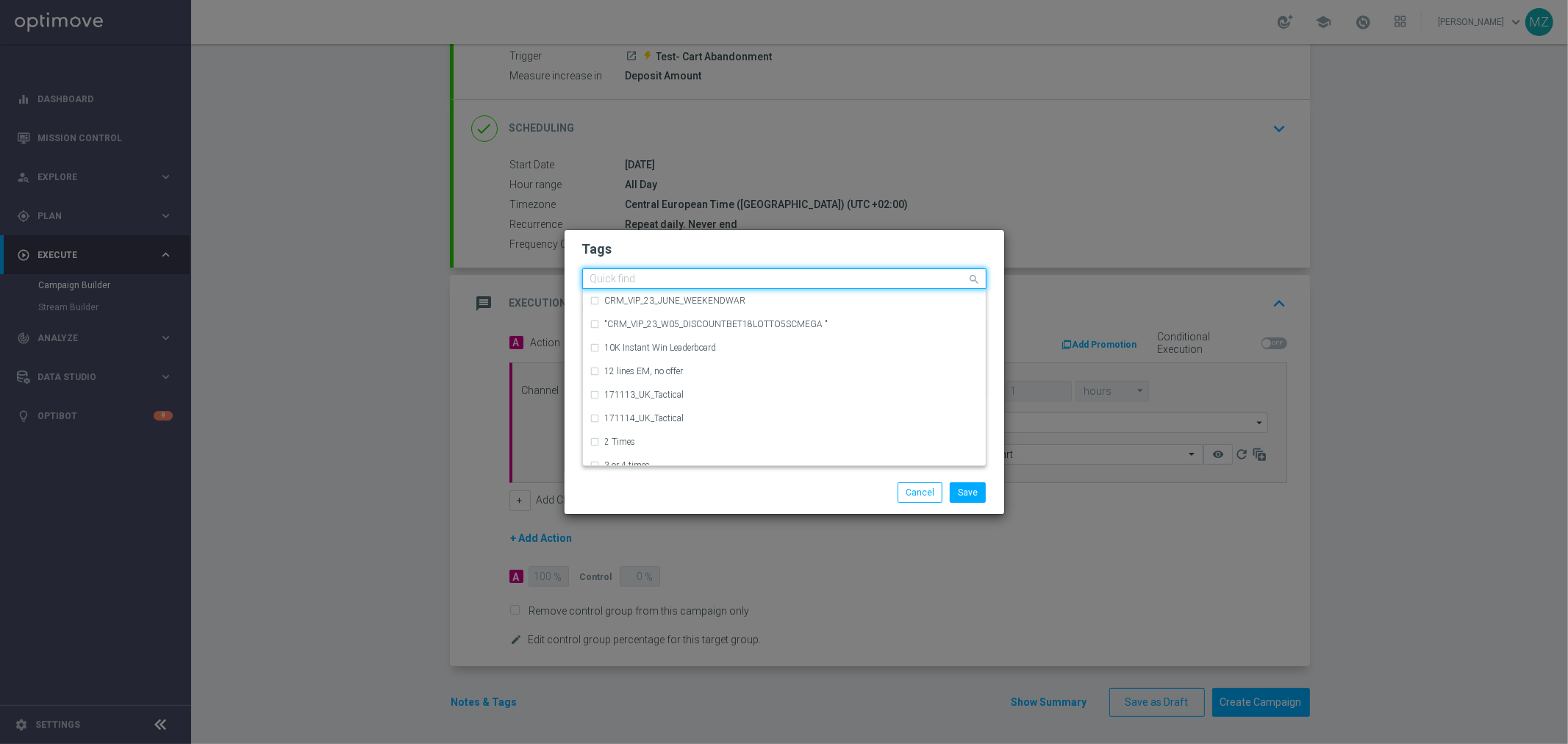
click at [776, 275] on input "text" at bounding box center [778, 280] width 377 height 13
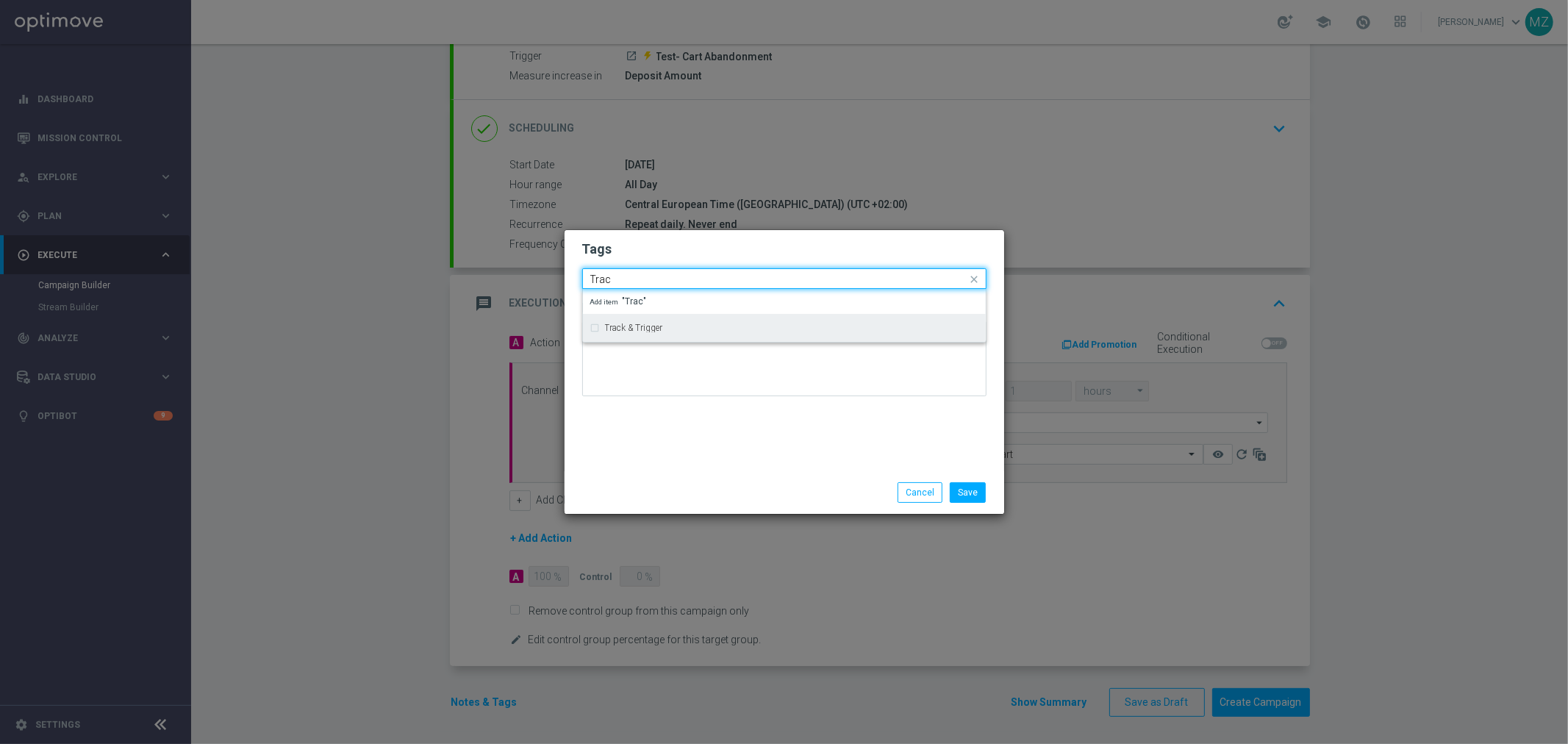
click at [729, 321] on div "Track & Trigger" at bounding box center [784, 328] width 388 height 24
type input "Trac"
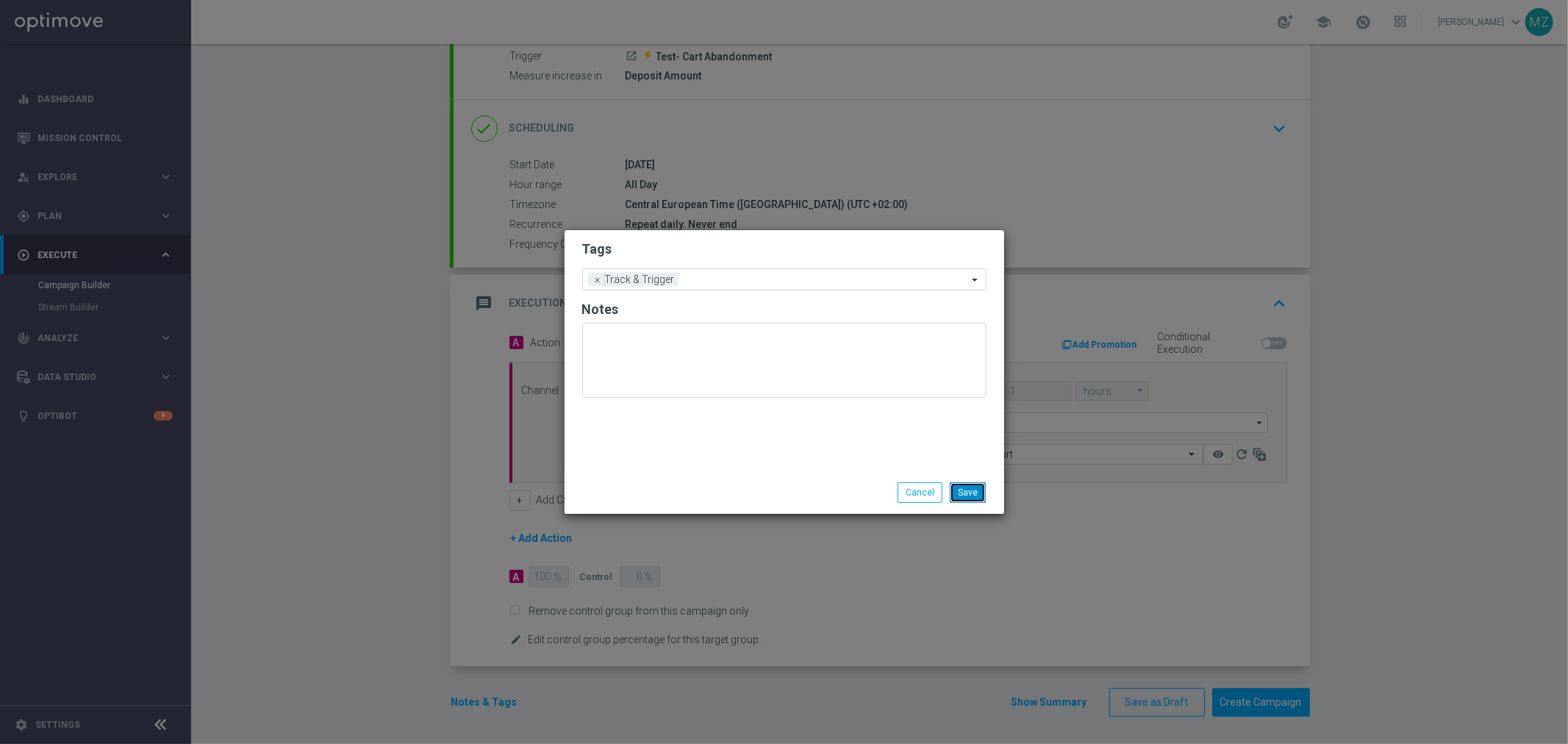
click at [968, 488] on button "Save" at bounding box center [968, 492] width 36 height 20
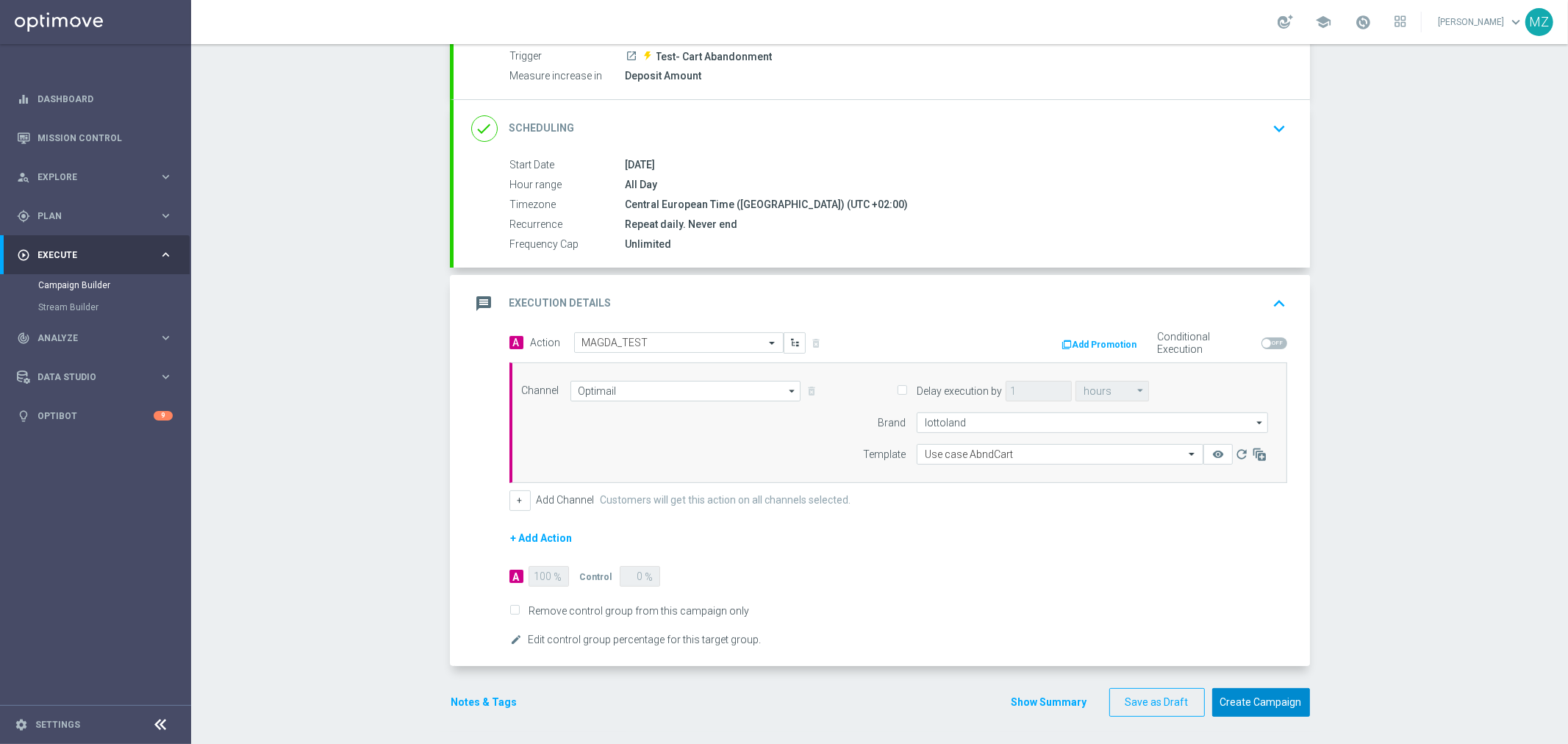
click at [1235, 699] on button "Create Campaign" at bounding box center [1261, 703] width 98 height 28
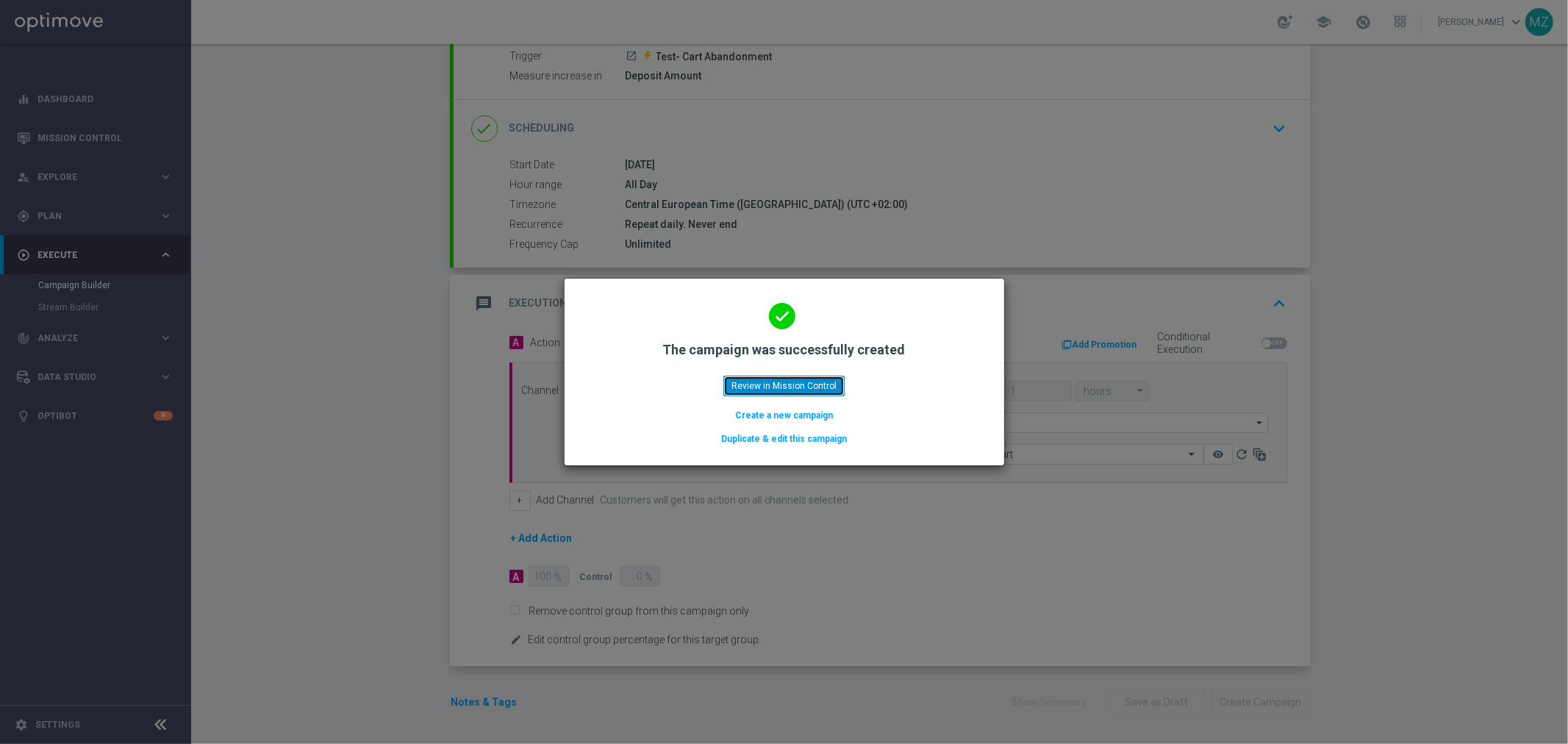
click at [767, 386] on button "Review in Mission Control" at bounding box center [784, 386] width 121 height 20
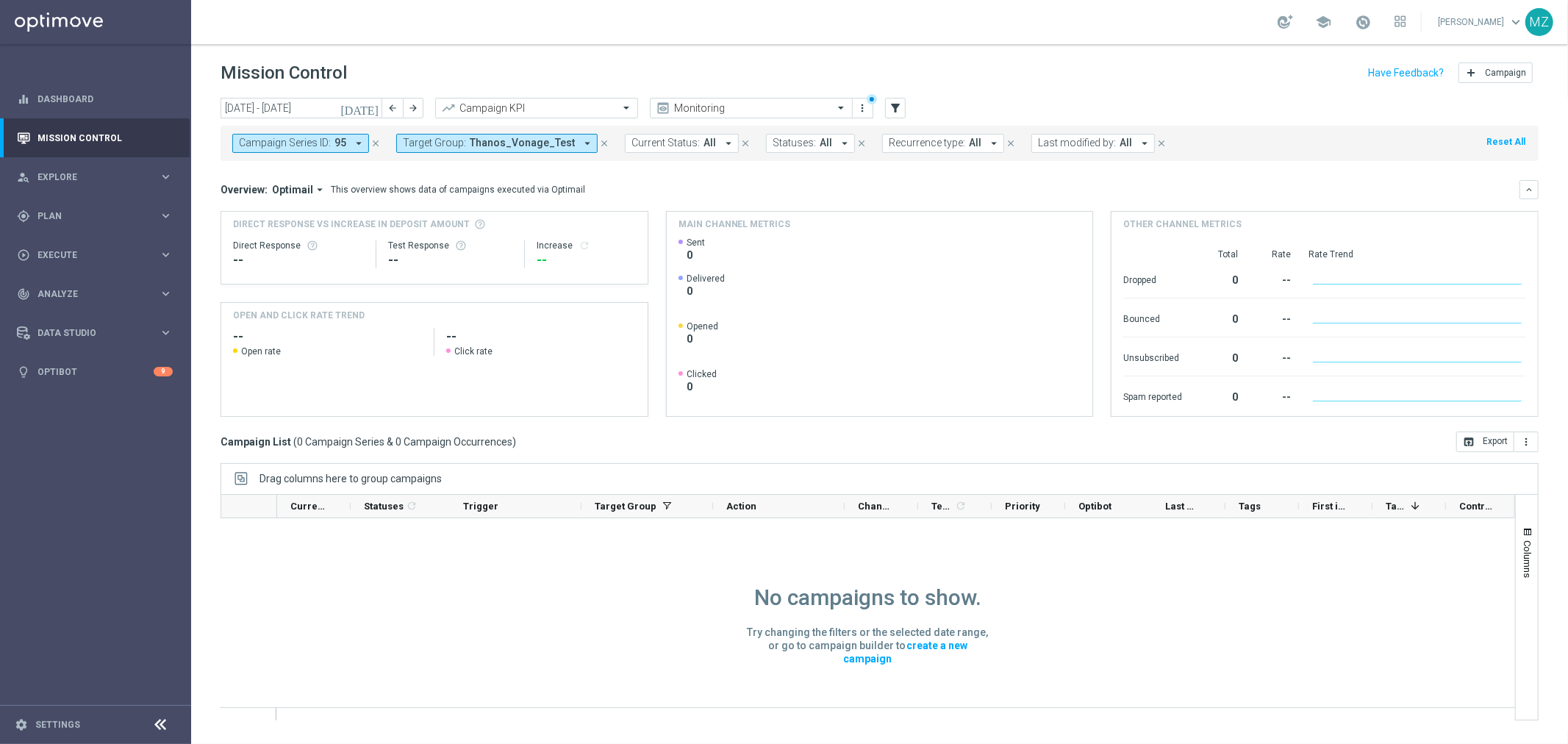
click at [599, 139] on icon "close" at bounding box center [604, 143] width 10 height 10
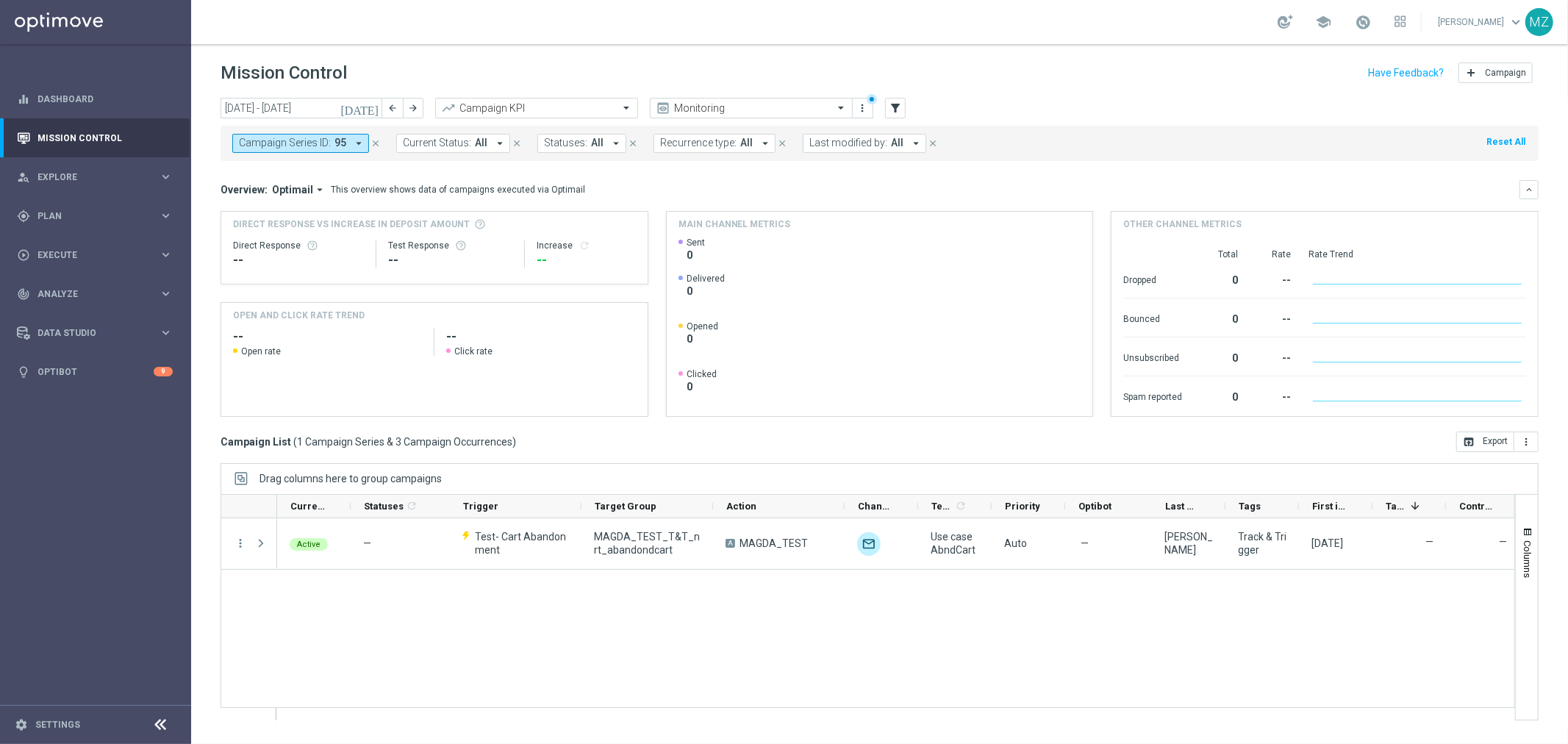
click at [380, 106] on icon "[DATE]" at bounding box center [360, 108] width 39 height 13
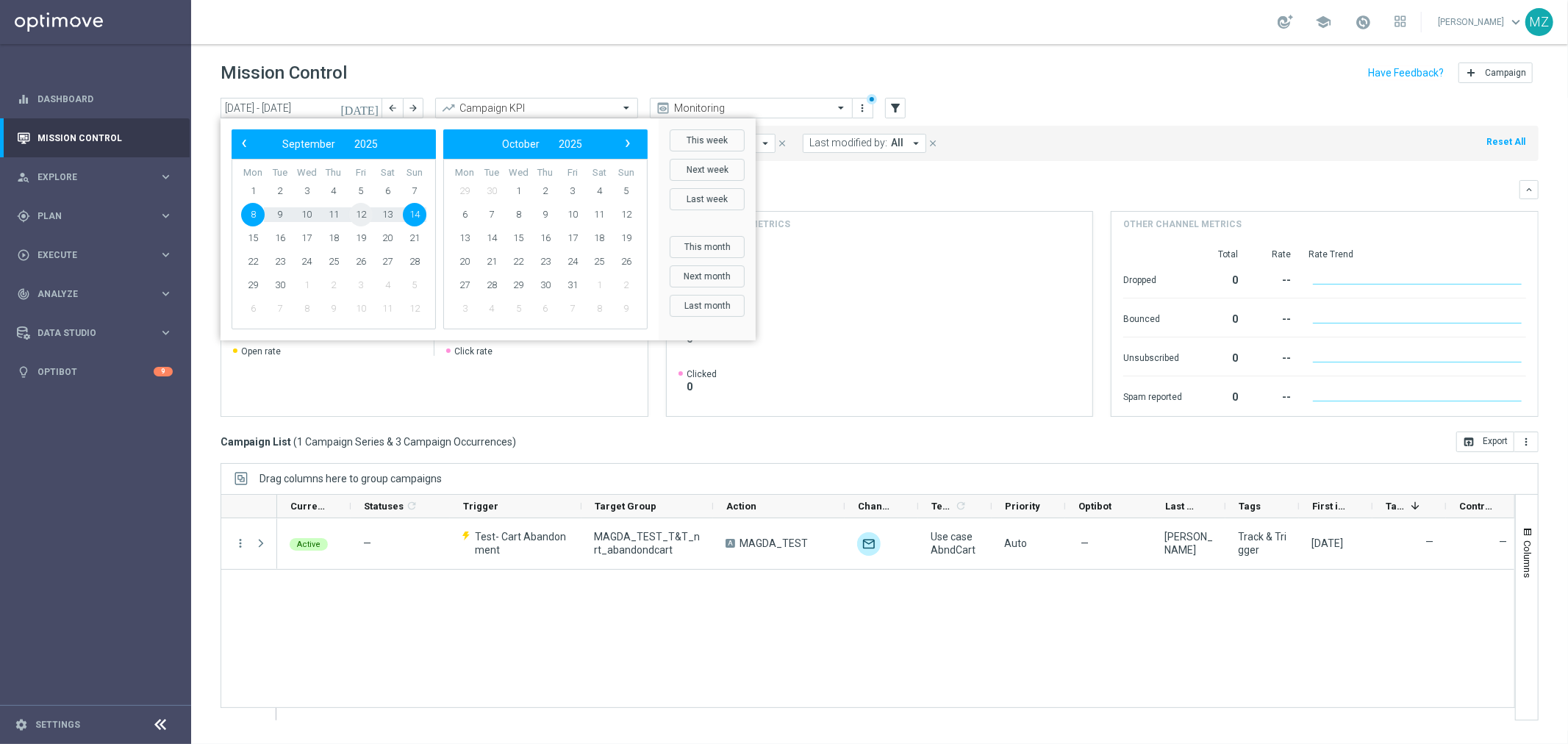
click at [354, 223] on span "12" at bounding box center [361, 215] width 24 height 24
type input "[DATE] - [DATE]"
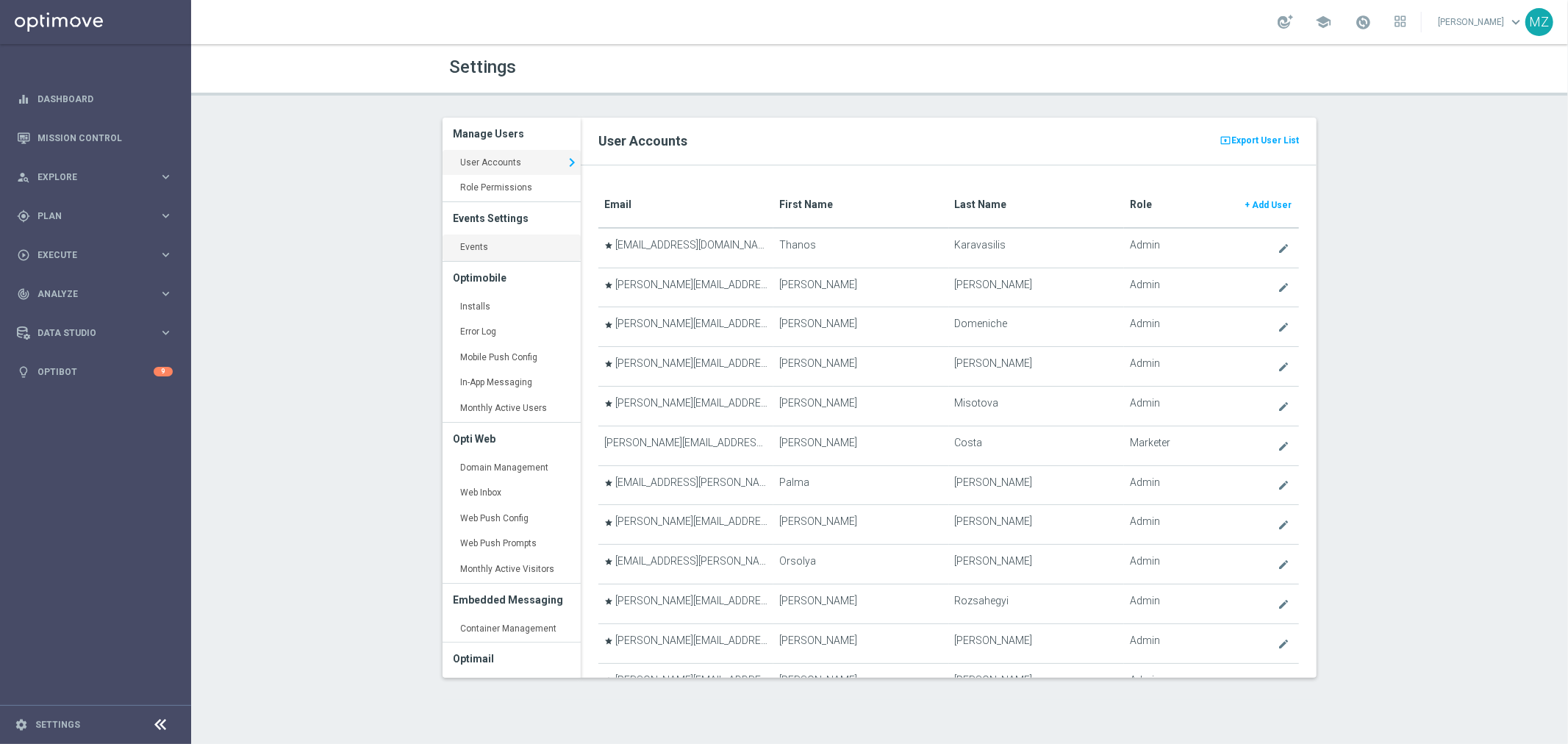
click at [532, 253] on link "Events keyboard_arrow_right" at bounding box center [511, 247] width 139 height 27
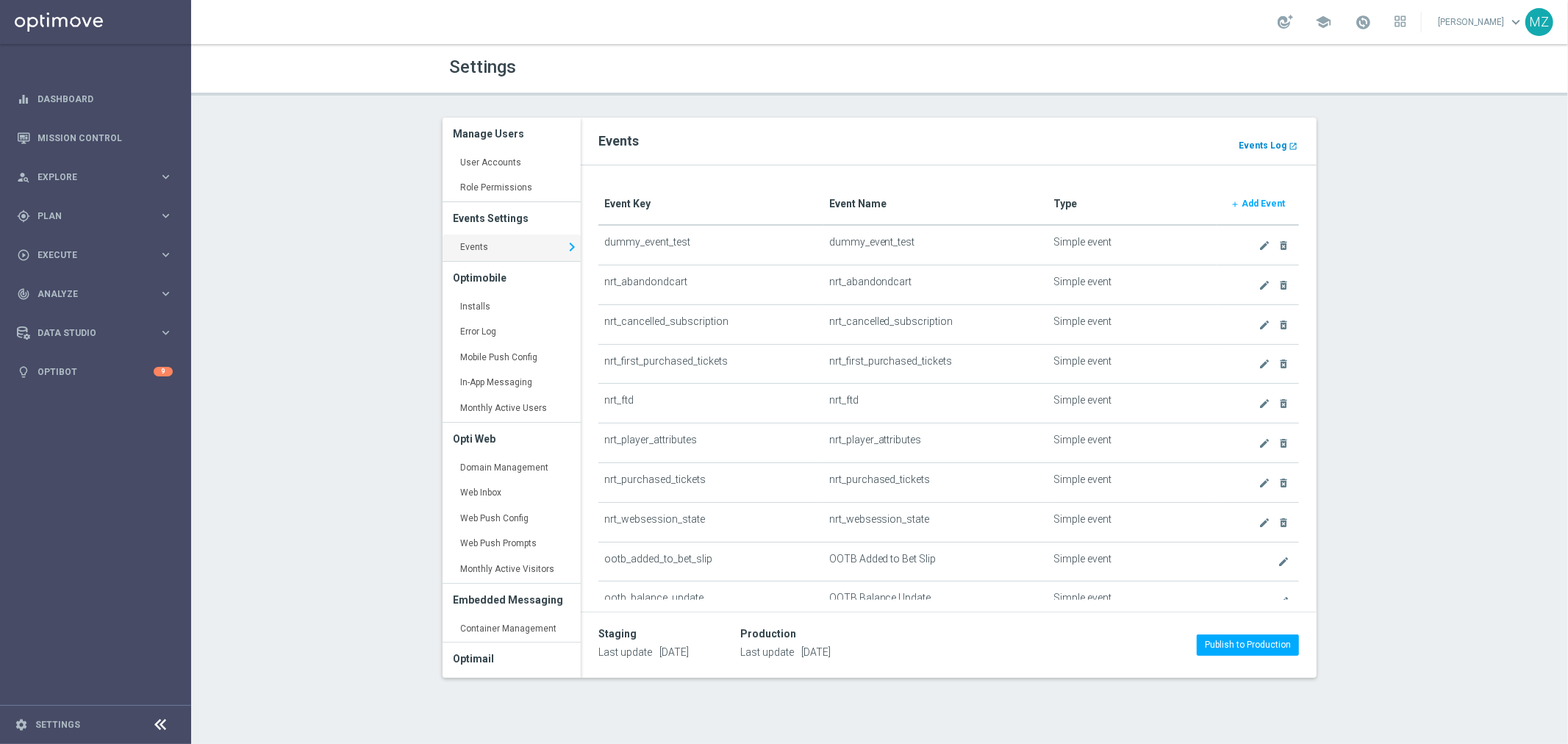
click at [1279, 143] on b "Events Log" at bounding box center [1262, 145] width 48 height 10
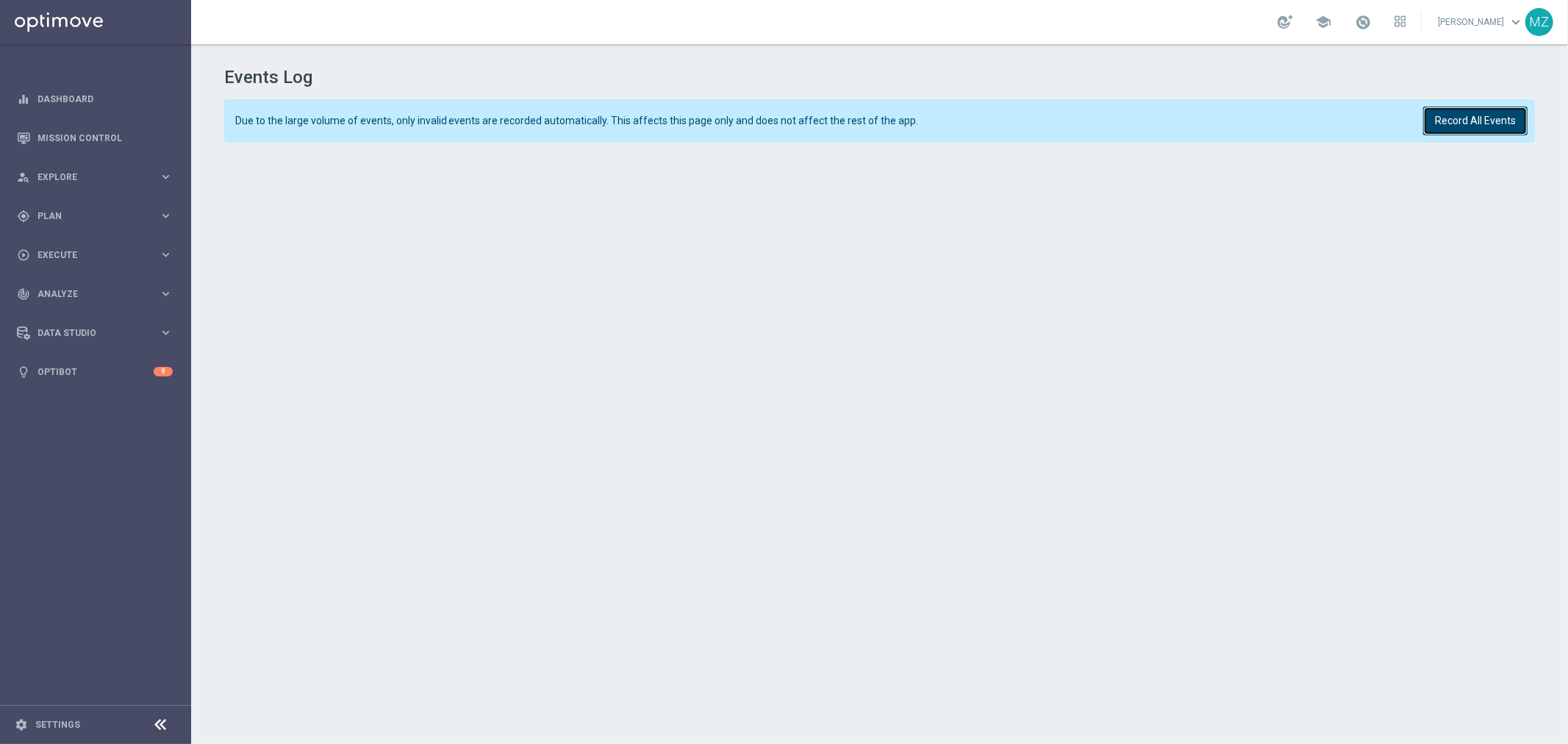
click at [1508, 125] on button "Record All Events" at bounding box center [1475, 120] width 105 height 28
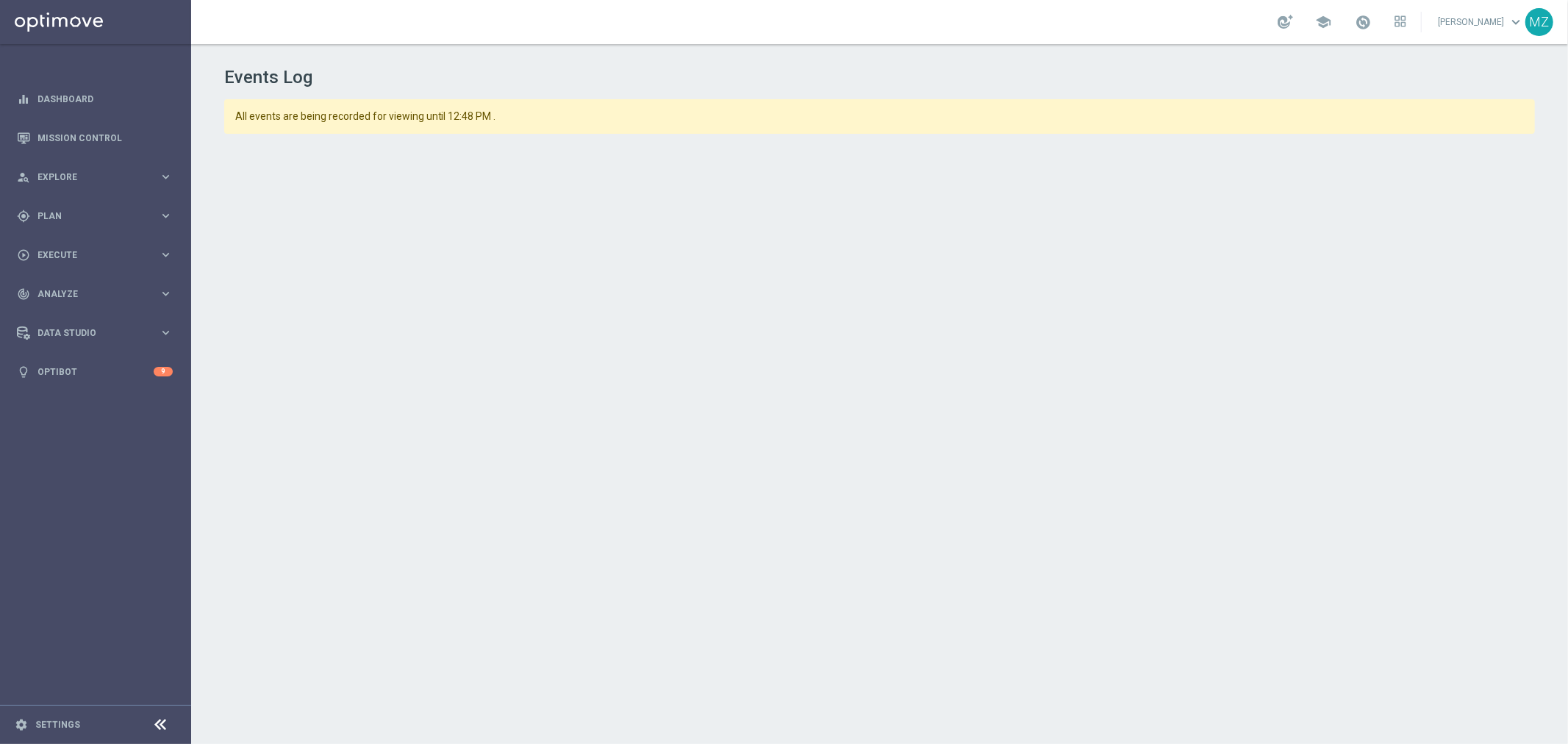
click at [1182, 718] on div "Events Log All events are being recorded for viewing until 12:48 PM ." at bounding box center [879, 390] width 1377 height 693
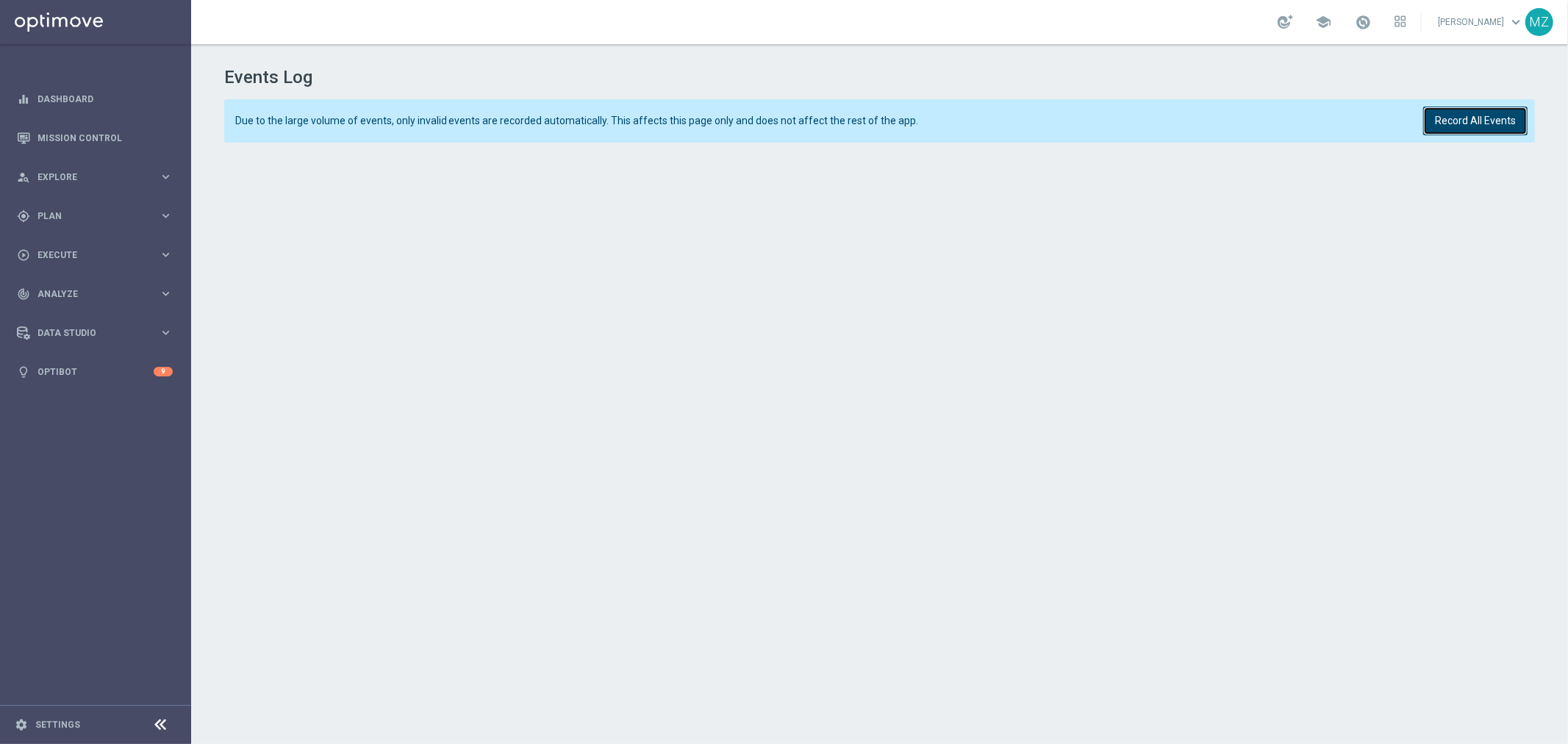
click at [1524, 118] on button "Record All Events" at bounding box center [1475, 120] width 105 height 28
click at [1435, 119] on button "Record All Events" at bounding box center [1475, 120] width 105 height 28
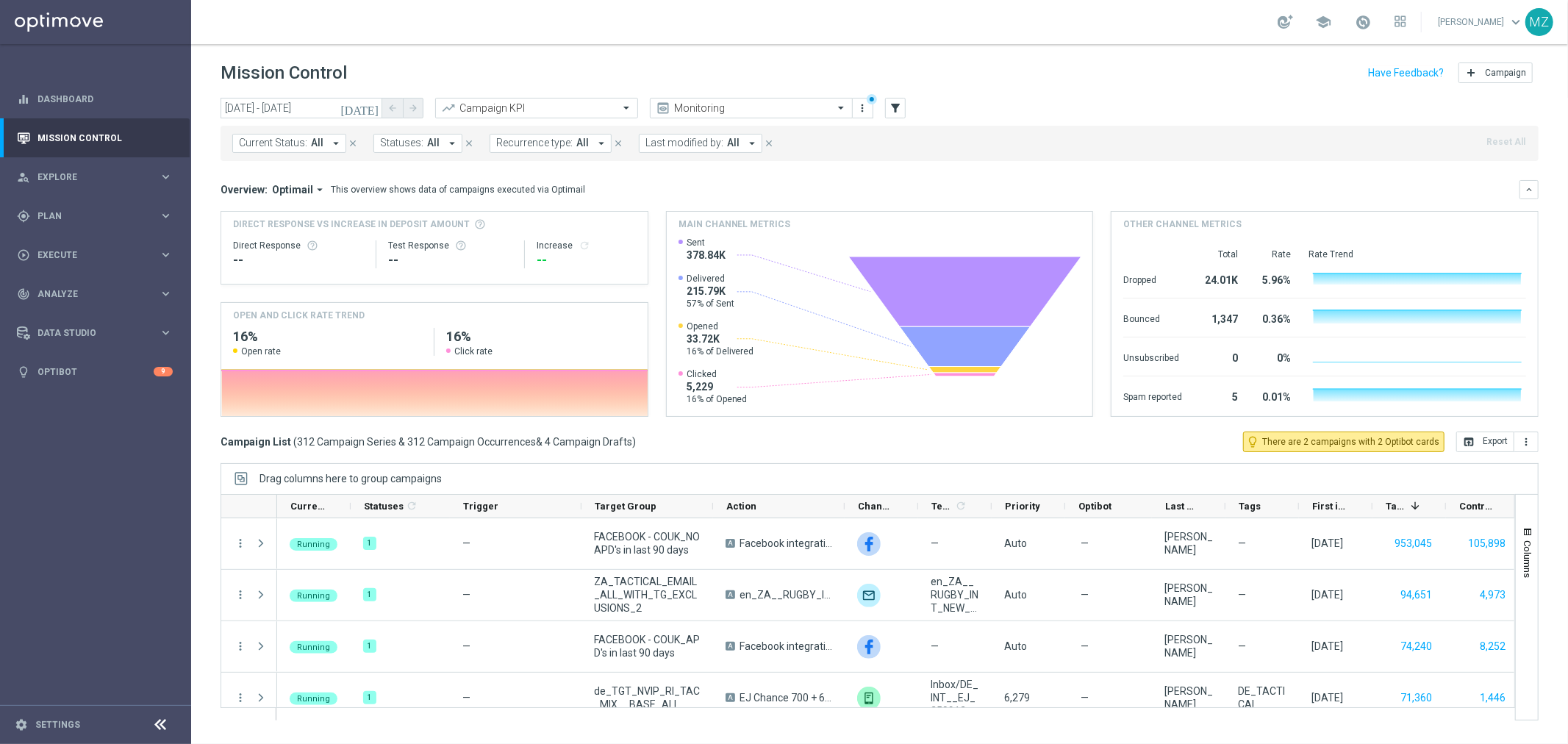
click at [439, 140] on button "Statuses: All arrow_drop_down" at bounding box center [418, 143] width 89 height 19
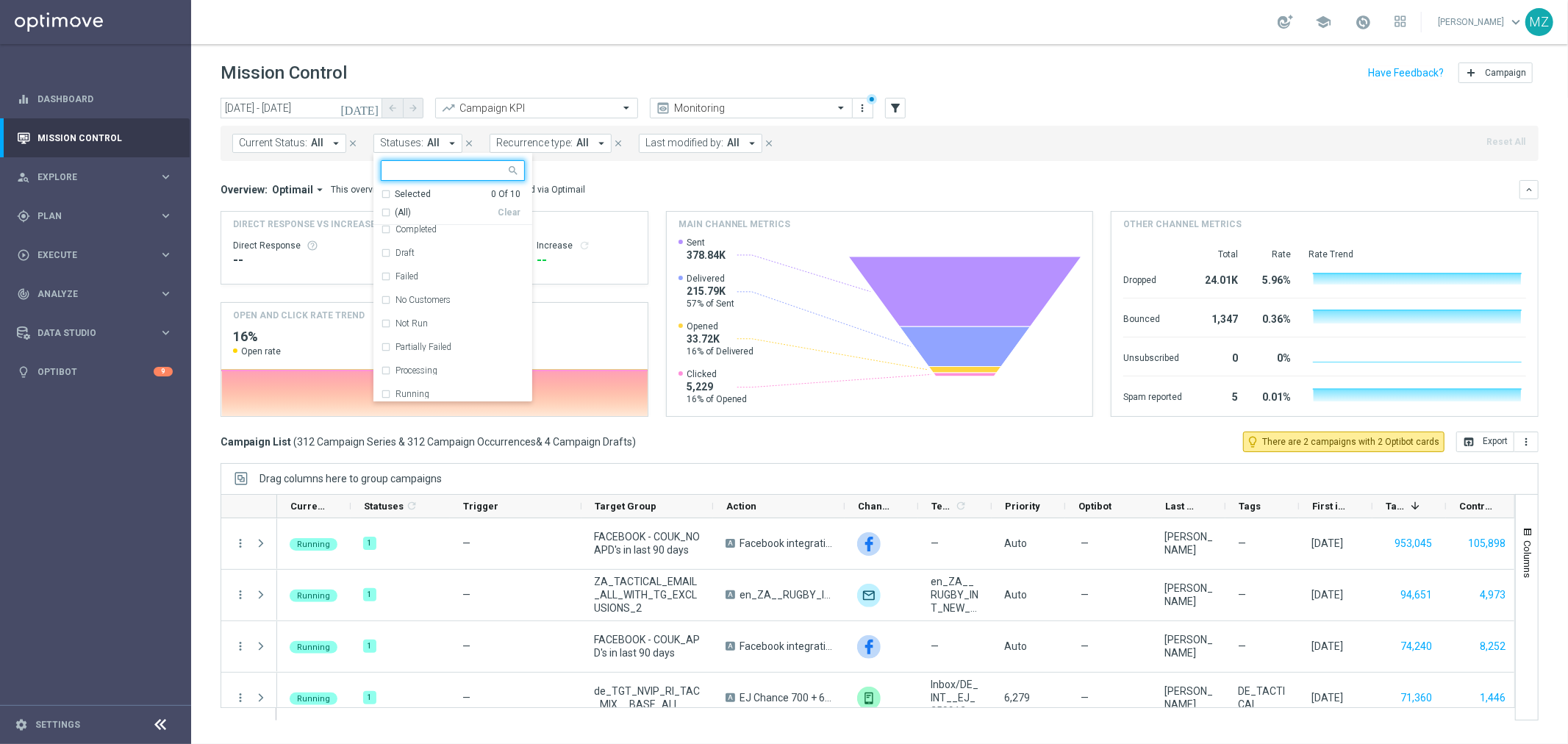
scroll to position [59, 0]
click at [902, 112] on button "filter_alt" at bounding box center [895, 108] width 20 height 20
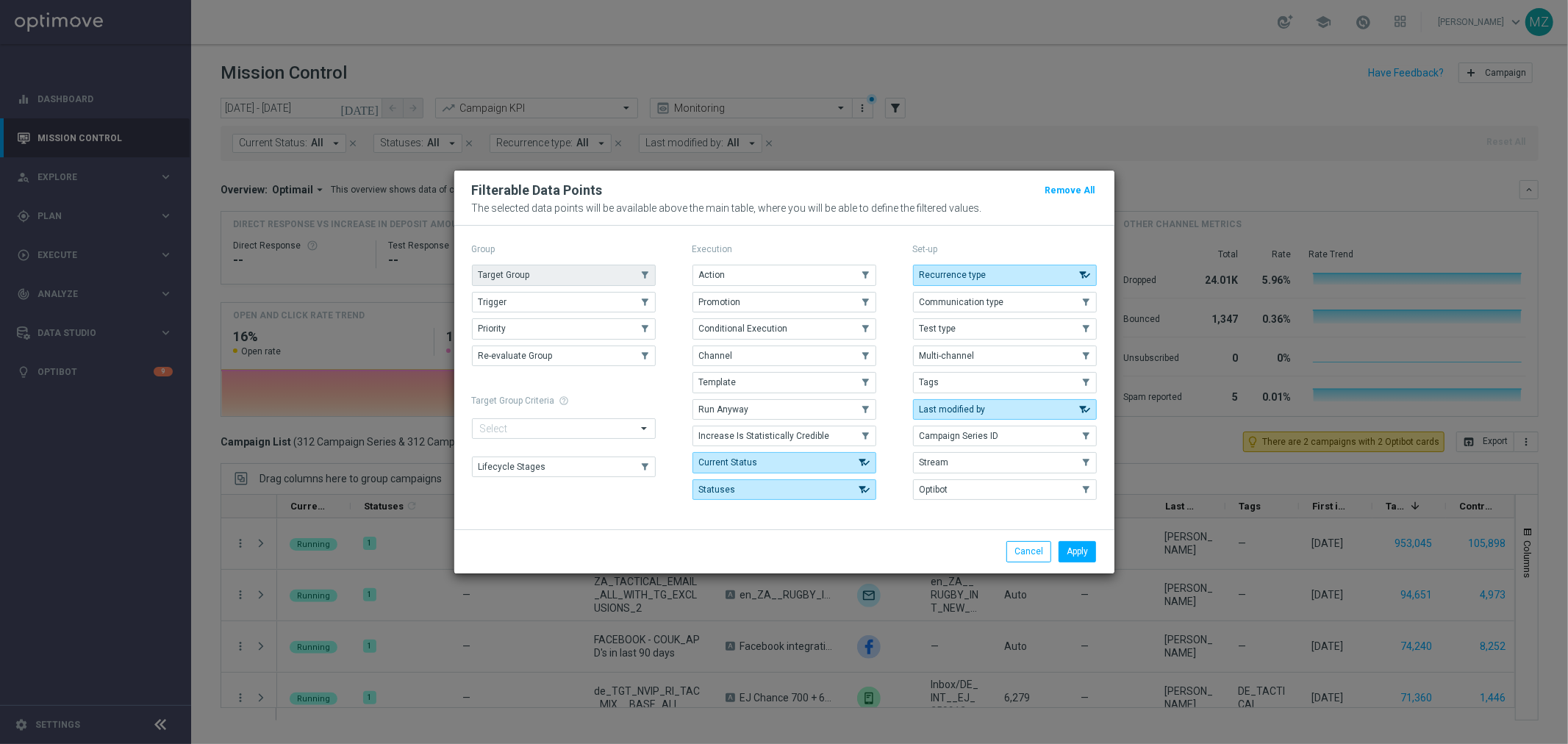
click at [562, 272] on button "Target Group" at bounding box center [564, 275] width 184 height 20
click at [566, 297] on button "Trigger" at bounding box center [564, 302] width 184 height 20
drag, startPoint x: 1088, startPoint y: 545, endPoint x: 1043, endPoint y: 541, distance: 45.2
click at [1087, 545] on button "Apply" at bounding box center [1077, 551] width 38 height 20
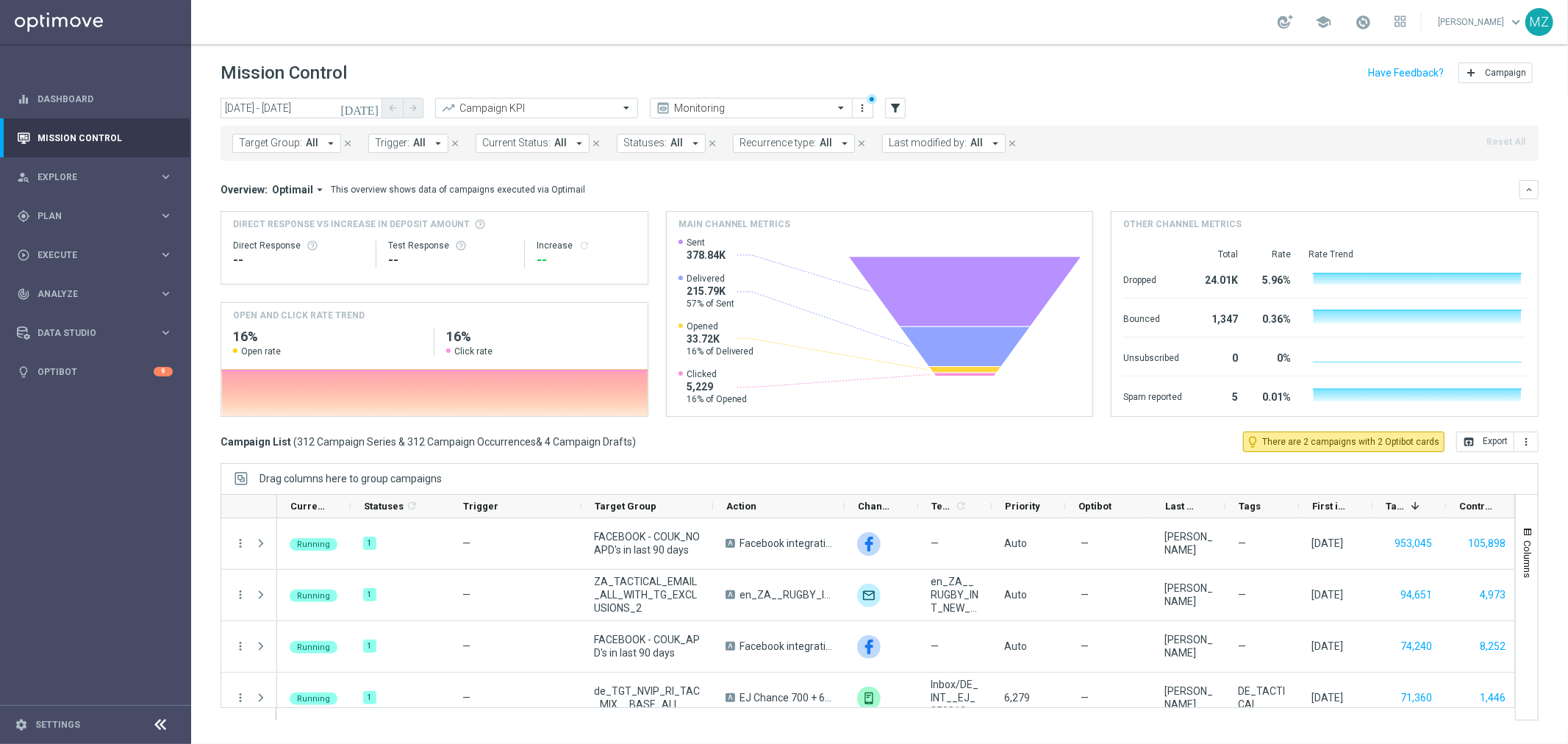
click at [409, 146] on button "Trigger: All arrow_drop_down" at bounding box center [408, 143] width 80 height 19
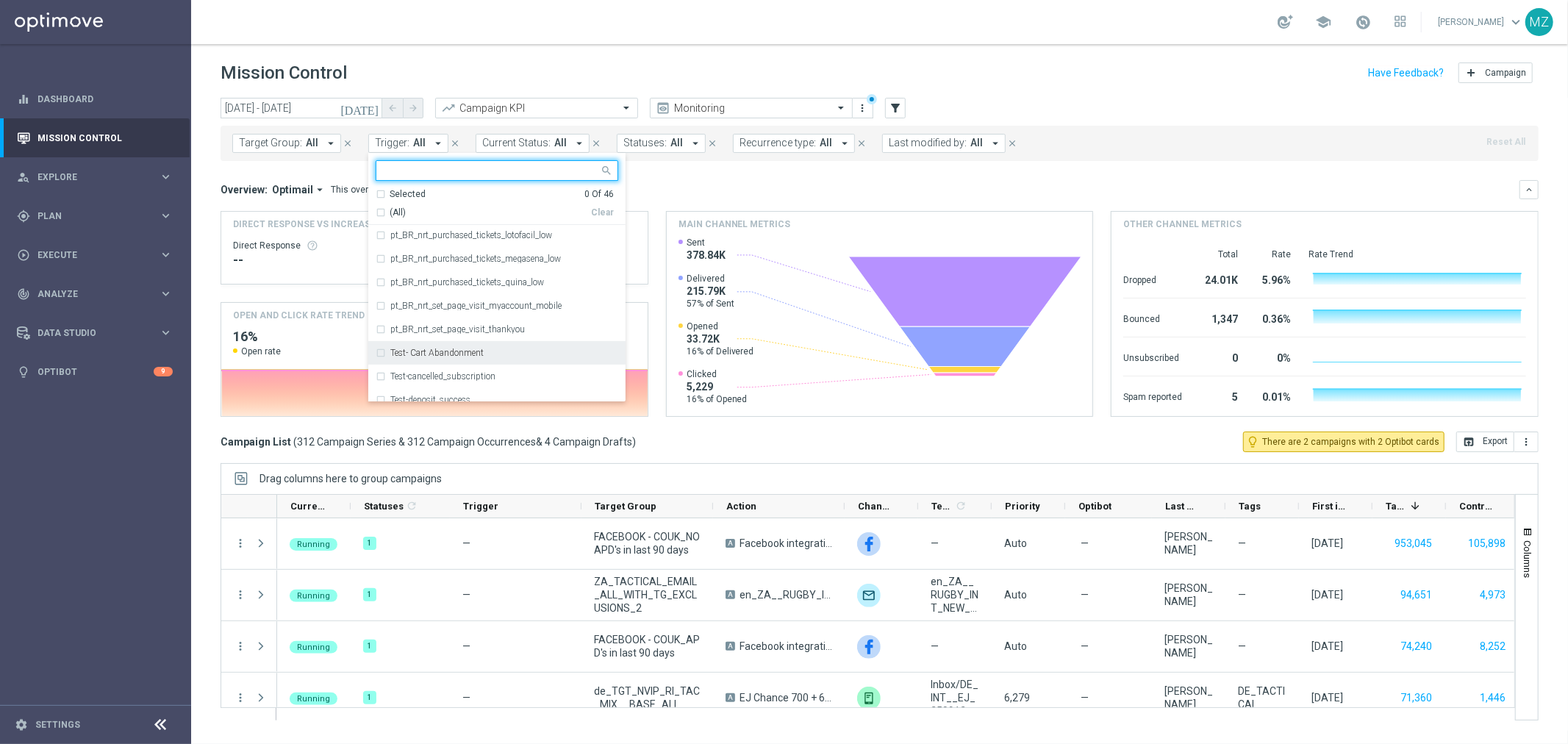
scroll to position [743, 0]
click at [454, 262] on div "Test- Cart Abandonment" at bounding box center [497, 271] width 242 height 24
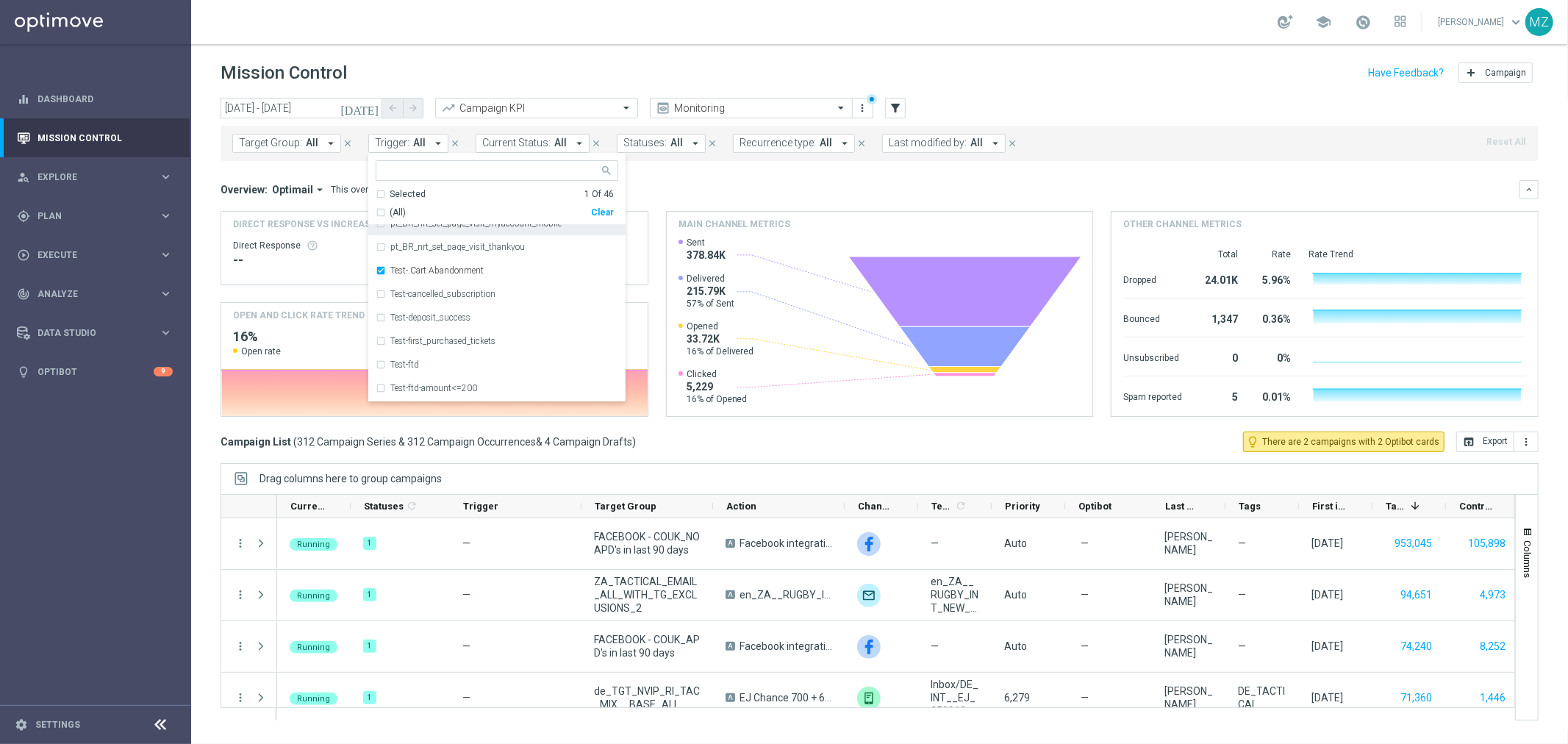
click at [1097, 64] on div "Mission Control add Campaign" at bounding box center [879, 73] width 1318 height 28
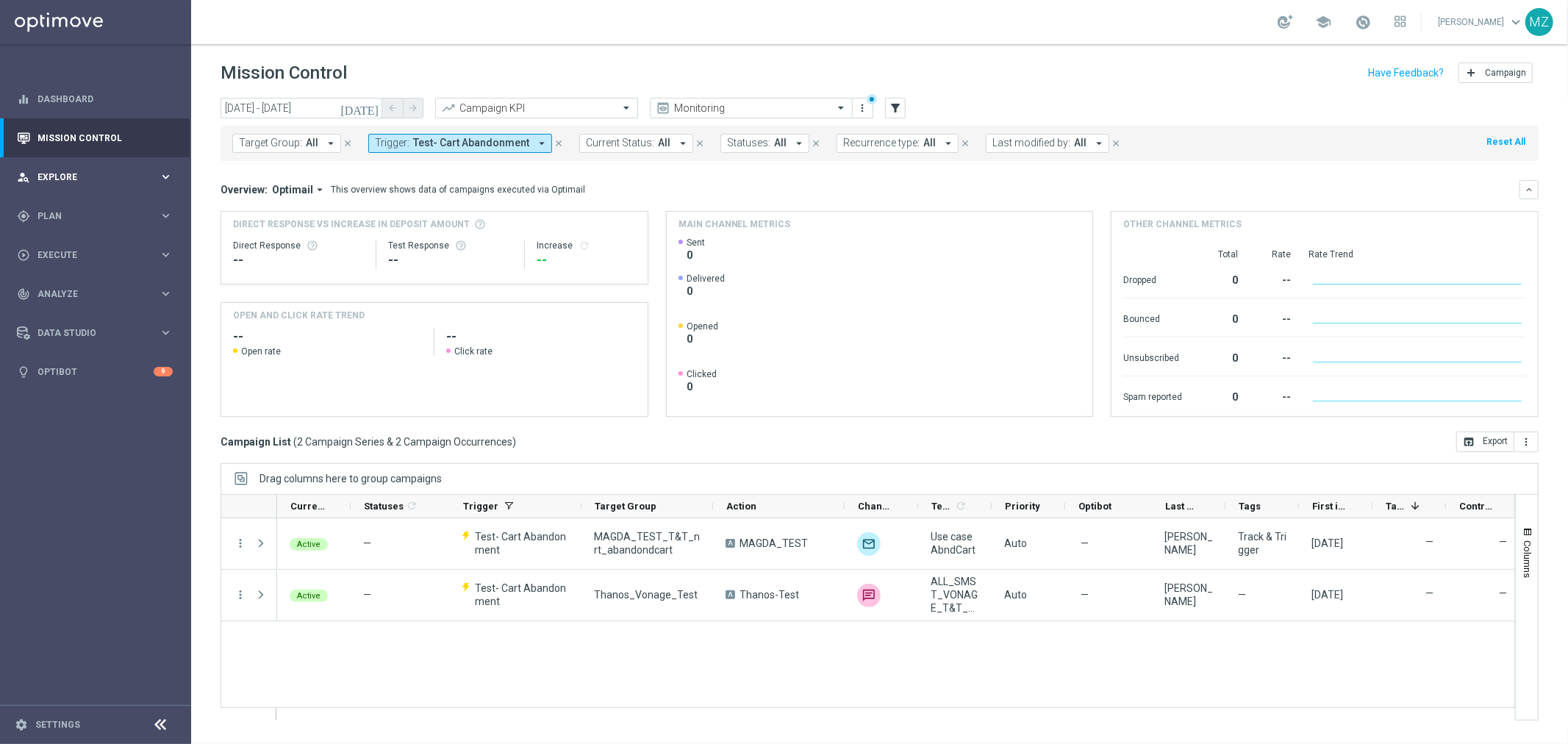
click at [60, 173] on span "Explore" at bounding box center [98, 177] width 121 height 9
